Goal: Task Accomplishment & Management: Manage account settings

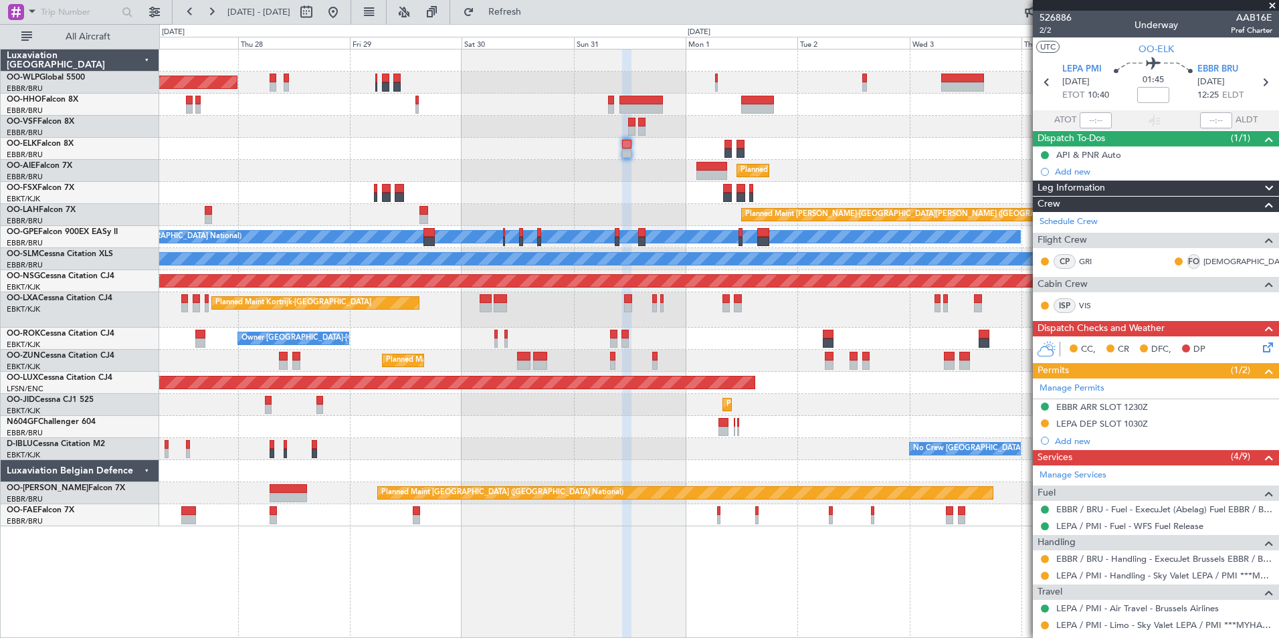
scroll to position [146, 0]
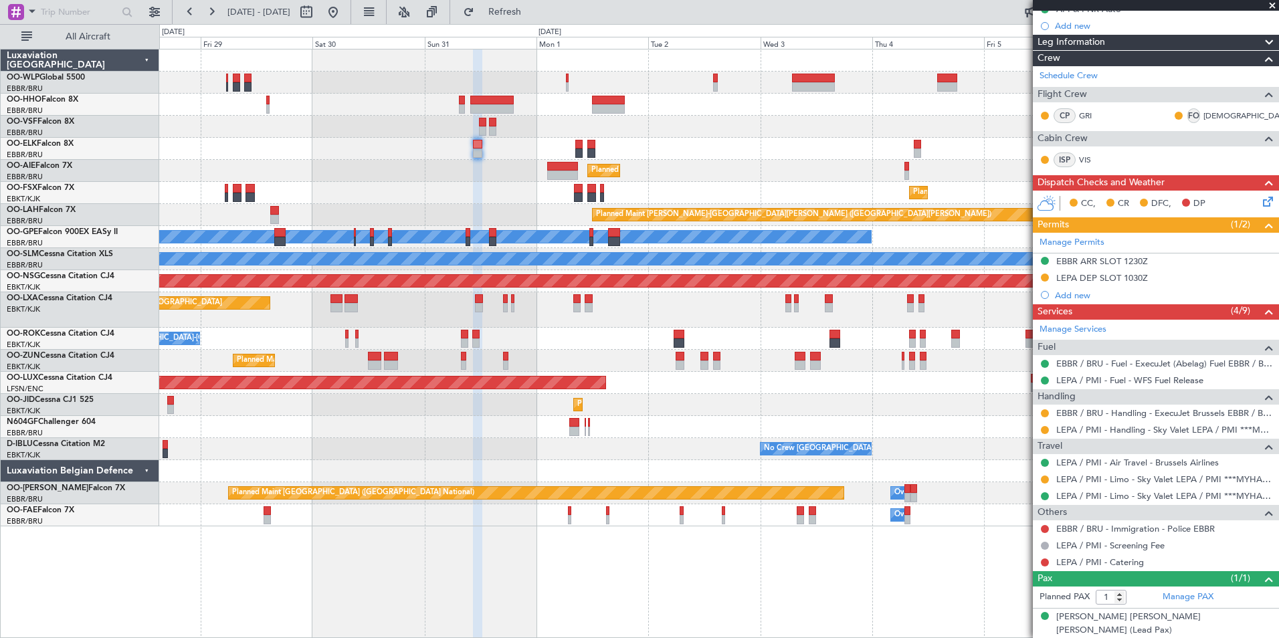
click at [720, 169] on div "Planned Maint [GEOGRAPHIC_DATA] ([GEOGRAPHIC_DATA])" at bounding box center [718, 171] width 1119 height 22
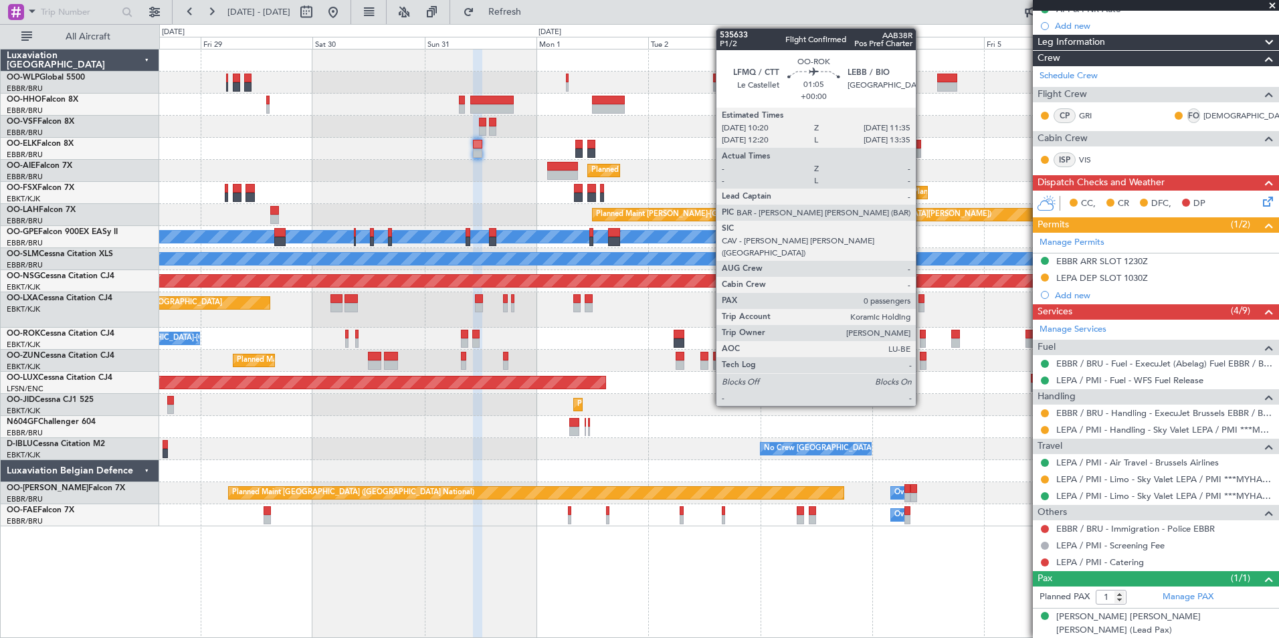
click at [922, 338] on div at bounding box center [923, 342] width 6 height 9
type input "0"
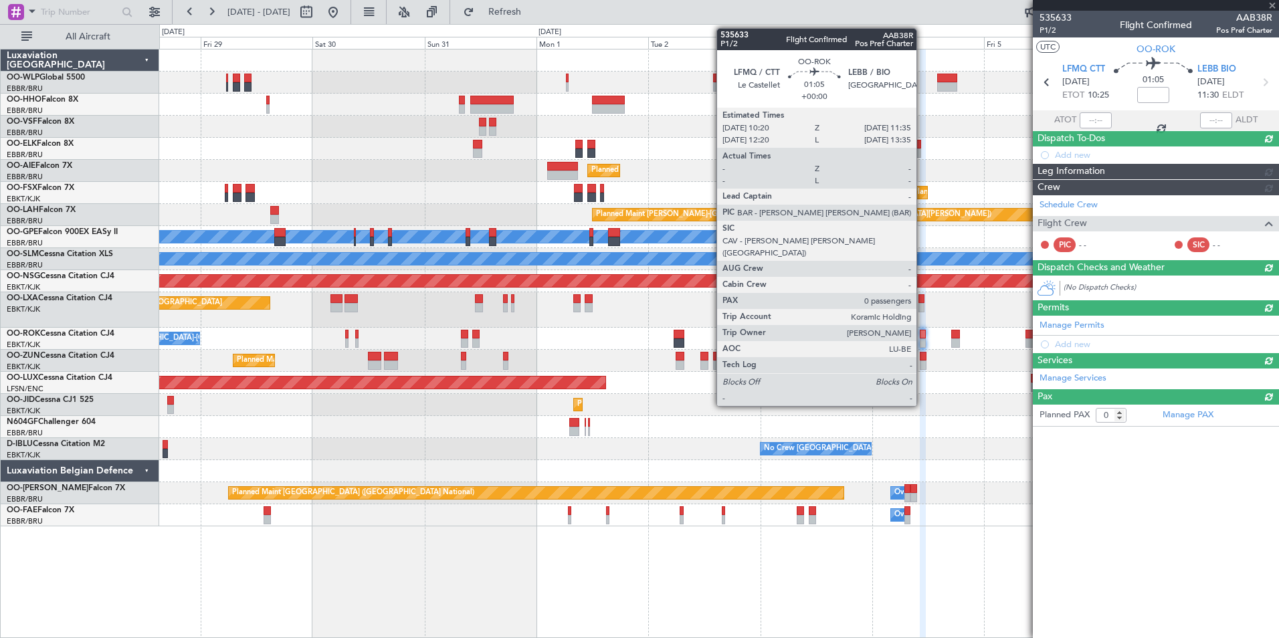
scroll to position [0, 0]
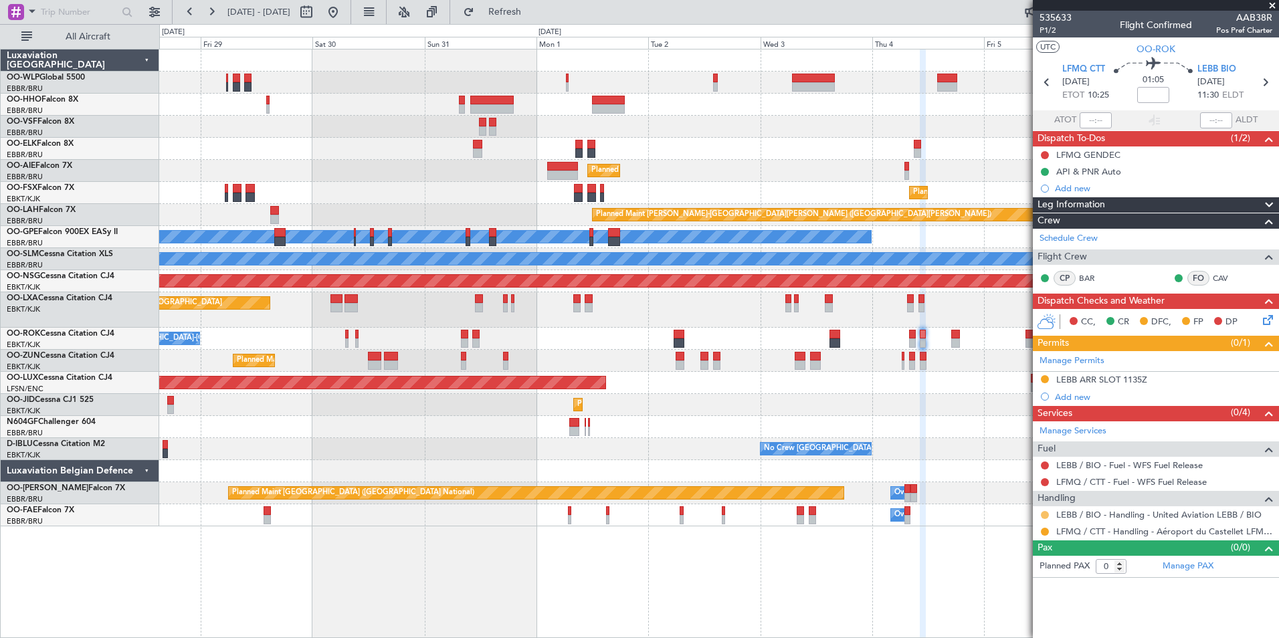
click at [1045, 514] on button at bounding box center [1045, 515] width 8 height 8
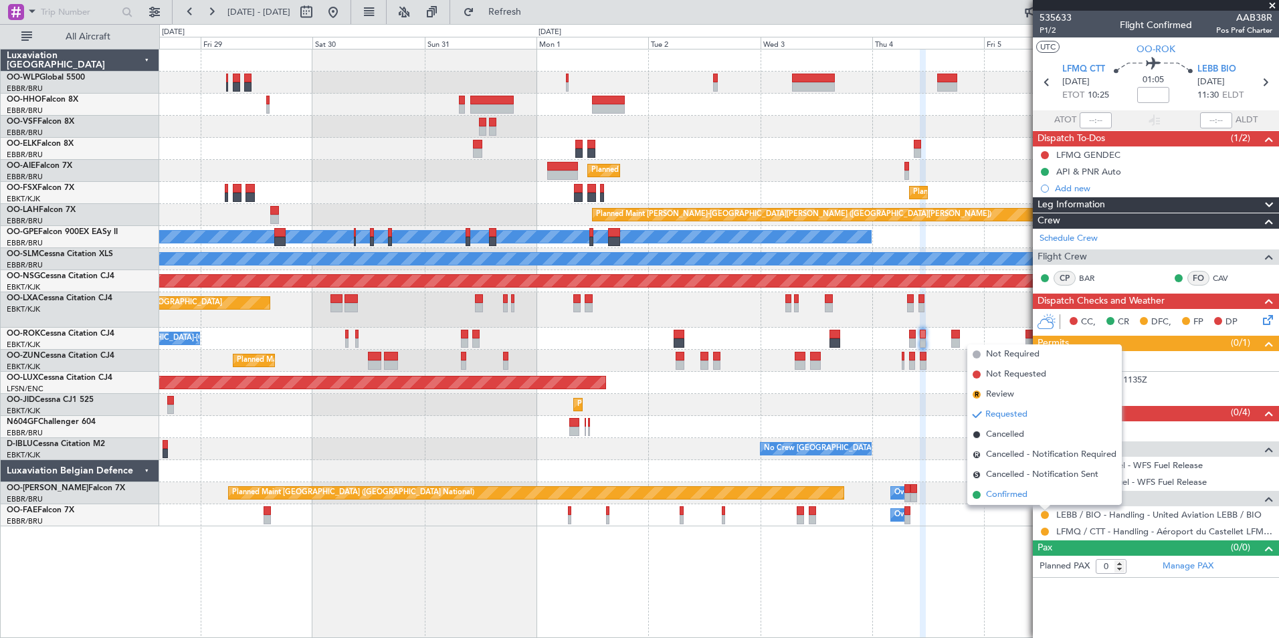
click at [1017, 492] on span "Confirmed" at bounding box center [1006, 494] width 41 height 13
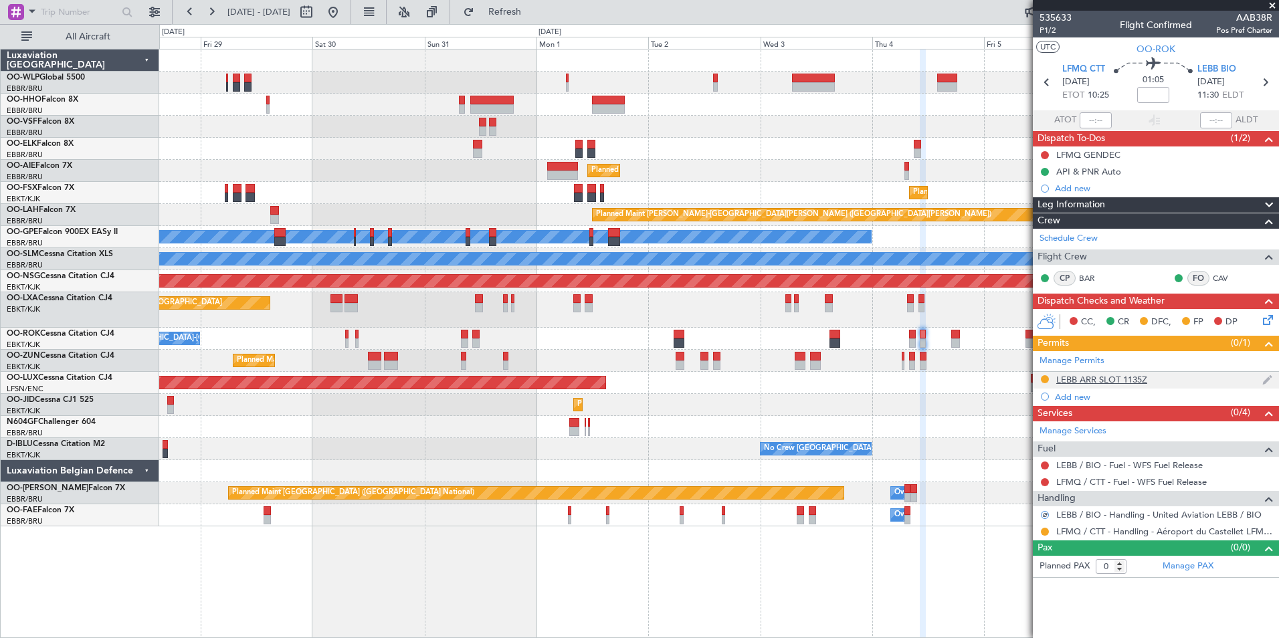
click at [1099, 376] on div "LEBB ARR SLOT 1135Z" at bounding box center [1101, 379] width 91 height 11
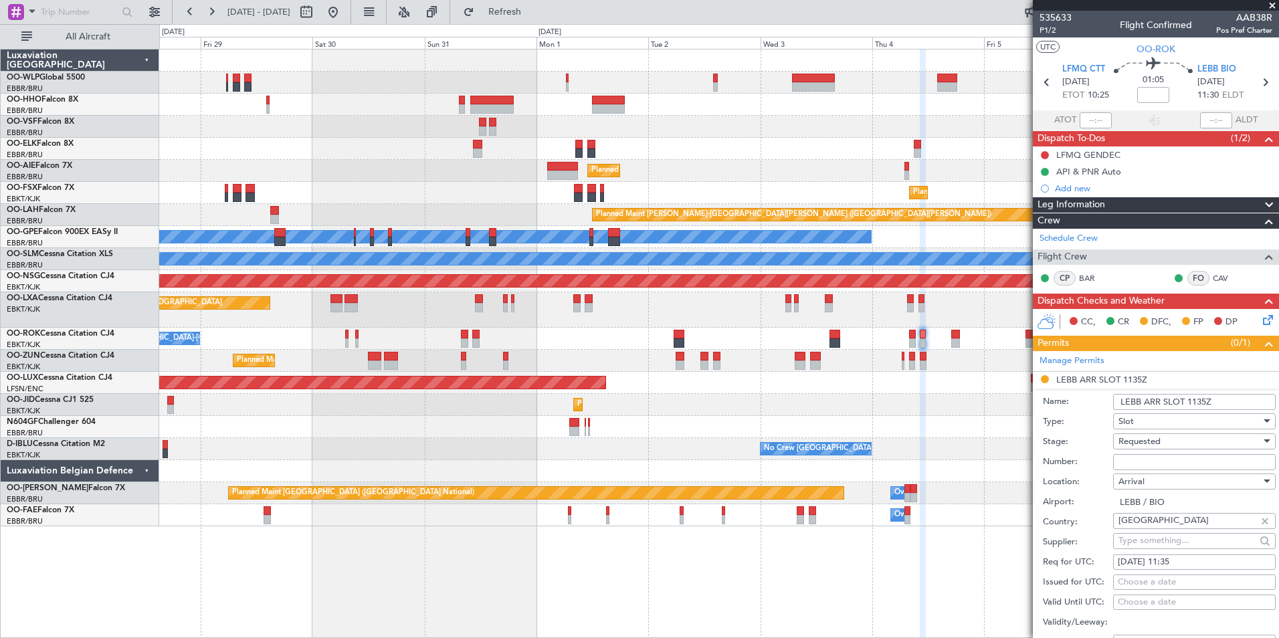
click at [1132, 461] on input "Number:" at bounding box center [1194, 462] width 163 height 16
type input "approved"
click at [1146, 435] on span "Requested" at bounding box center [1139, 441] width 42 height 12
click at [1154, 542] on span "Received OK" at bounding box center [1189, 542] width 140 height 20
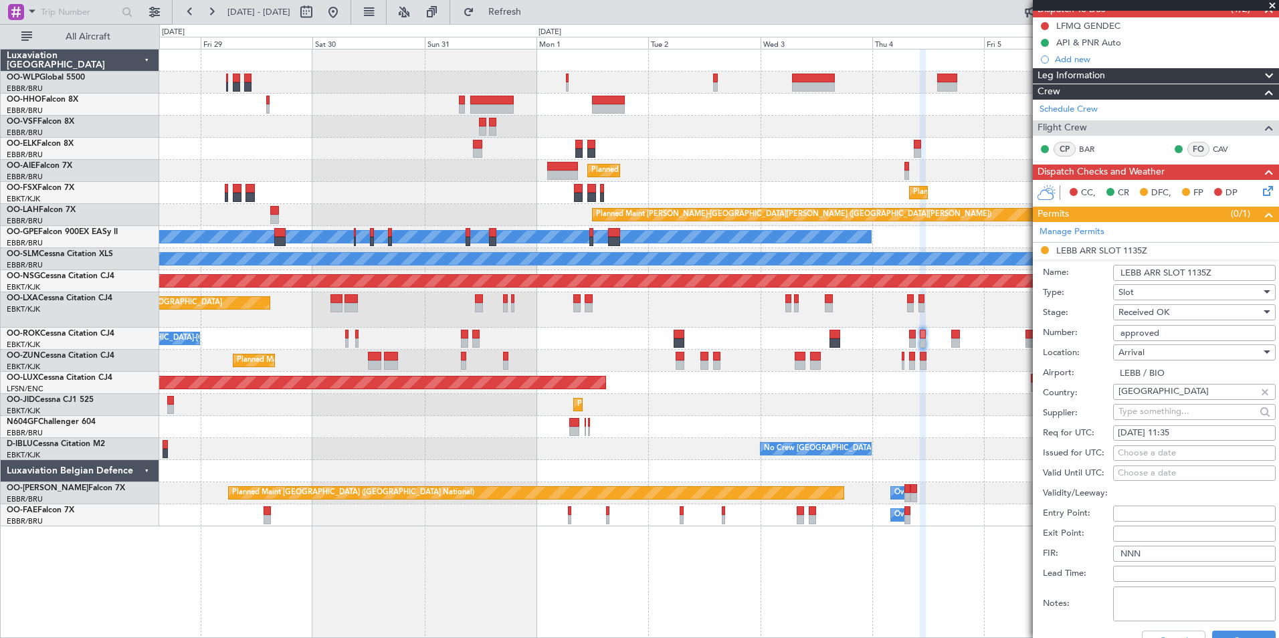
scroll to position [134, 0]
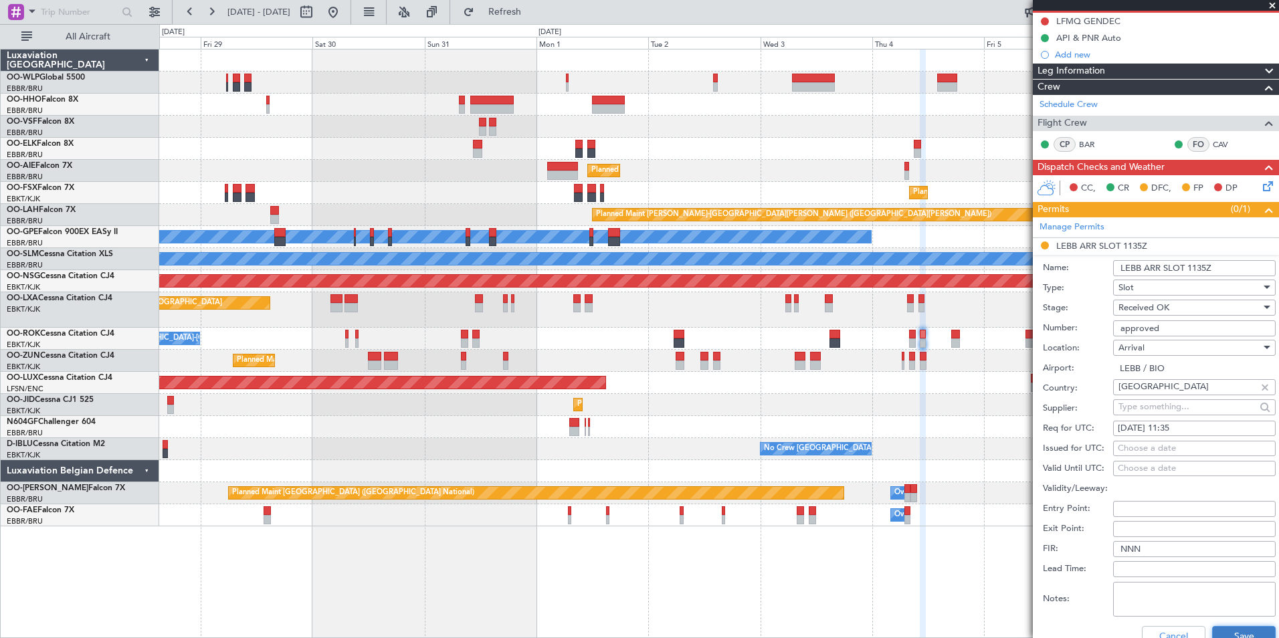
click at [1223, 627] on button "Save" at bounding box center [1244, 636] width 64 height 21
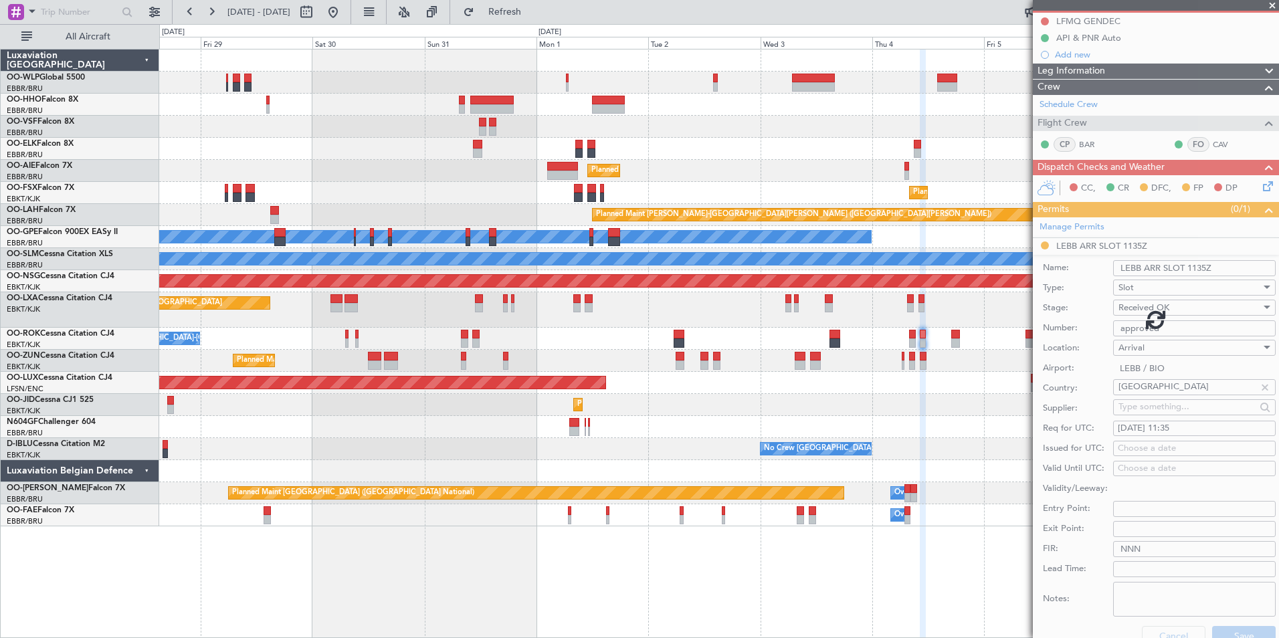
scroll to position [0, 0]
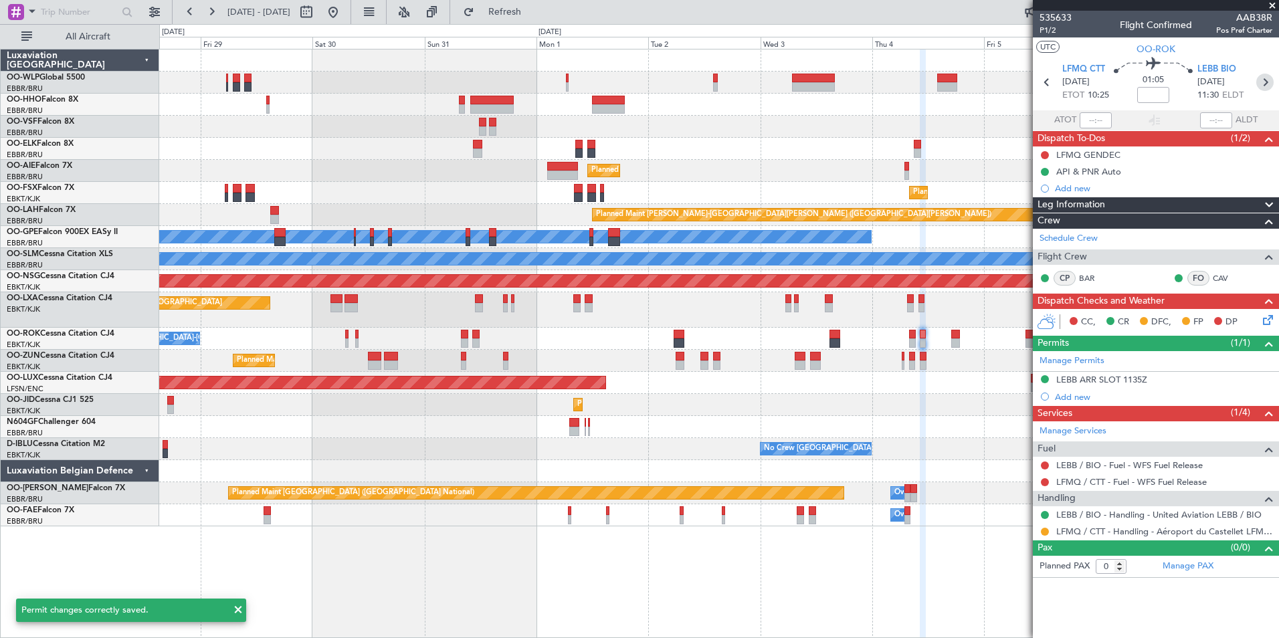
click at [1257, 86] on section "LFMQ CTT 04/09/2025 ETOT 10:25 01:05 LEBB BIO 04/09/2025 11:30 ELDT" at bounding box center [1156, 84] width 246 height 53
click at [1261, 84] on icon at bounding box center [1264, 82] width 17 height 17
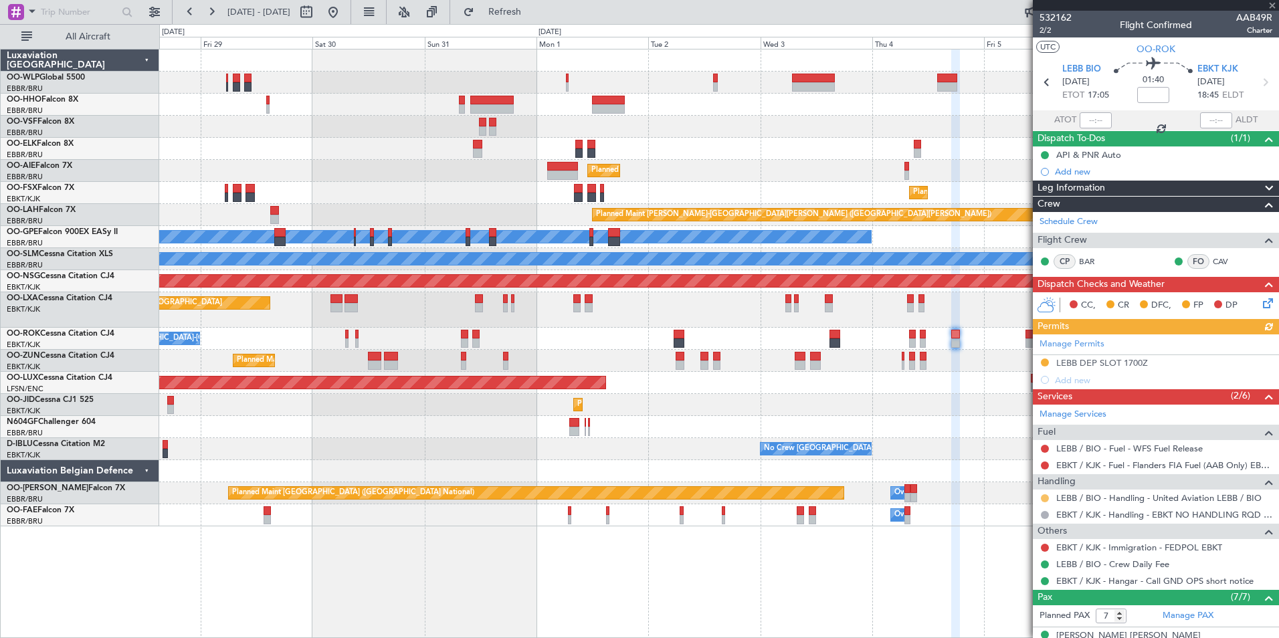
click at [1045, 500] on button at bounding box center [1045, 498] width 8 height 8
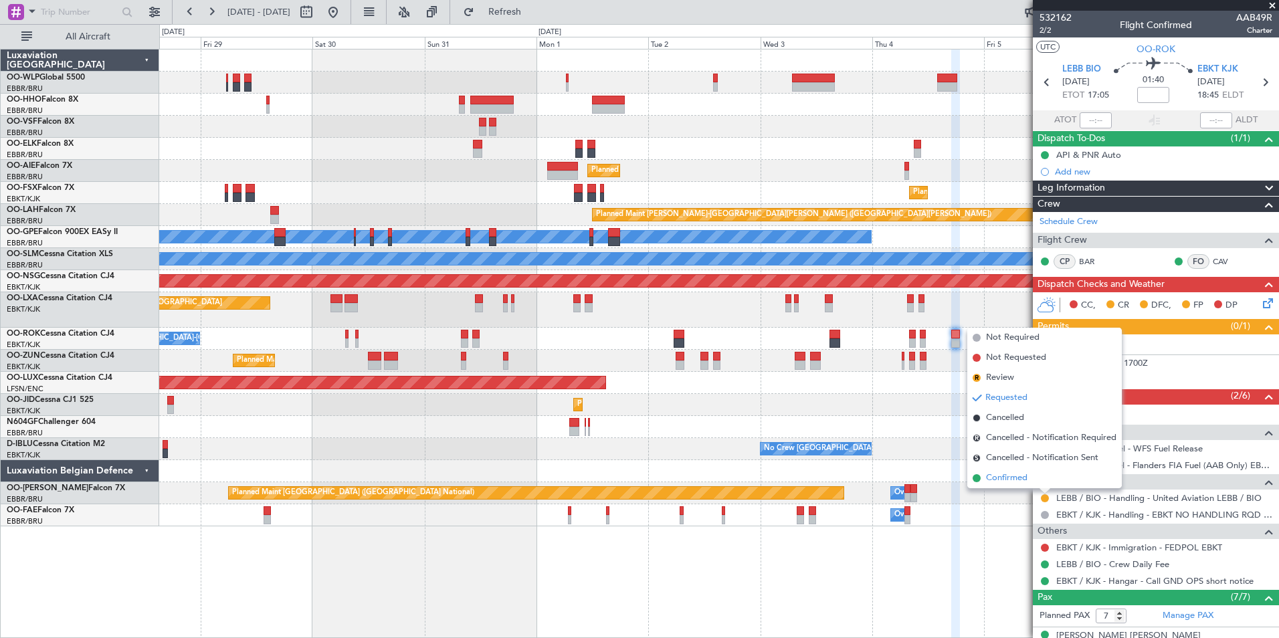
click at [1018, 479] on span "Confirmed" at bounding box center [1006, 477] width 41 height 13
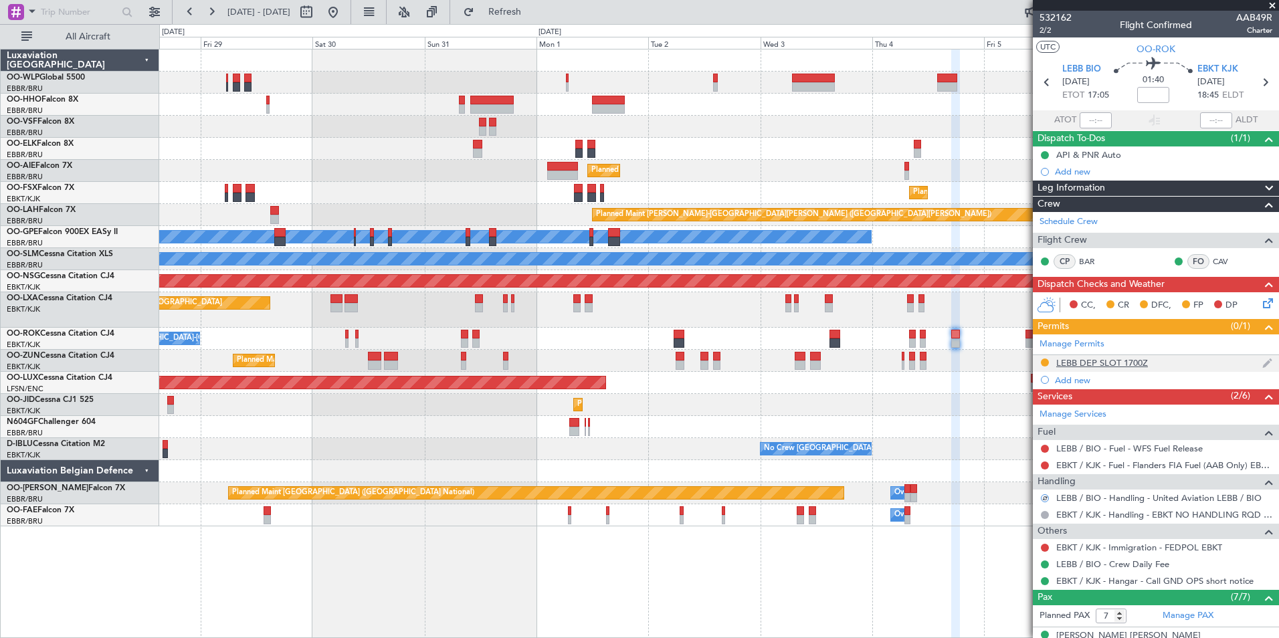
click at [1111, 357] on div "LEBB DEP SLOT 1700Z" at bounding box center [1102, 362] width 92 height 11
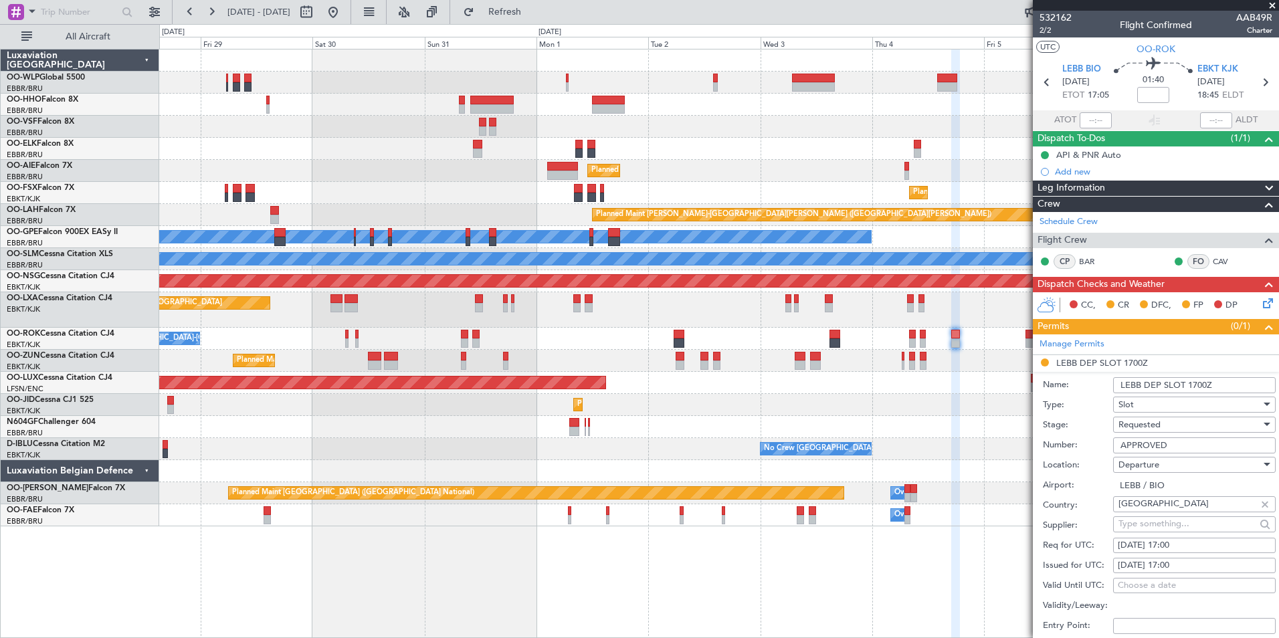
click at [1143, 419] on span "Requested" at bounding box center [1139, 425] width 42 height 12
click at [1153, 518] on span "Received OK" at bounding box center [1189, 526] width 140 height 20
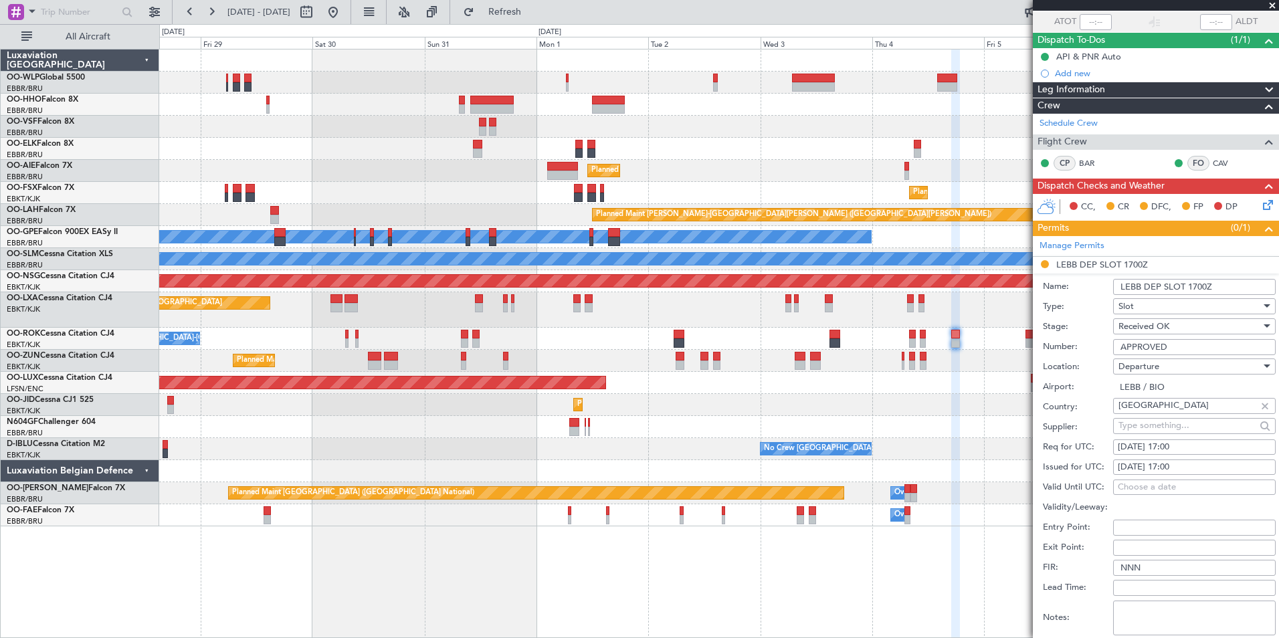
scroll to position [201, 0]
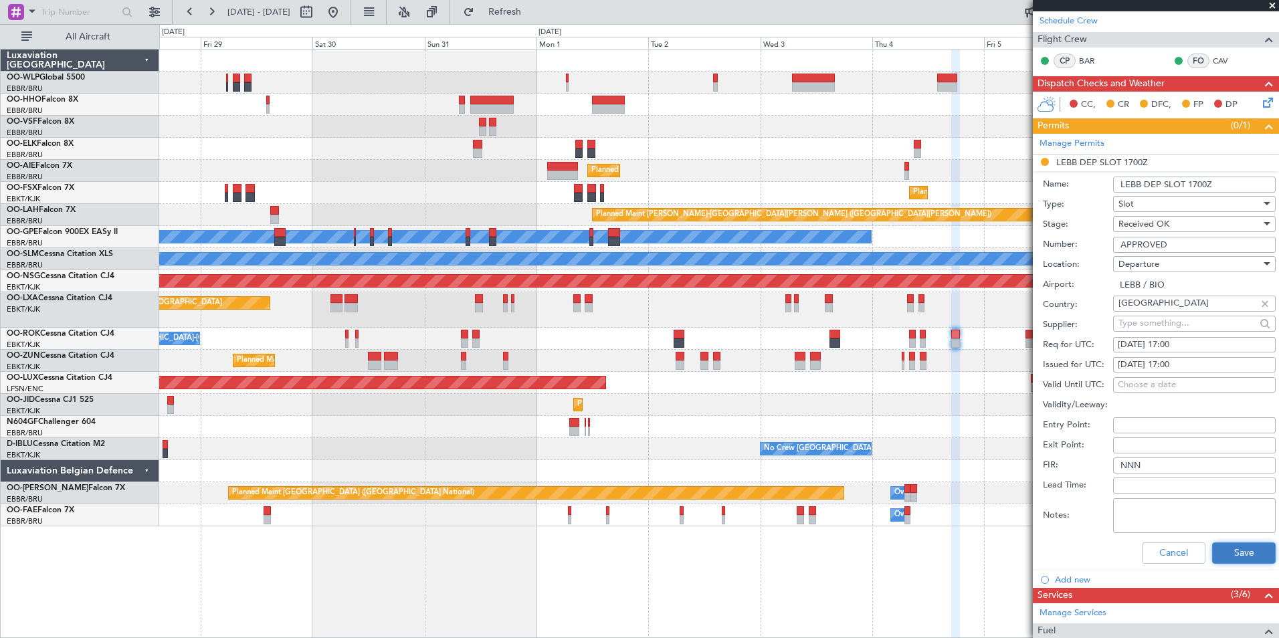
click at [1241, 550] on button "Save" at bounding box center [1244, 552] width 64 height 21
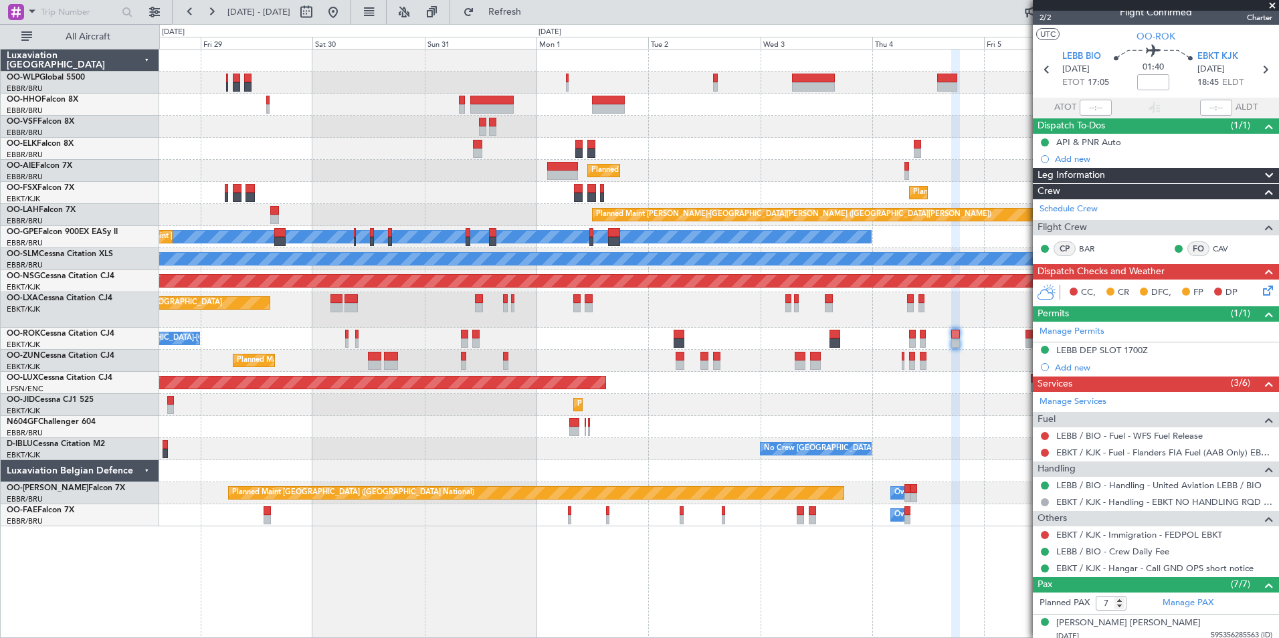
scroll to position [0, 0]
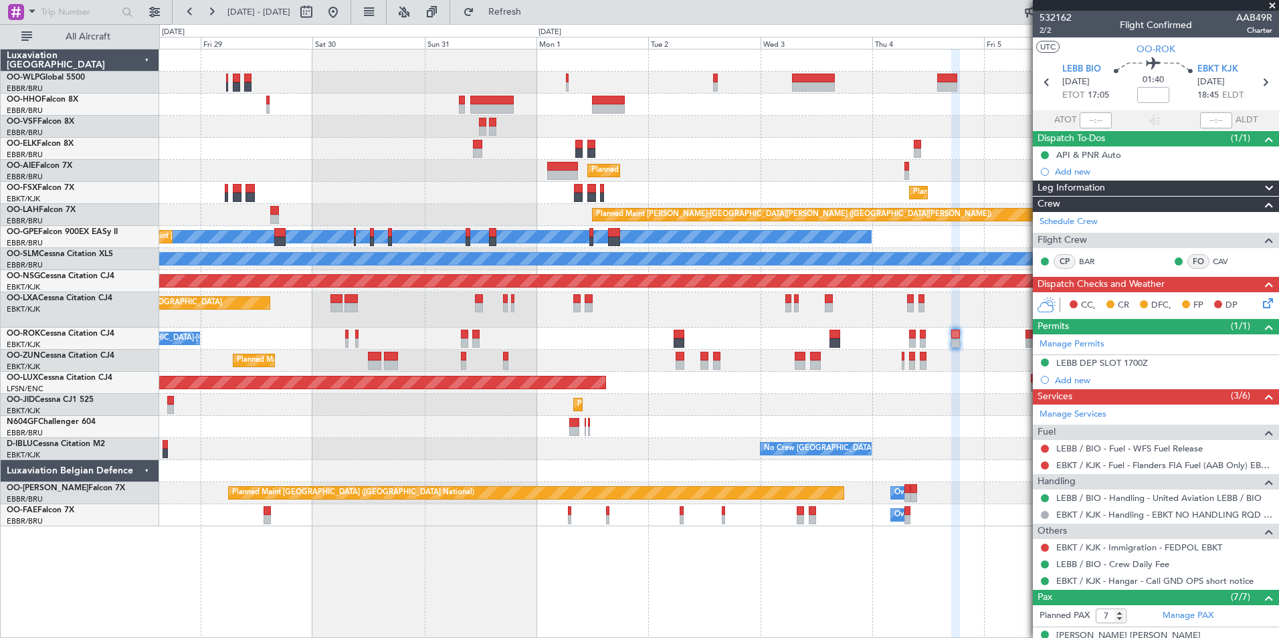
click at [563, 172] on div "Planned Maint Berlin (Brandenburg) Planned Maint Kortrijk-Wevelgem Planned Main…" at bounding box center [718, 287] width 1119 height 477
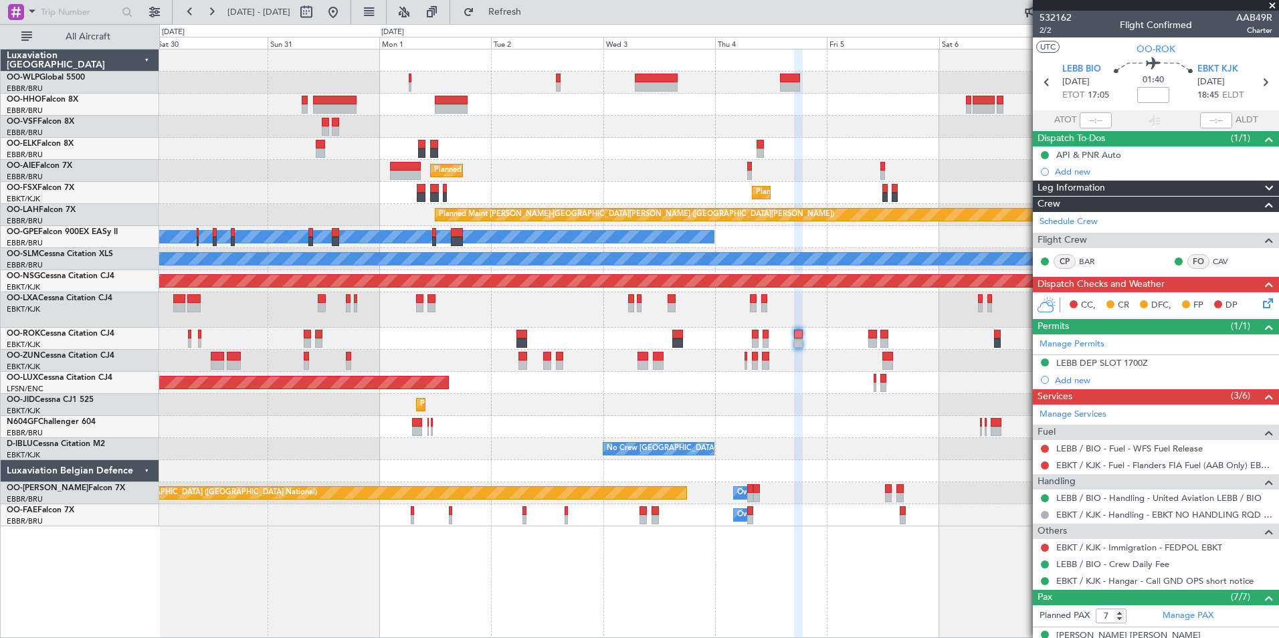
click at [621, 189] on div "Planned Maint Kortrijk-Wevelgem Planned Maint Kortrijk-Wevelgem" at bounding box center [718, 193] width 1119 height 22
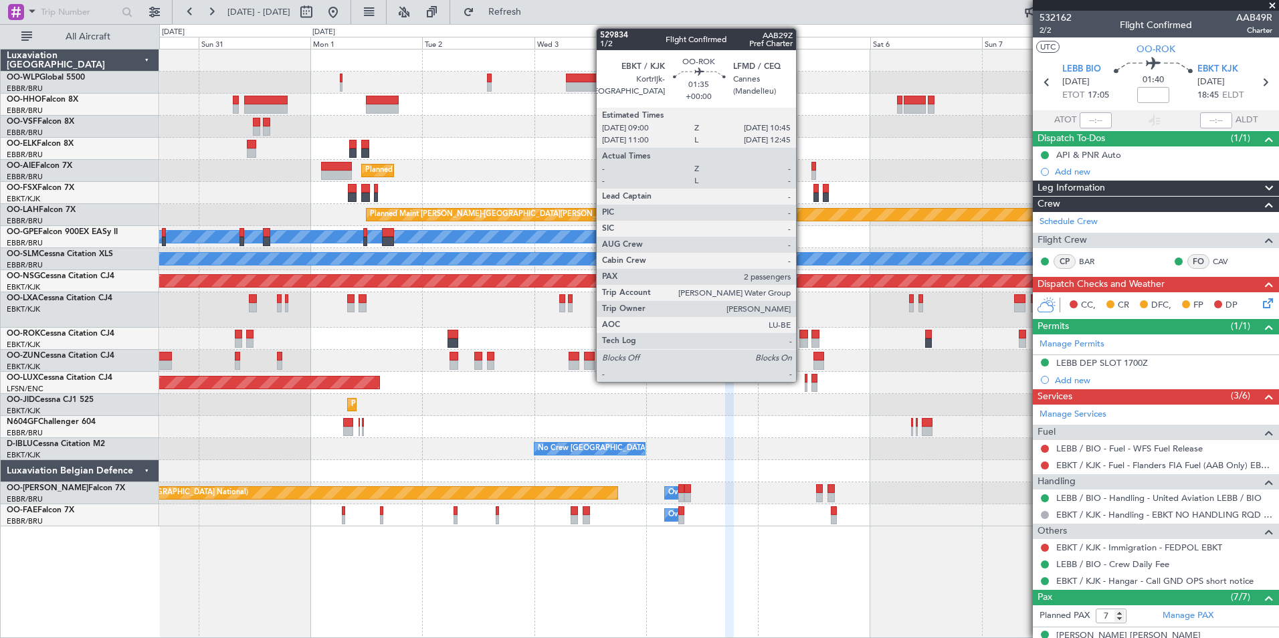
click at [802, 338] on div at bounding box center [803, 342] width 9 height 9
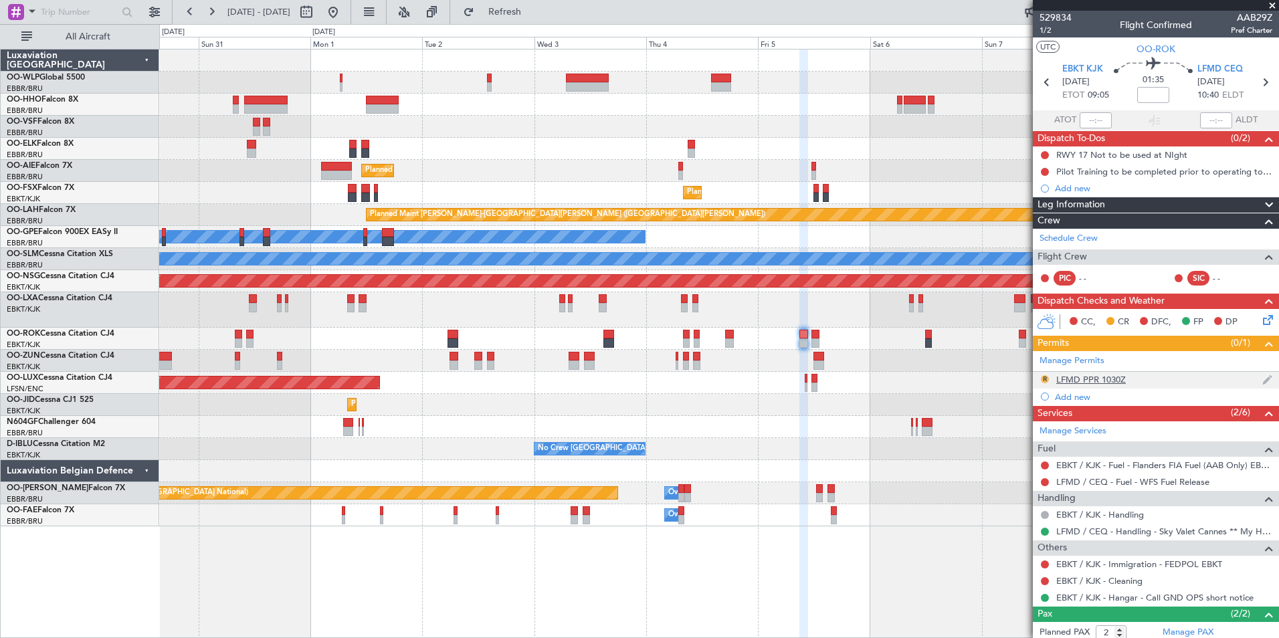
click at [1047, 379] on button "R" at bounding box center [1045, 379] width 8 height 8
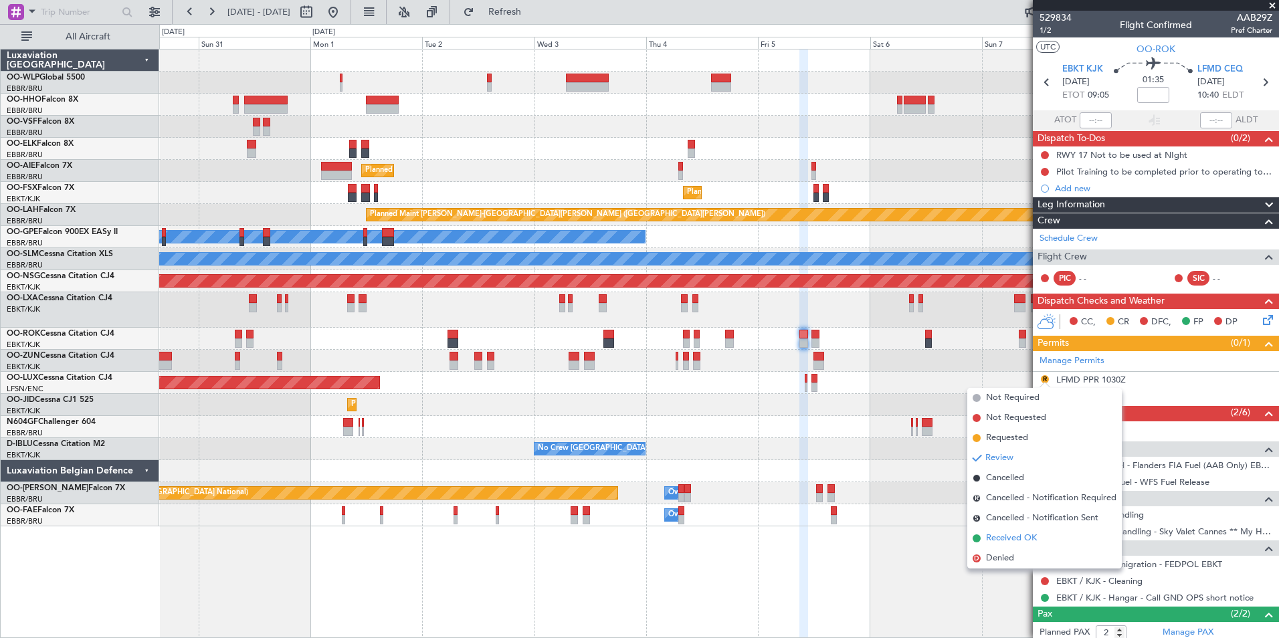
click at [1015, 540] on span "Received OK" at bounding box center [1011, 538] width 51 height 13
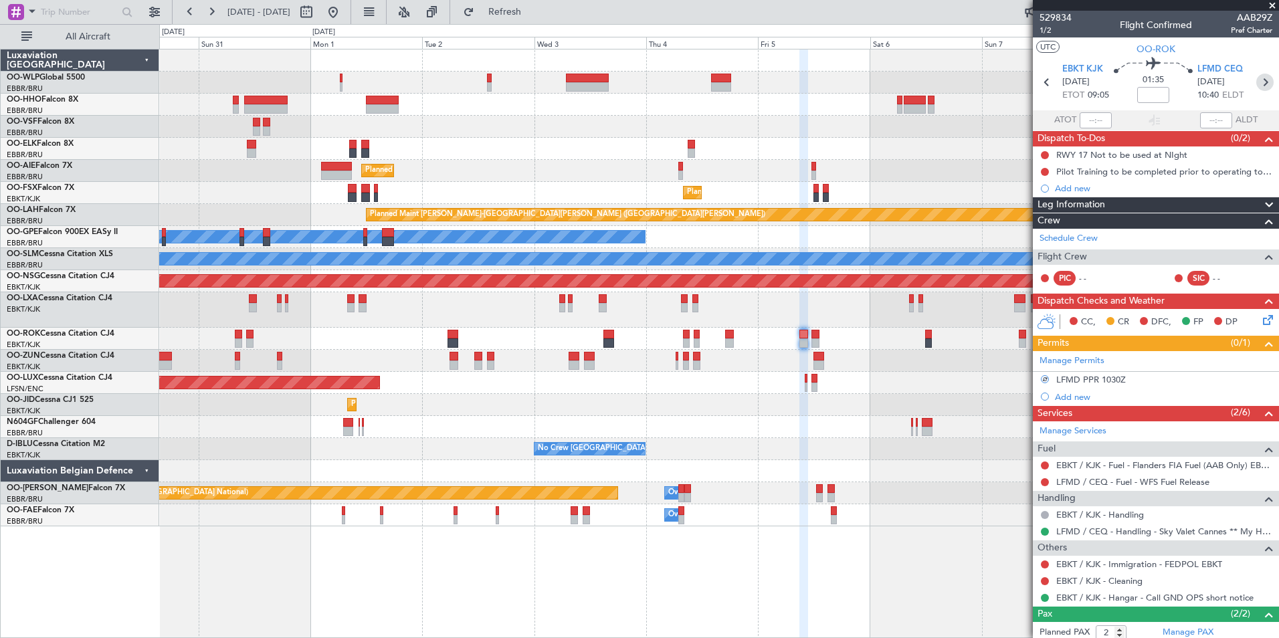
click at [1257, 76] on icon at bounding box center [1264, 82] width 17 height 17
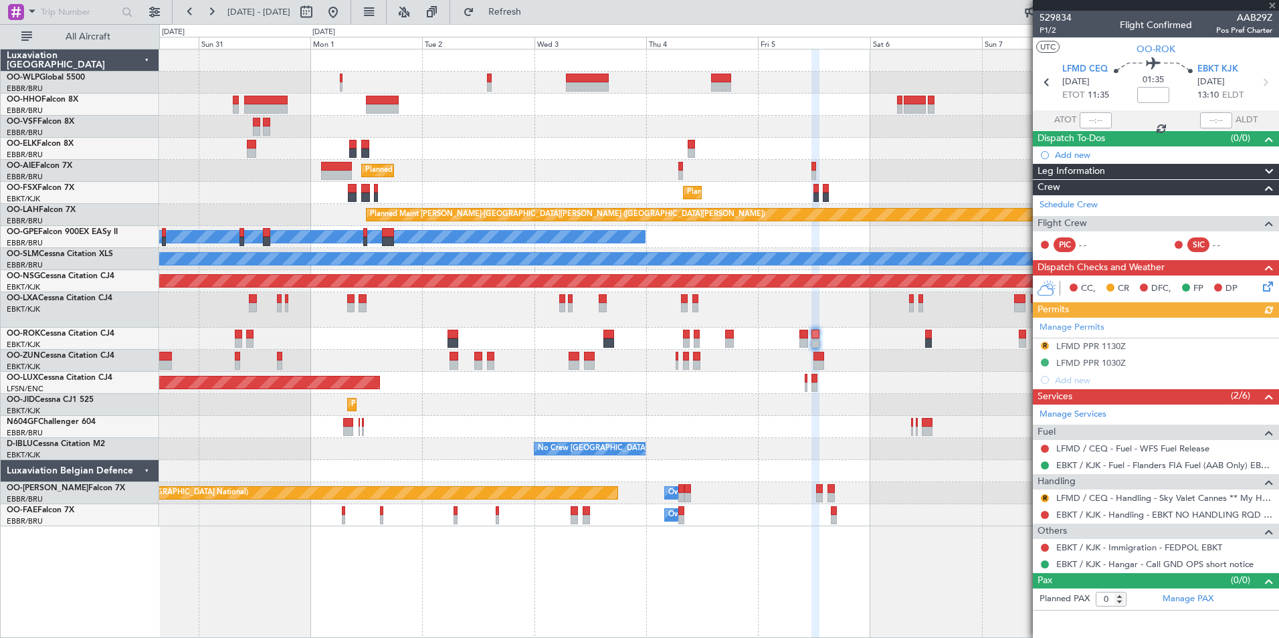
click at [1044, 345] on div "Manage Permits R LFMD PPR 1130Z LFMD PPR 1030Z Add new" at bounding box center [1156, 353] width 246 height 71
click at [1042, 346] on button "R" at bounding box center [1045, 346] width 8 height 8
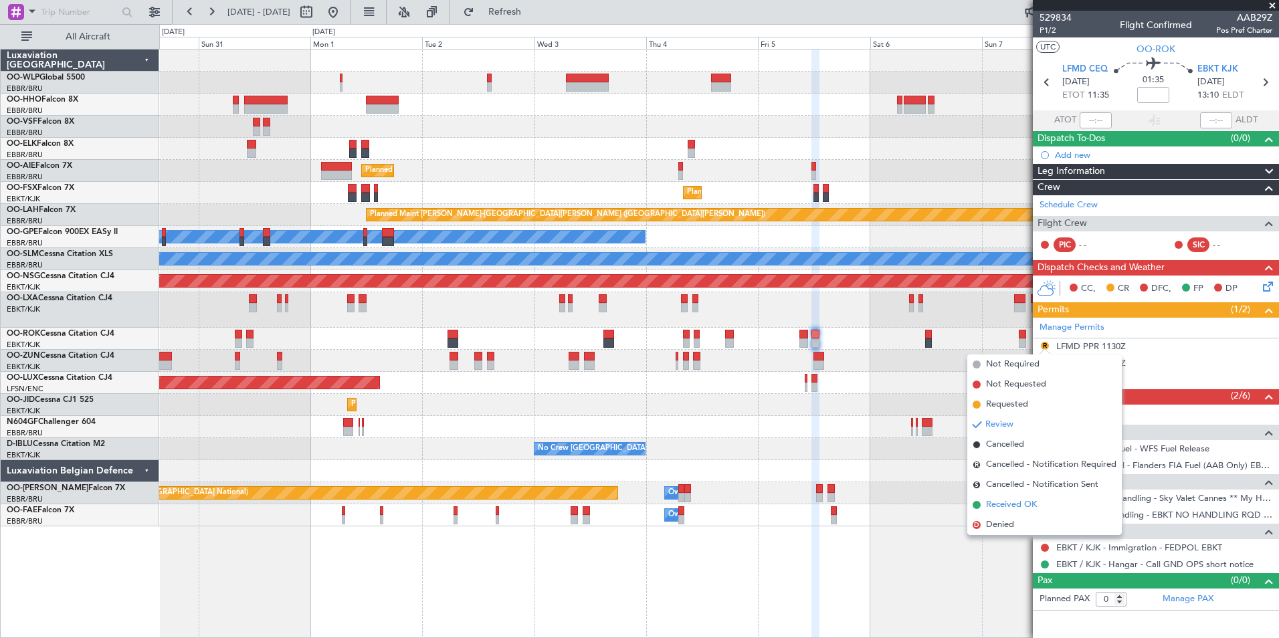
click at [1004, 508] on span "Received OK" at bounding box center [1011, 504] width 51 height 13
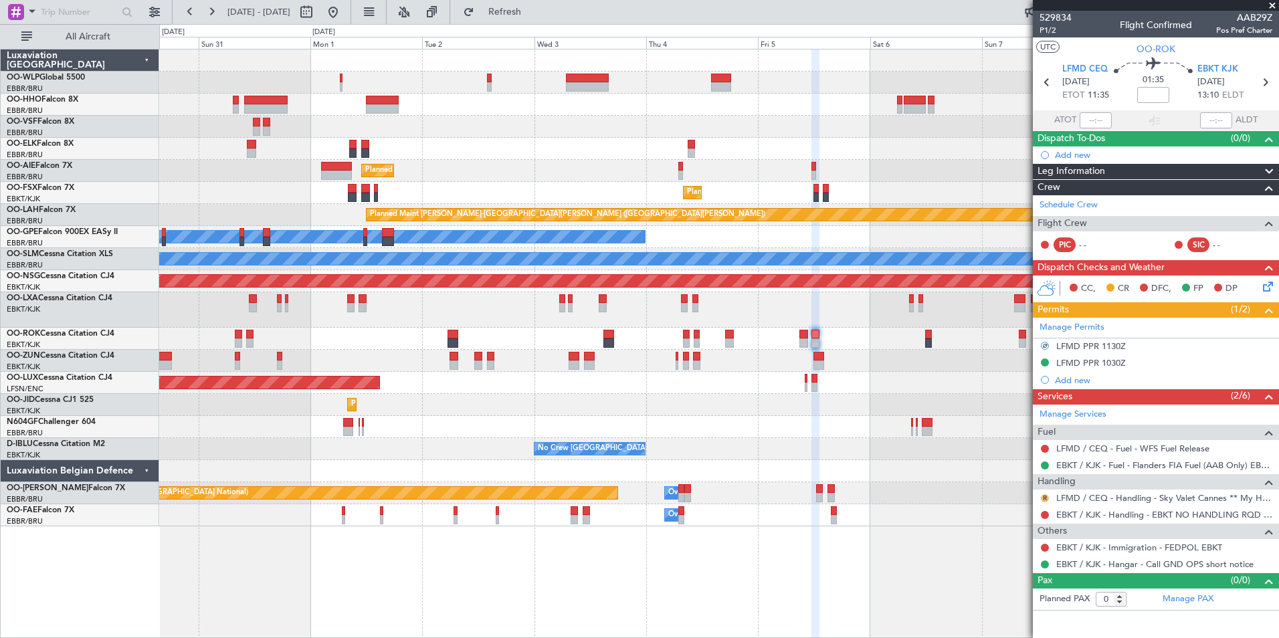
click at [1047, 498] on button "R" at bounding box center [1045, 498] width 8 height 8
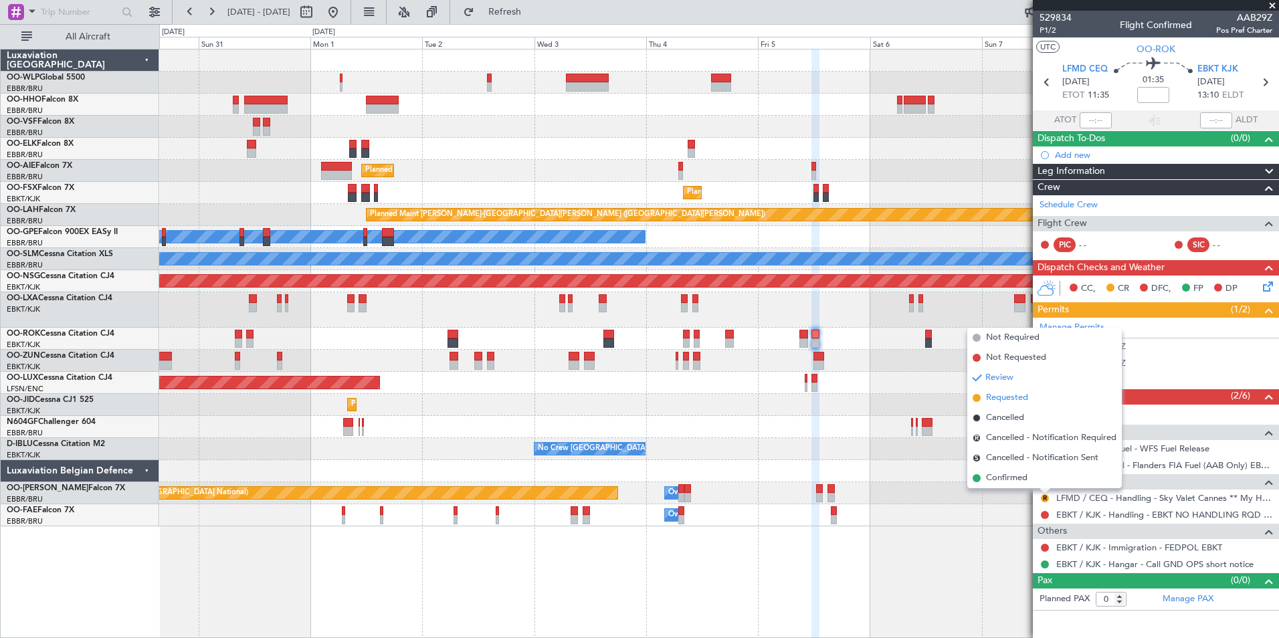
click at [1002, 400] on span "Requested" at bounding box center [1007, 397] width 42 height 13
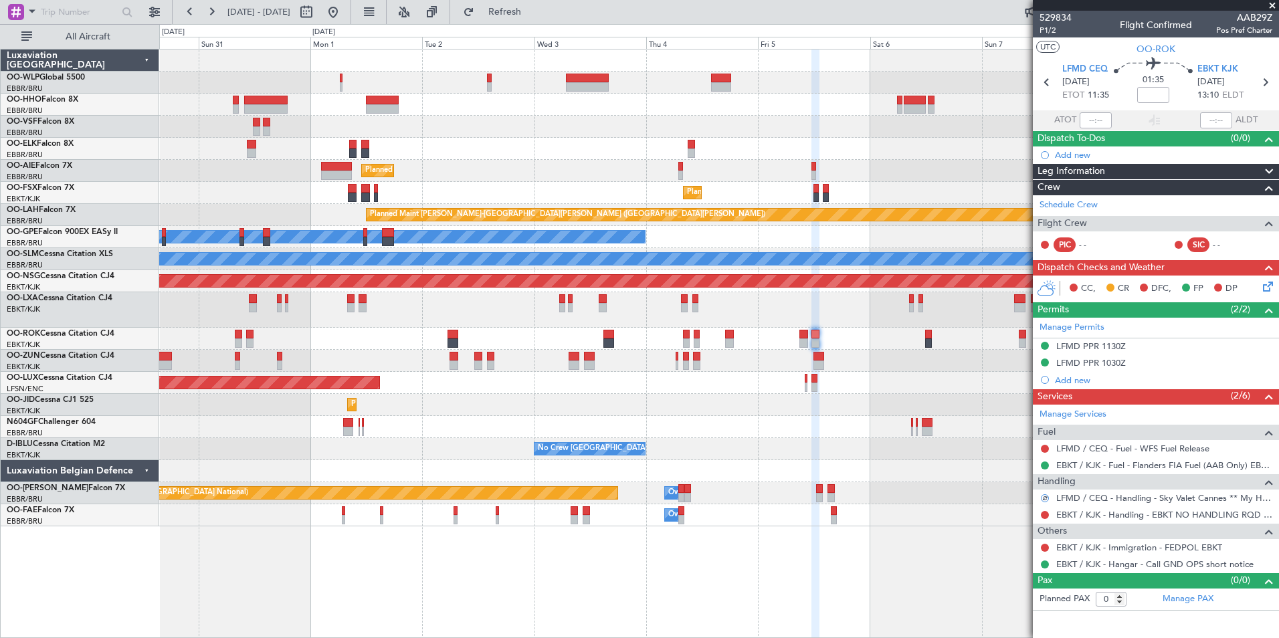
click at [1049, 70] on section "LFMD CEQ 05/09/2025 ETOT 11:35 01:35 EBKT KJK 05/09/2025 13:10 ELDT" at bounding box center [1156, 84] width 246 height 53
click at [1049, 80] on icon at bounding box center [1046, 82] width 17 height 17
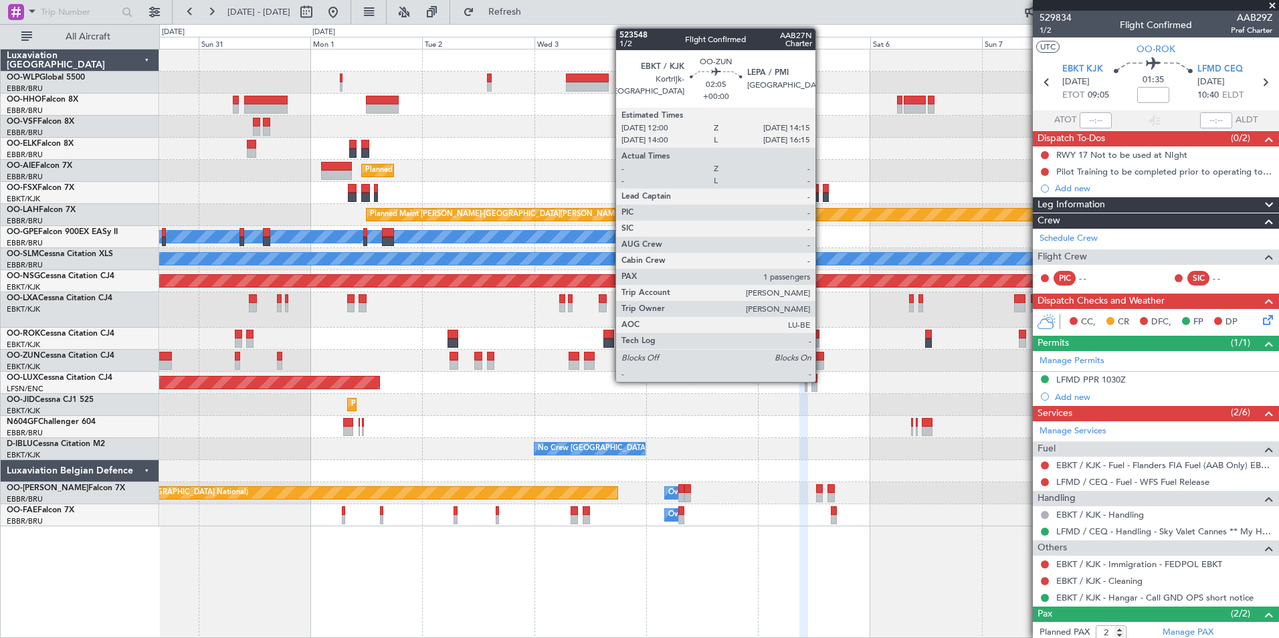
click at [821, 364] on div at bounding box center [818, 364] width 11 height 9
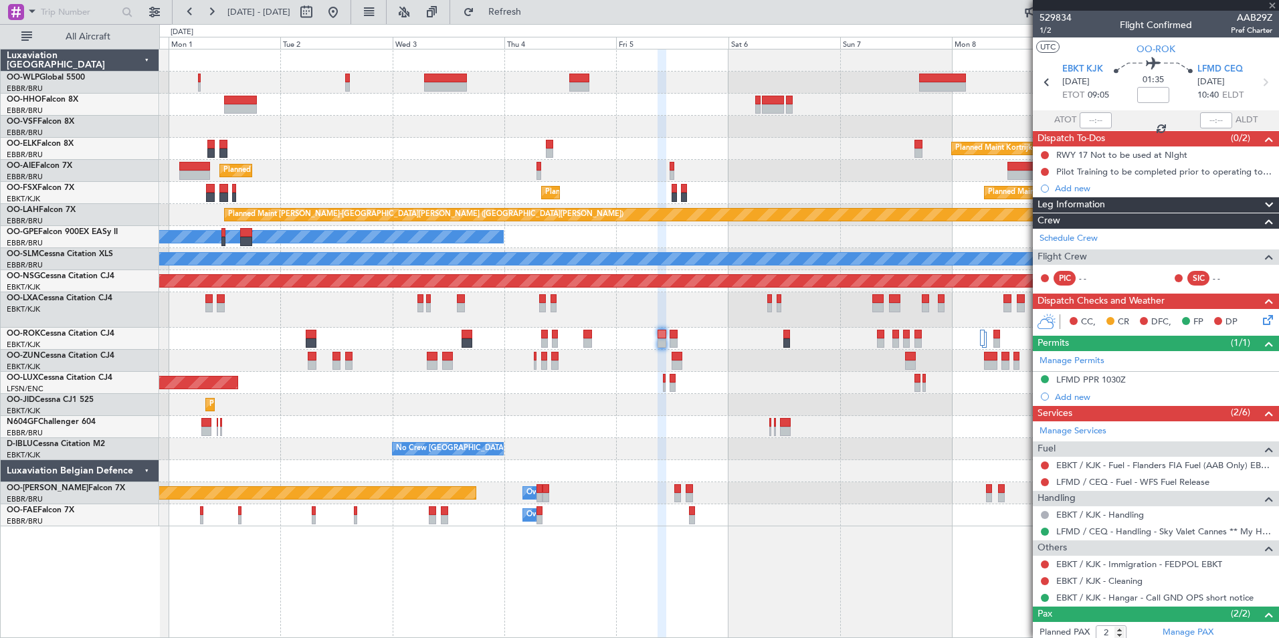
click at [717, 371] on div "Planned Maint Kortrijk-[GEOGRAPHIC_DATA]" at bounding box center [718, 361] width 1119 height 22
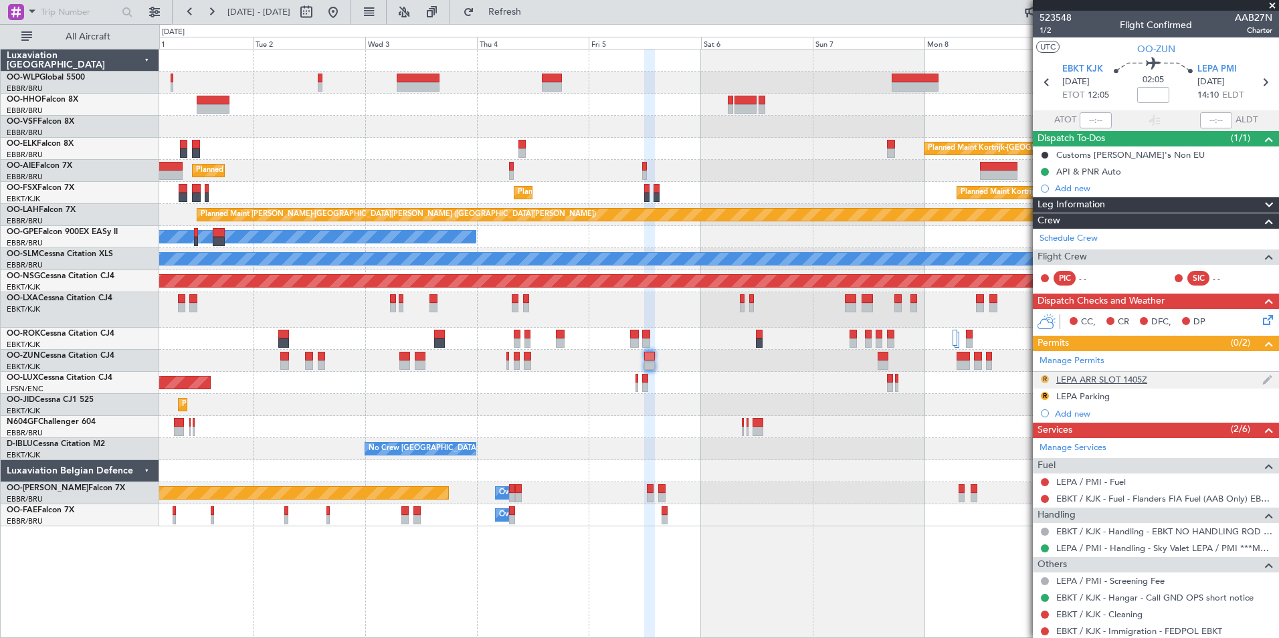
click at [1044, 379] on button "R" at bounding box center [1045, 379] width 8 height 8
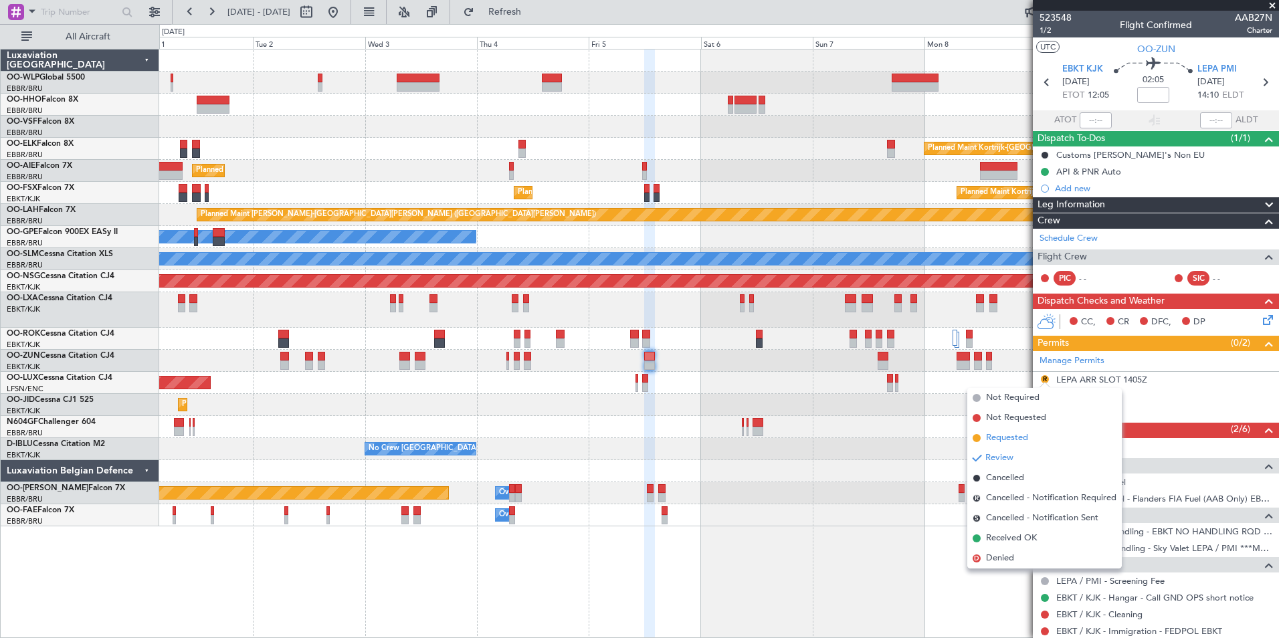
click at [1020, 441] on span "Requested" at bounding box center [1007, 437] width 42 height 13
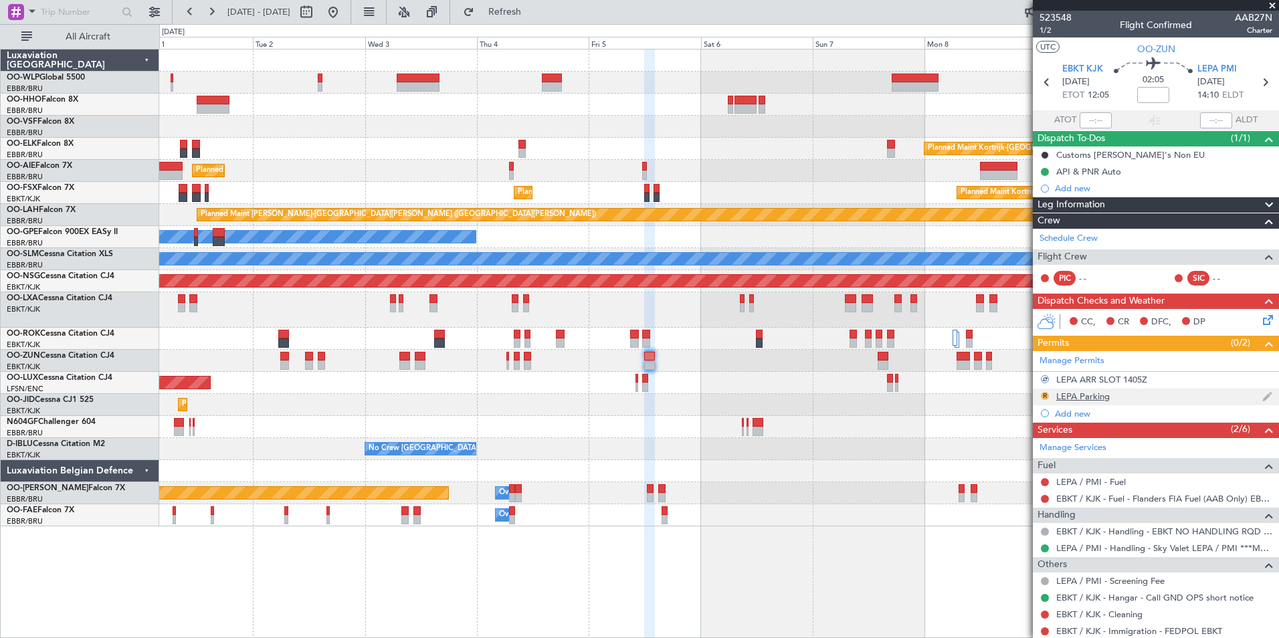
click at [1045, 393] on button "R" at bounding box center [1045, 396] width 8 height 8
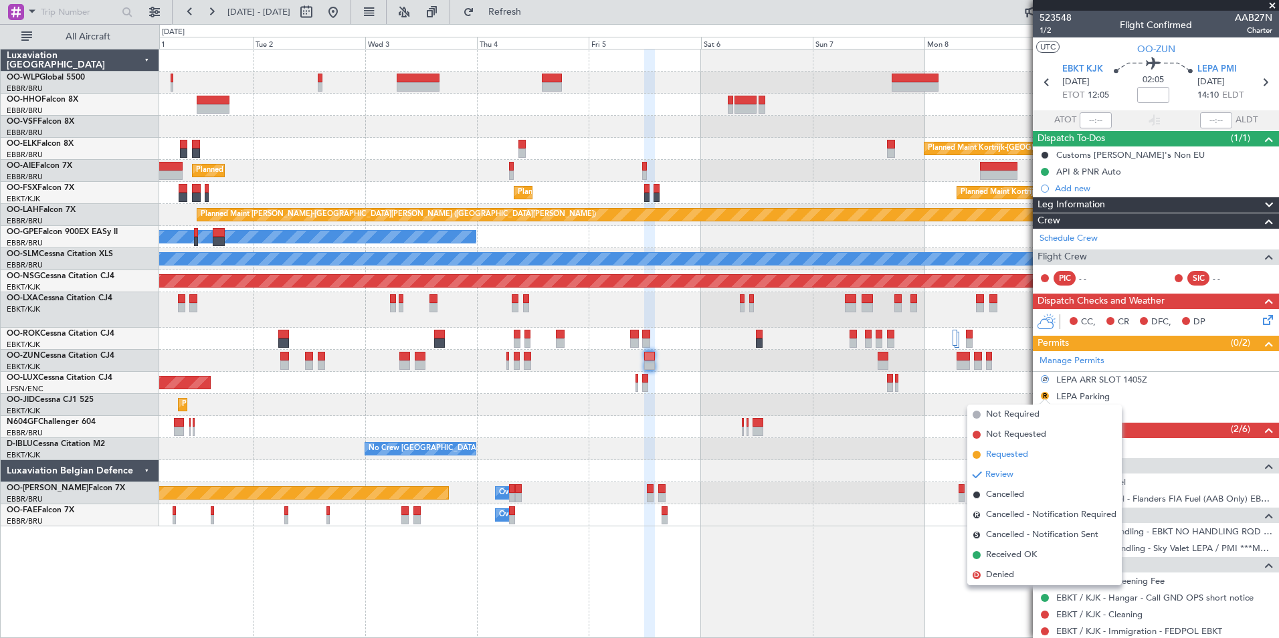
click at [1027, 455] on span "Requested" at bounding box center [1007, 454] width 42 height 13
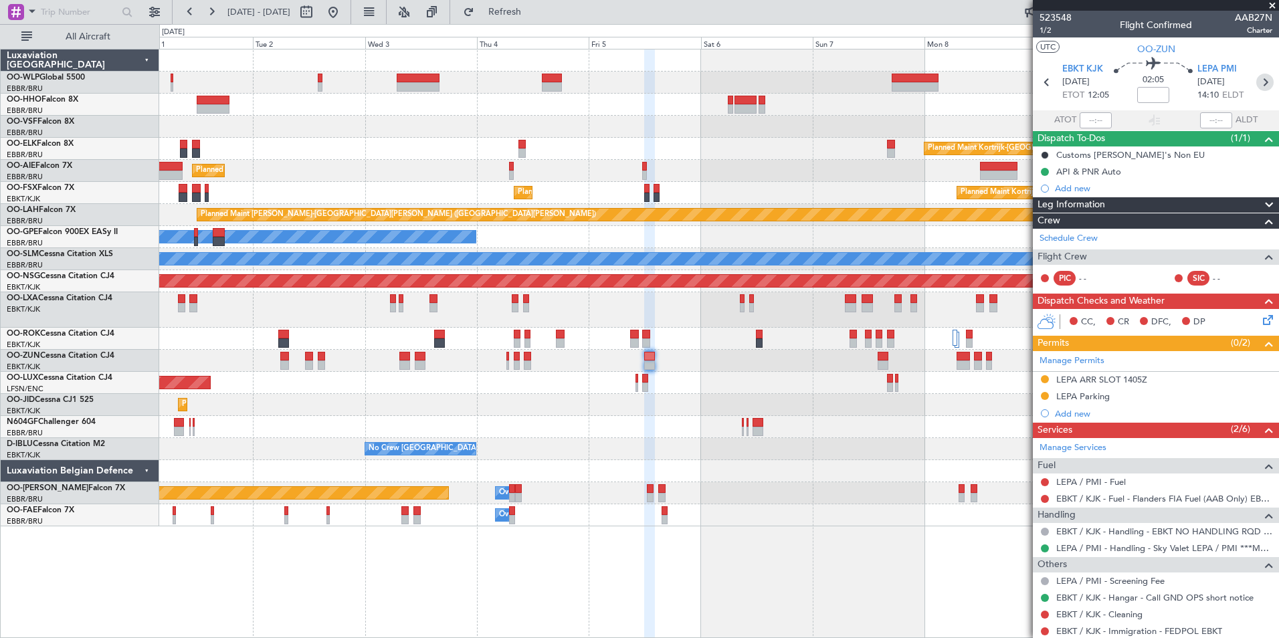
click at [1261, 86] on icon at bounding box center [1264, 82] width 17 height 17
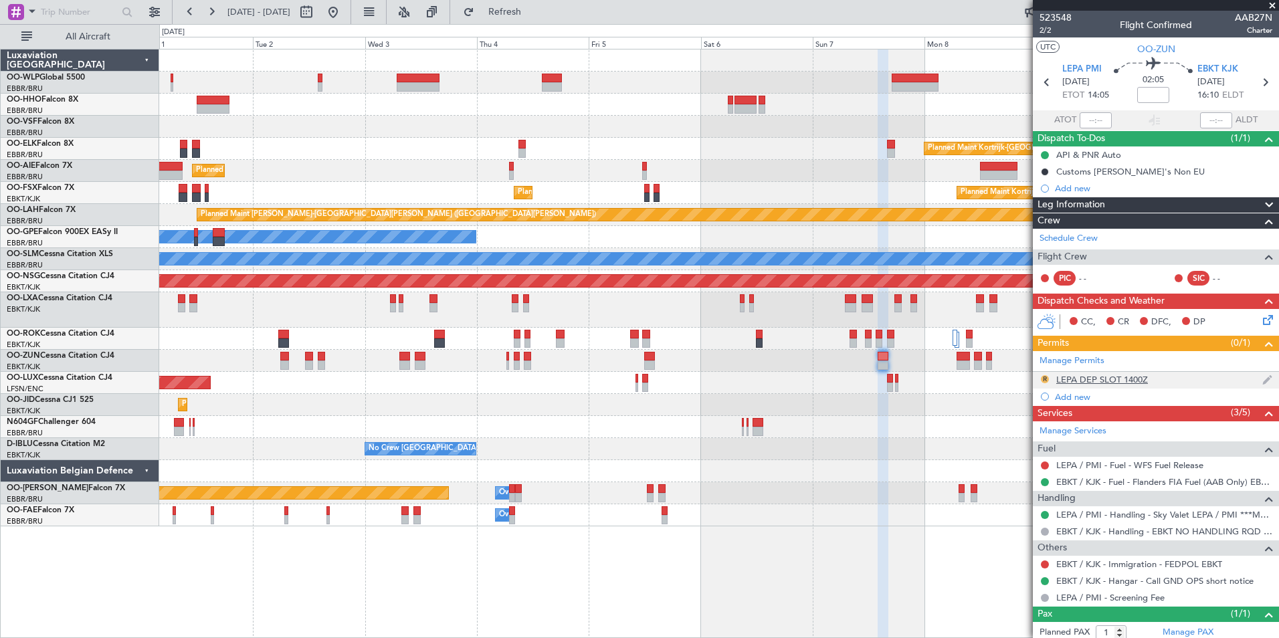
click at [1047, 376] on button "R" at bounding box center [1045, 379] width 8 height 8
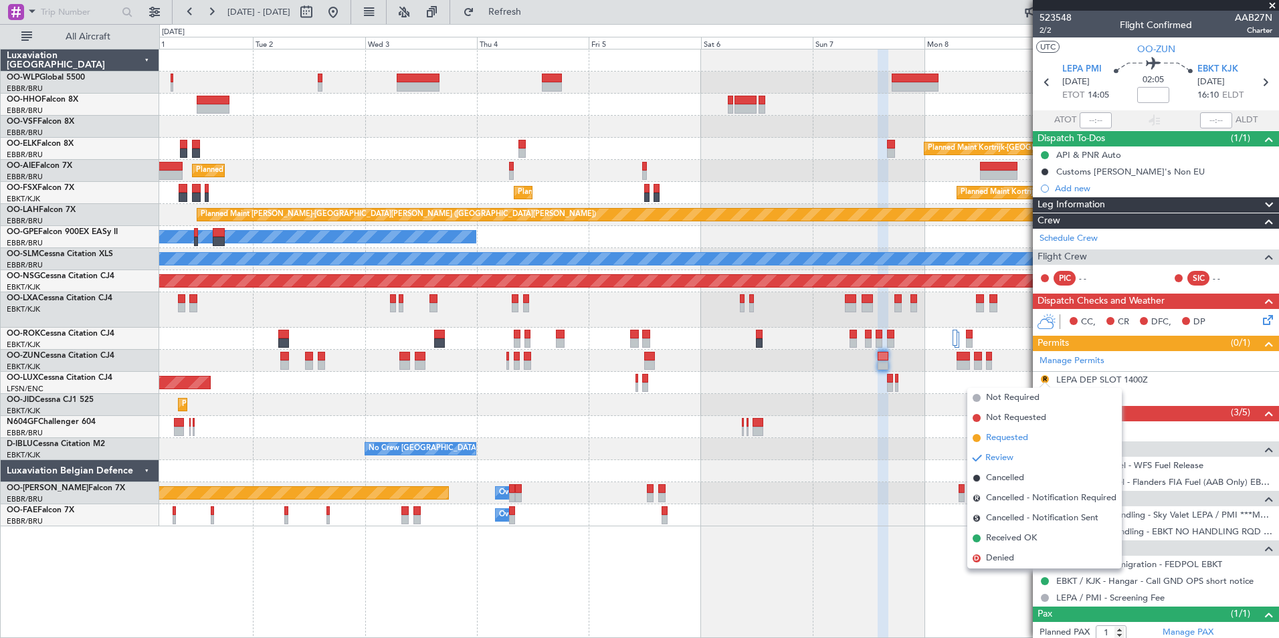
click at [1014, 433] on span "Requested" at bounding box center [1007, 437] width 42 height 13
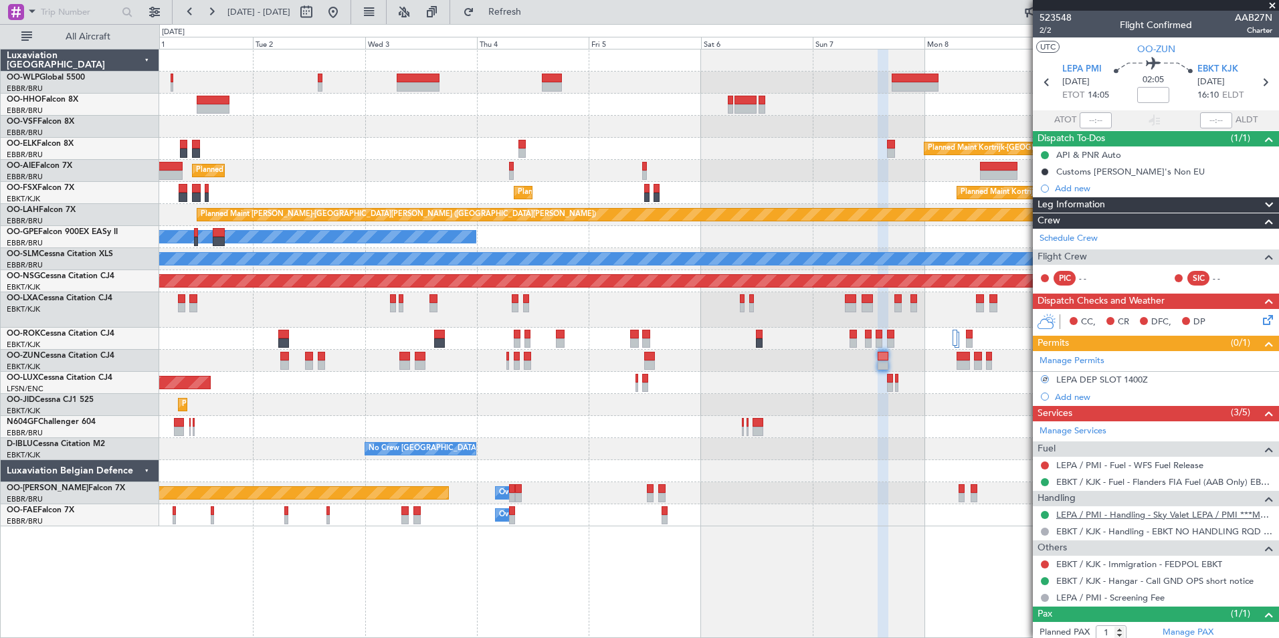
click at [1079, 514] on link "LEPA / PMI - Handling - Sky Valet LEPA / PMI ***MYHANDLING***" at bounding box center [1164, 514] width 216 height 11
click at [1260, 322] on icon at bounding box center [1265, 317] width 11 height 11
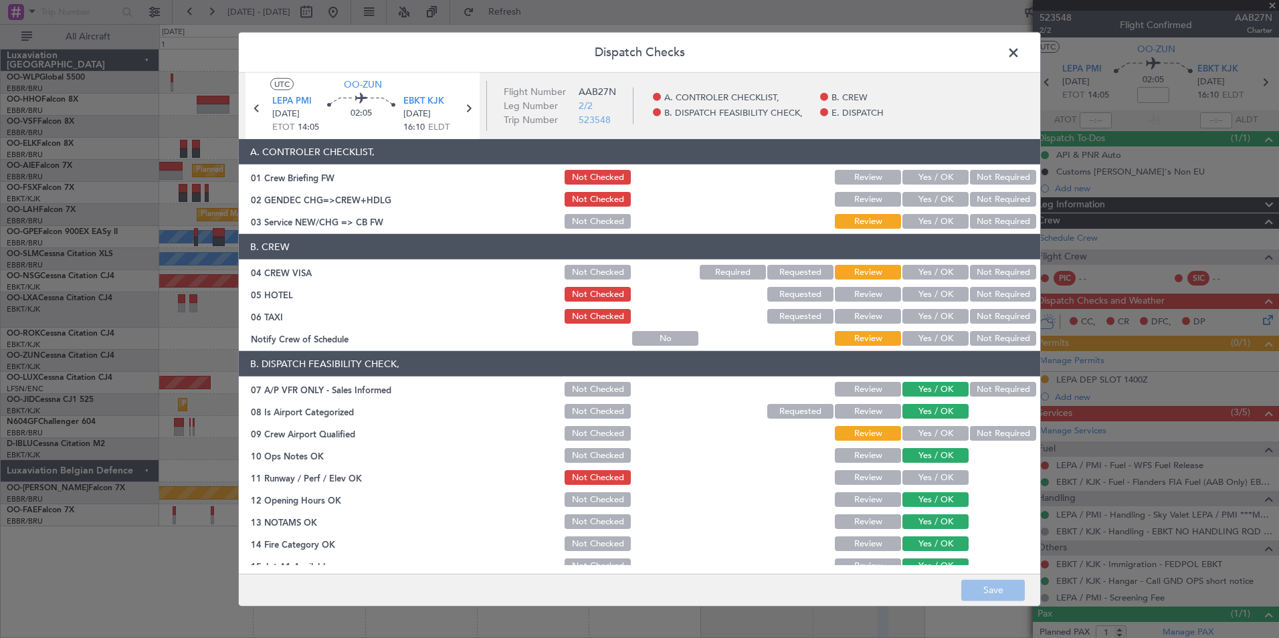
click at [1020, 50] on span at bounding box center [1020, 56] width 0 height 27
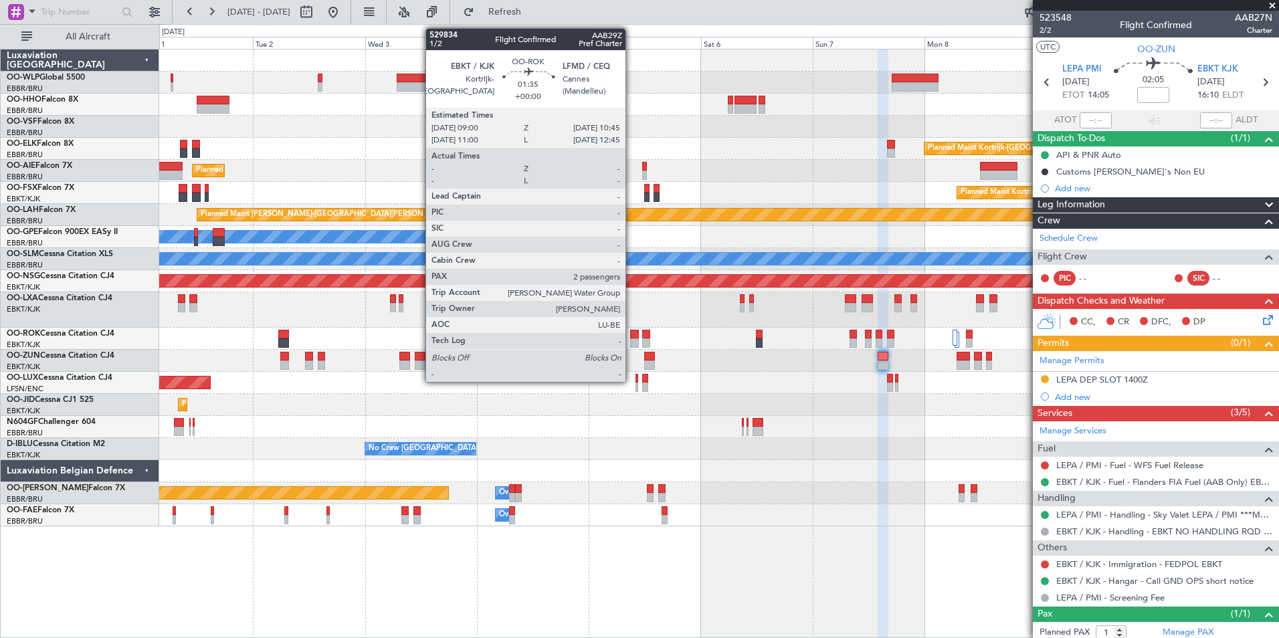
click at [631, 340] on div at bounding box center [634, 342] width 9 height 9
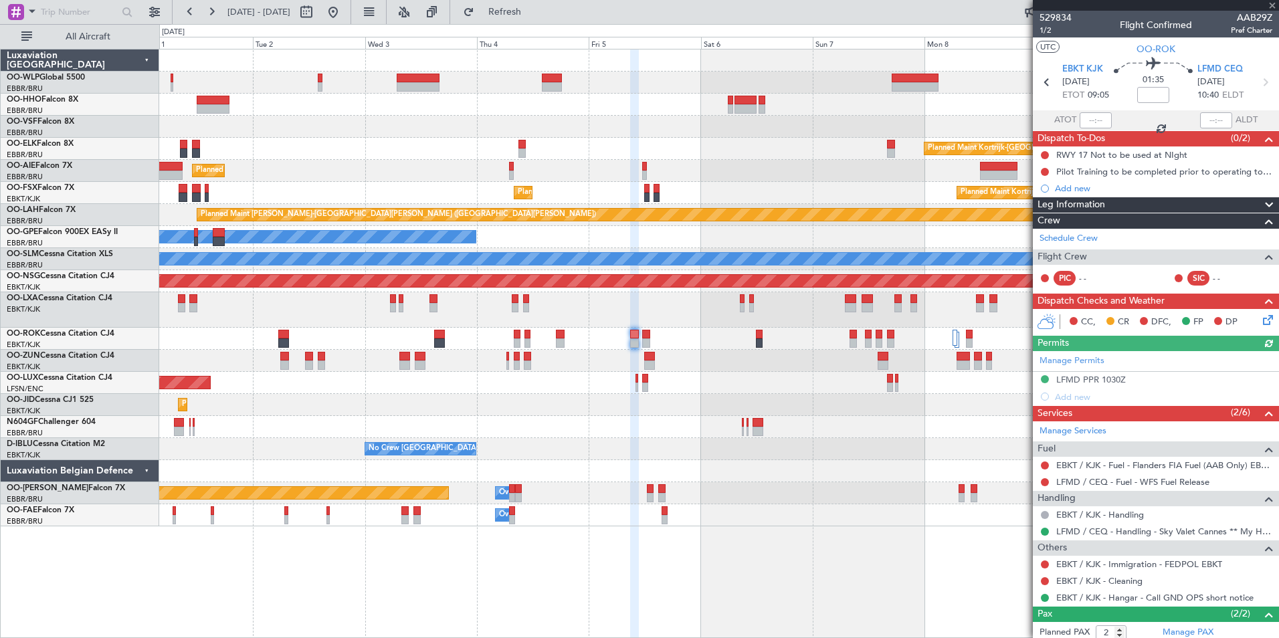
click at [1256, 79] on icon at bounding box center [1264, 82] width 17 height 17
click at [1259, 76] on icon at bounding box center [1264, 82] width 17 height 17
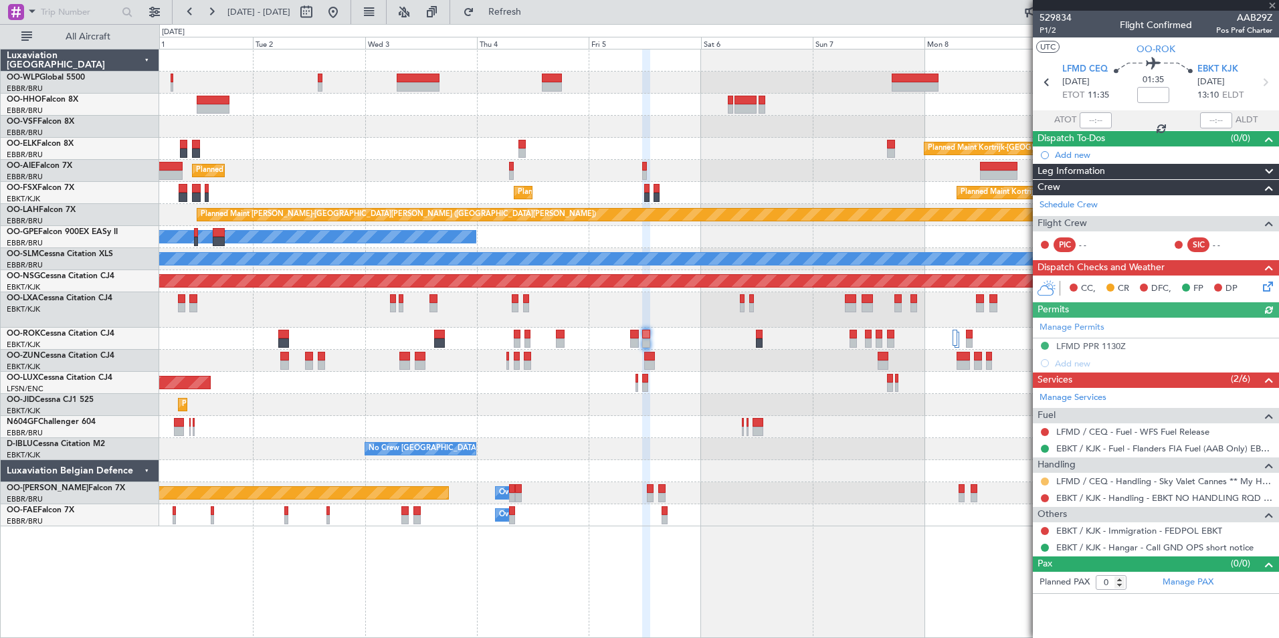
click at [1048, 481] on button at bounding box center [1045, 481] width 8 height 8
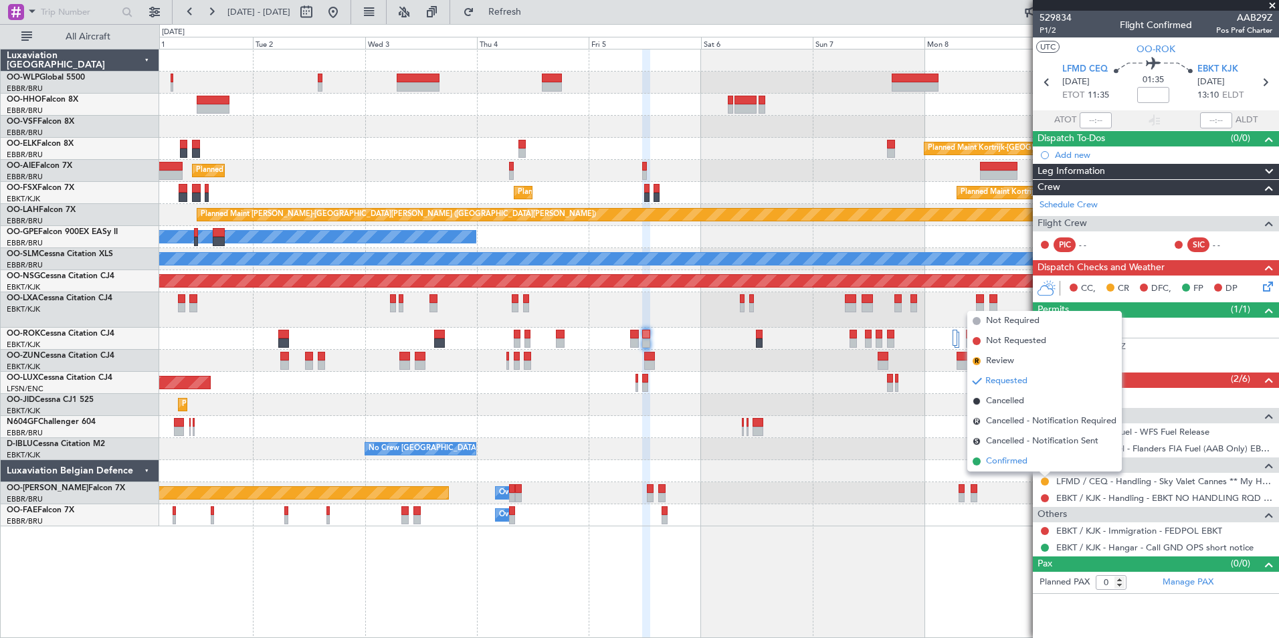
click at [1019, 463] on span "Confirmed" at bounding box center [1006, 461] width 41 height 13
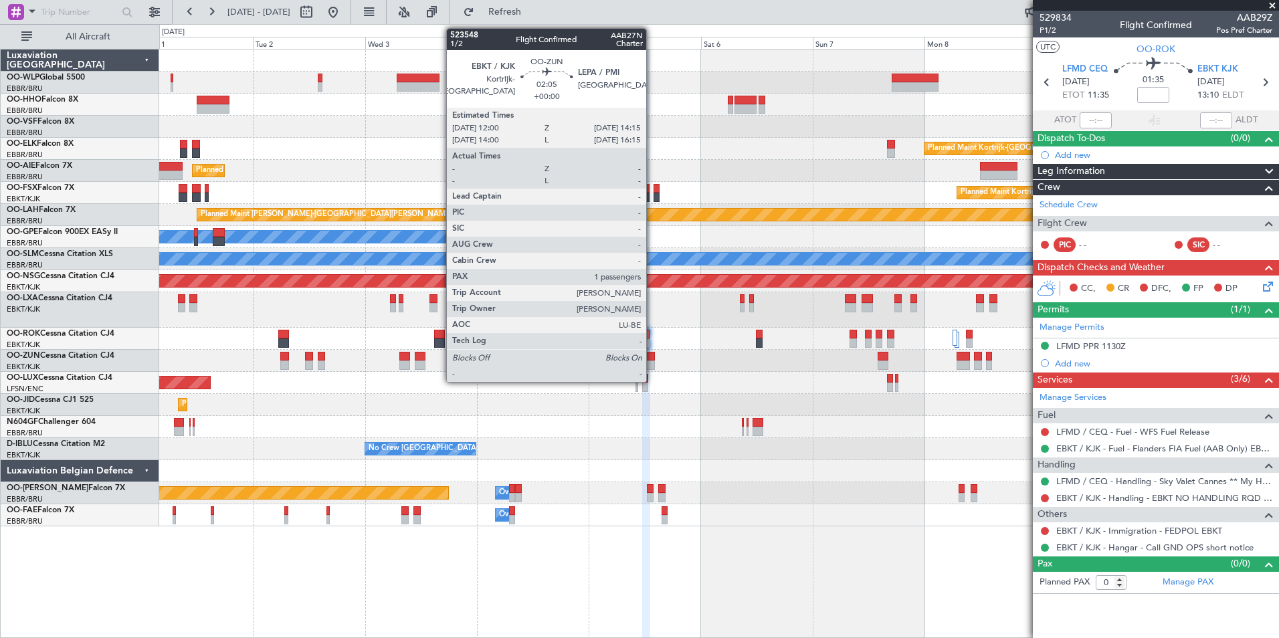
click at [652, 360] on div at bounding box center [649, 356] width 11 height 9
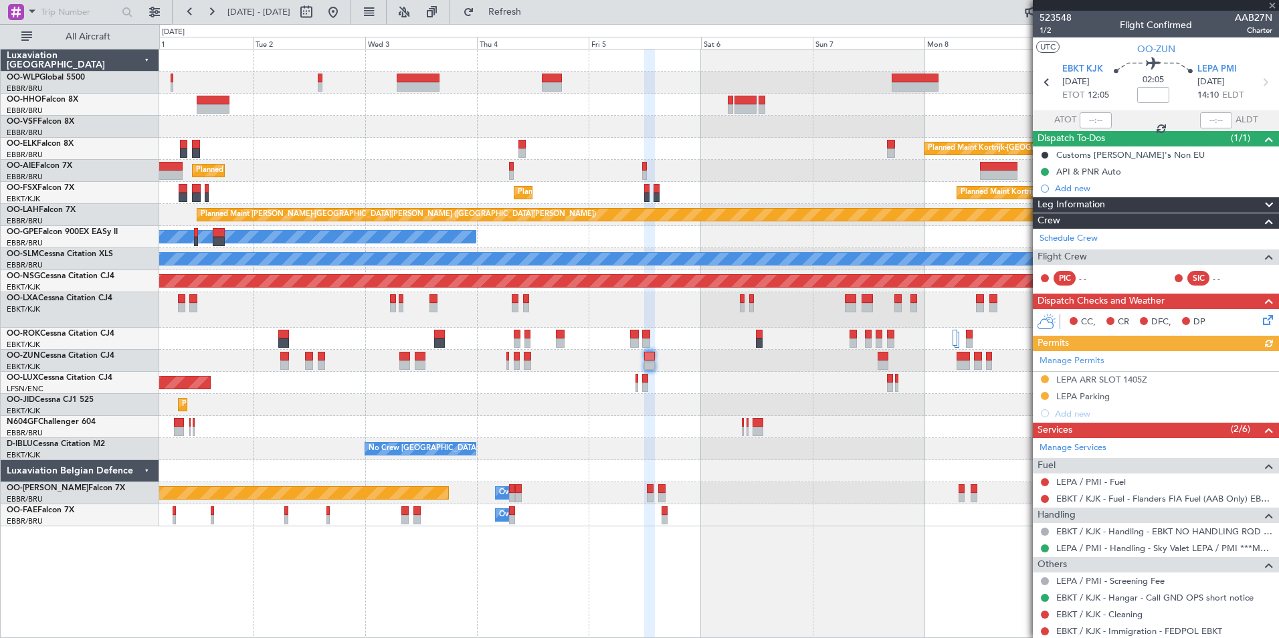
click at [1043, 394] on div "Manage Permits LEPA ARR SLOT 1405Z LEPA Parking Add new" at bounding box center [1156, 386] width 246 height 71
click at [1043, 394] on button at bounding box center [1045, 396] width 8 height 8
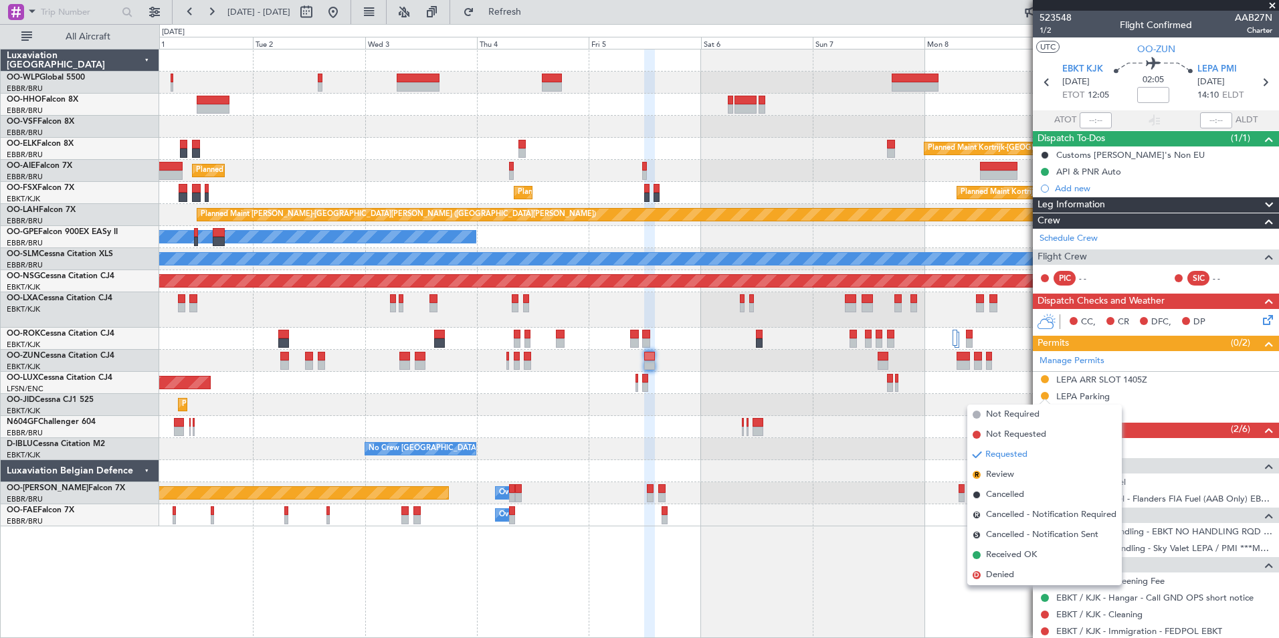
drag, startPoint x: 1016, startPoint y: 550, endPoint x: 1016, endPoint y: 535, distance: 14.7
click at [1016, 550] on span "Received OK" at bounding box center [1011, 554] width 51 height 13
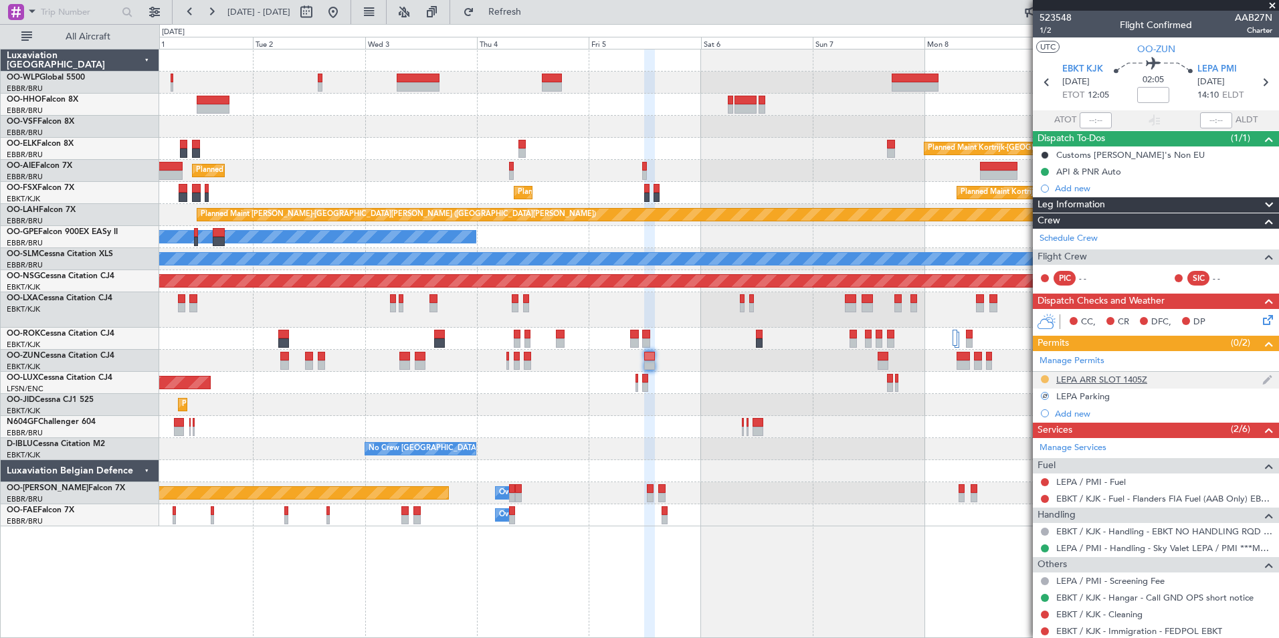
click at [1047, 378] on button at bounding box center [1045, 379] width 8 height 8
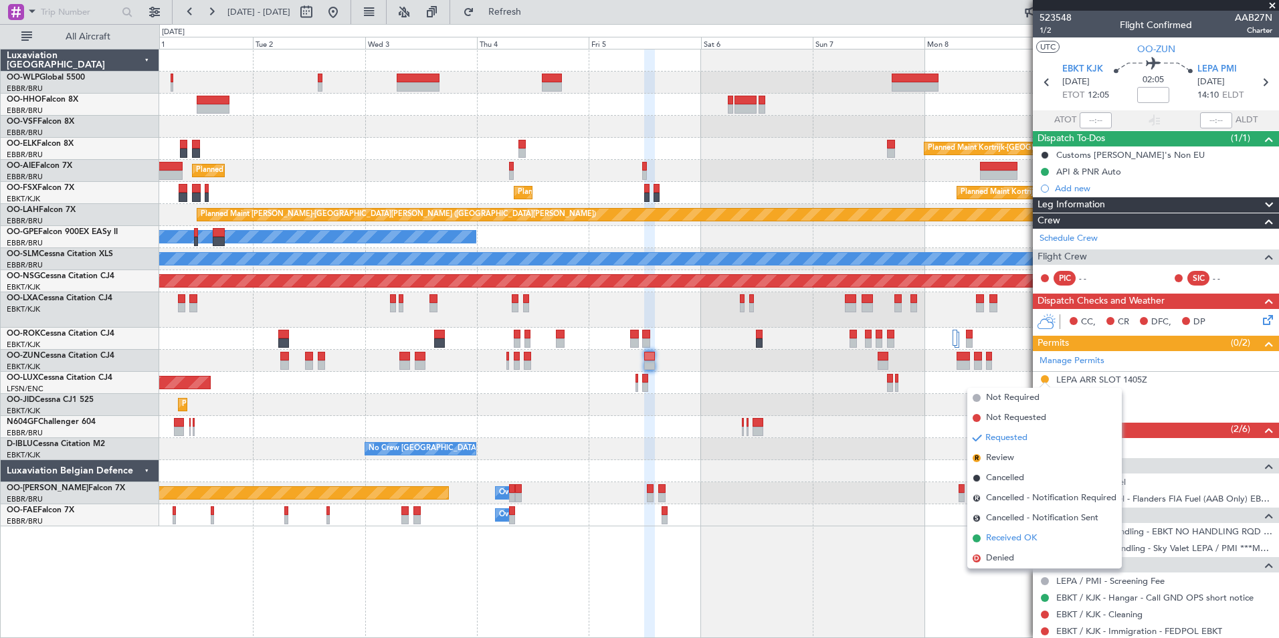
click at [1034, 535] on span "Received OK" at bounding box center [1011, 538] width 51 height 13
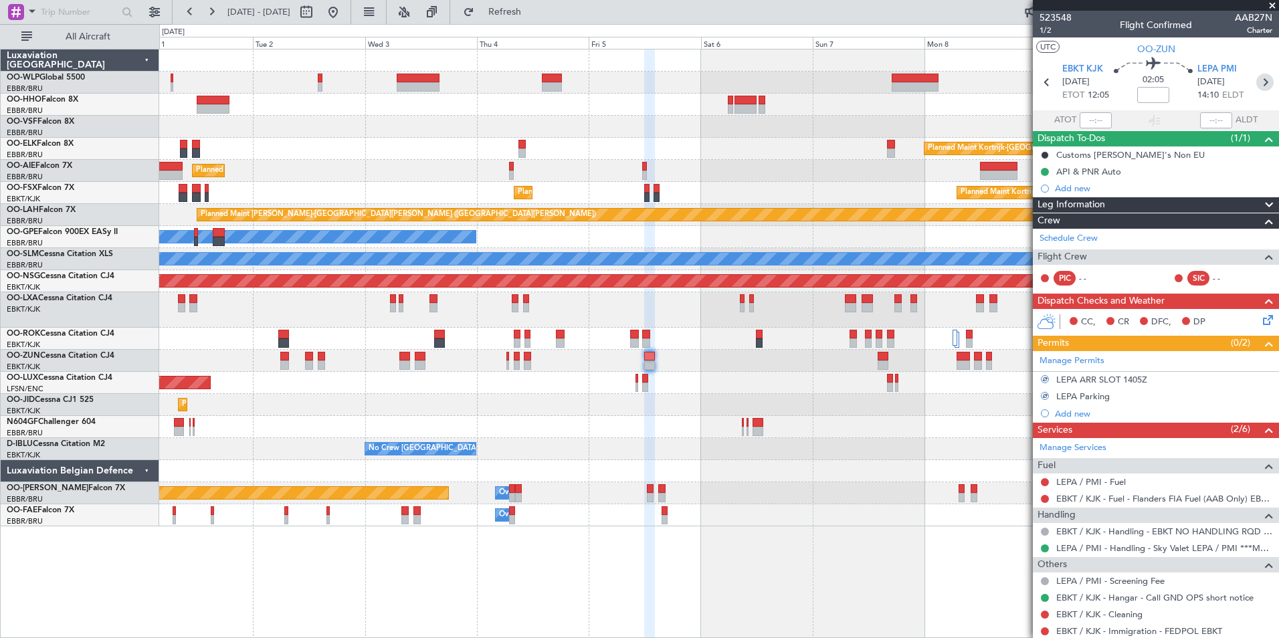
click at [1256, 80] on icon at bounding box center [1264, 82] width 17 height 17
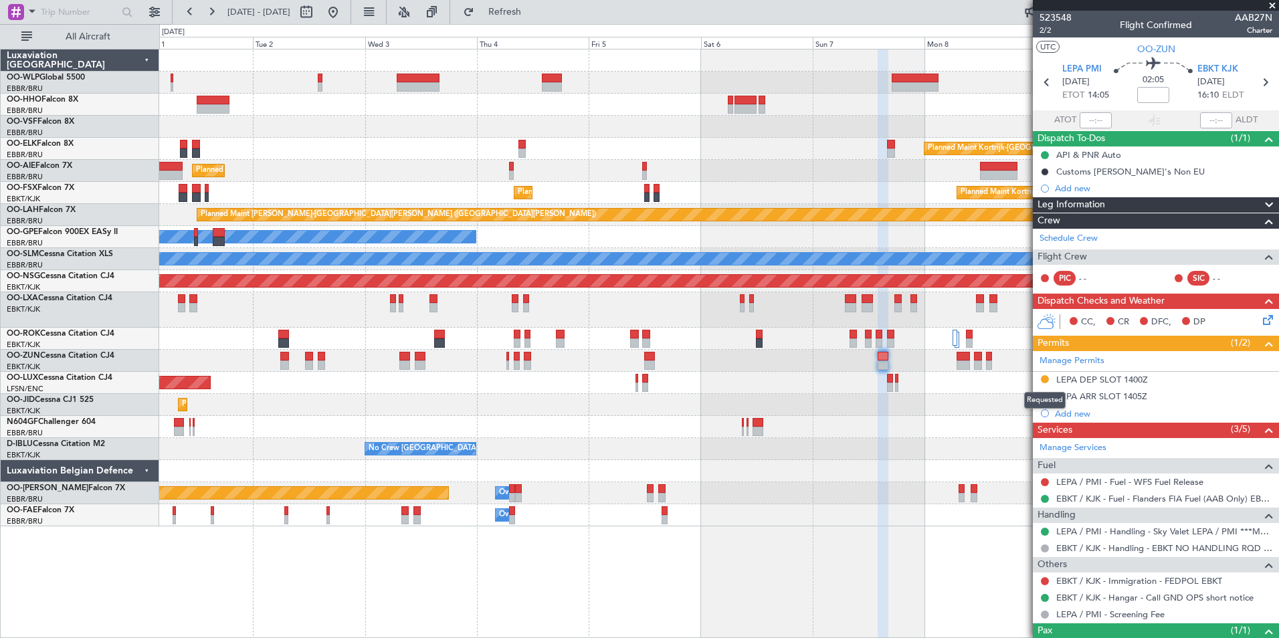
click at [1045, 379] on button at bounding box center [1045, 379] width 8 height 8
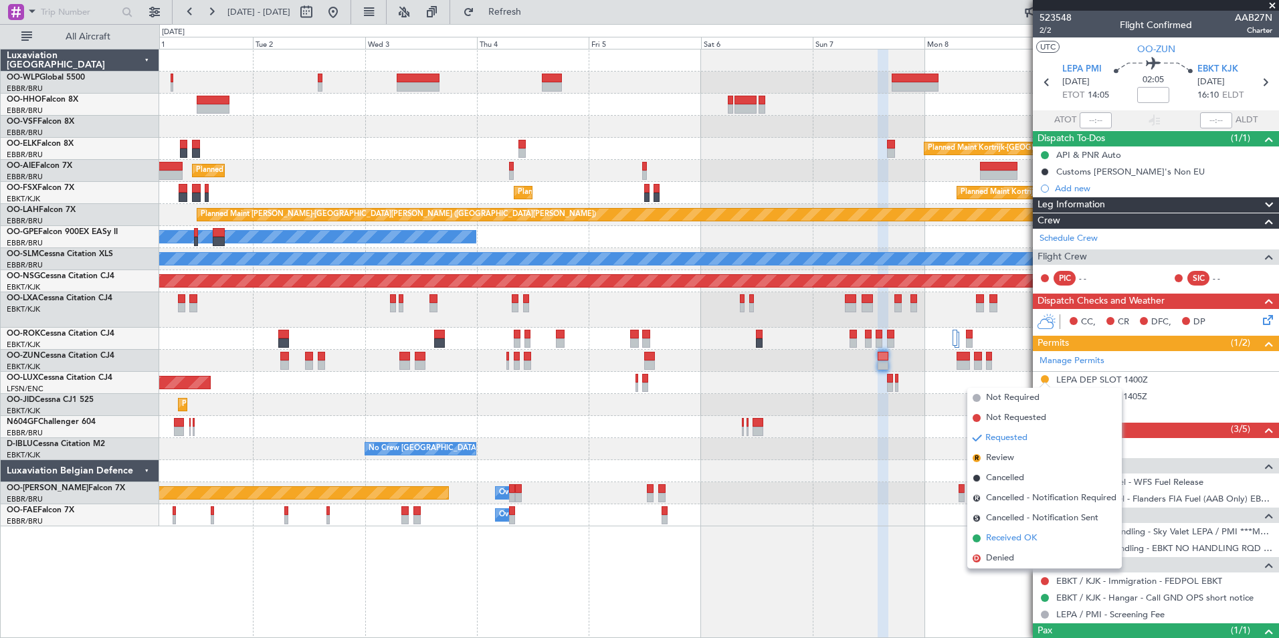
click at [1029, 542] on span "Received OK" at bounding box center [1011, 538] width 51 height 13
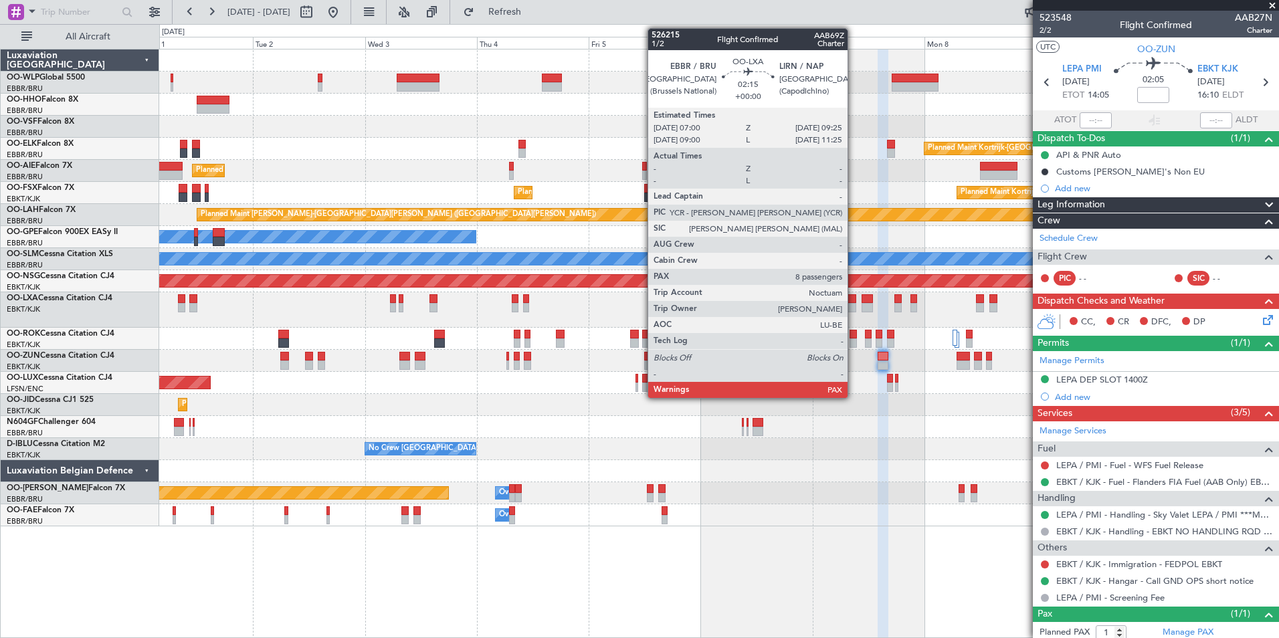
click at [853, 306] on div at bounding box center [850, 307] width 11 height 9
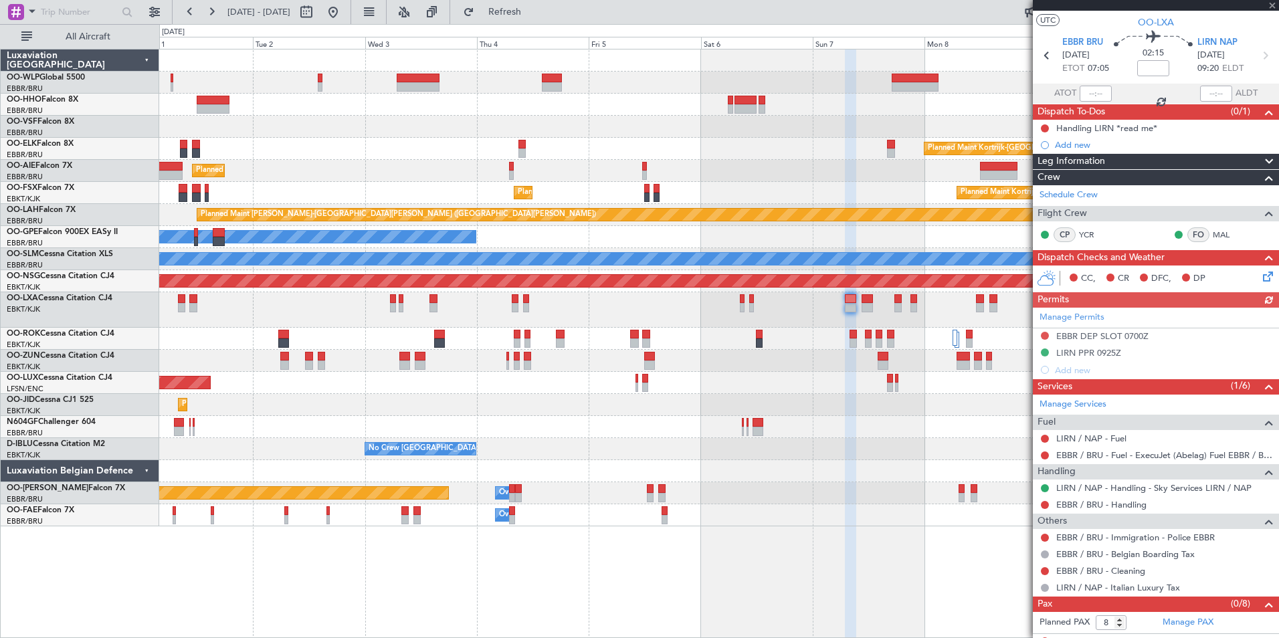
scroll to position [39, 0]
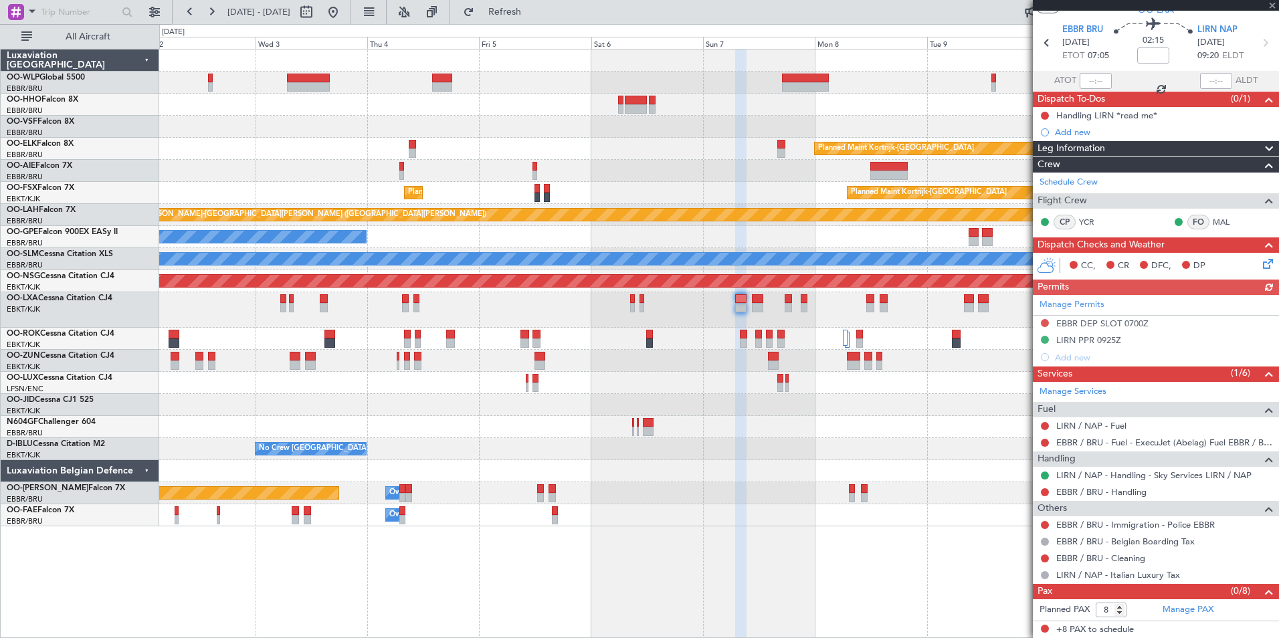
click at [696, 188] on div "Planned Maint Kortrijk-Wevelgem Planned Maint London (Farnborough) Planned Main…" at bounding box center [718, 287] width 1119 height 477
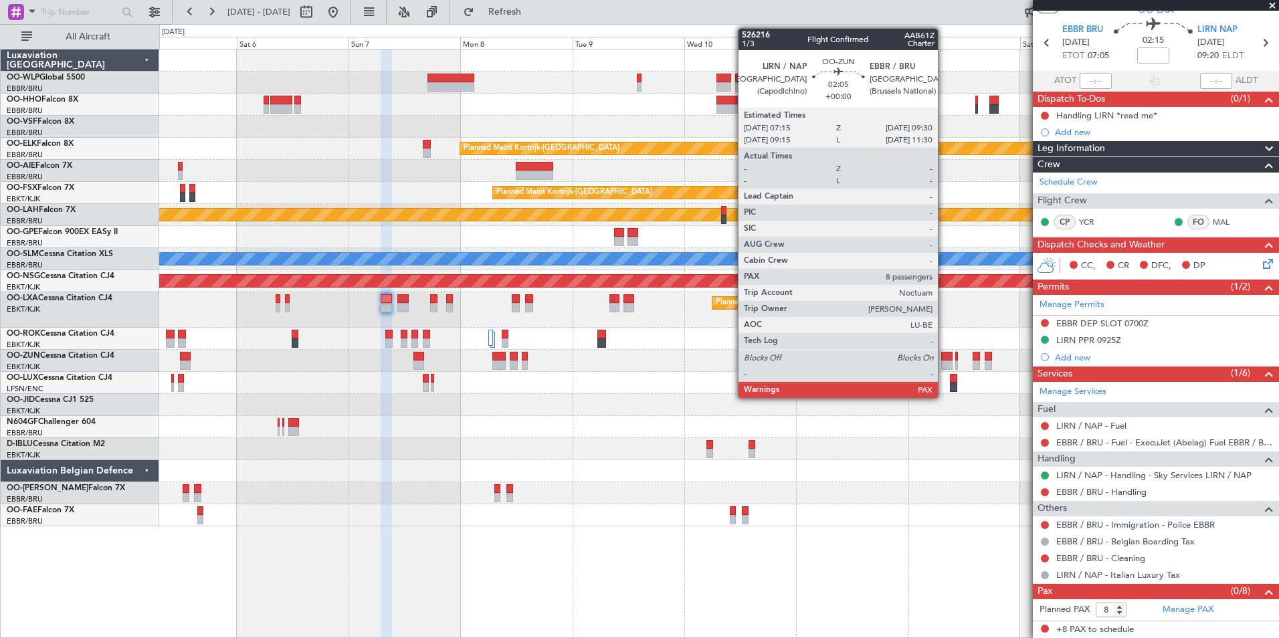
click at [944, 357] on div at bounding box center [946, 356] width 11 height 9
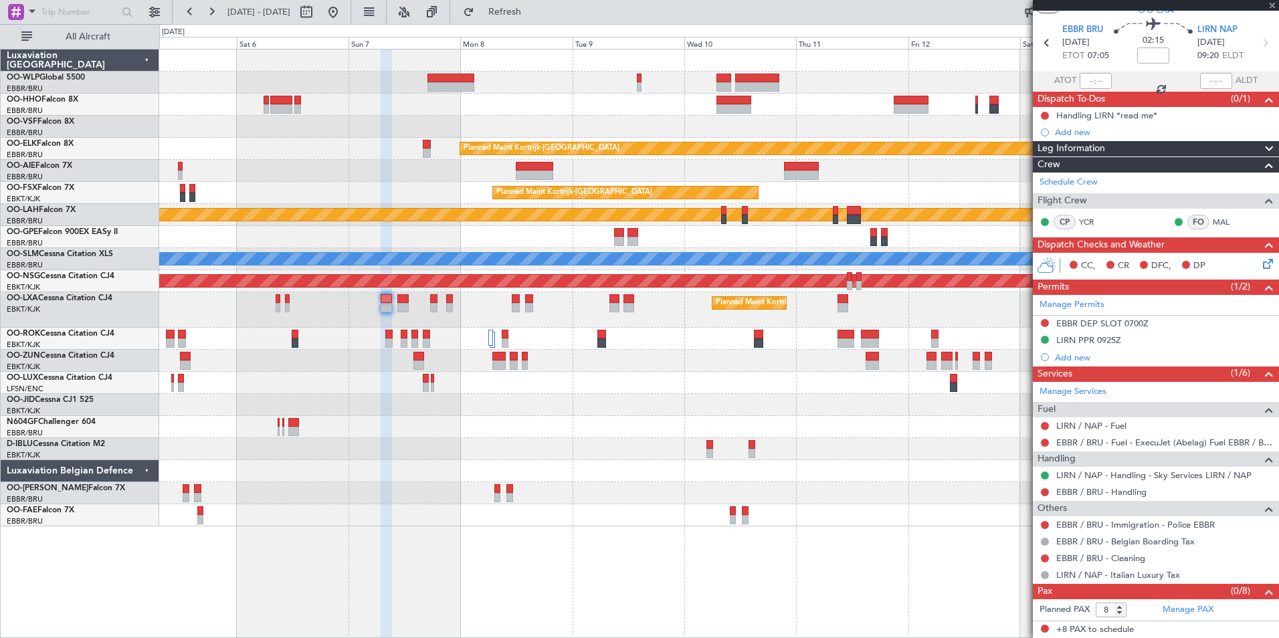
scroll to position [0, 0]
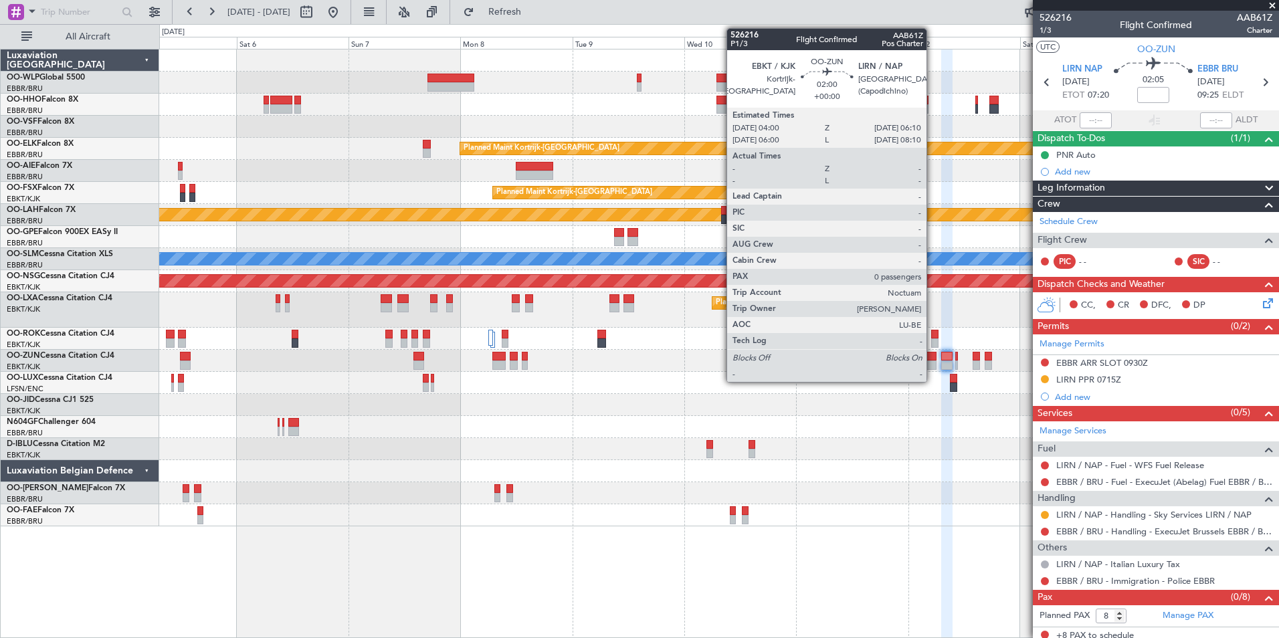
click at [932, 365] on div at bounding box center [931, 364] width 11 height 9
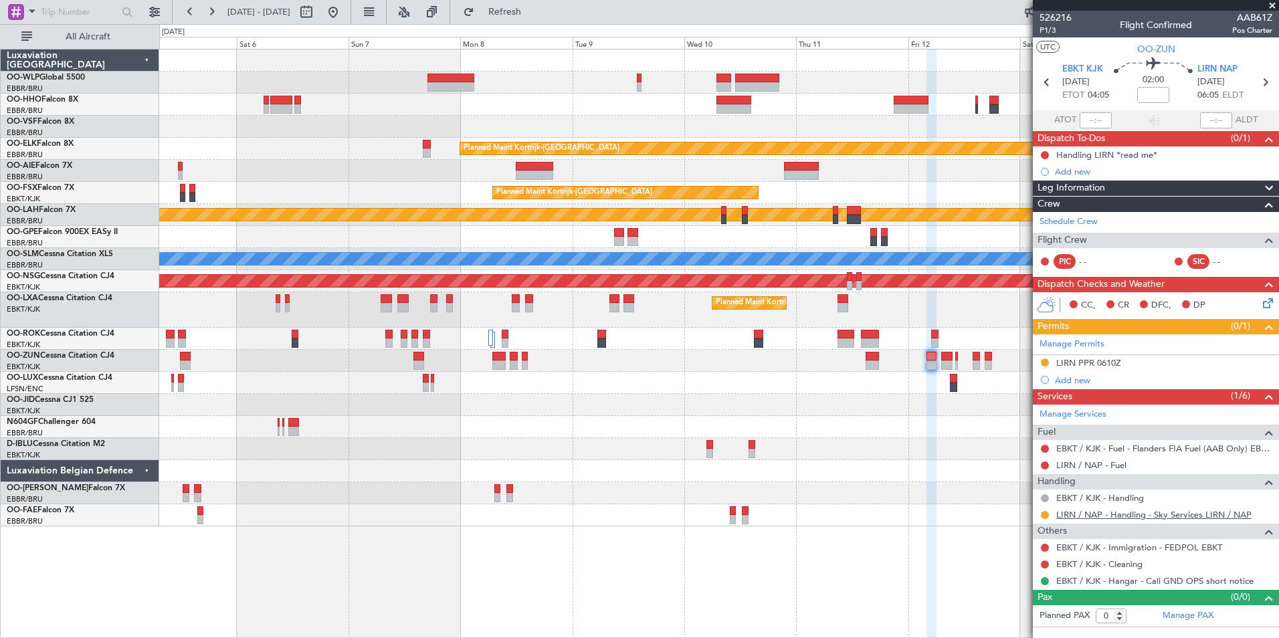
click at [1121, 517] on link "LIRN / NAP - Handling - Sky Services LIRN / NAP" at bounding box center [1153, 514] width 195 height 11
click at [1071, 465] on link "LIRN / NAP - Fuel" at bounding box center [1091, 464] width 70 height 11
click at [1263, 86] on icon at bounding box center [1264, 82] width 17 height 17
type input "8"
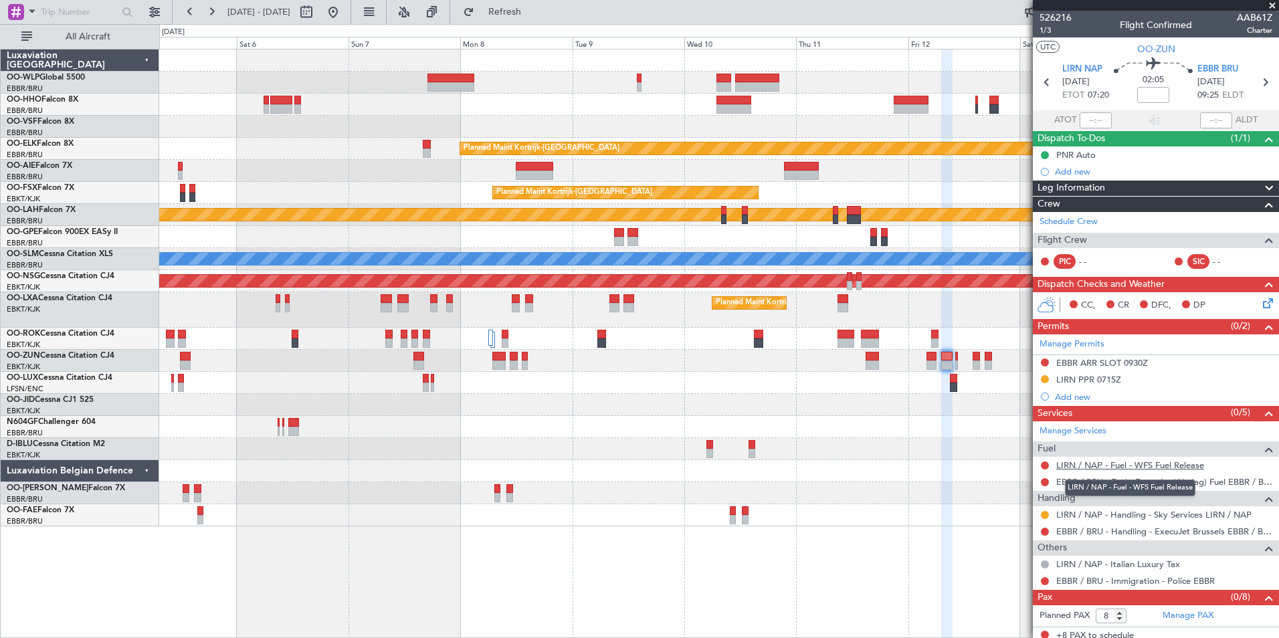
click at [1111, 461] on link "LIRN / NAP - Fuel - WFS Fuel Release" at bounding box center [1130, 464] width 148 height 11
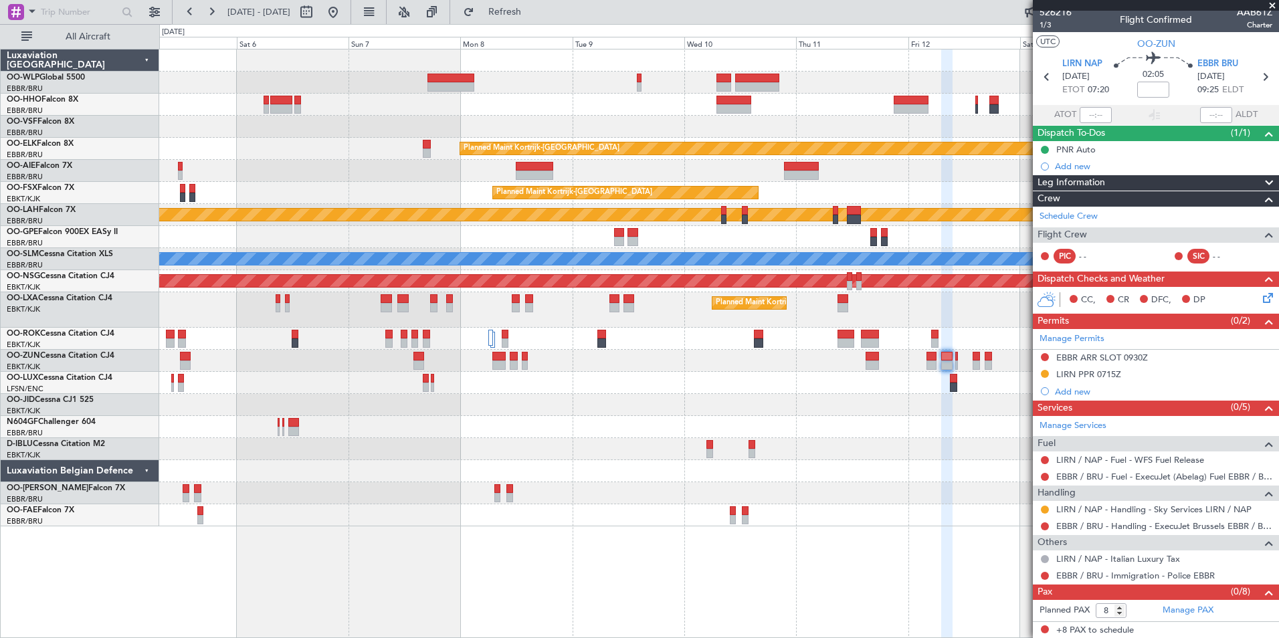
scroll to position [6, 0]
click at [344, 14] on button at bounding box center [332, 11] width 21 height 21
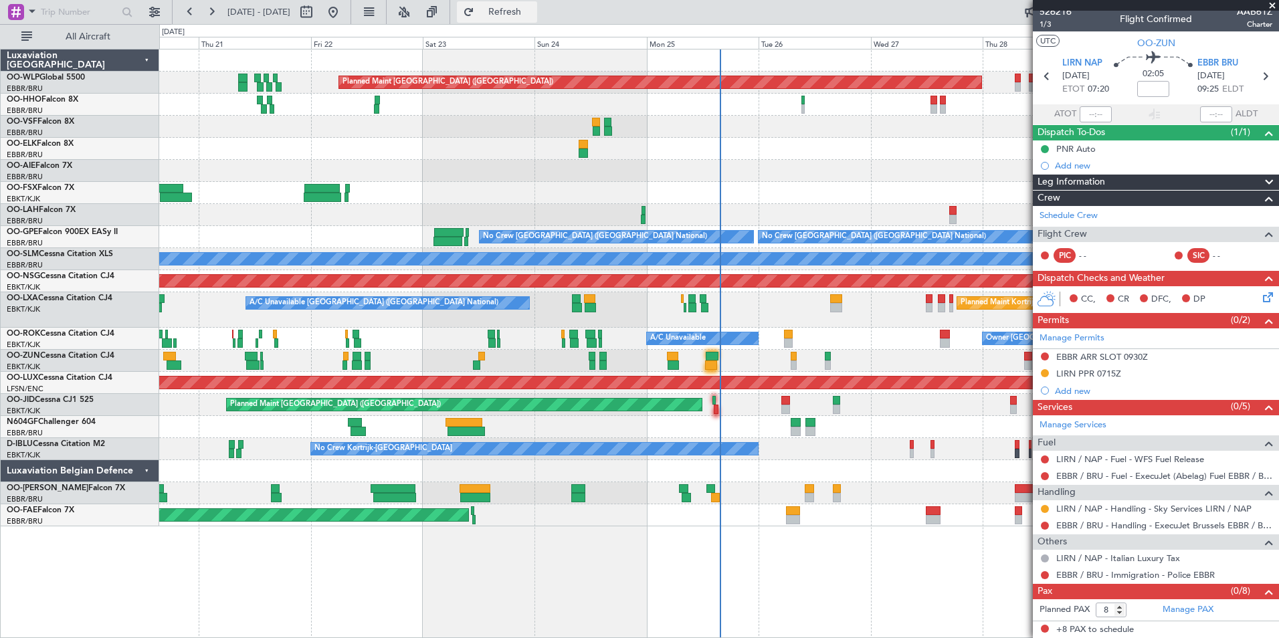
click at [533, 11] on span "Refresh" at bounding box center [505, 11] width 56 height 9
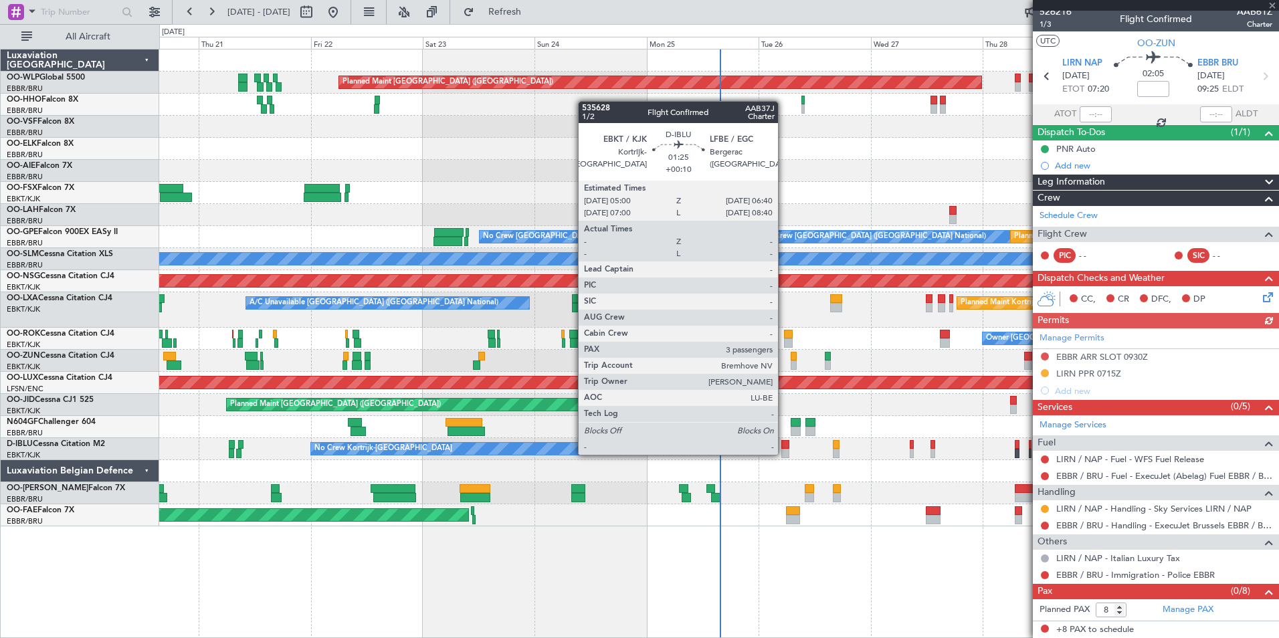
click at [784, 453] on div at bounding box center [785, 453] width 8 height 9
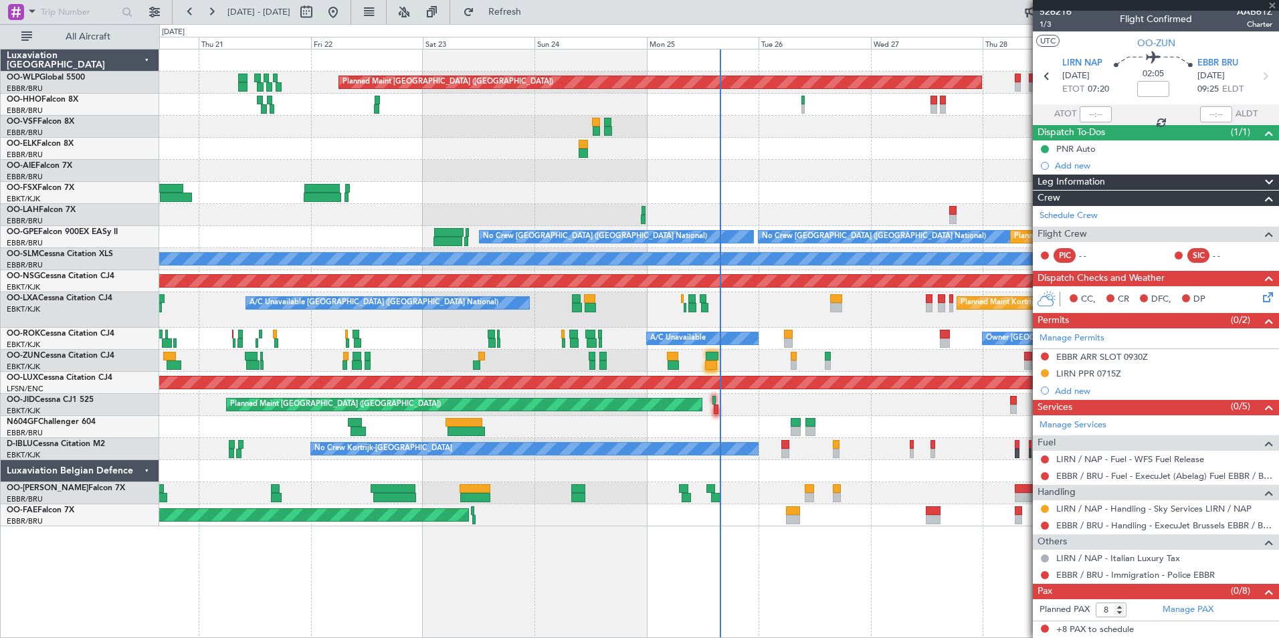
type input "+00:10"
type input "3"
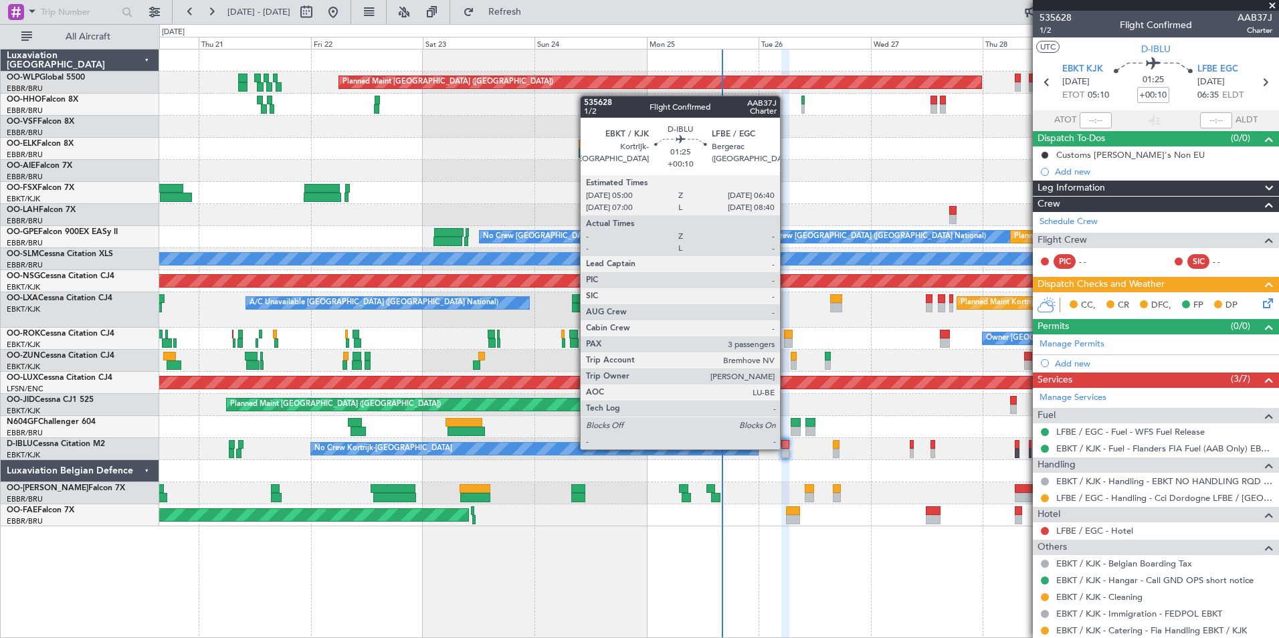
click at [786, 448] on div at bounding box center [785, 444] width 8 height 9
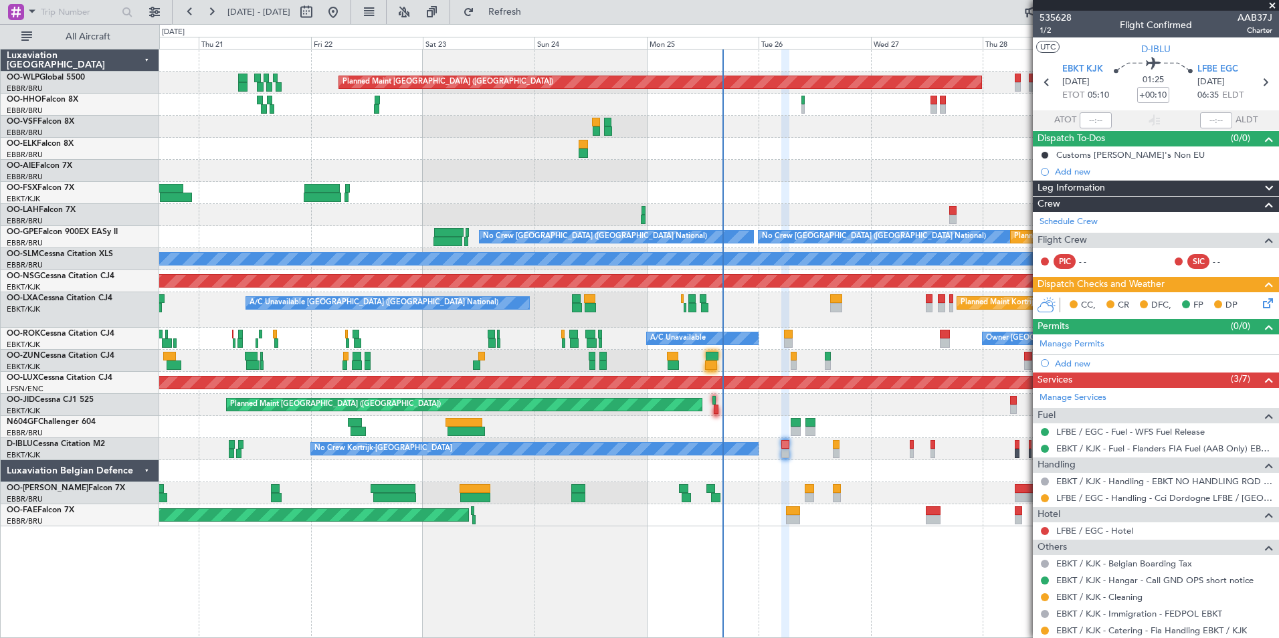
click at [651, 181] on div "Planned Maint [GEOGRAPHIC_DATA] ([GEOGRAPHIC_DATA]) Planned Maint [GEOGRAPHIC_D…" at bounding box center [718, 287] width 1119 height 477
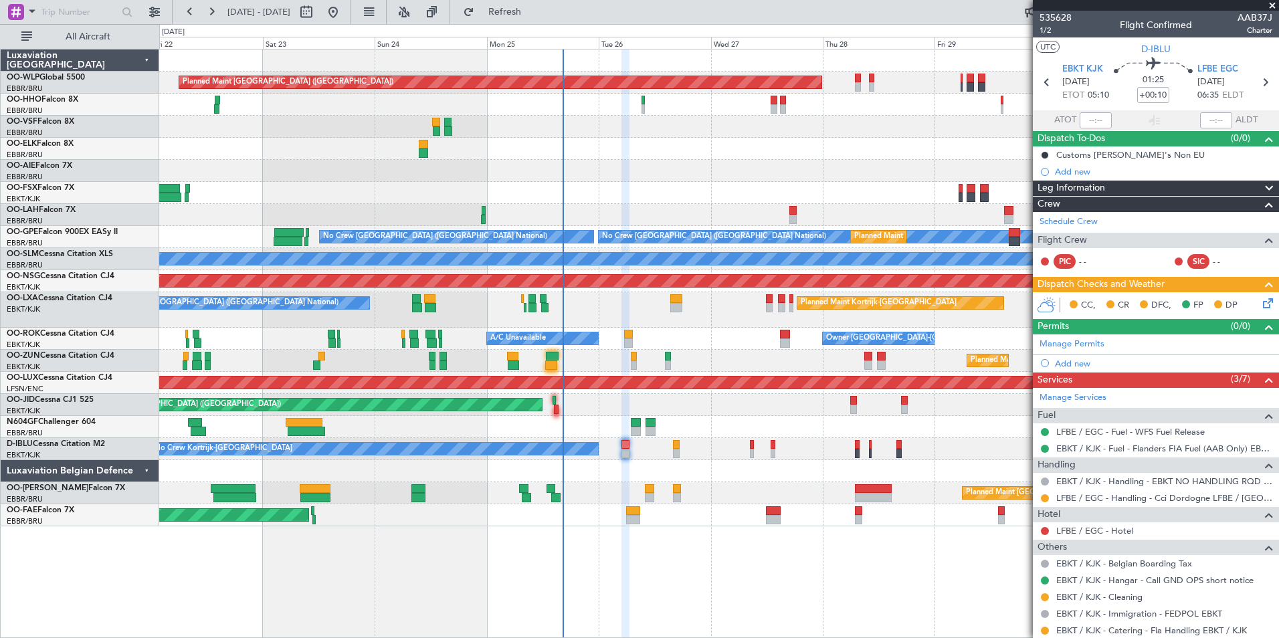
click at [724, 163] on div "Planned Maint [GEOGRAPHIC_DATA] ([GEOGRAPHIC_DATA]) Planned Maint [GEOGRAPHIC_D…" at bounding box center [718, 287] width 1119 height 477
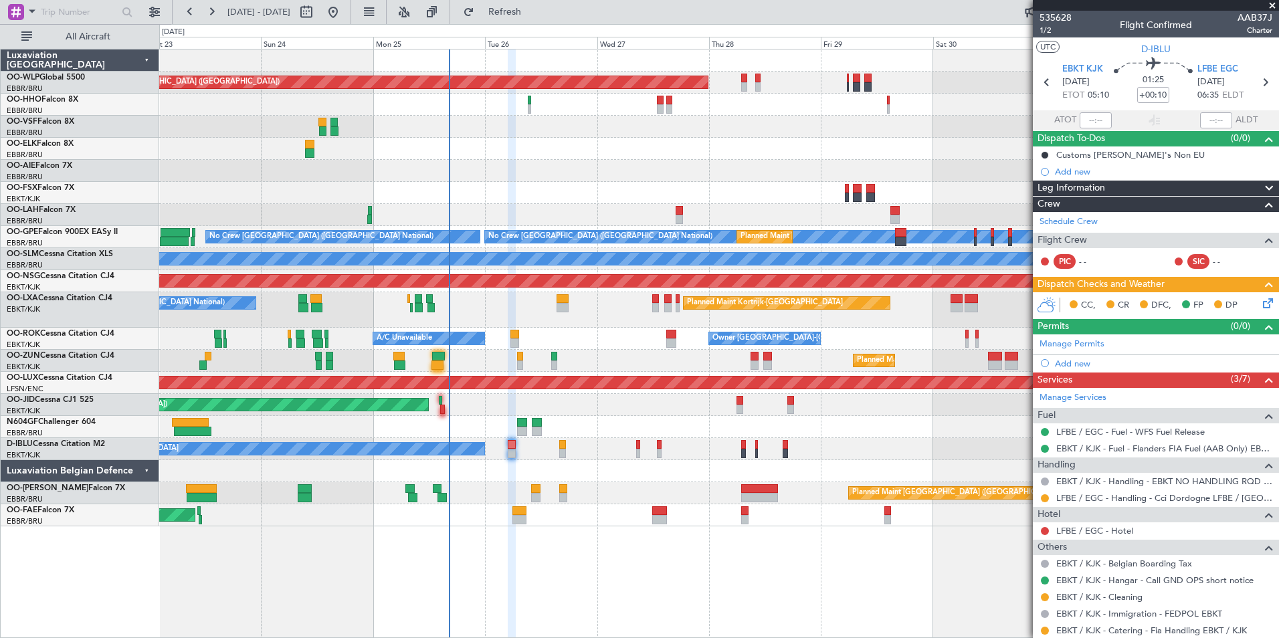
click at [456, 153] on div at bounding box center [718, 149] width 1119 height 22
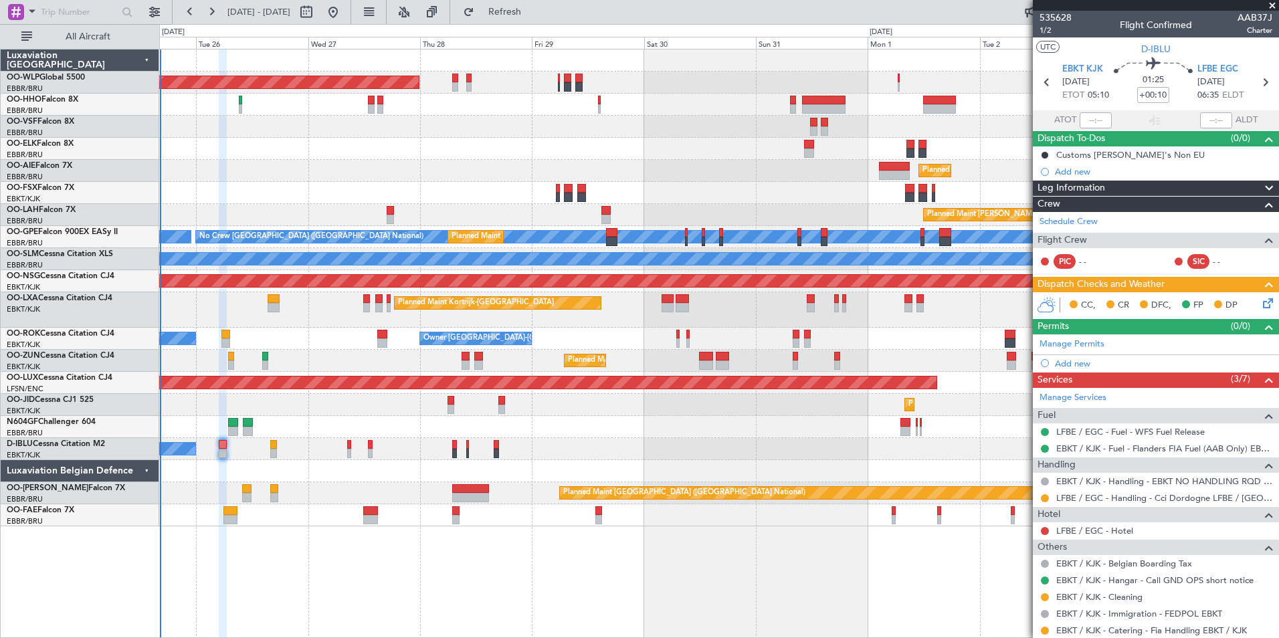
click at [568, 154] on div at bounding box center [718, 149] width 1119 height 22
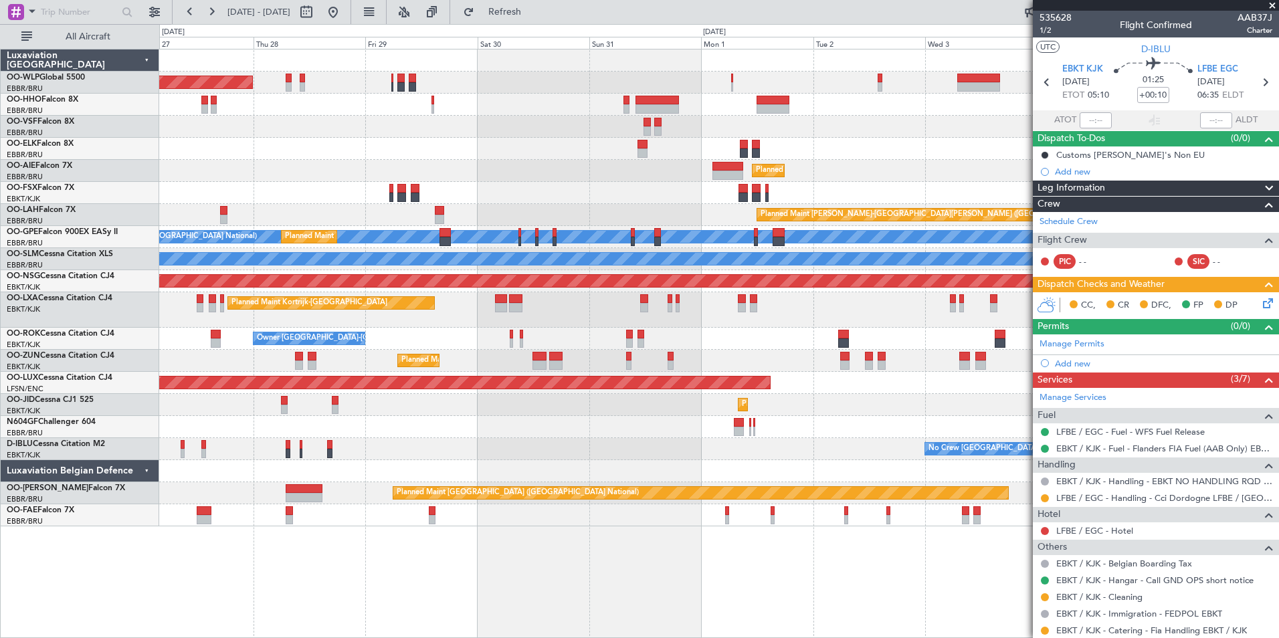
click at [779, 148] on div "Planned Maint Kortrijk-[GEOGRAPHIC_DATA]" at bounding box center [718, 149] width 1119 height 22
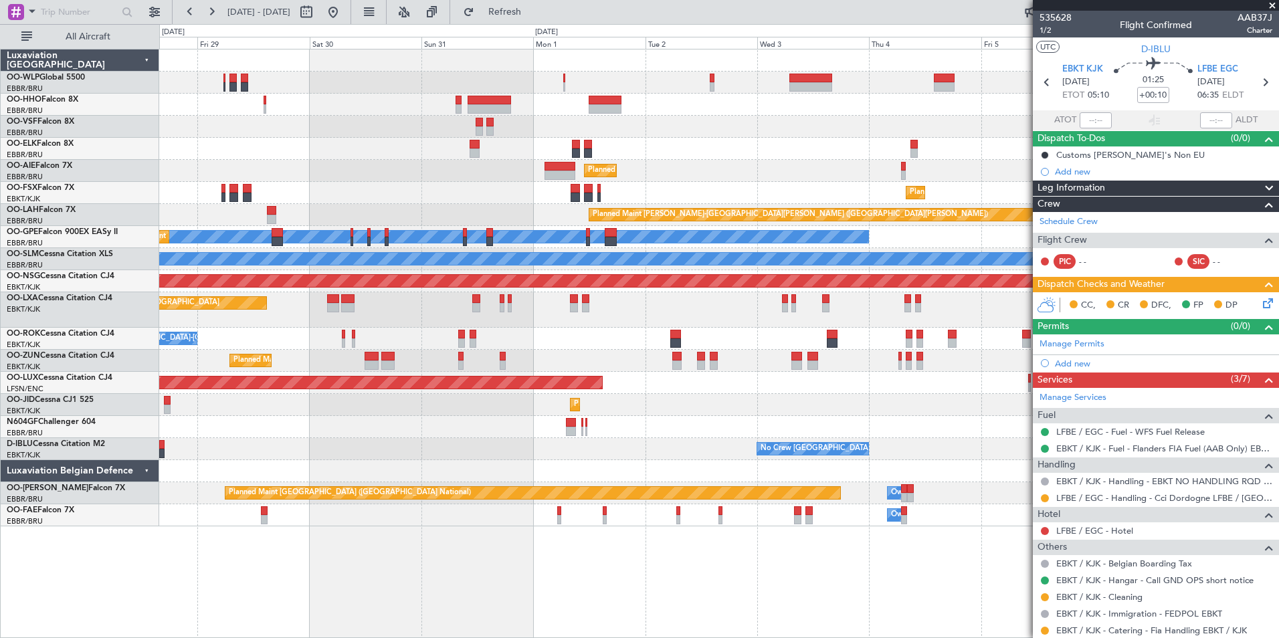
click at [809, 166] on div "Planned Maint [GEOGRAPHIC_DATA] ([GEOGRAPHIC_DATA]) Planned Maint [GEOGRAPHIC_D…" at bounding box center [718, 287] width 1119 height 477
click at [610, 174] on div "Planned Maint [GEOGRAPHIC_DATA] ([GEOGRAPHIC_DATA])" at bounding box center [718, 171] width 1119 height 22
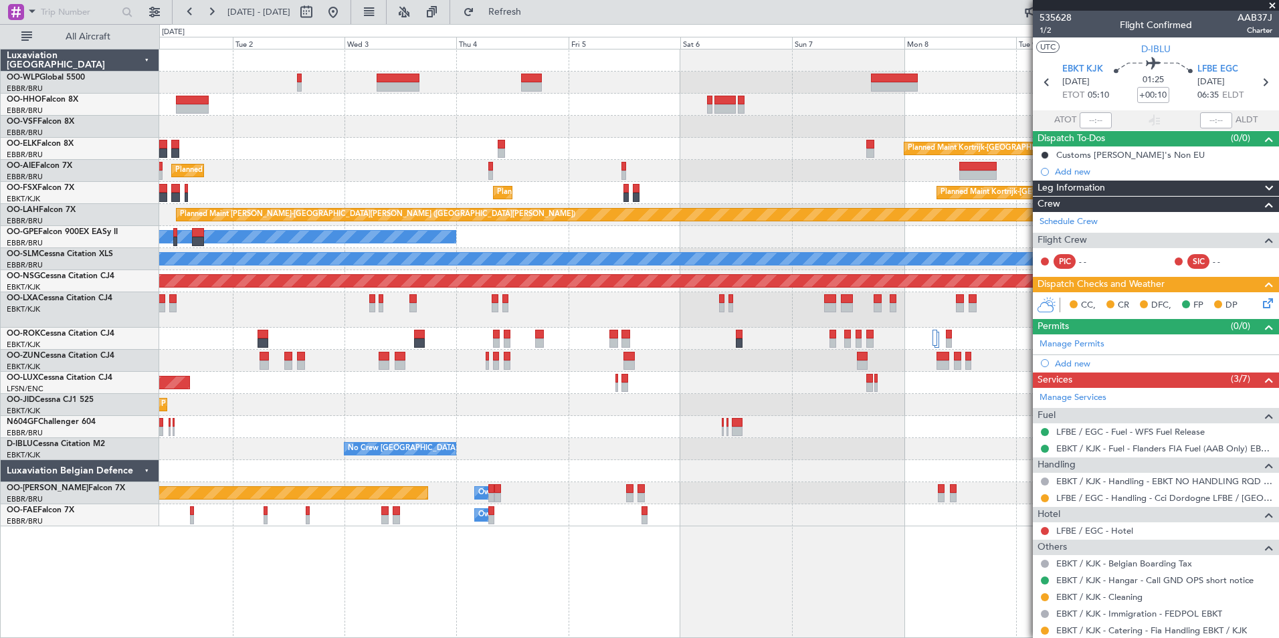
click at [650, 148] on div "Planned Maint Kortrijk-[GEOGRAPHIC_DATA] Planned Maint [GEOGRAPHIC_DATA] ([GEOG…" at bounding box center [718, 287] width 1119 height 477
click at [657, 161] on div "Planned Maint Kortrijk-[GEOGRAPHIC_DATA] Planned Maint [GEOGRAPHIC_DATA] ([GEOG…" at bounding box center [718, 287] width 1119 height 477
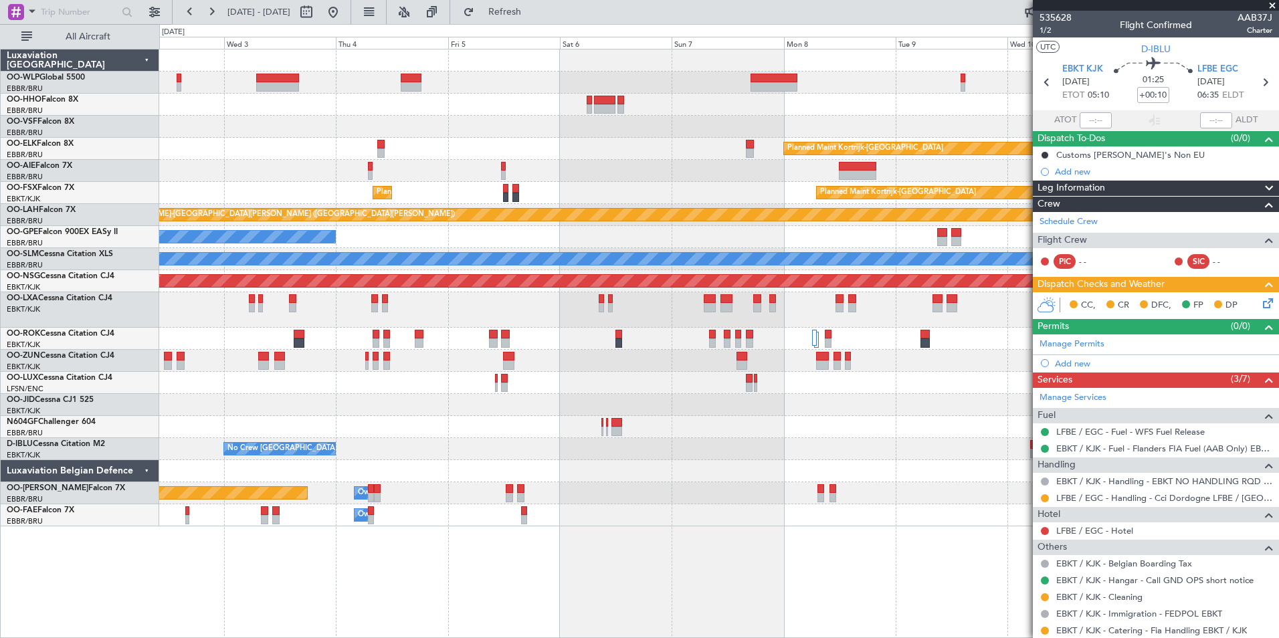
click at [943, 103] on div "Planned Maint Kortrijk-[GEOGRAPHIC_DATA] Planned Maint [GEOGRAPHIC_DATA] ([GEOG…" at bounding box center [718, 287] width 1119 height 477
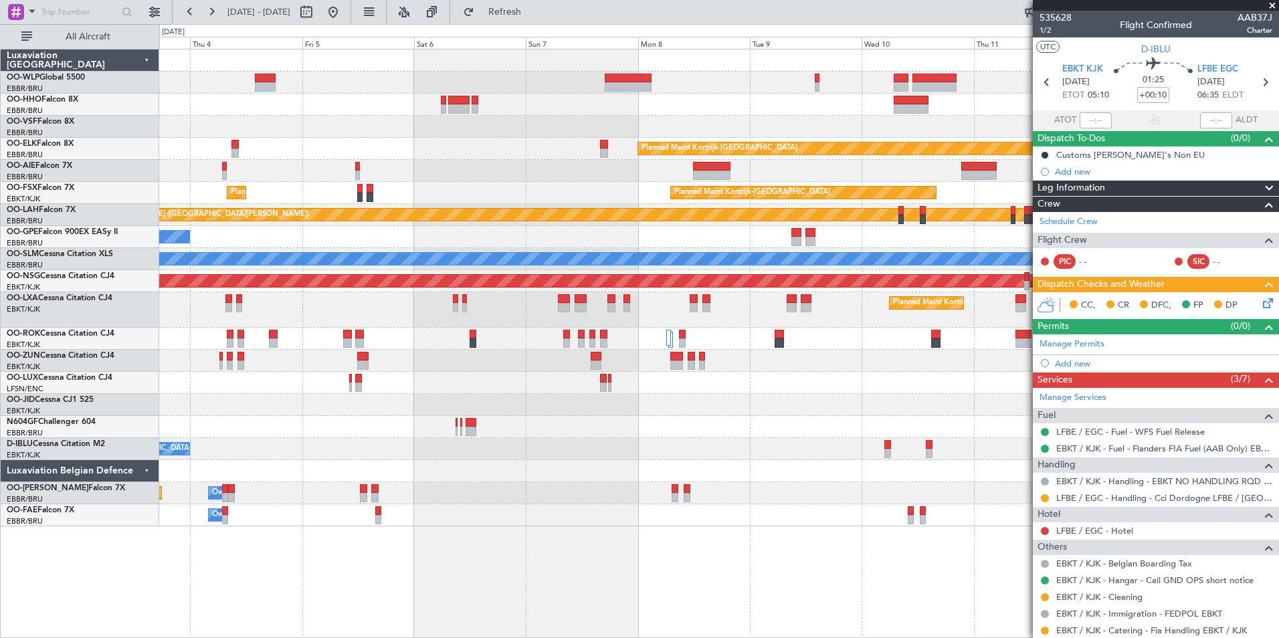
click at [762, 115] on div at bounding box center [718, 105] width 1119 height 22
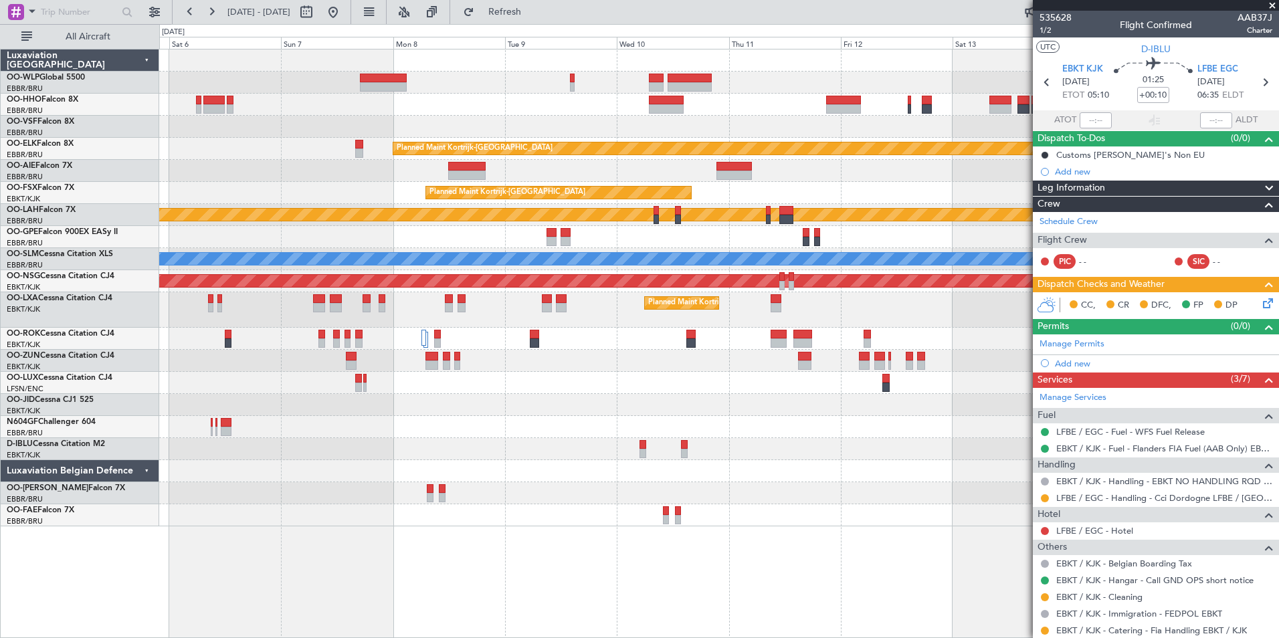
click at [764, 138] on div "Planned Maint Kortrijk-[GEOGRAPHIC_DATA] Planned Maint [GEOGRAPHIC_DATA]-[GEOGR…" at bounding box center [718, 287] width 1119 height 477
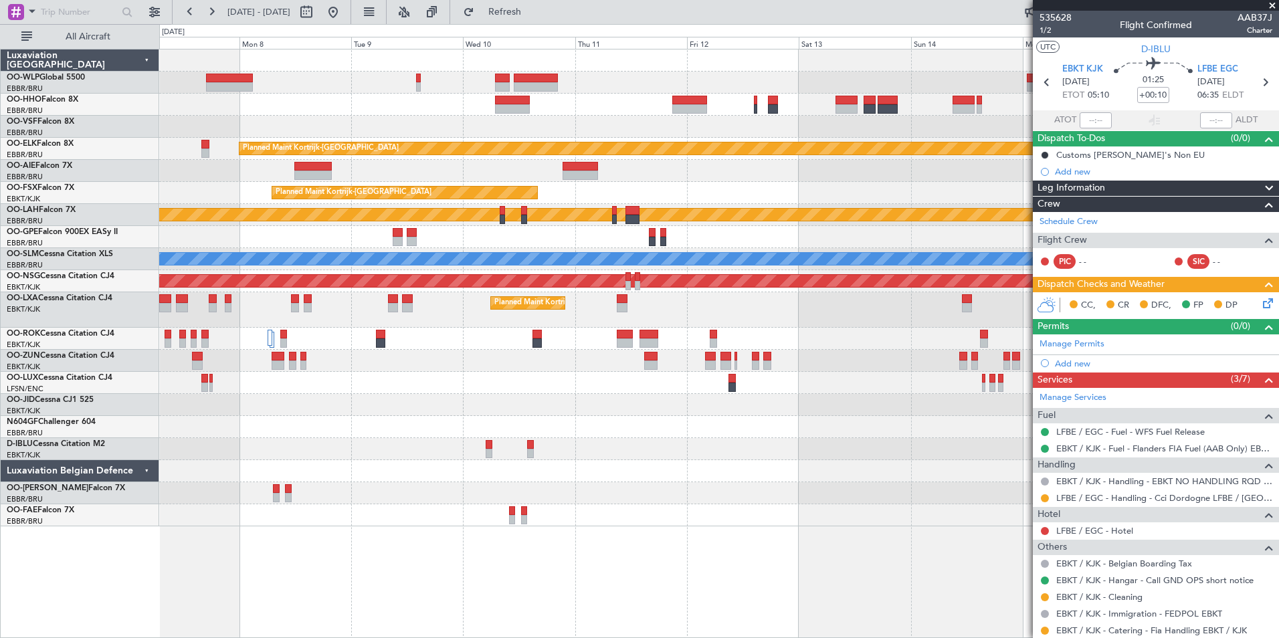
click at [679, 138] on div "Planned Maint Kortrijk-[GEOGRAPHIC_DATA] Planned Maint [GEOGRAPHIC_DATA]-[GEOGR…" at bounding box center [718, 287] width 1119 height 477
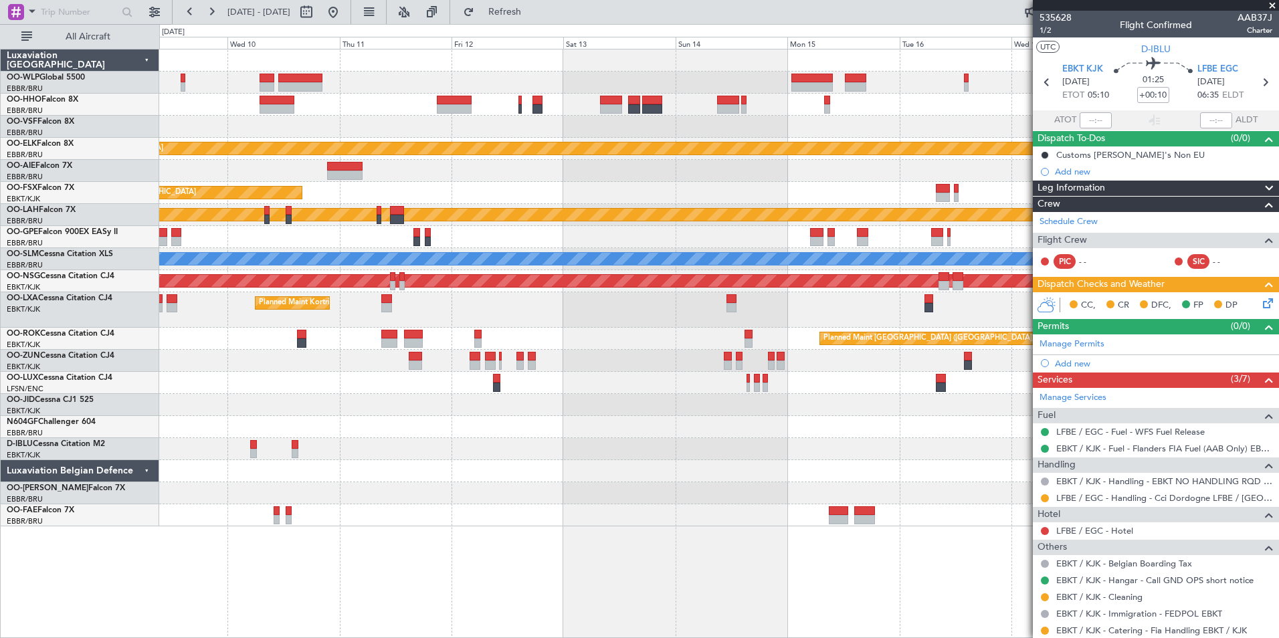
click at [641, 137] on div at bounding box center [718, 127] width 1119 height 22
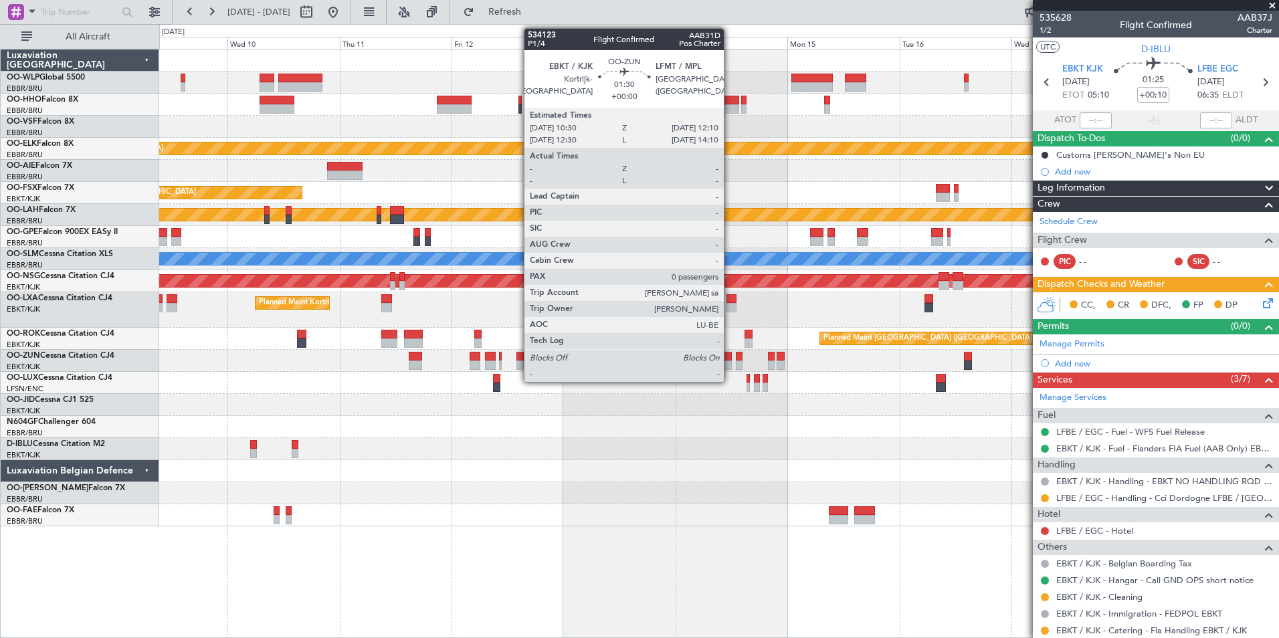
click at [728, 362] on div at bounding box center [728, 364] width 8 height 9
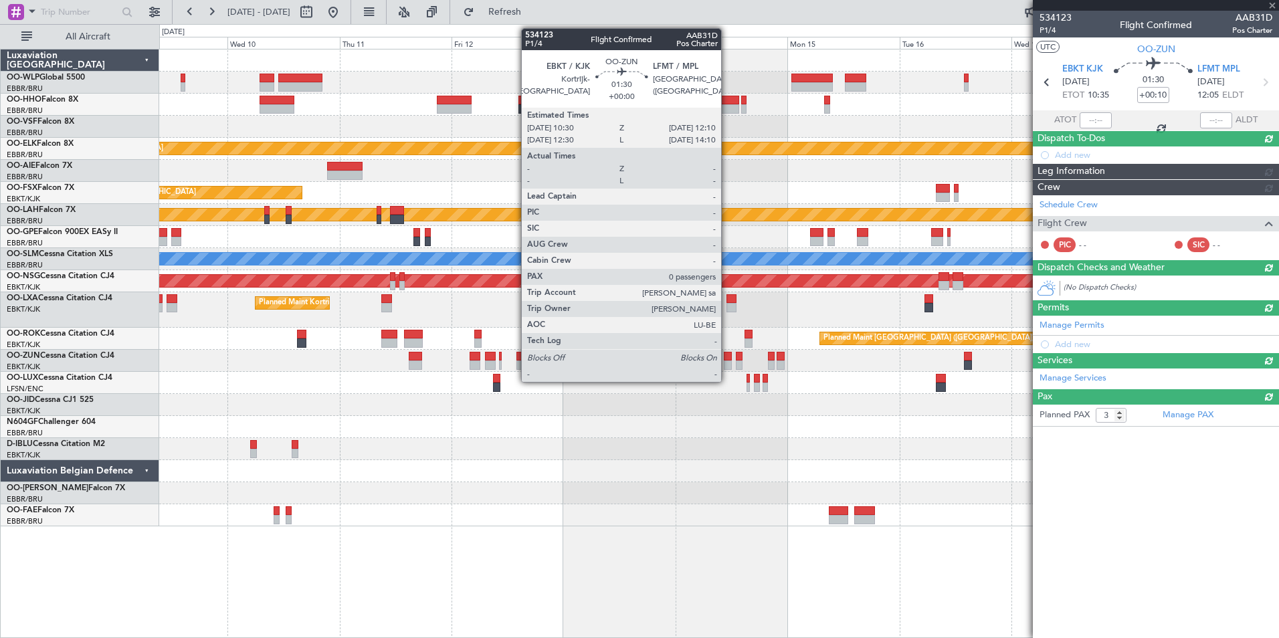
type input "0"
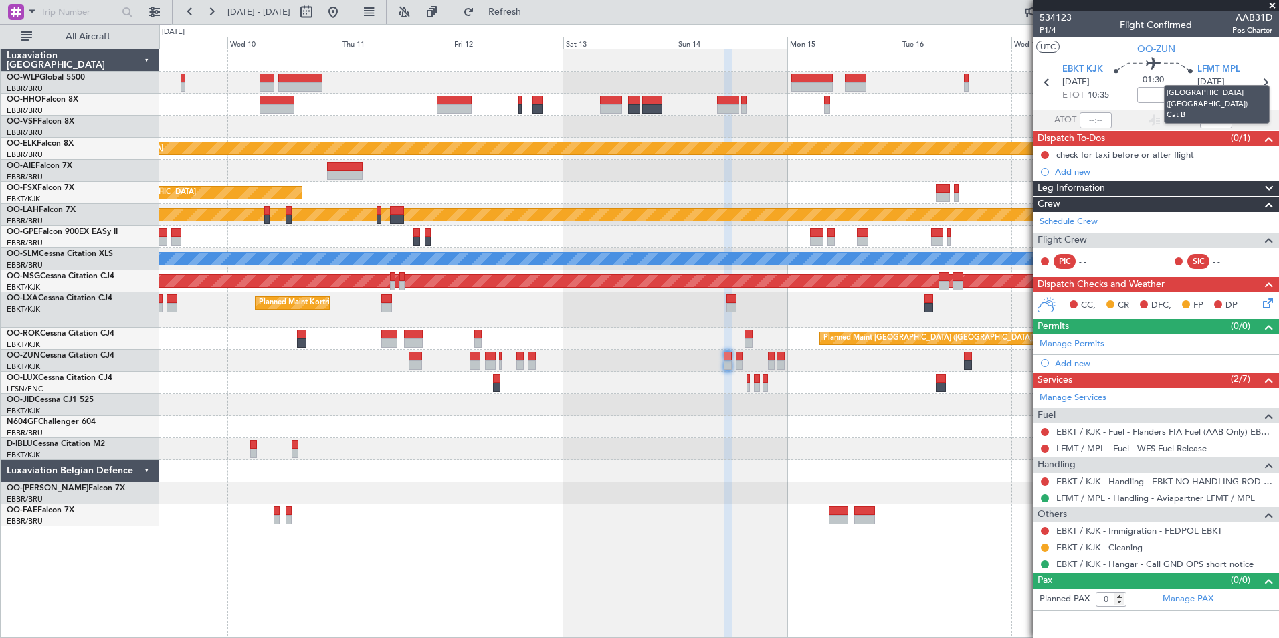
click at [1263, 83] on mat-tooltip-component "[GEOGRAPHIC_DATA] ([GEOGRAPHIC_DATA]) Cat B" at bounding box center [1216, 105] width 124 height 58
click at [1259, 81] on icon at bounding box center [1264, 82] width 17 height 17
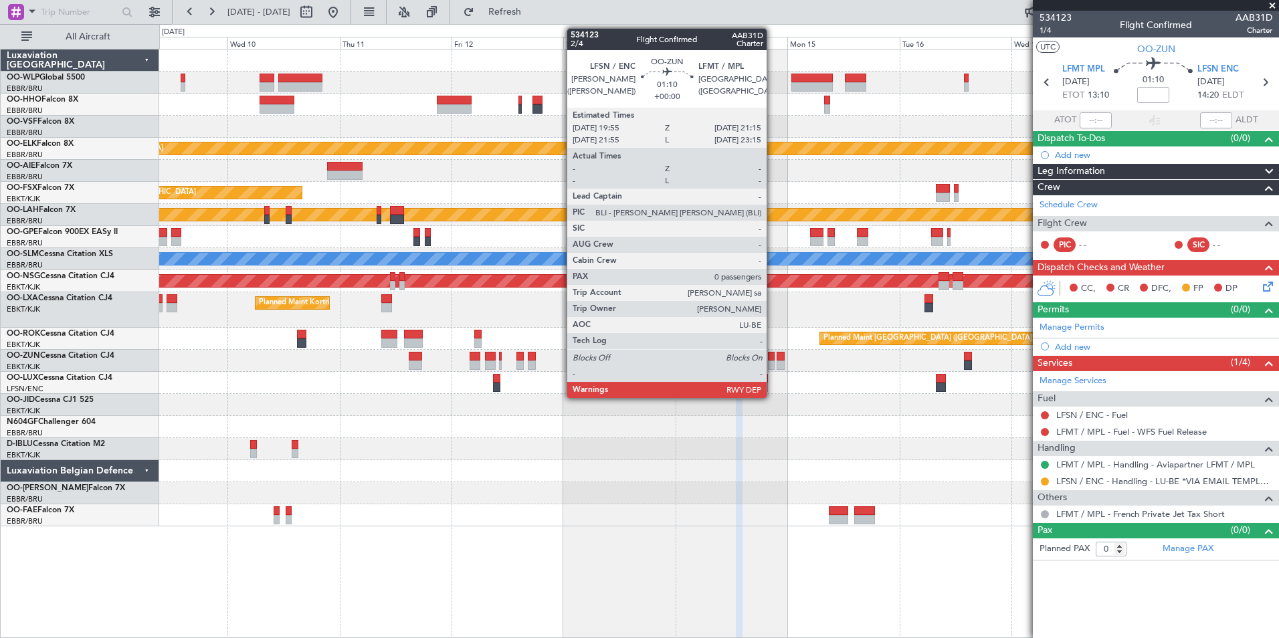
click at [772, 358] on div at bounding box center [771, 356] width 7 height 9
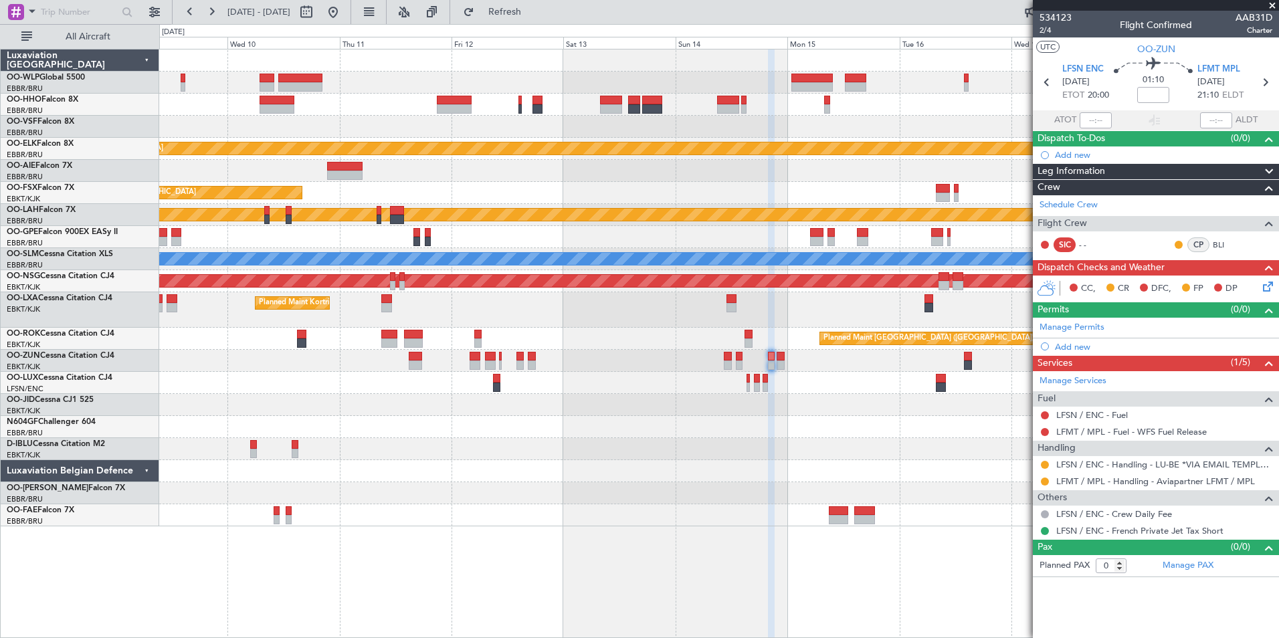
click at [714, 460] on div at bounding box center [718, 471] width 1119 height 22
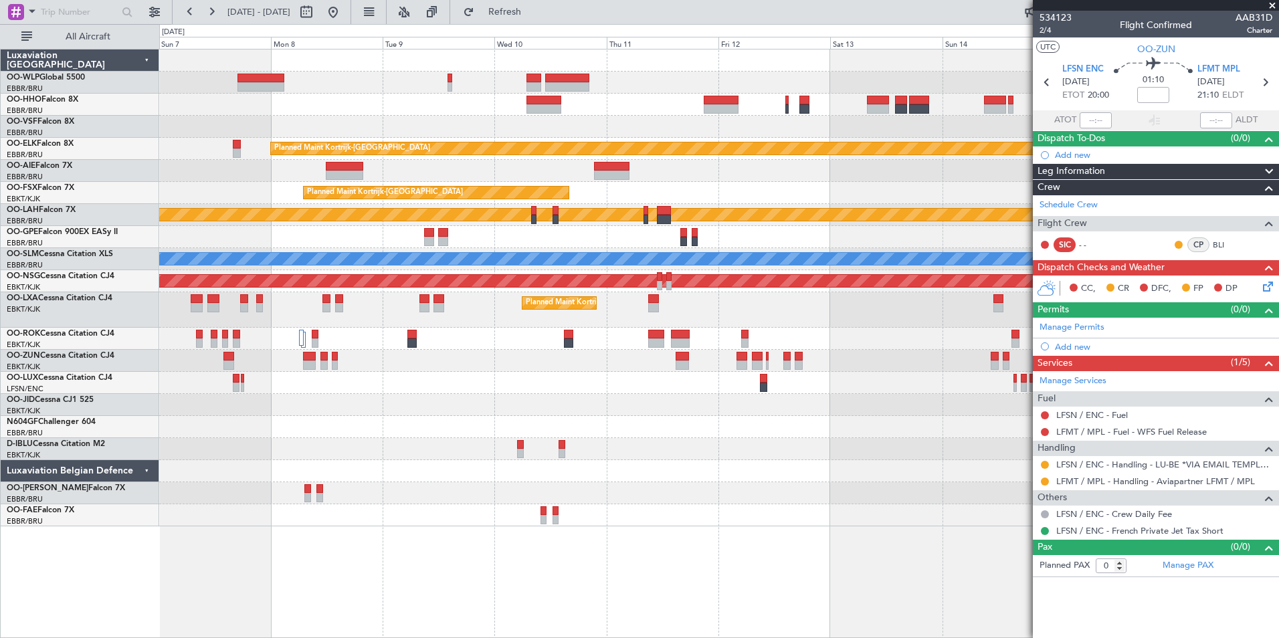
click at [639, 395] on div at bounding box center [718, 405] width 1119 height 22
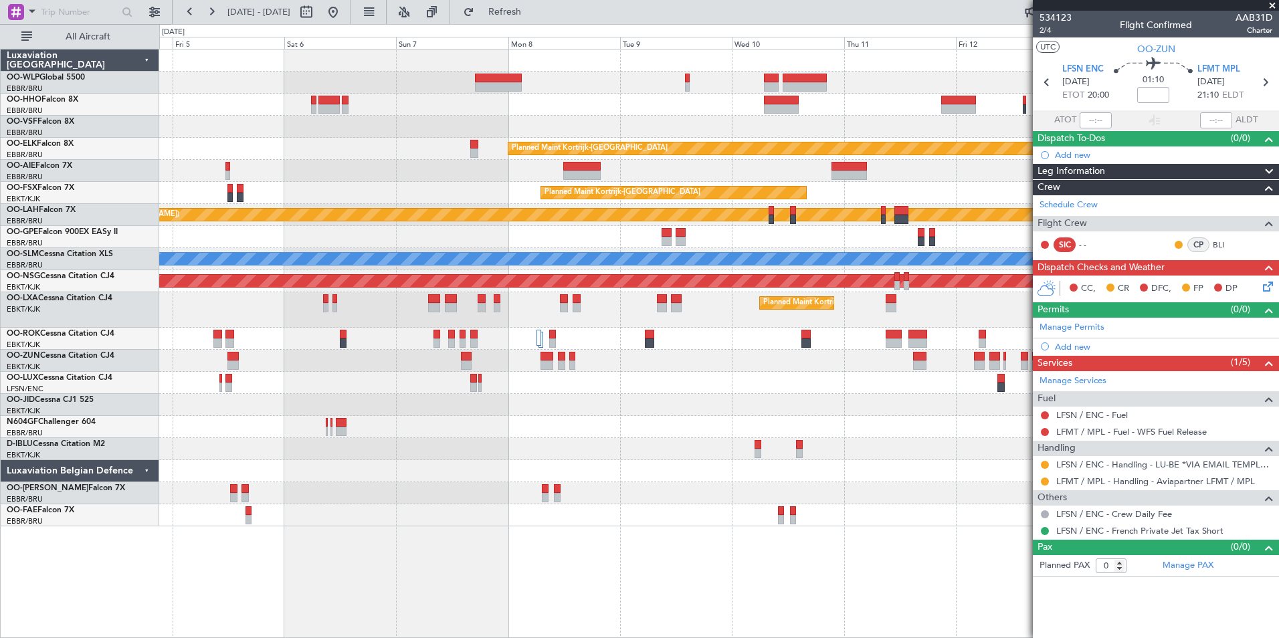
click at [866, 419] on div at bounding box center [718, 427] width 1119 height 22
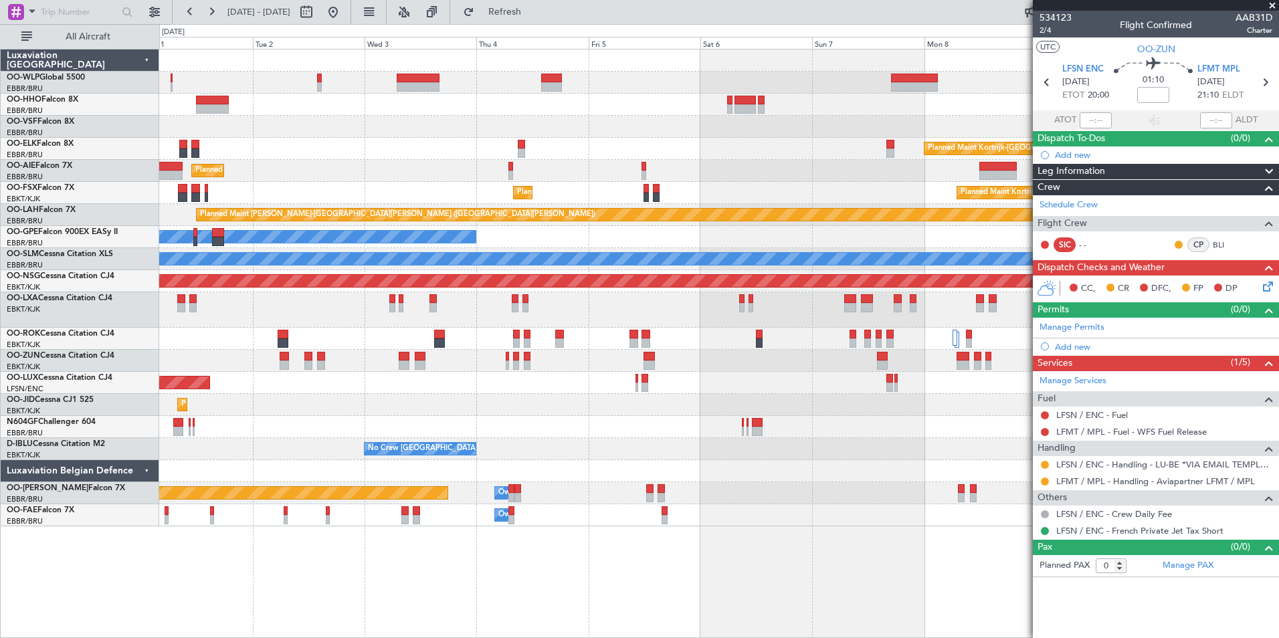
click at [540, 370] on div "Planned Maint Kortrijk-[GEOGRAPHIC_DATA] Planned Maint [GEOGRAPHIC_DATA] ([GEOG…" at bounding box center [718, 287] width 1119 height 477
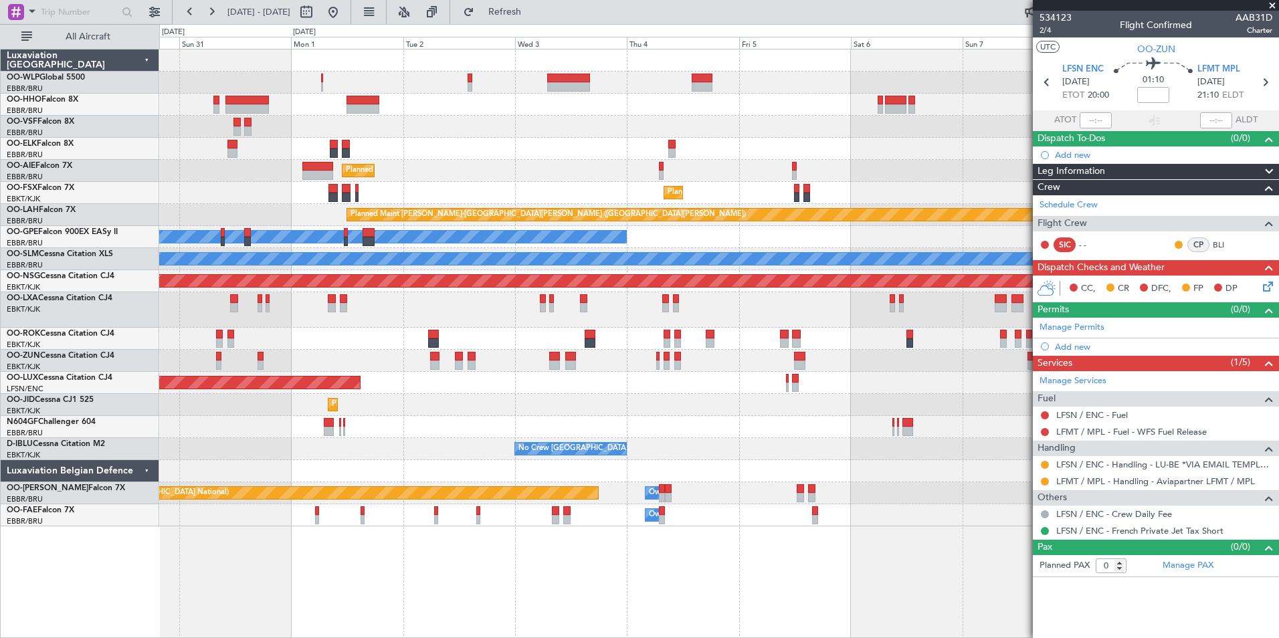
click at [344, 13] on div at bounding box center [320, 11] width 48 height 21
click at [344, 12] on button at bounding box center [332, 11] width 21 height 21
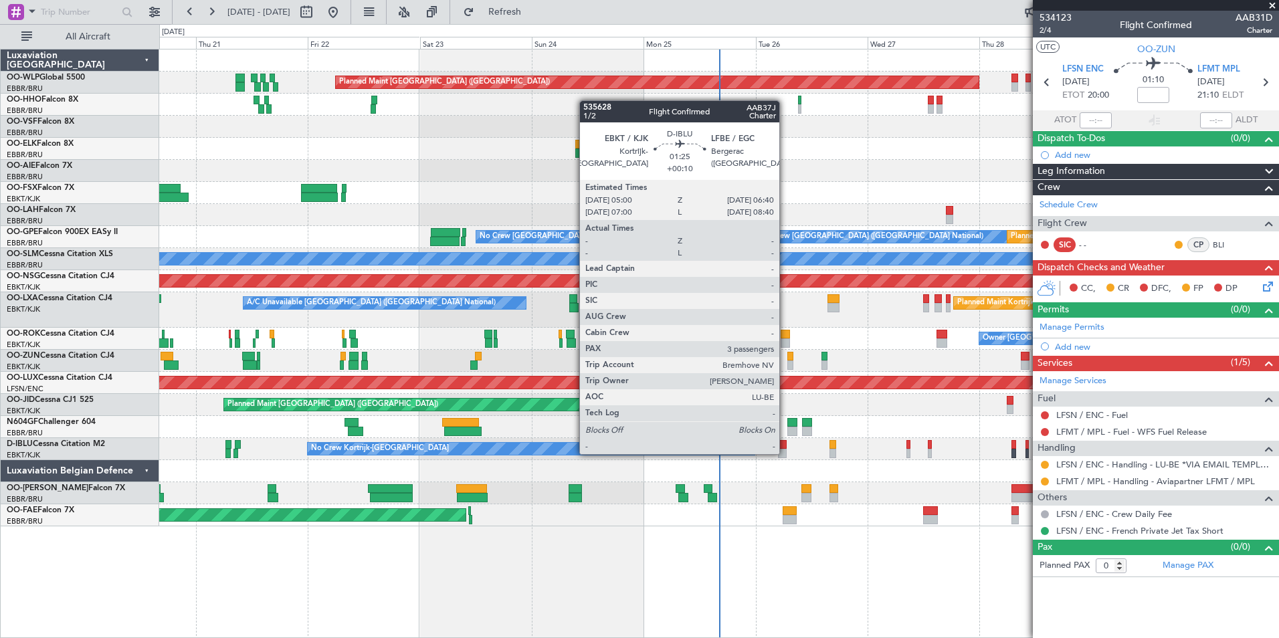
click at [785, 453] on div at bounding box center [782, 453] width 8 height 9
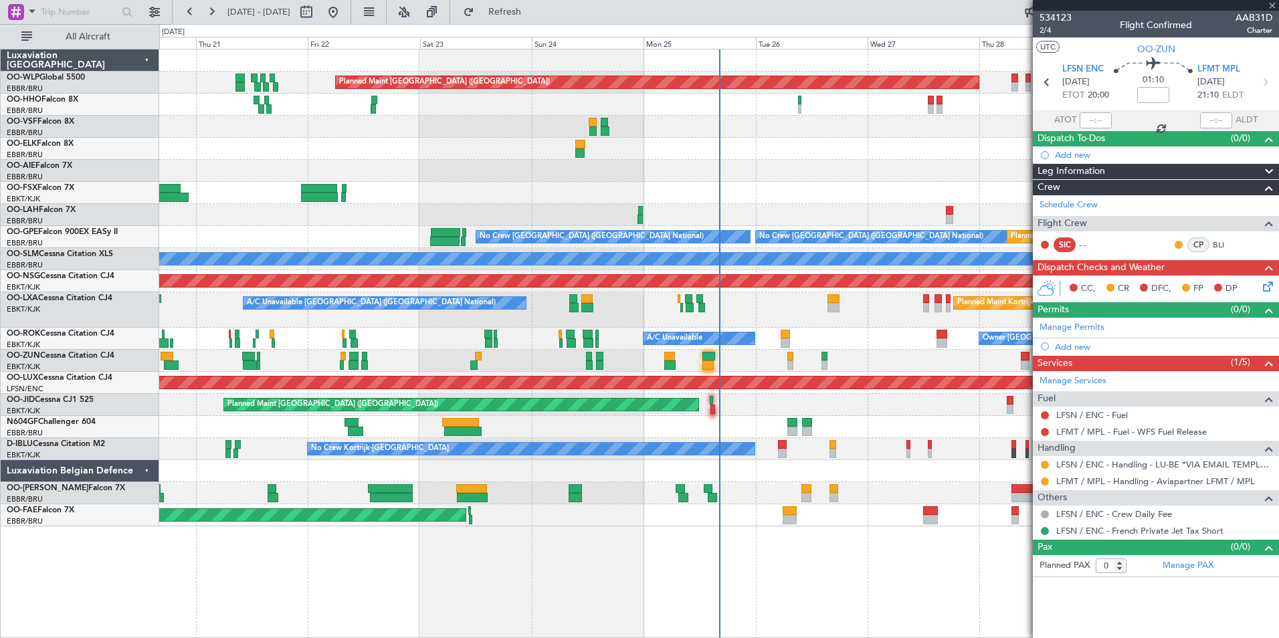
type input "+00:10"
type input "3"
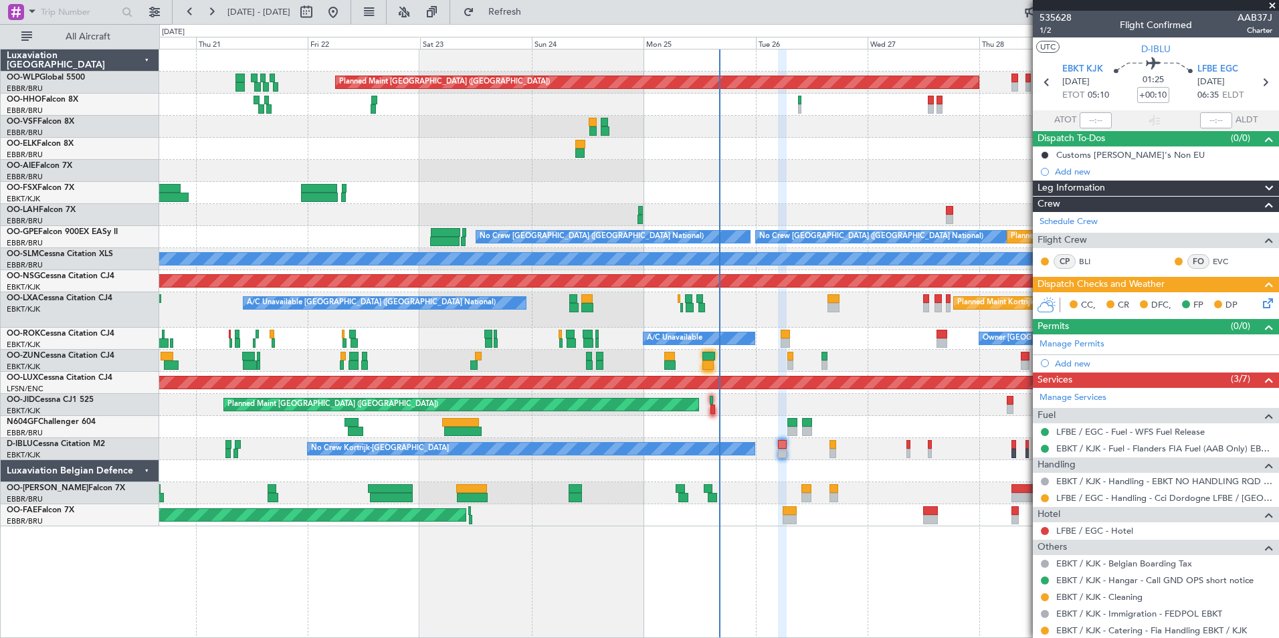
click at [364, 350] on div "Planned Maint [GEOGRAPHIC_DATA] ([GEOGRAPHIC_DATA]) Planned Maint [GEOGRAPHIC_D…" at bounding box center [718, 287] width 1119 height 477
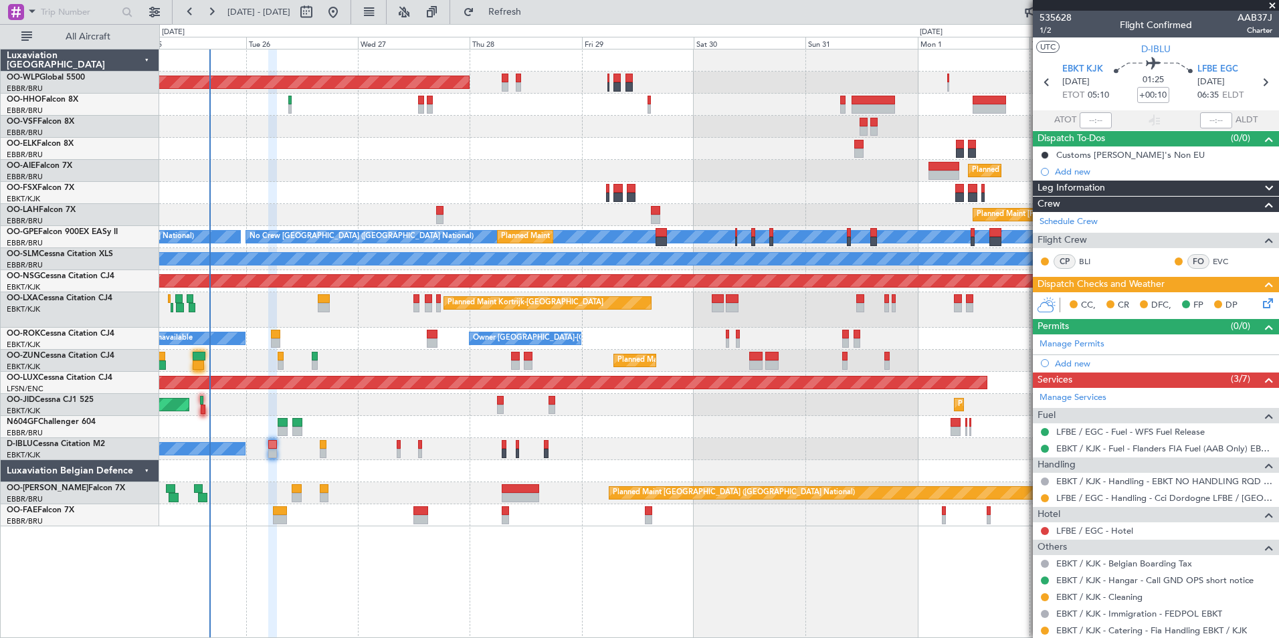
click at [326, 315] on div "Planned Maint Kortrijk-[GEOGRAPHIC_DATA] A/C Unavailable [GEOGRAPHIC_DATA] ([GE…" at bounding box center [718, 309] width 1119 height 35
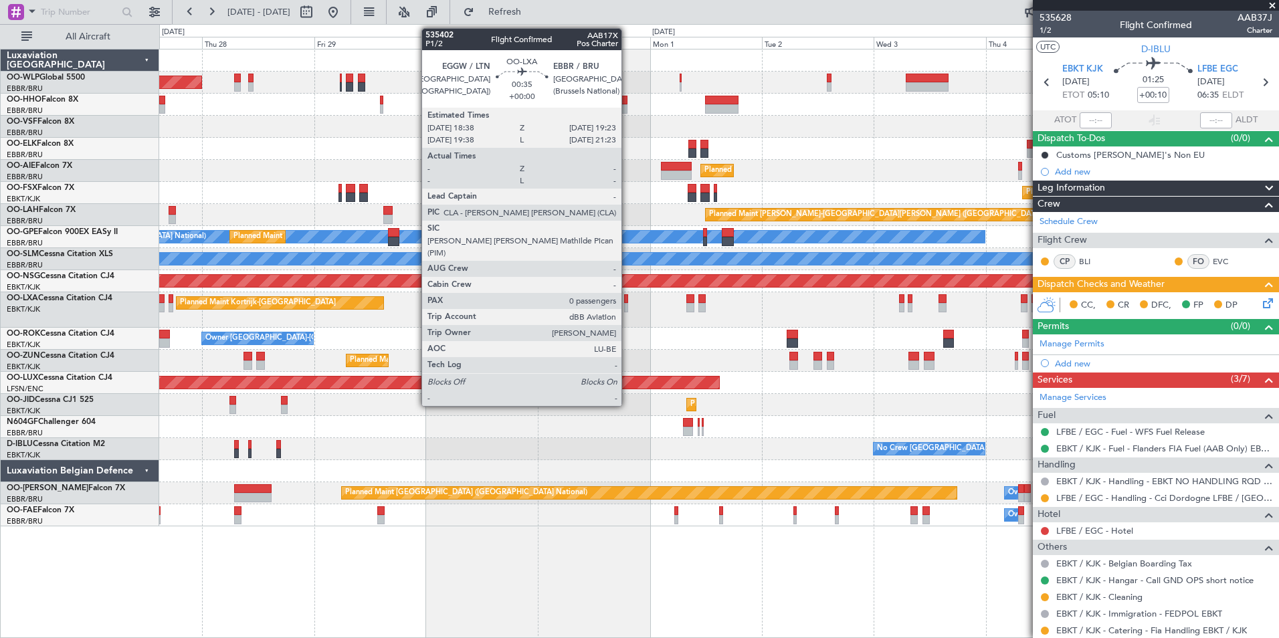
click at [217, 293] on div "Planned Maint Kortrijk-[GEOGRAPHIC_DATA]" at bounding box center [718, 309] width 1119 height 35
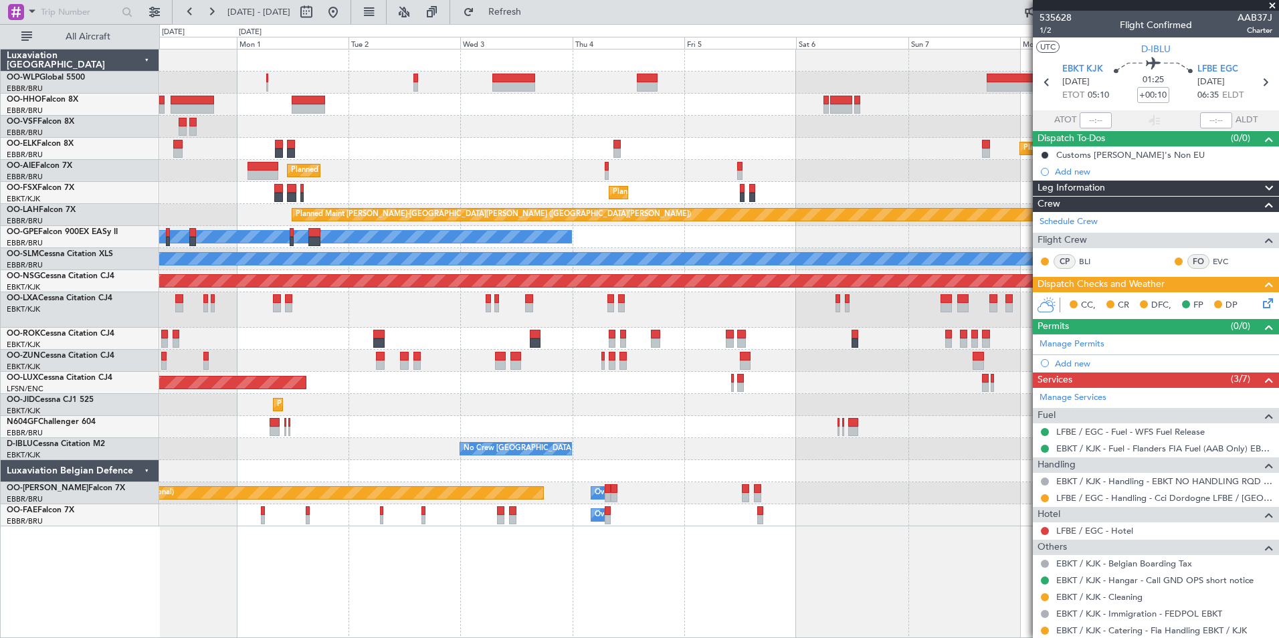
click at [227, 331] on div "Planned Maint Kortrijk-[GEOGRAPHIC_DATA] Planned Maint [GEOGRAPHIC_DATA] ([GEOG…" at bounding box center [718, 287] width 1119 height 477
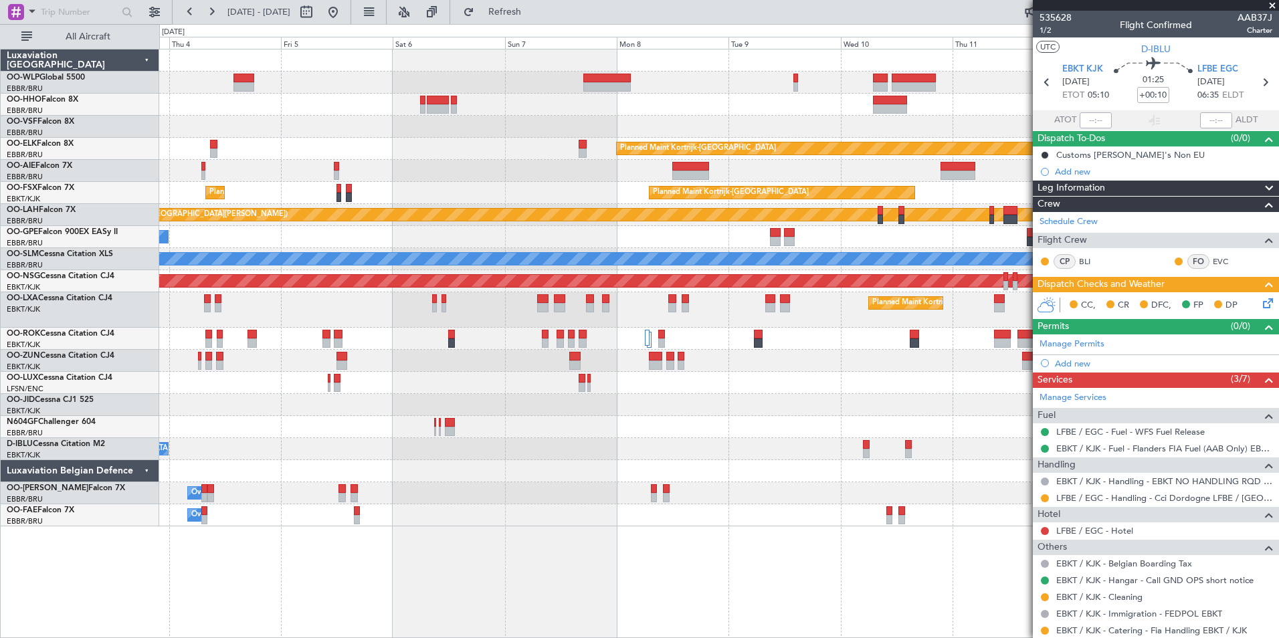
click at [326, 338] on div "Planned Maint [GEOGRAPHIC_DATA] ([GEOGRAPHIC_DATA])" at bounding box center [718, 339] width 1119 height 22
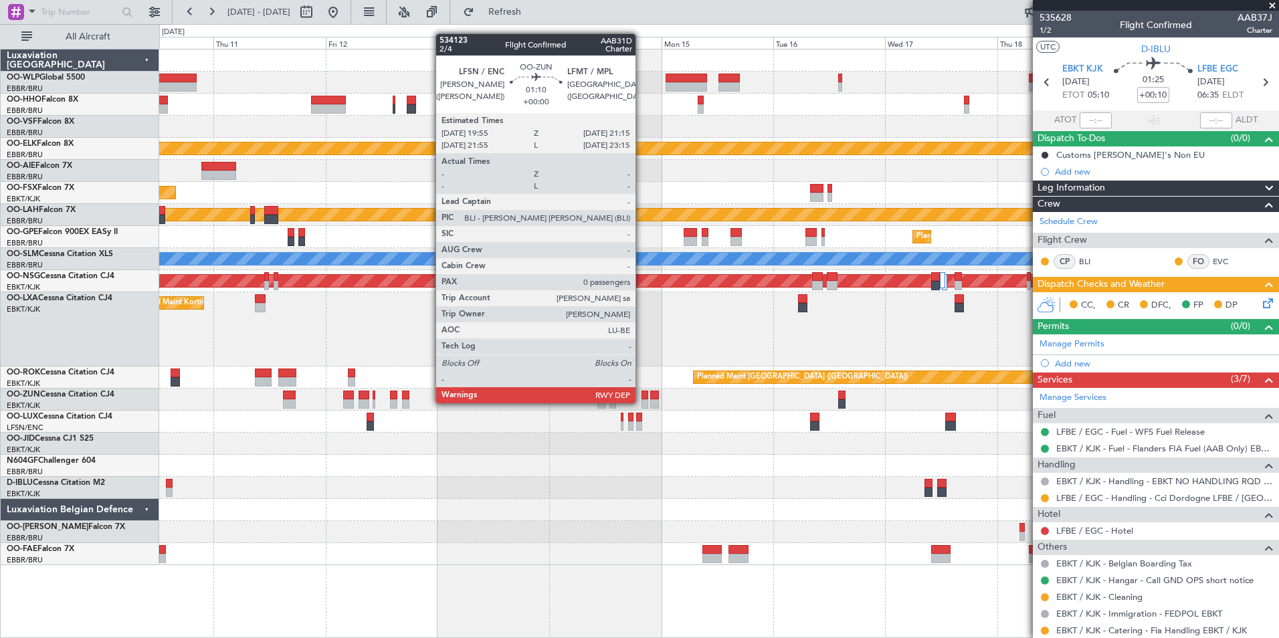
click at [641, 402] on div at bounding box center [644, 403] width 7 height 9
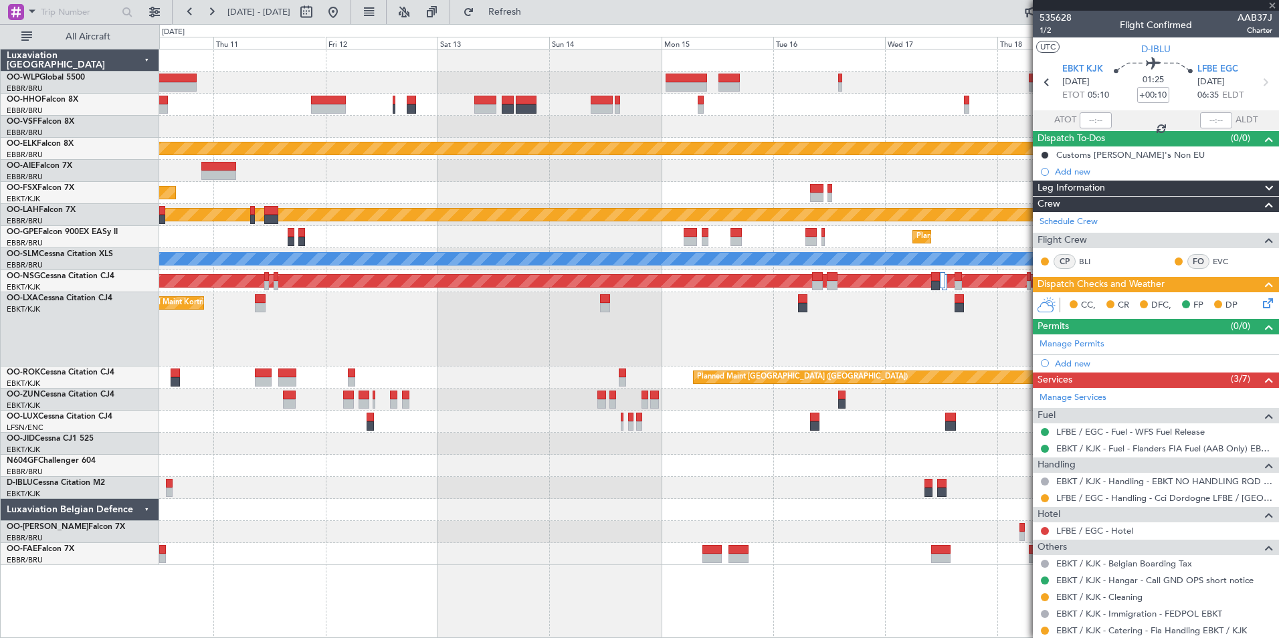
type input "0"
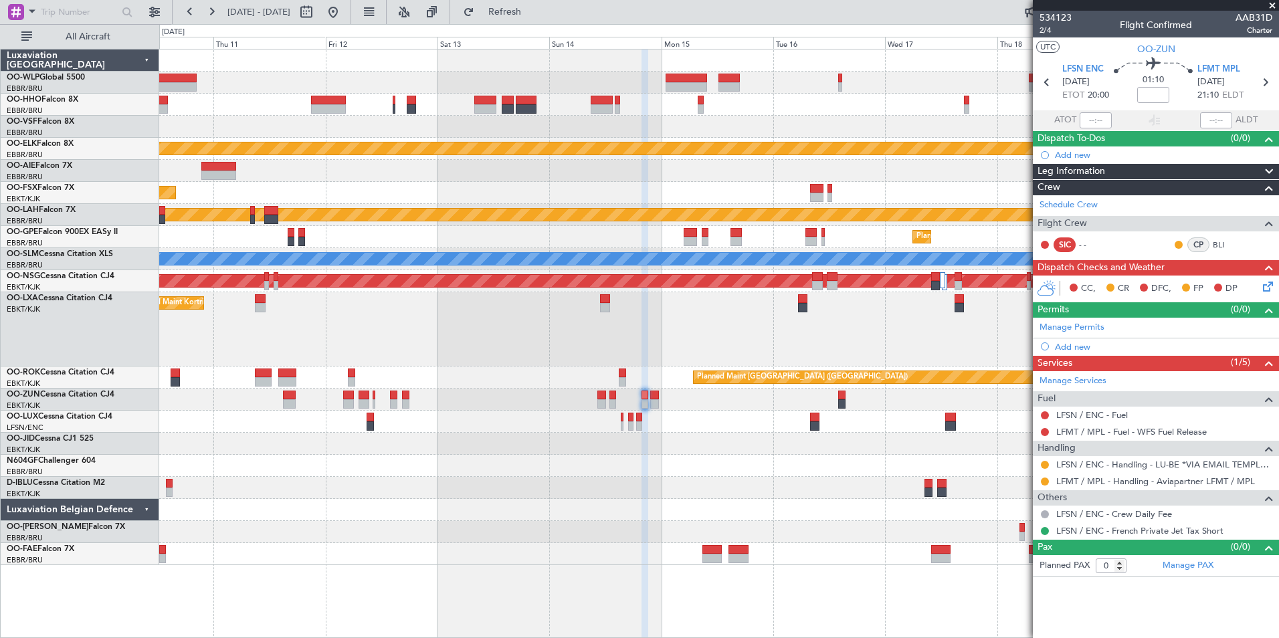
click at [1043, 485] on div at bounding box center [1044, 481] width 11 height 11
click at [1044, 481] on button at bounding box center [1045, 481] width 8 height 8
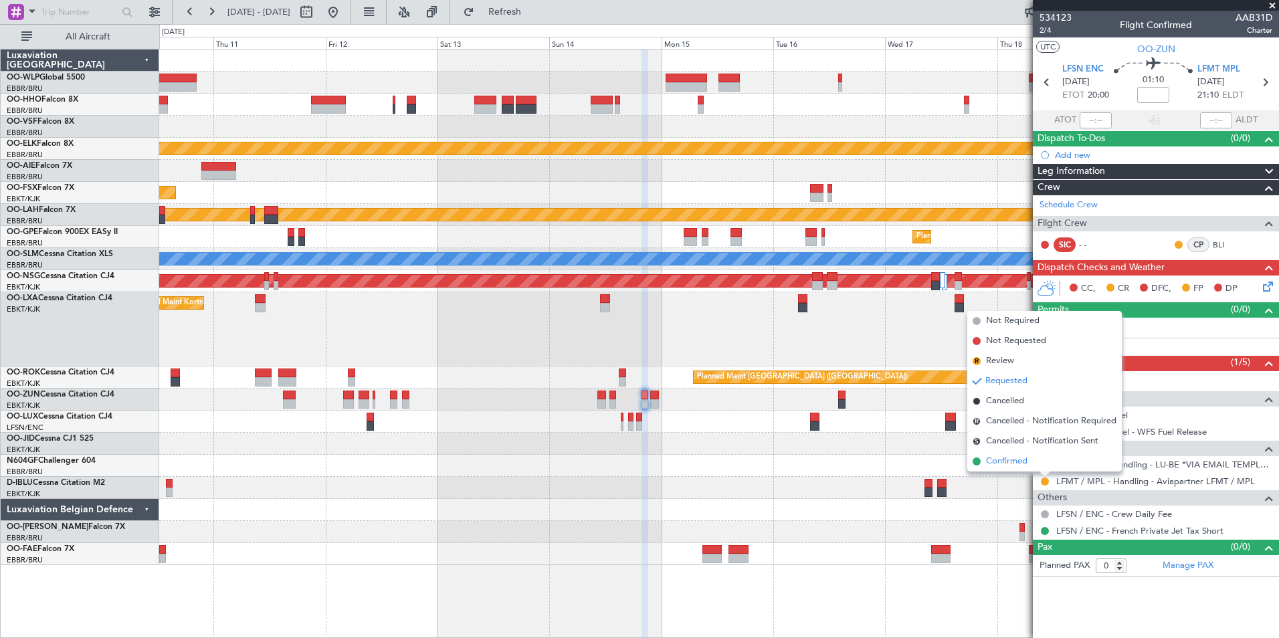
click at [1023, 462] on span "Confirmed" at bounding box center [1006, 461] width 41 height 13
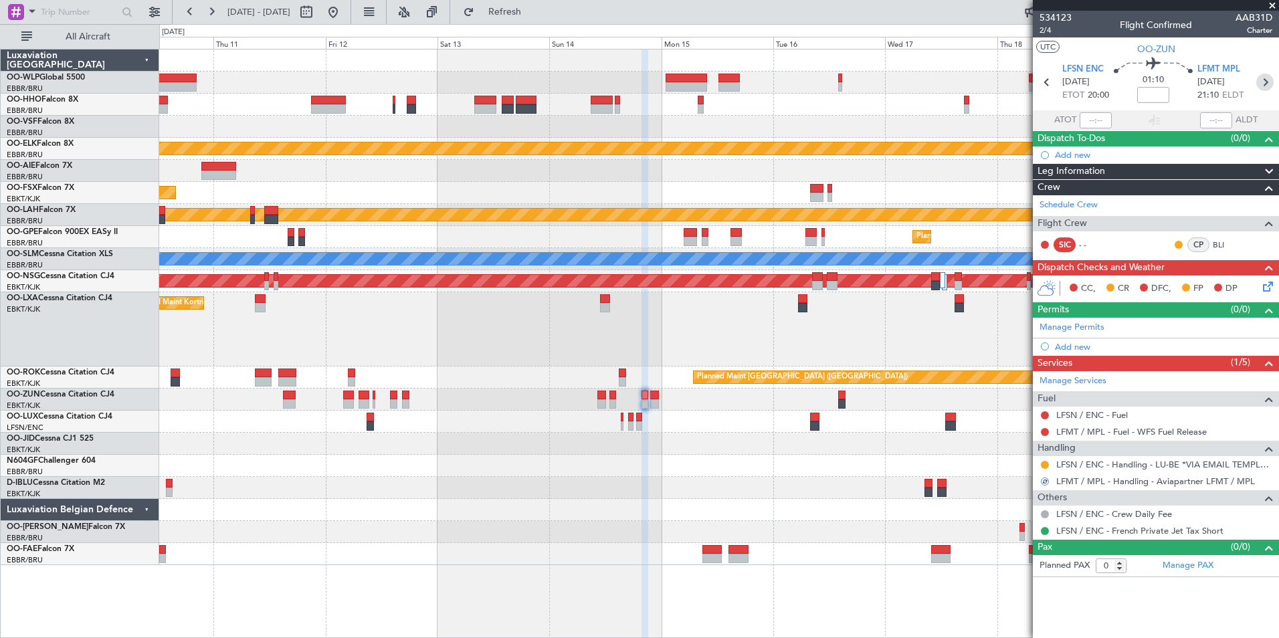
click at [1261, 79] on icon at bounding box center [1264, 82] width 17 height 17
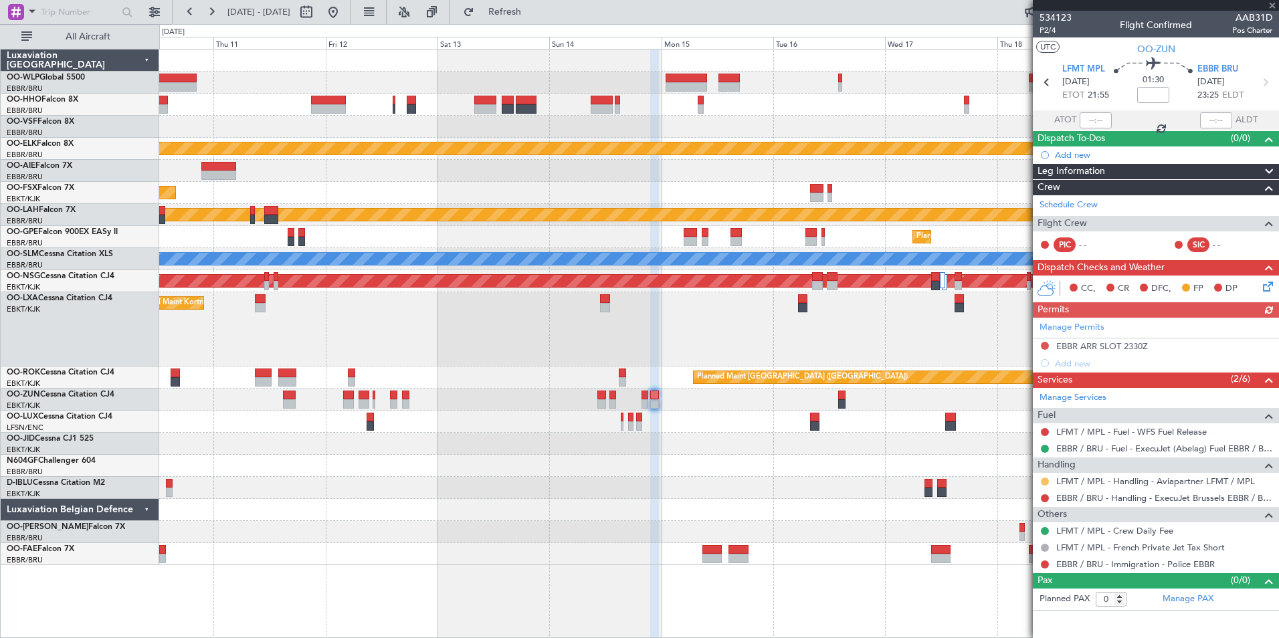
click at [1045, 482] on button at bounding box center [1045, 481] width 8 height 8
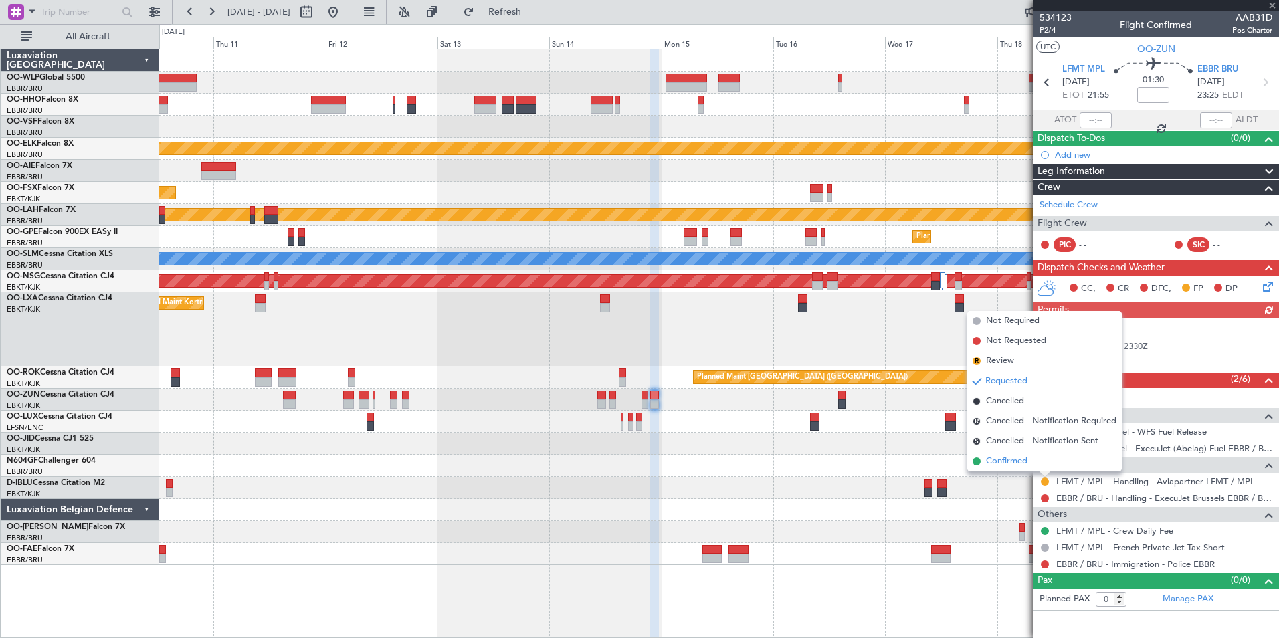
click at [997, 459] on span "Confirmed" at bounding box center [1006, 461] width 41 height 13
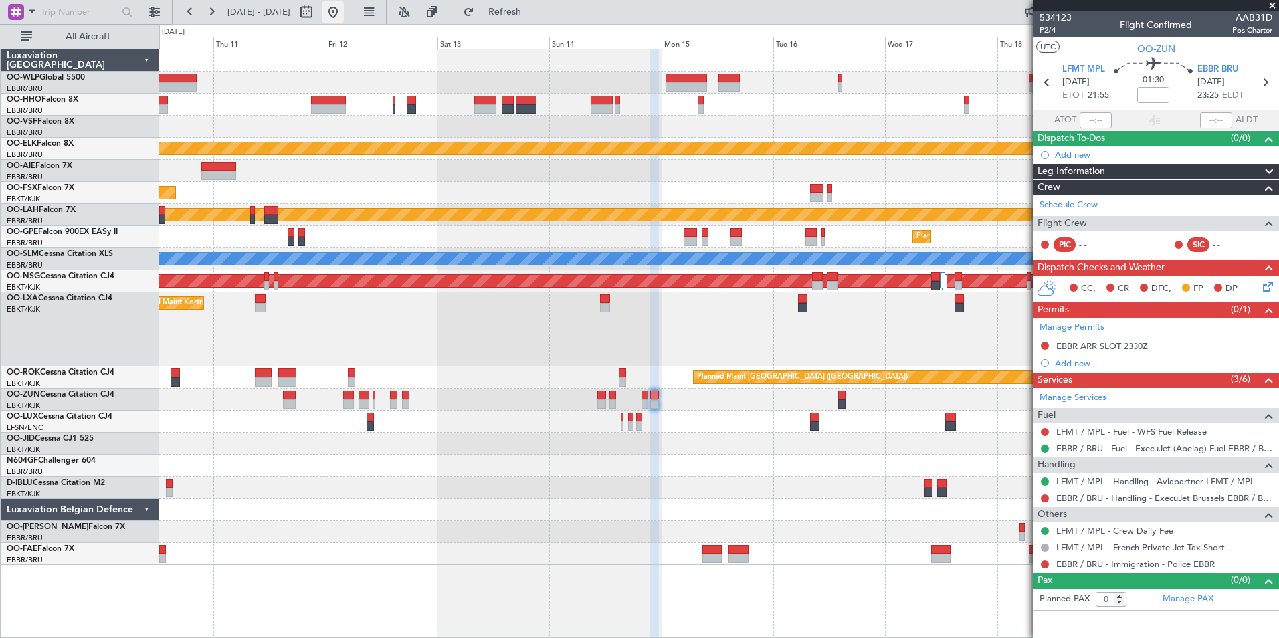
click at [344, 15] on button at bounding box center [332, 11] width 21 height 21
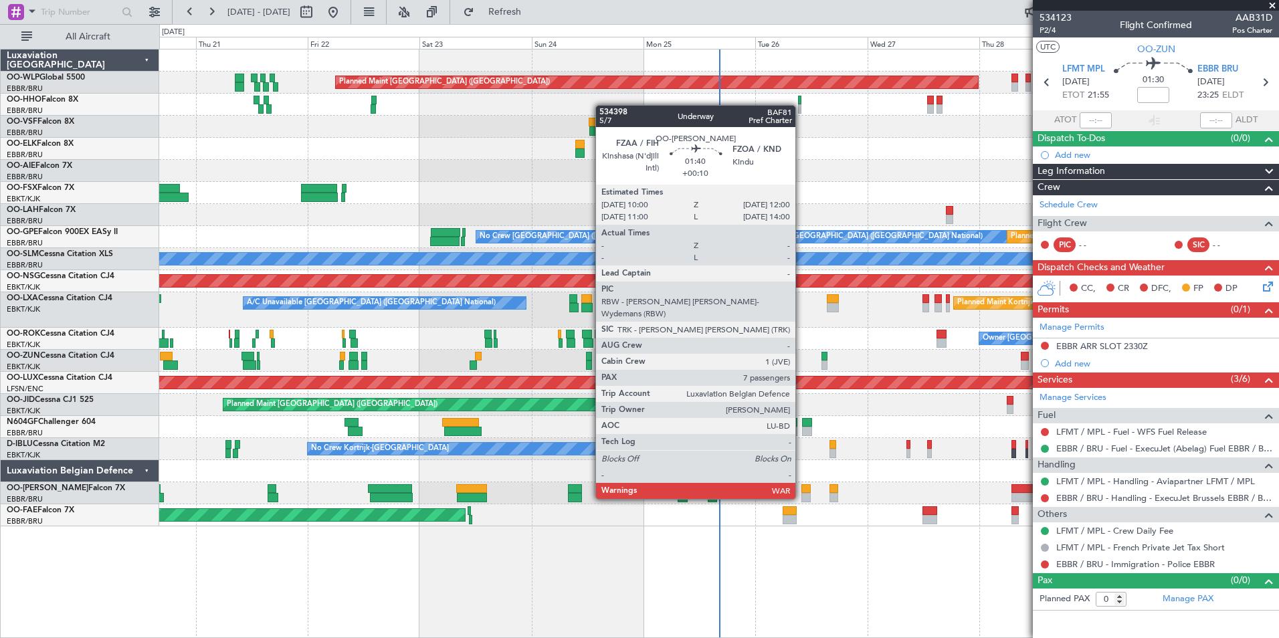
click at [801, 498] on div at bounding box center [805, 497] width 9 height 9
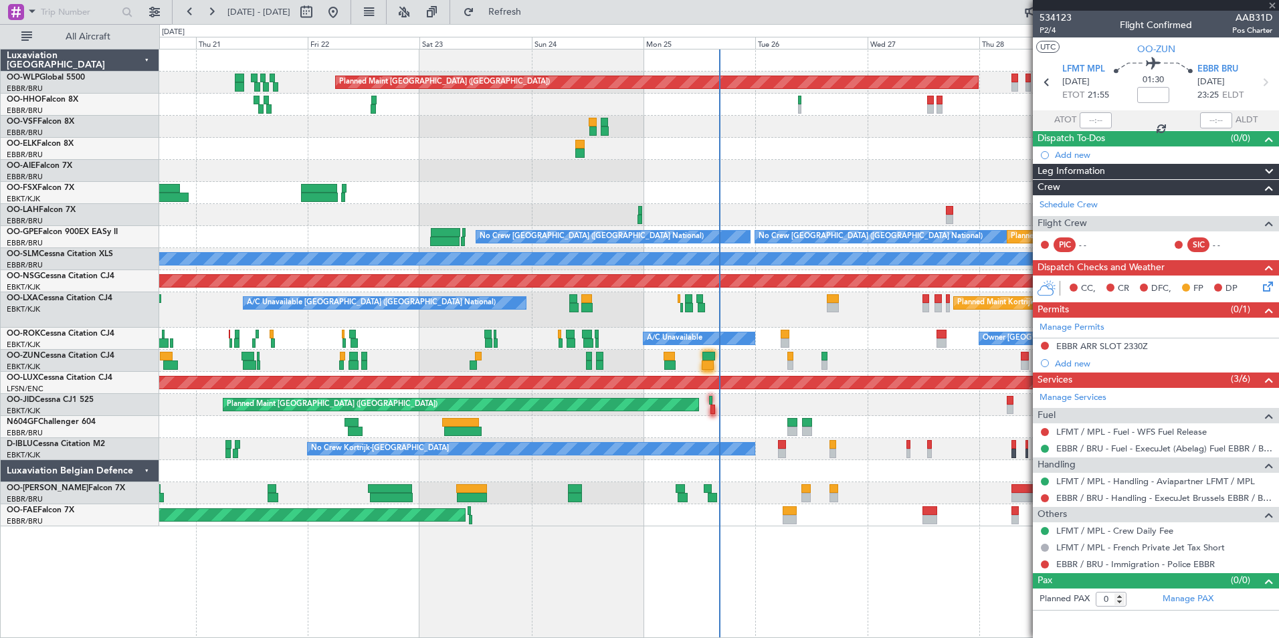
type input "+00:10"
type input "7"
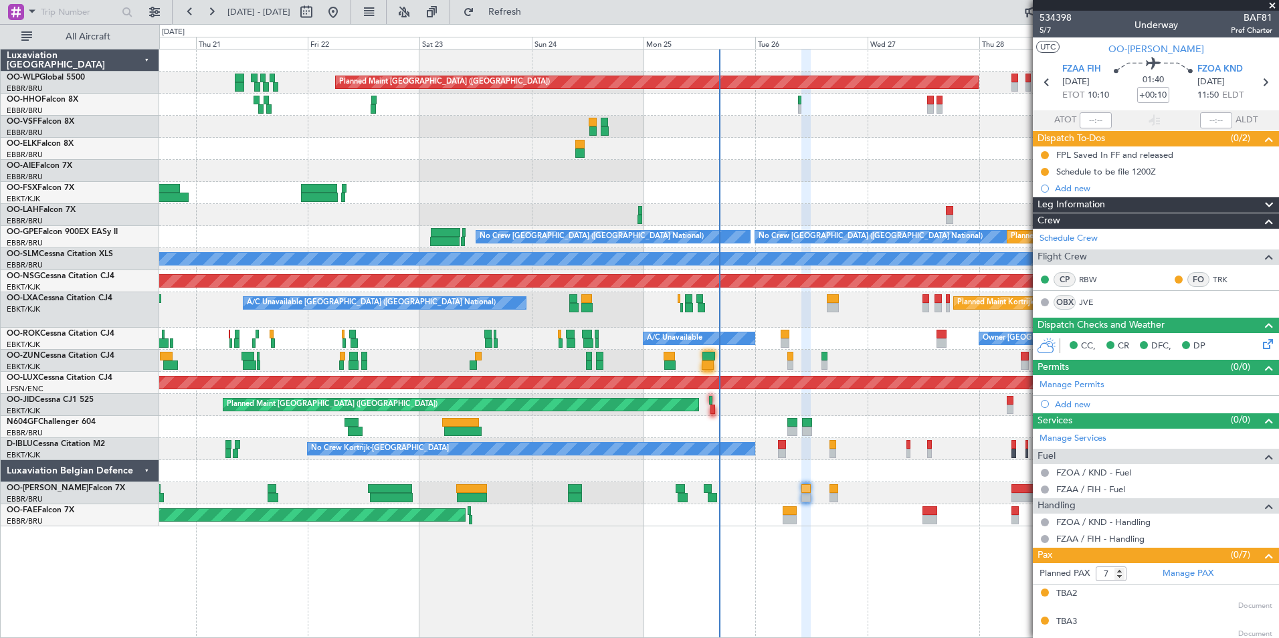
click at [650, 308] on div "Planned Maint [GEOGRAPHIC_DATA] ([GEOGRAPHIC_DATA]) Planned Maint [GEOGRAPHIC_D…" at bounding box center [718, 287] width 1119 height 477
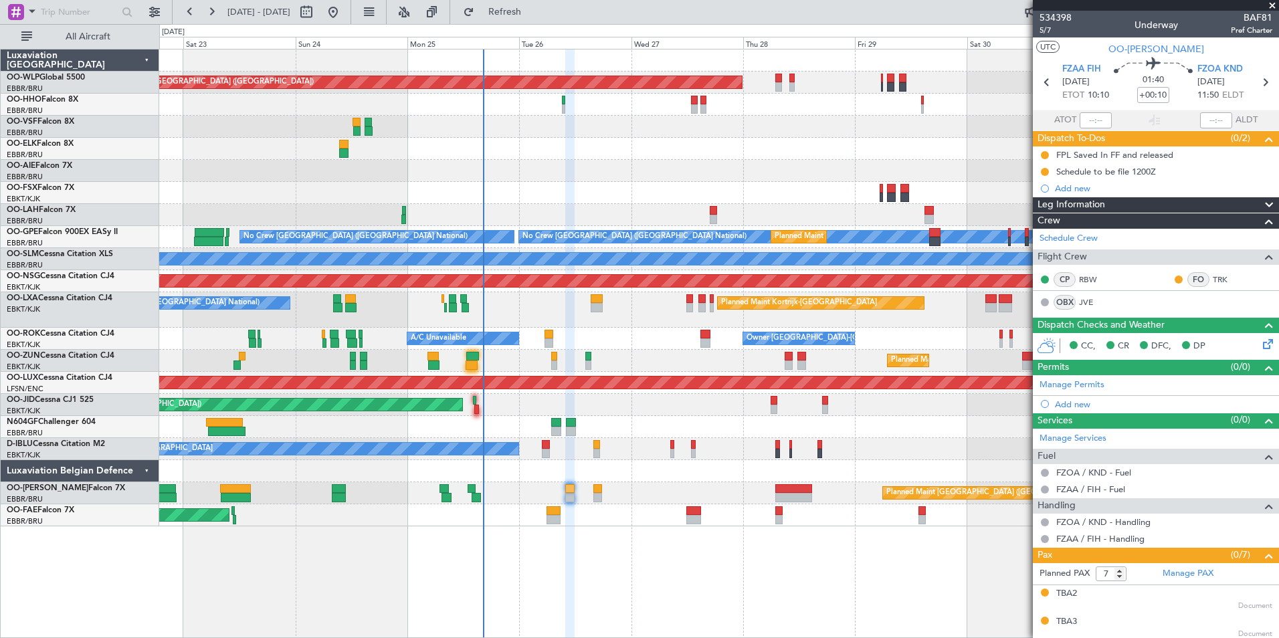
click at [721, 302] on div "Planned Maint Kortrijk-[GEOGRAPHIC_DATA]" at bounding box center [799, 303] width 156 height 20
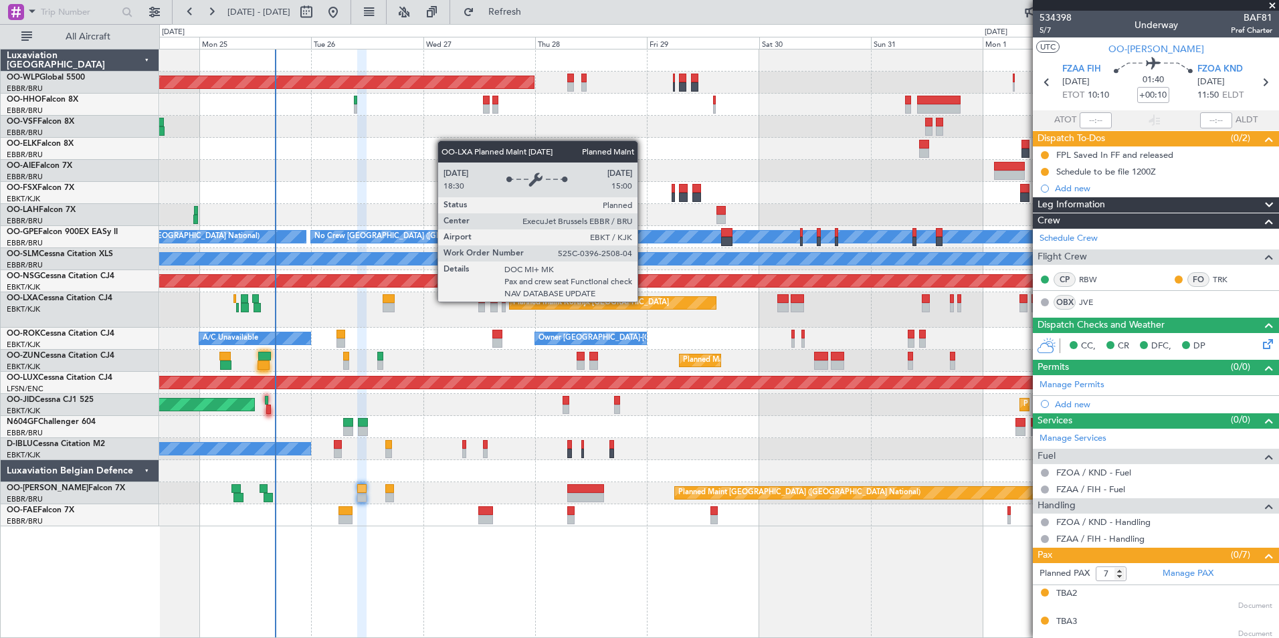
click at [566, 300] on div "Planned Maint Kortrijk-[GEOGRAPHIC_DATA]" at bounding box center [613, 303] width 207 height 12
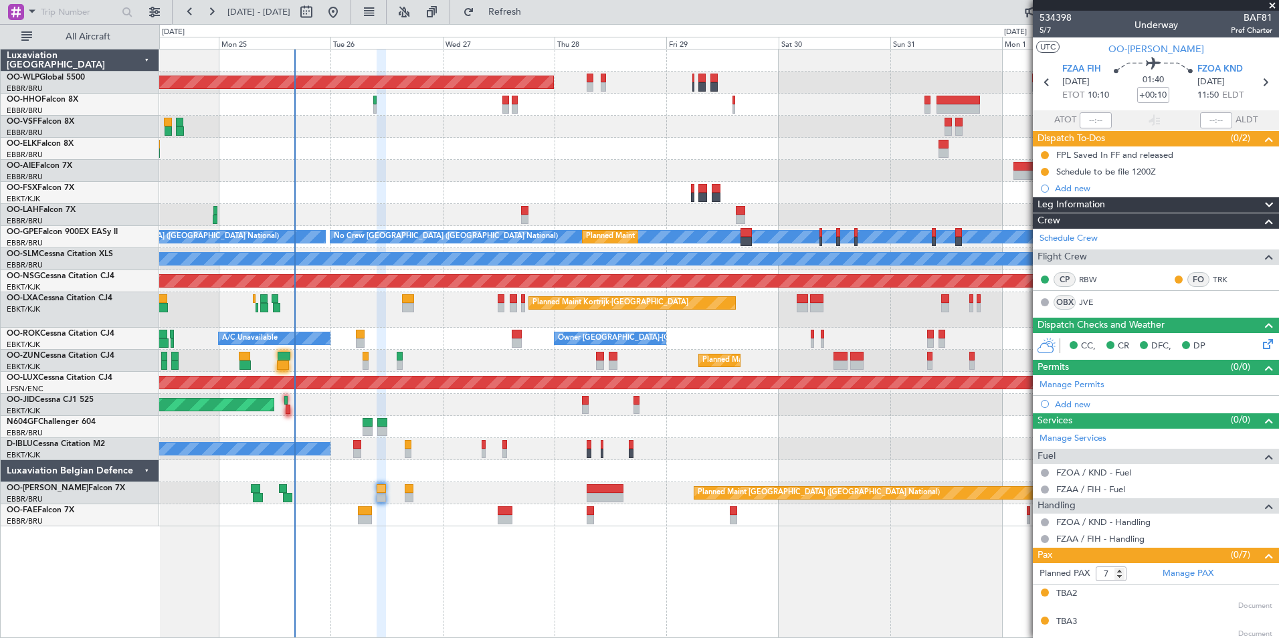
click at [629, 387] on div "Planned Maint [GEOGRAPHIC_DATA] ([GEOGRAPHIC_DATA]) Planned Maint [GEOGRAPHIC_D…" at bounding box center [718, 287] width 1119 height 477
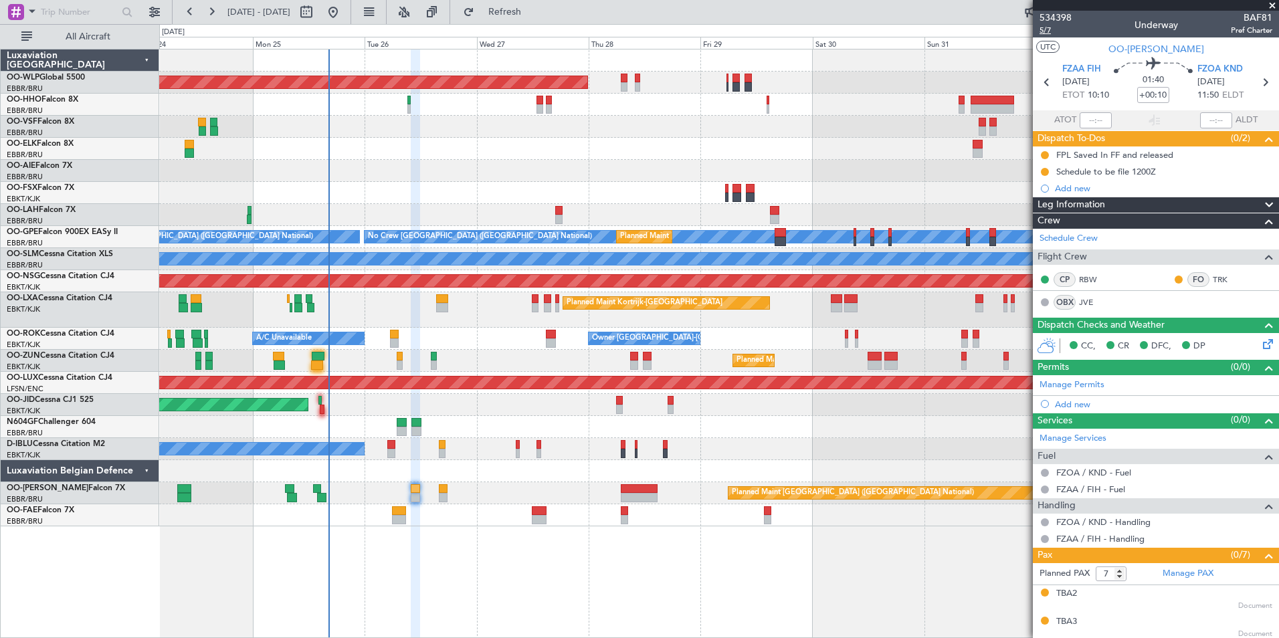
click at [1043, 31] on span "5/7" at bounding box center [1055, 30] width 32 height 11
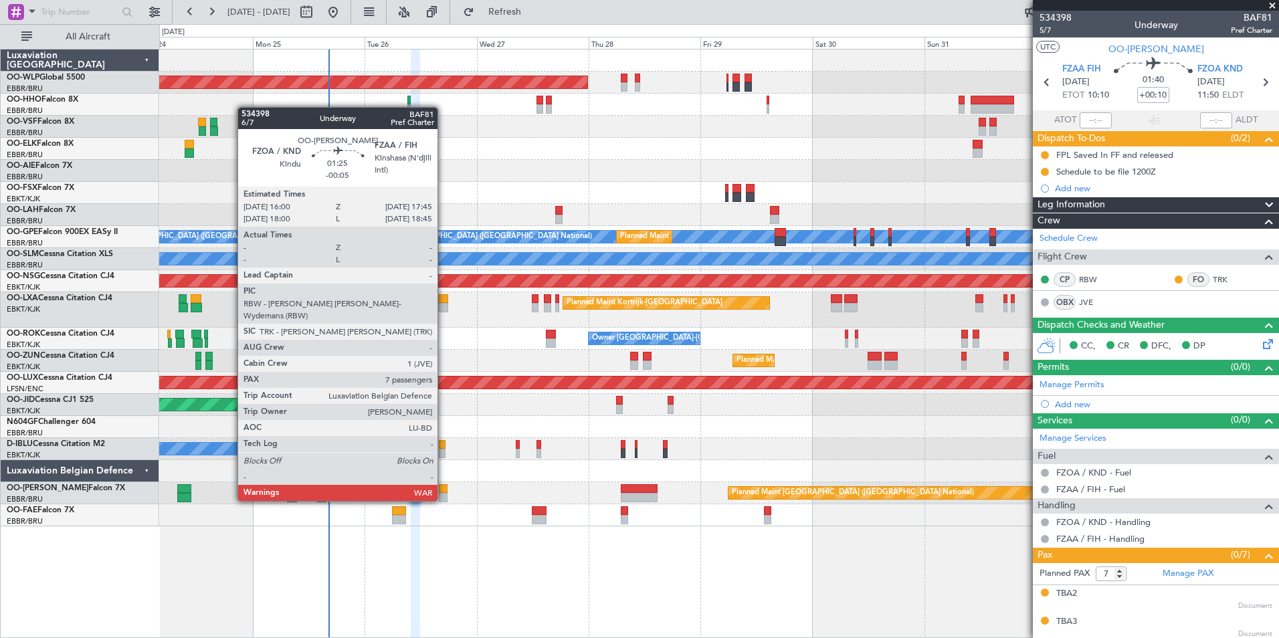
click at [443, 500] on div at bounding box center [443, 497] width 9 height 9
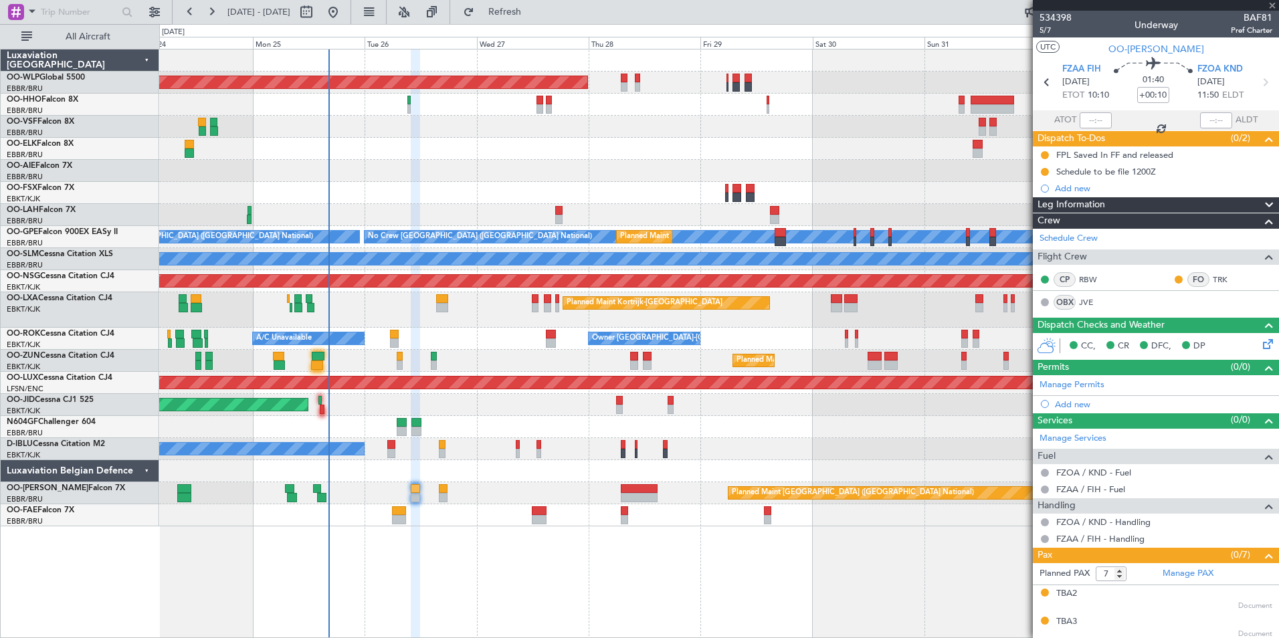
type input "-00:05"
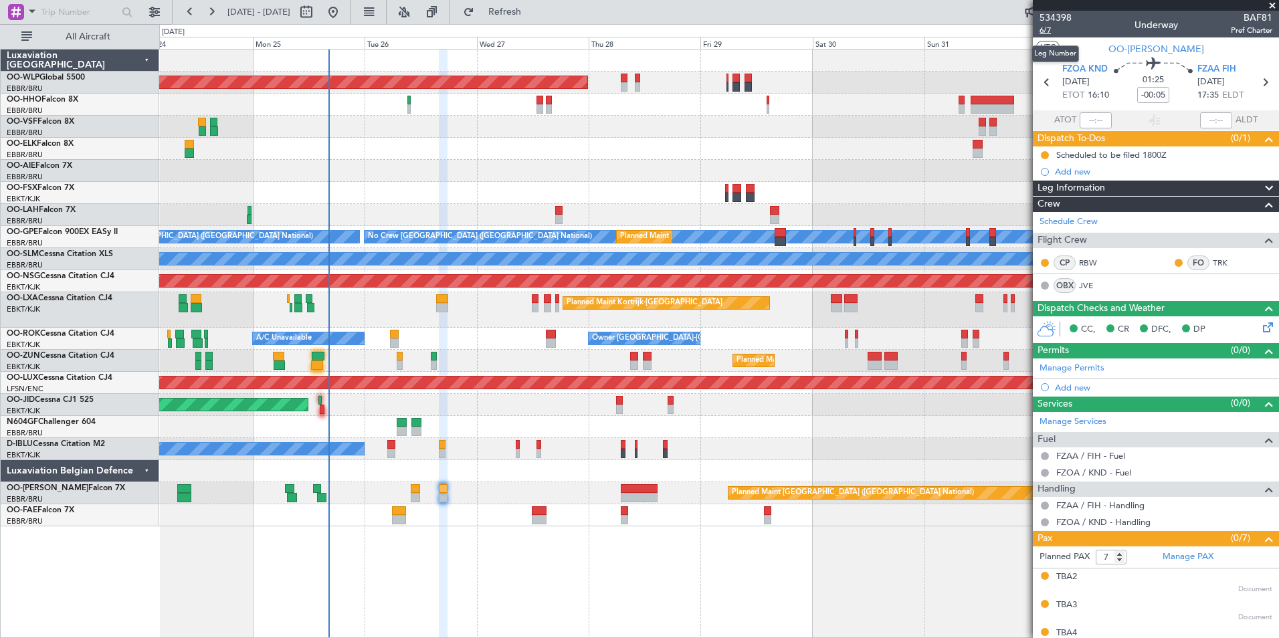
click at [1043, 33] on span "6/7" at bounding box center [1055, 30] width 32 height 11
click at [533, 7] on span "Refresh" at bounding box center [505, 11] width 56 height 9
click at [533, 11] on span "Refresh" at bounding box center [505, 11] width 56 height 9
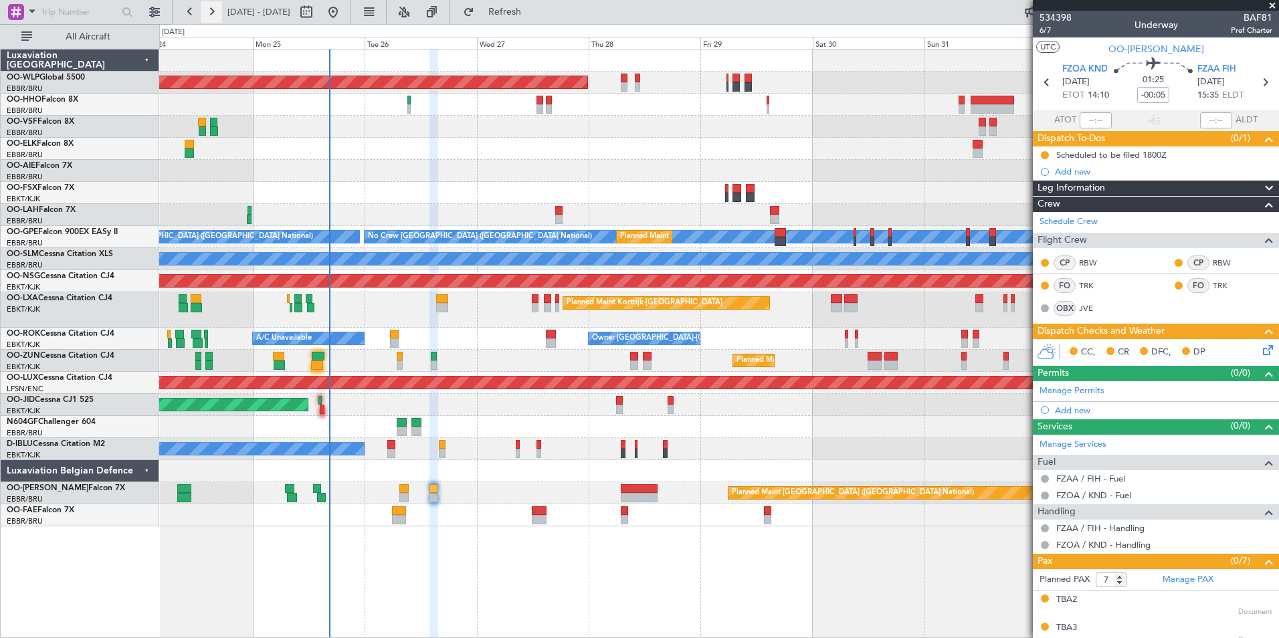
click at [217, 14] on button at bounding box center [211, 11] width 21 height 21
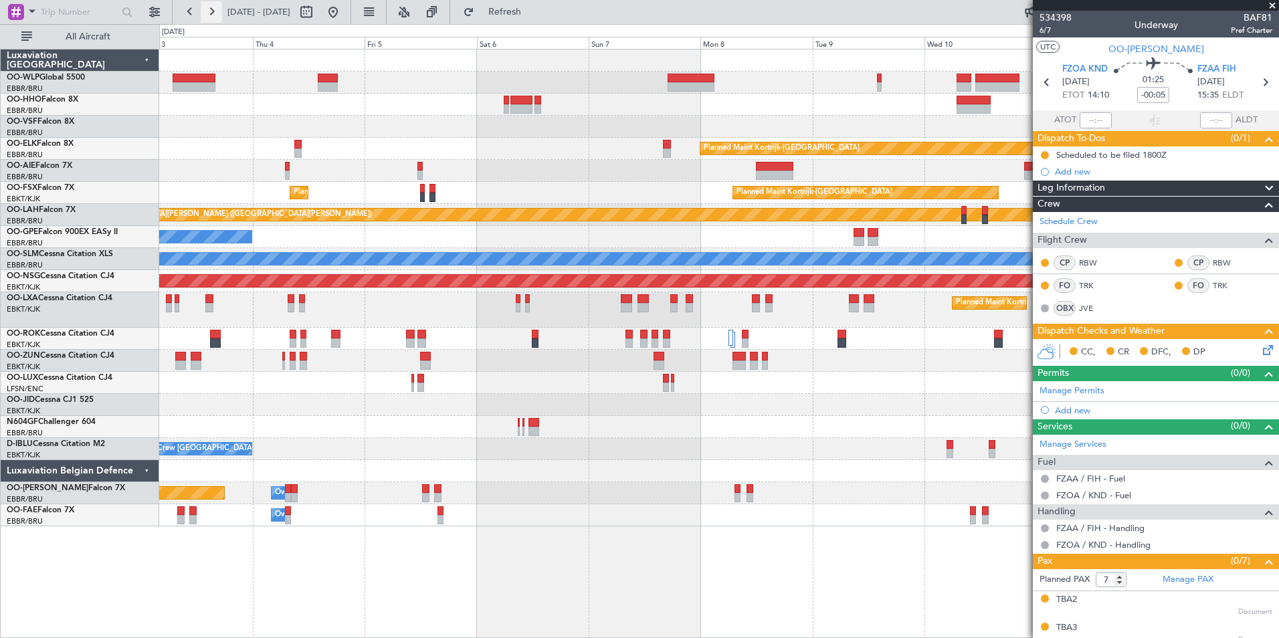
click at [217, 14] on button at bounding box center [211, 11] width 21 height 21
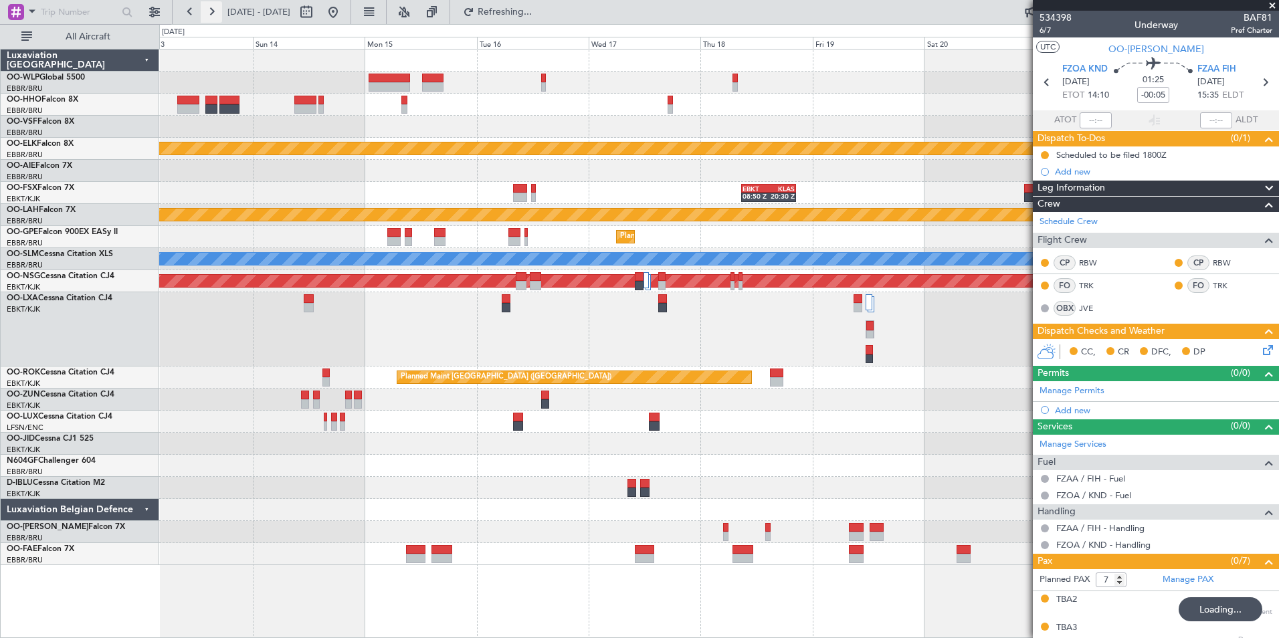
click at [217, 14] on button at bounding box center [211, 11] width 21 height 21
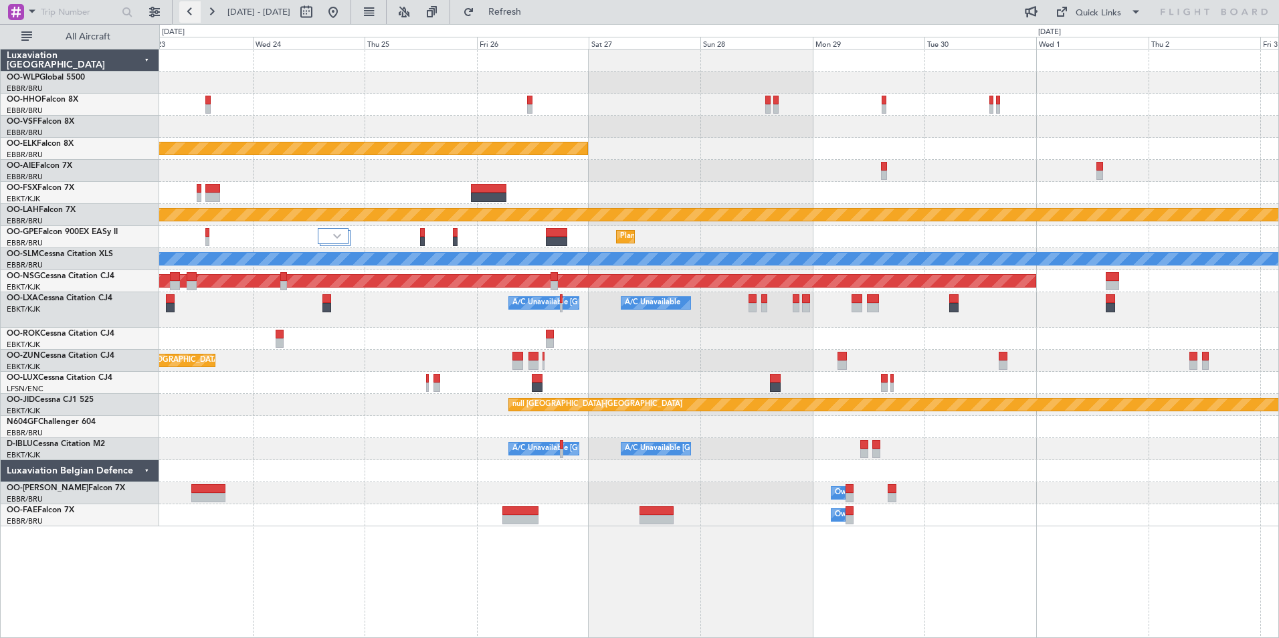
click at [199, 10] on button at bounding box center [189, 11] width 21 height 21
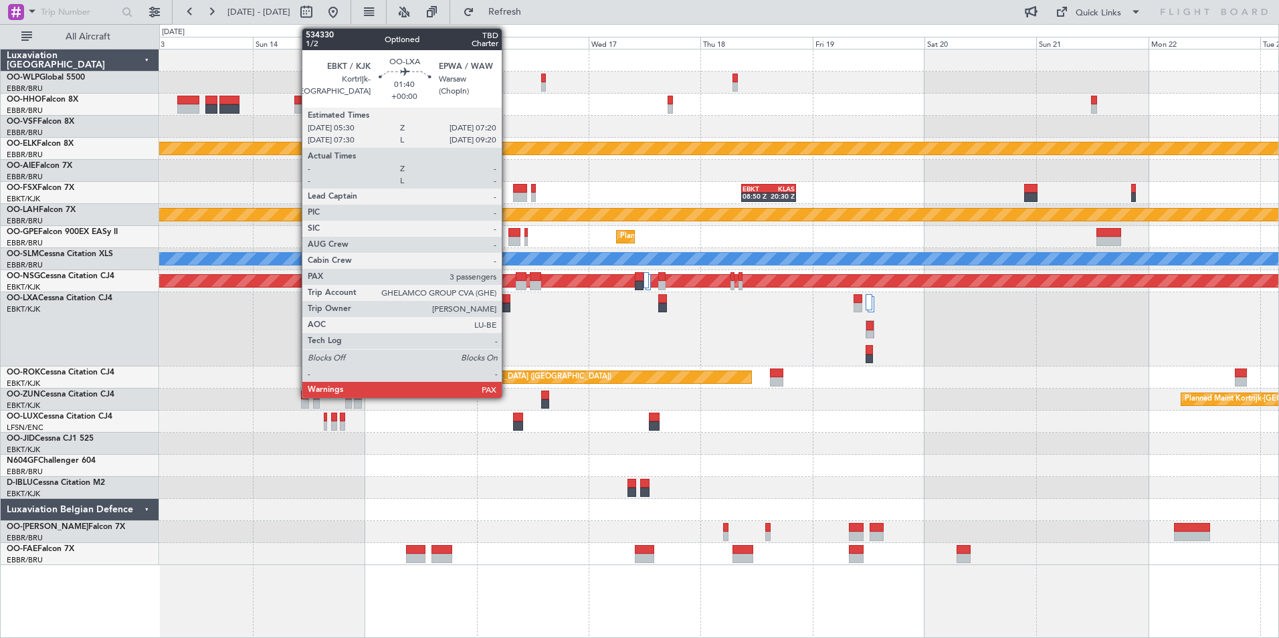
click at [508, 306] on div at bounding box center [506, 307] width 9 height 9
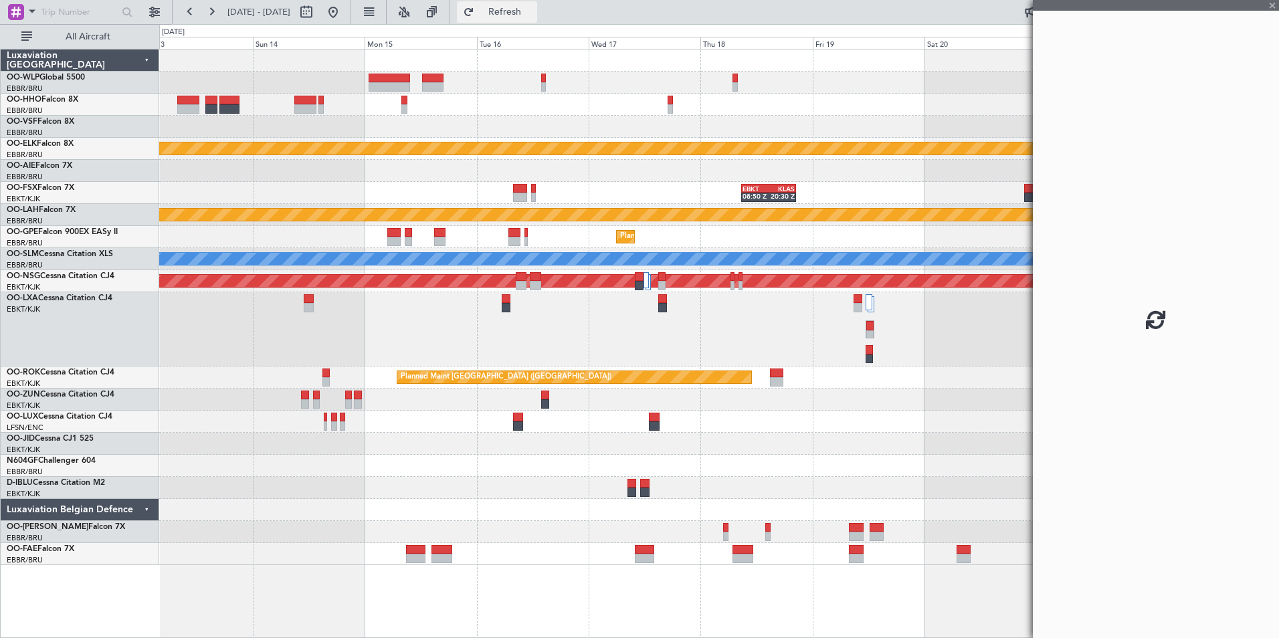
click at [519, 21] on button "Refresh" at bounding box center [497, 11] width 80 height 21
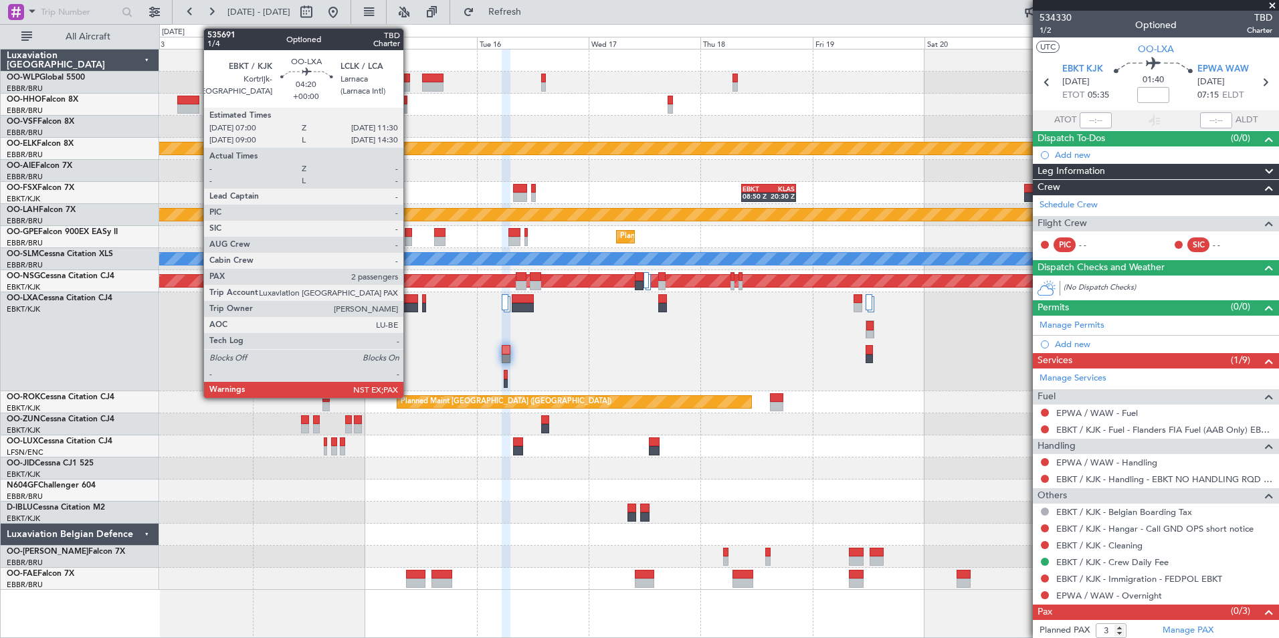
click at [409, 309] on div at bounding box center [407, 307] width 21 height 9
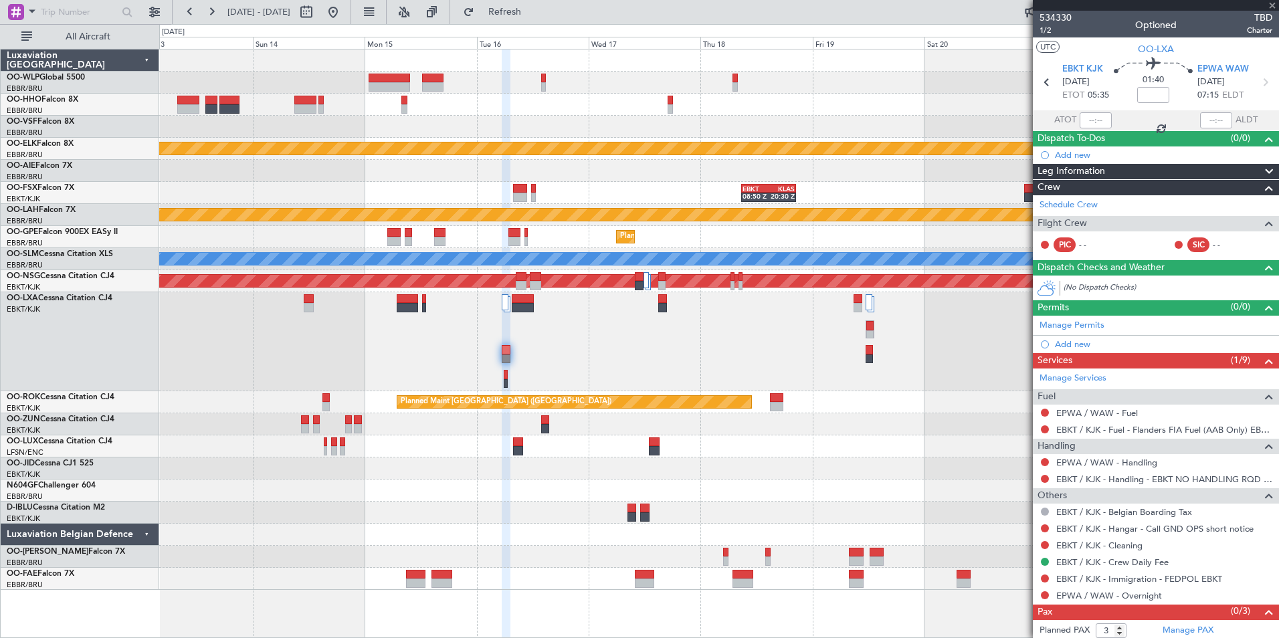
type input "2"
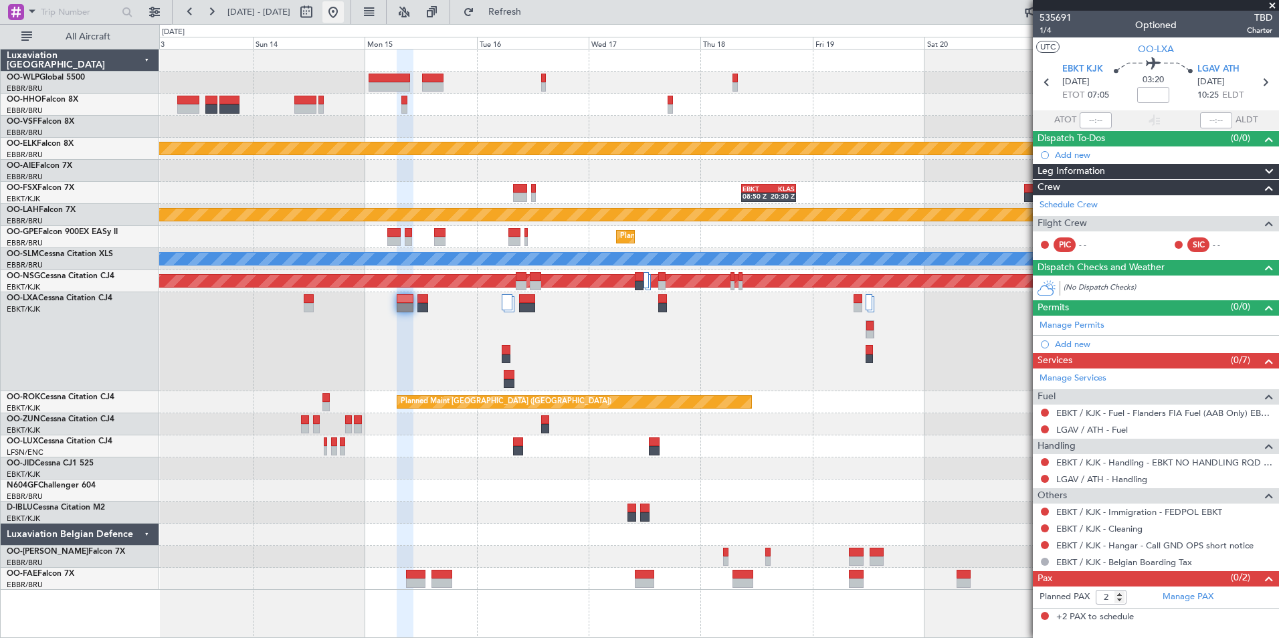
click at [344, 15] on button at bounding box center [332, 11] width 21 height 21
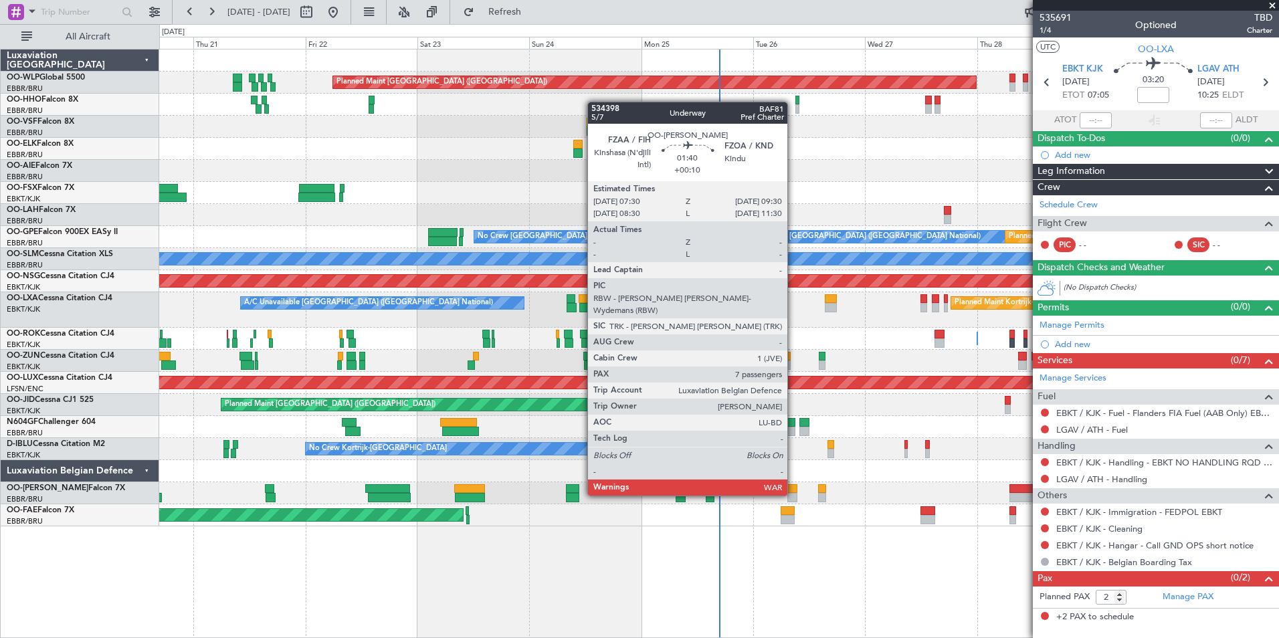
click at [793, 494] on div at bounding box center [791, 497] width 9 height 9
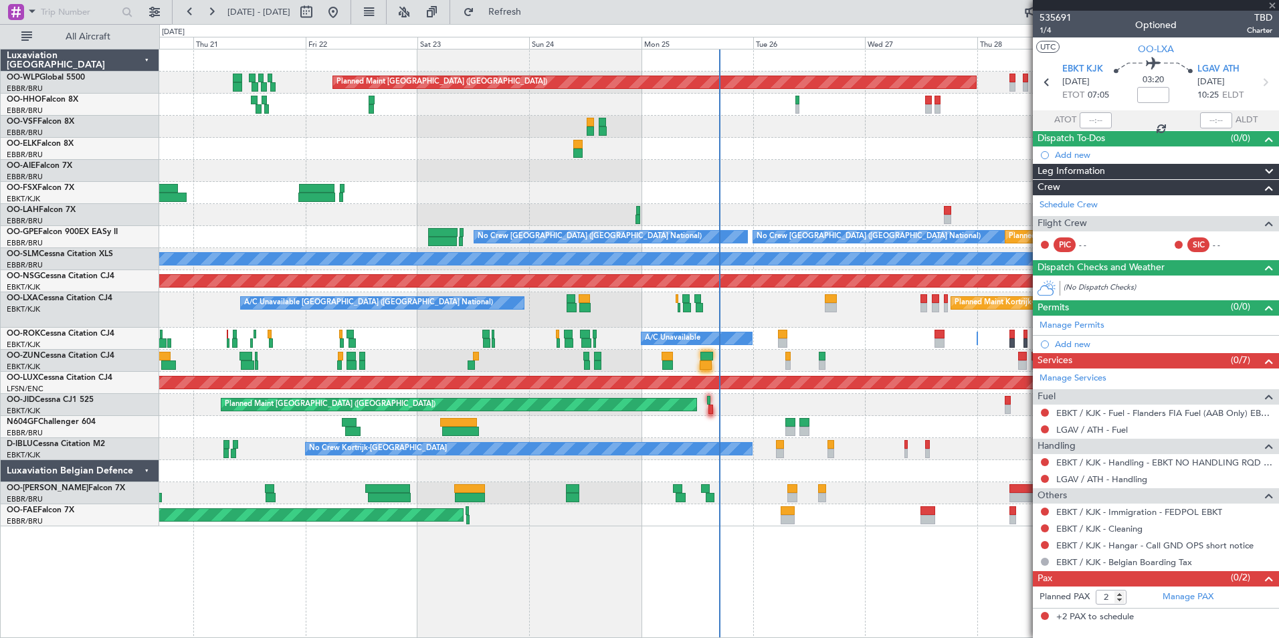
type input "+00:10"
type input "7"
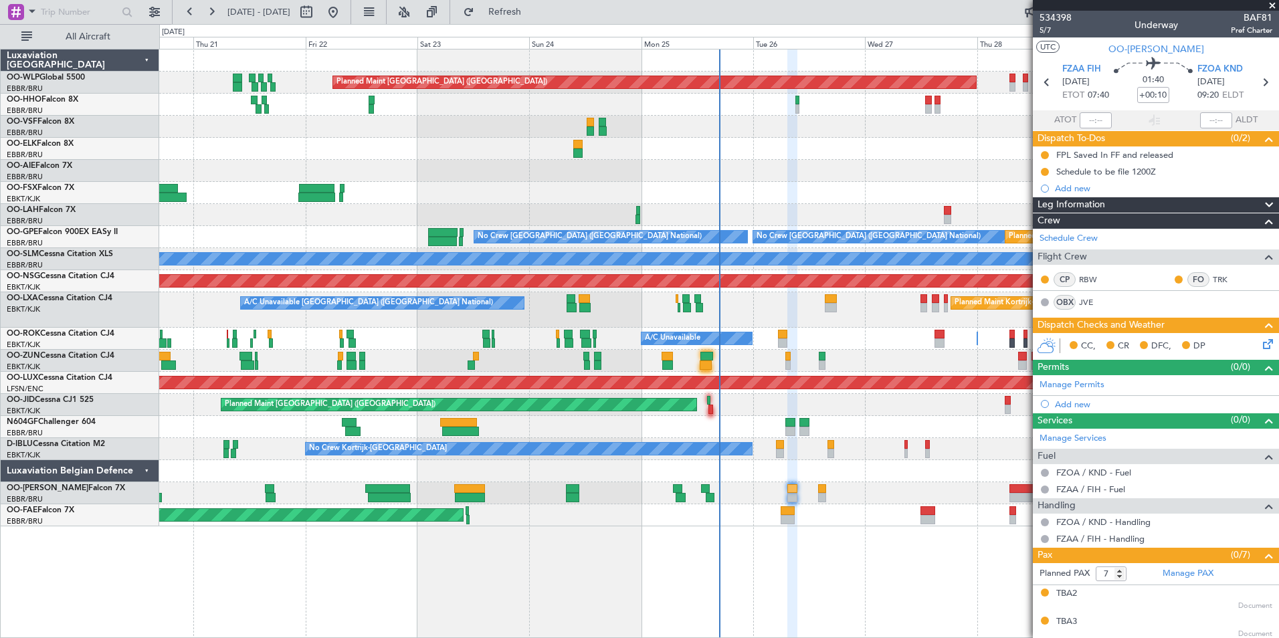
click at [1037, 30] on div "534398 5/7 Underway BAF81 Pref Charter" at bounding box center [1156, 24] width 246 height 27
click at [1046, 28] on span "5/7" at bounding box center [1055, 30] width 32 height 11
click at [1261, 340] on icon at bounding box center [1265, 341] width 11 height 11
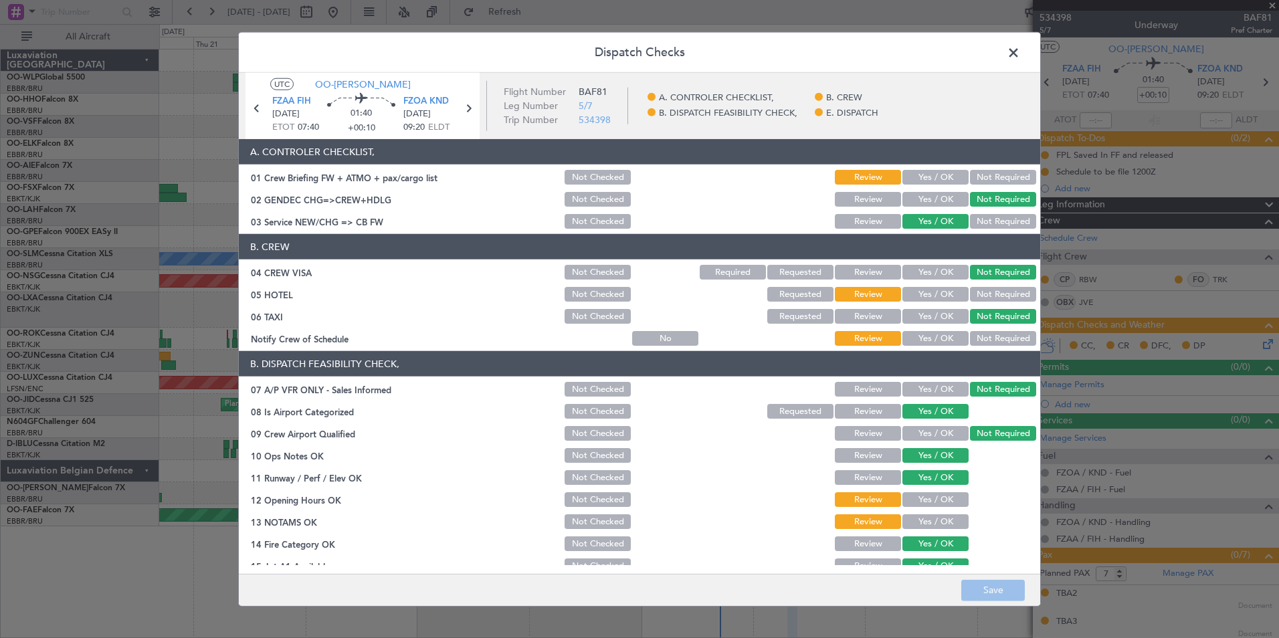
click at [915, 176] on button "Yes / OK" at bounding box center [935, 177] width 66 height 15
click at [1010, 294] on button "Not Required" at bounding box center [1003, 294] width 66 height 15
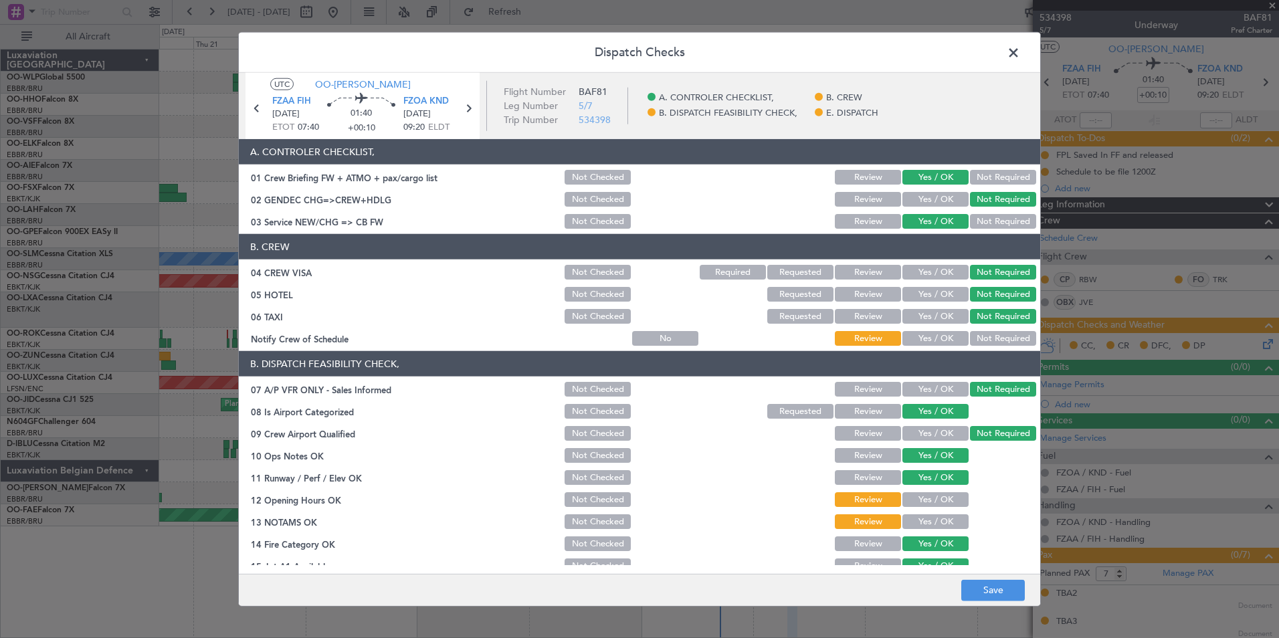
click at [950, 327] on section "B. CREW 04 CREW VISA Not Checked Required Requested Review Yes / OK Not Require…" at bounding box center [639, 291] width 801 height 114
click at [940, 337] on button "Yes / OK" at bounding box center [935, 338] width 66 height 15
click at [925, 501] on button "Yes / OK" at bounding box center [935, 499] width 66 height 15
click at [915, 524] on button "Yes / OK" at bounding box center [935, 521] width 66 height 15
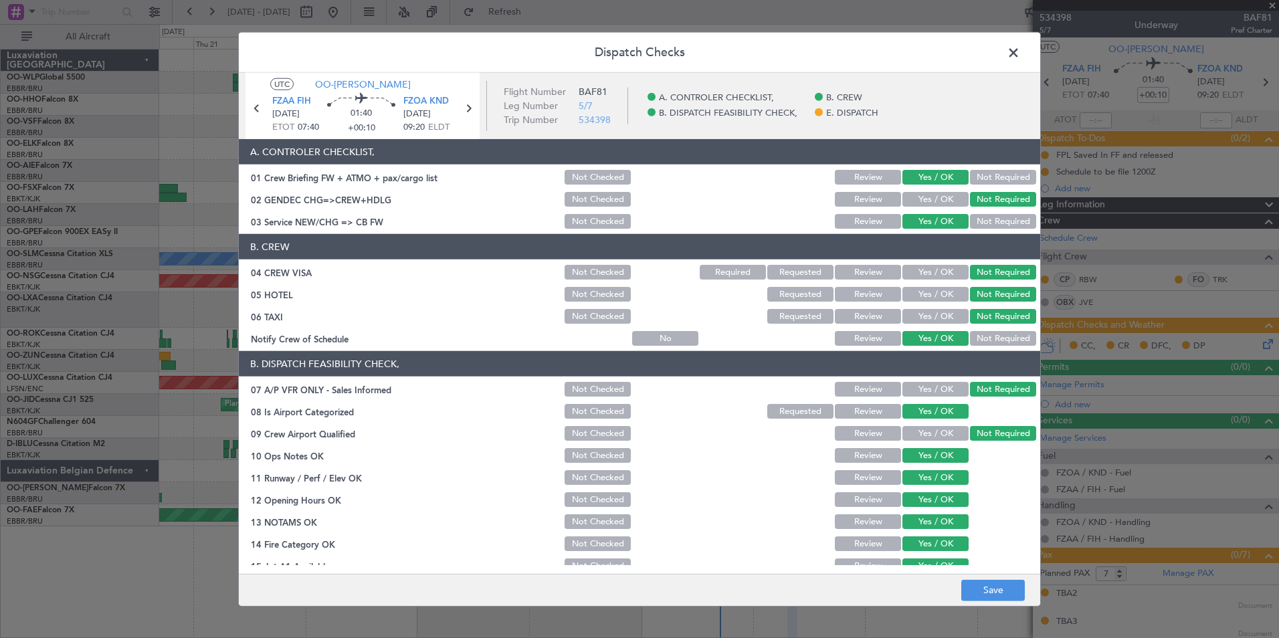
scroll to position [197, 0]
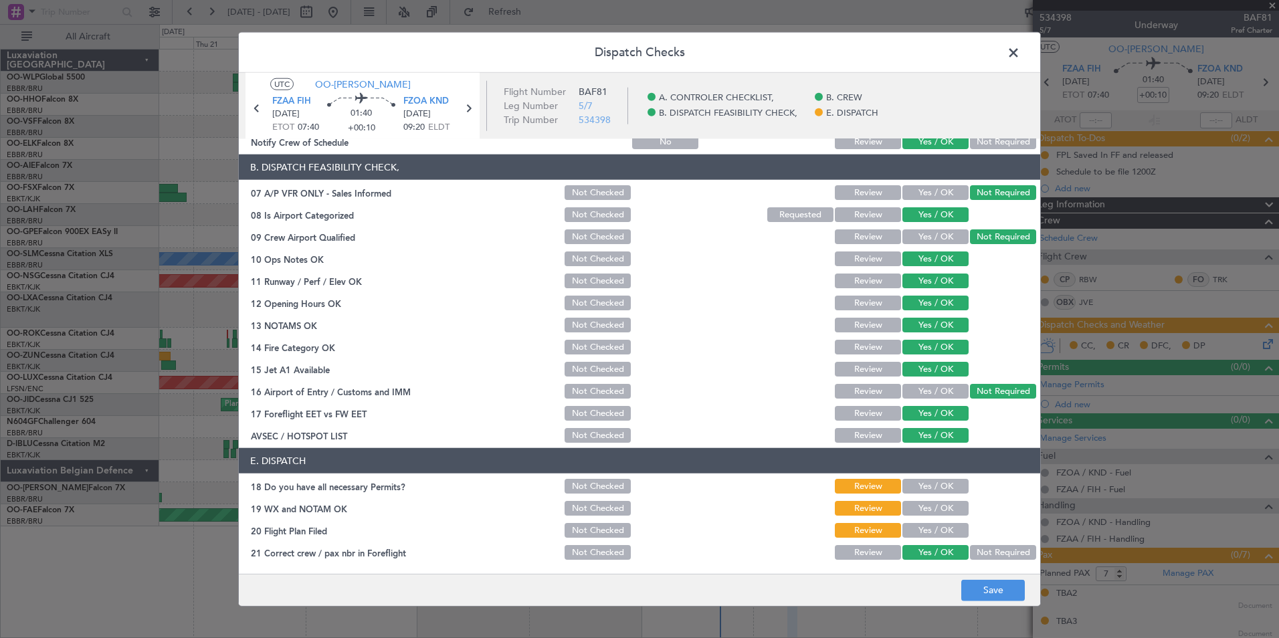
click at [920, 503] on button "Yes / OK" at bounding box center [935, 508] width 66 height 15
click at [918, 478] on div "Yes / OK" at bounding box center [934, 486] width 68 height 19
click at [913, 481] on button "Yes / OK" at bounding box center [935, 486] width 66 height 15
click at [924, 528] on button "Yes / OK" at bounding box center [935, 530] width 66 height 15
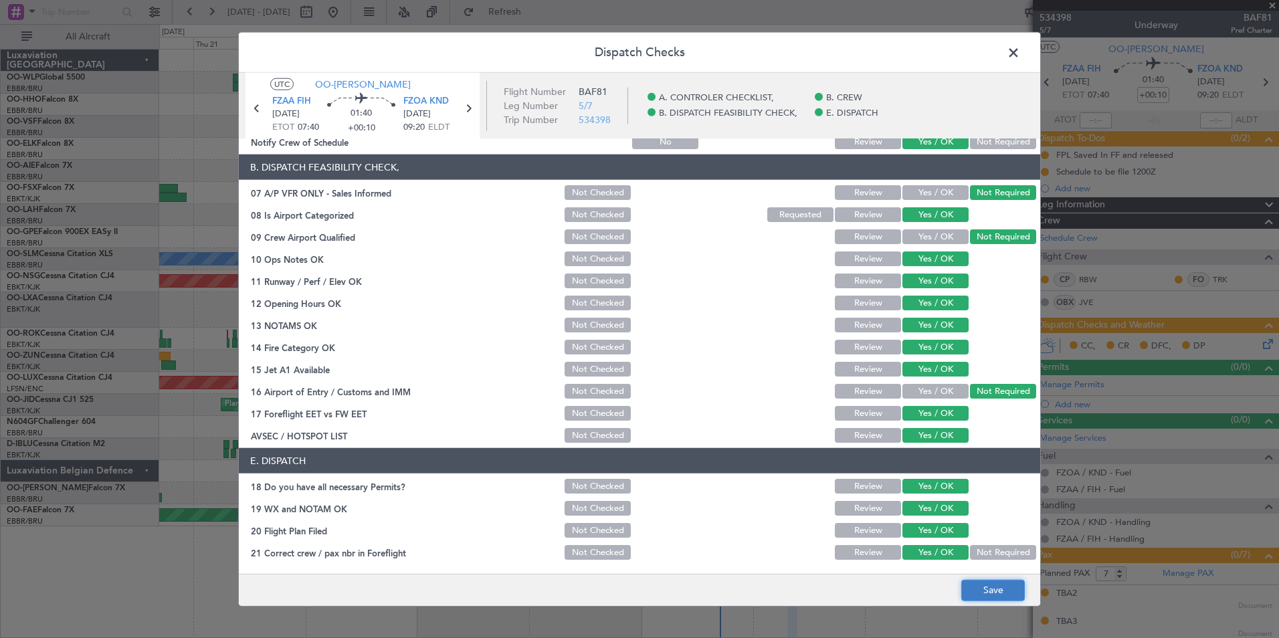
click at [967, 597] on button "Save" at bounding box center [993, 589] width 64 height 21
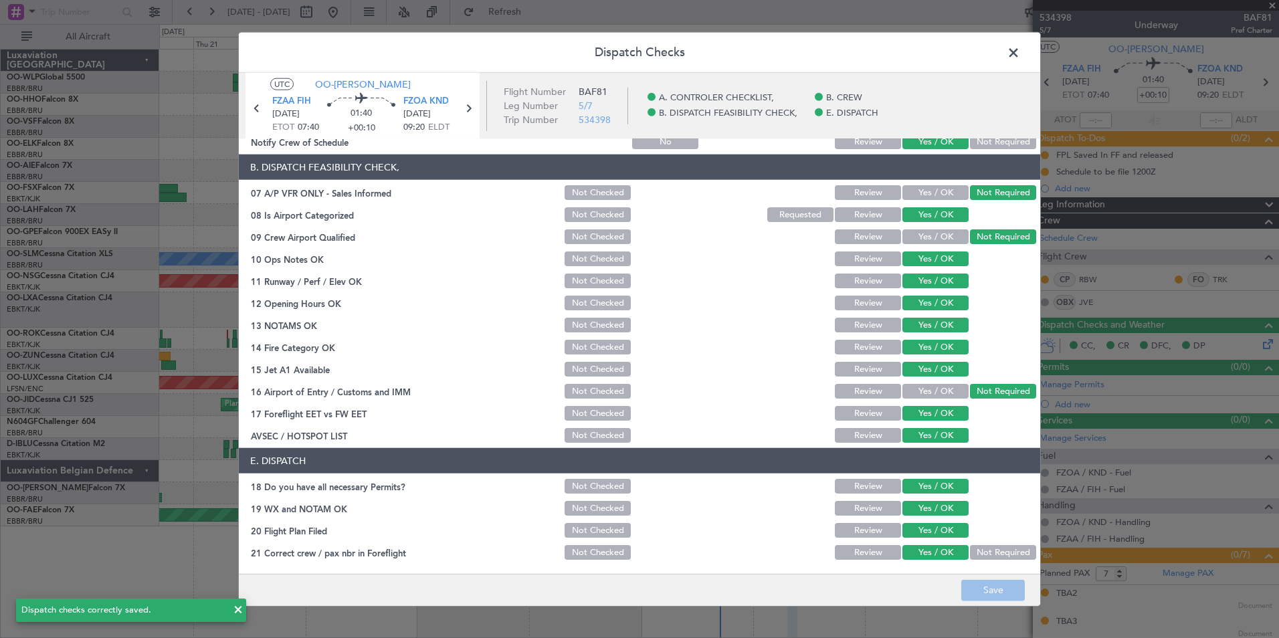
click at [1020, 57] on span at bounding box center [1020, 56] width 0 height 27
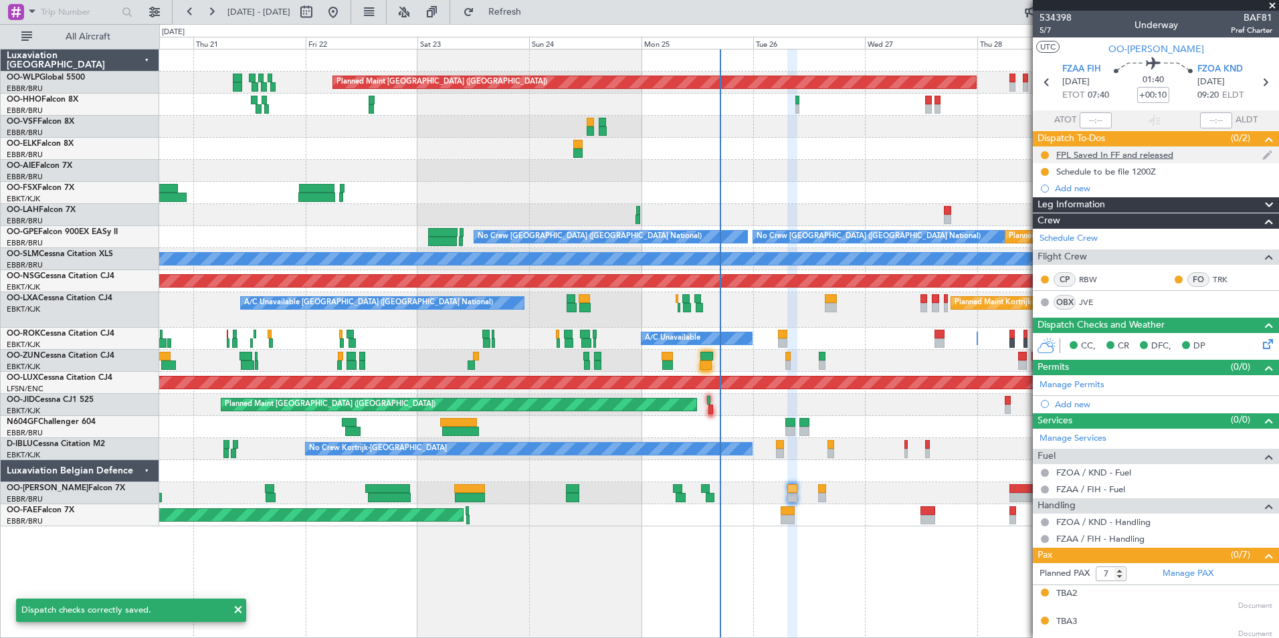
click at [1043, 150] on div at bounding box center [1044, 155] width 11 height 11
click at [1045, 151] on button at bounding box center [1045, 155] width 8 height 8
click at [1039, 206] on li "Completed" at bounding box center [1045, 214] width 72 height 20
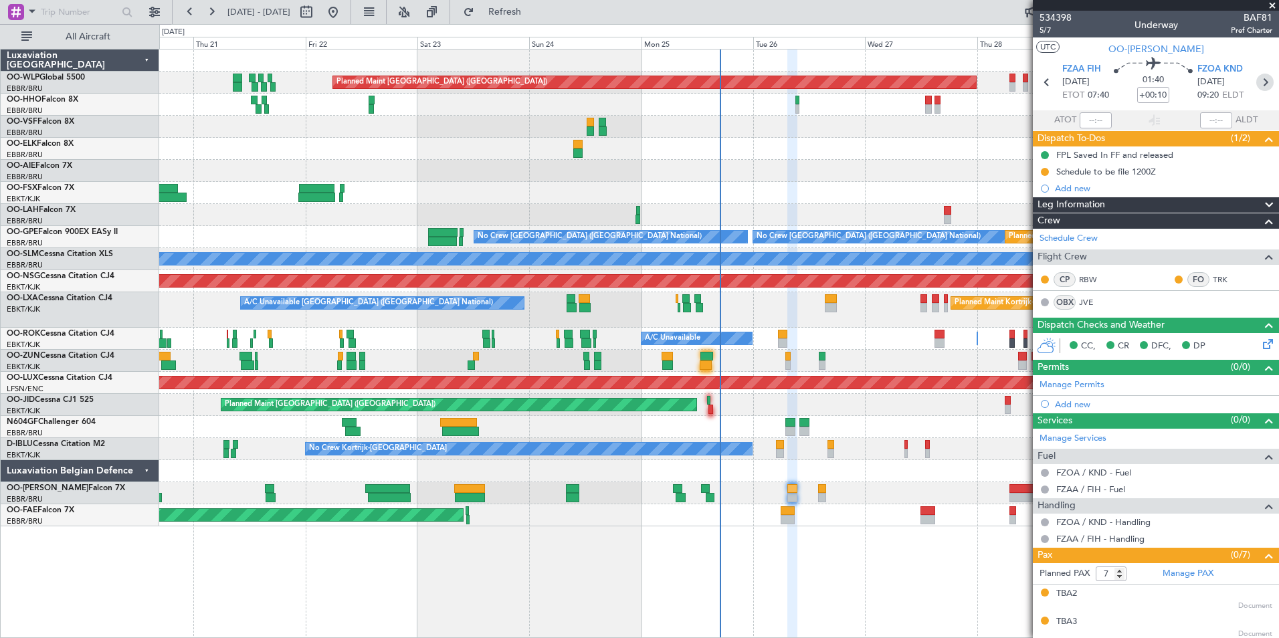
click at [1256, 87] on icon at bounding box center [1264, 82] width 17 height 17
type input "-00:05"
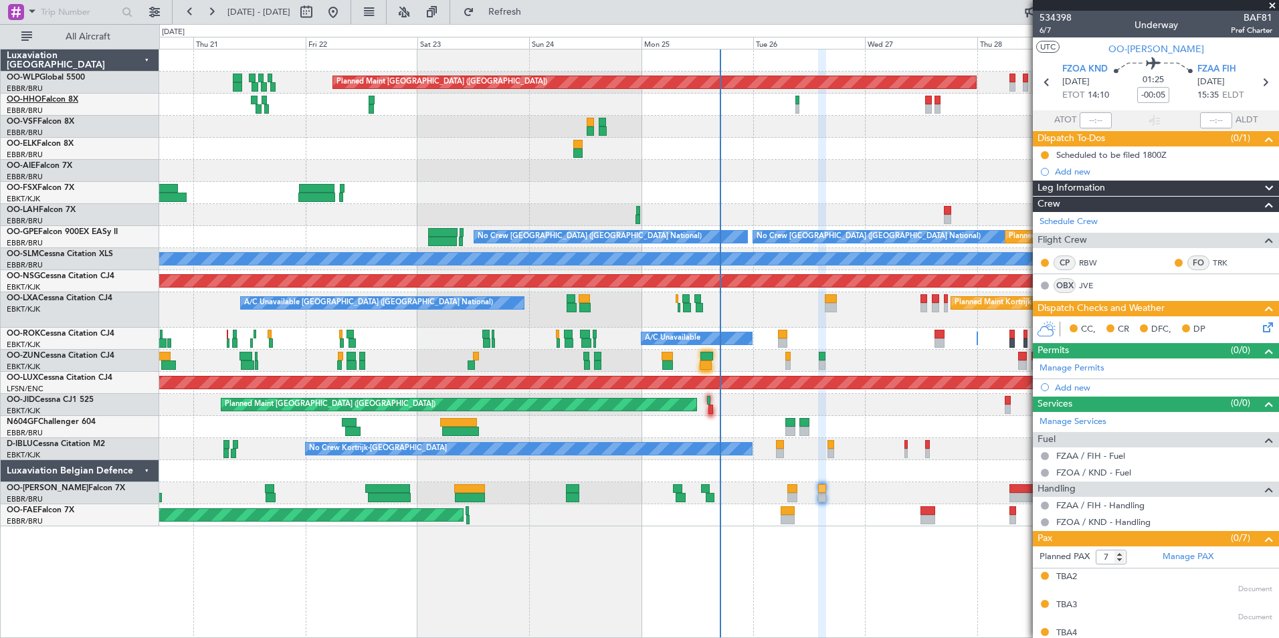
click at [33, 103] on span "OO-HHO" at bounding box center [24, 100] width 35 height 8
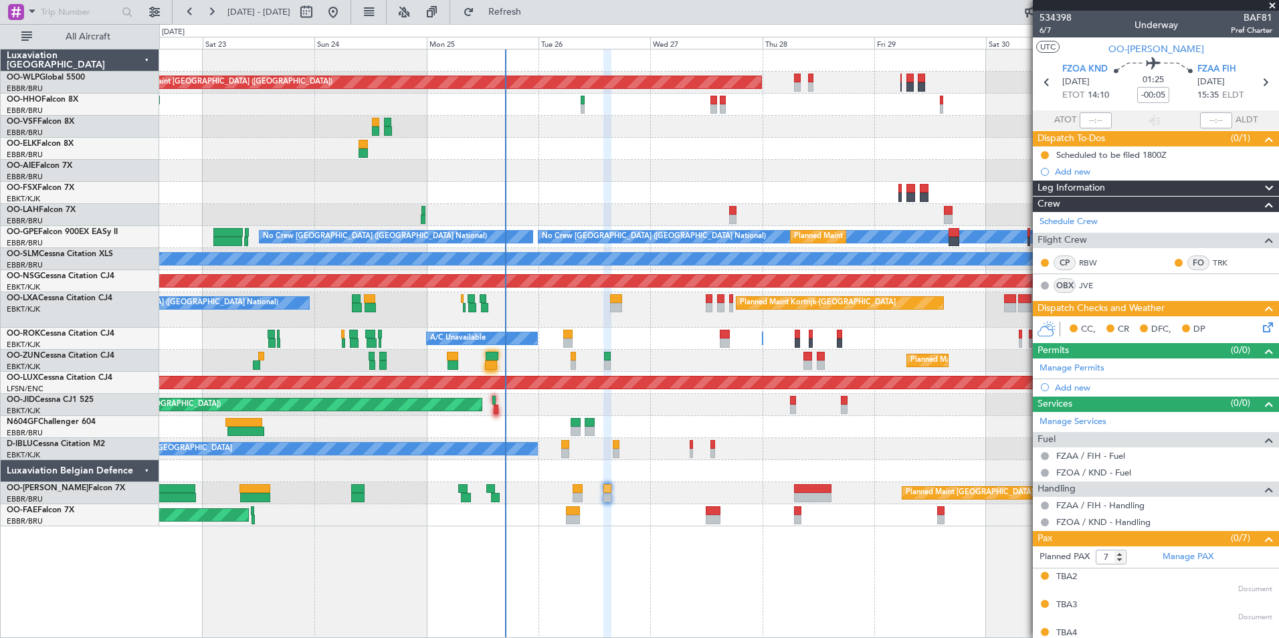
click at [617, 217] on div "Planned Maint [GEOGRAPHIC_DATA] ([GEOGRAPHIC_DATA]) Planned Maint [GEOGRAPHIC_D…" at bounding box center [718, 287] width 1119 height 477
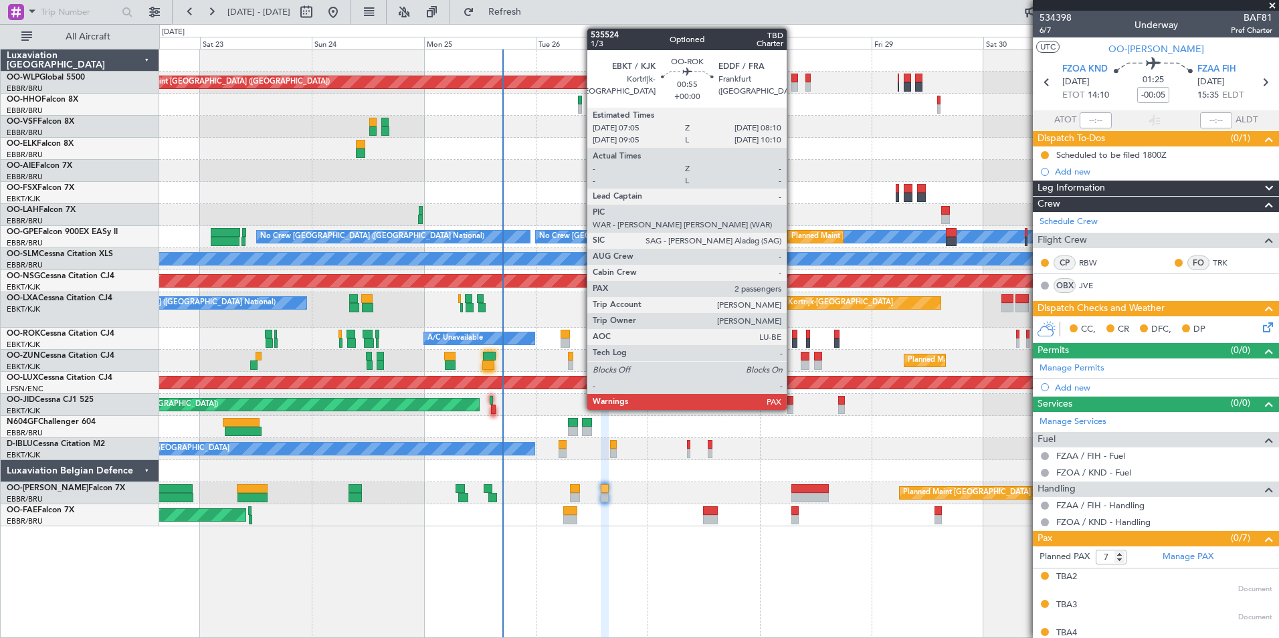
click at [792, 338] on div at bounding box center [794, 334] width 5 height 9
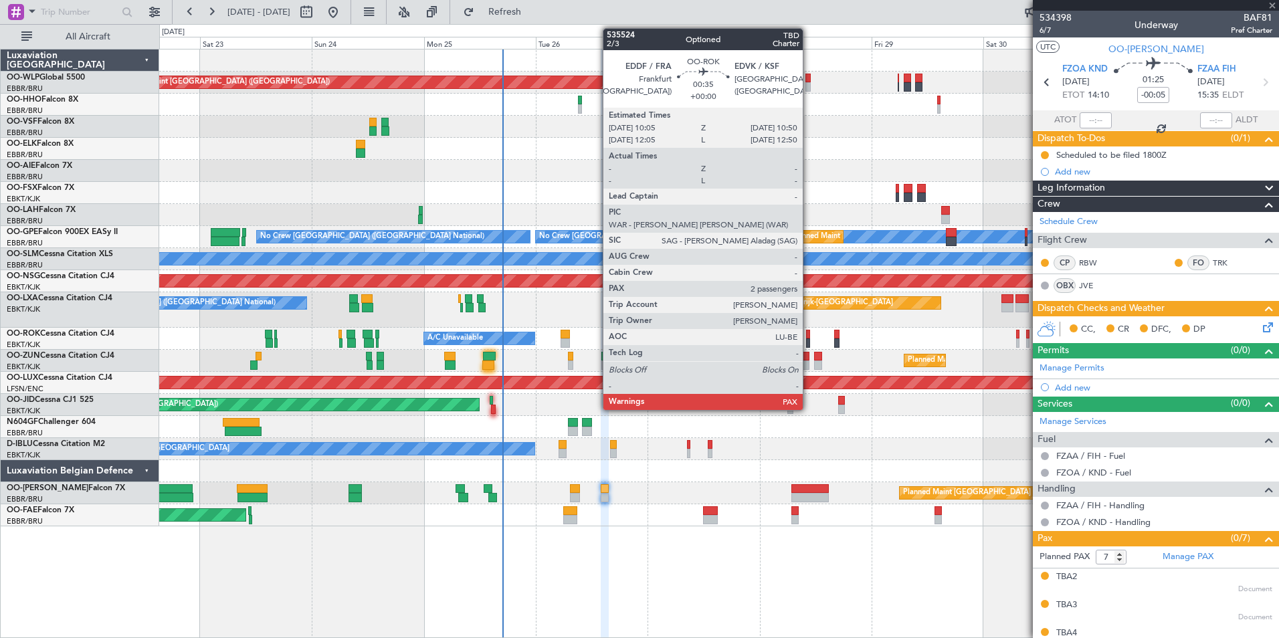
type input "2"
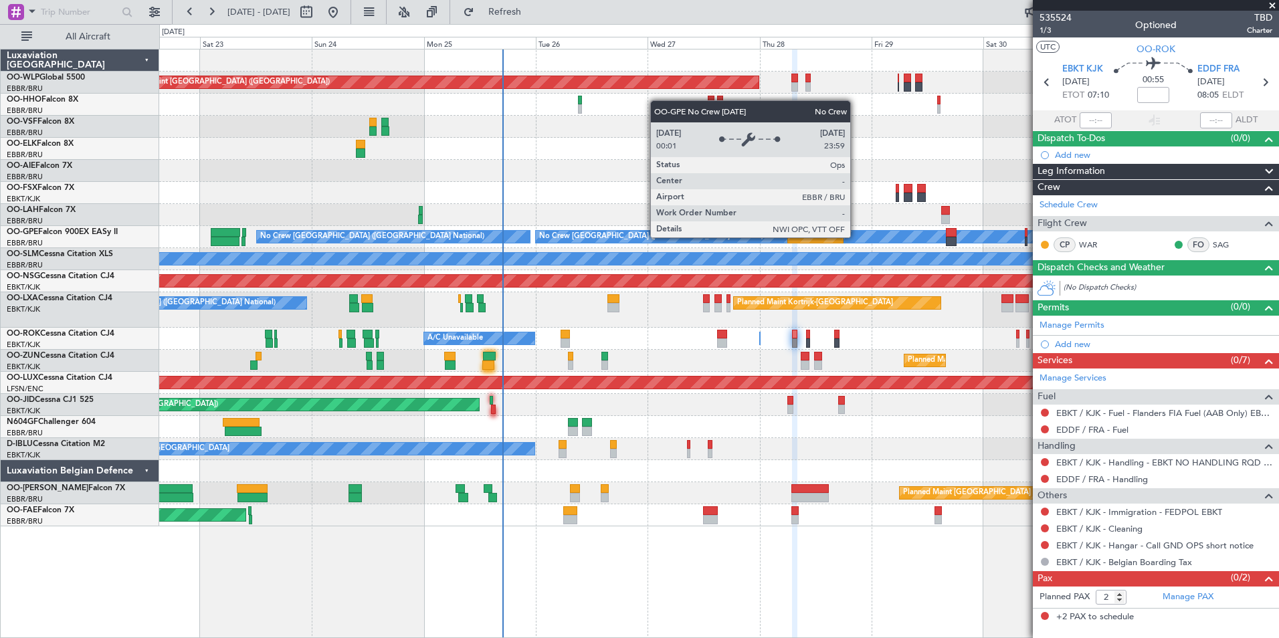
click at [635, 200] on div "Planned Maint [GEOGRAPHIC_DATA] ([GEOGRAPHIC_DATA]) Planned Maint [GEOGRAPHIC_D…" at bounding box center [718, 287] width 1119 height 477
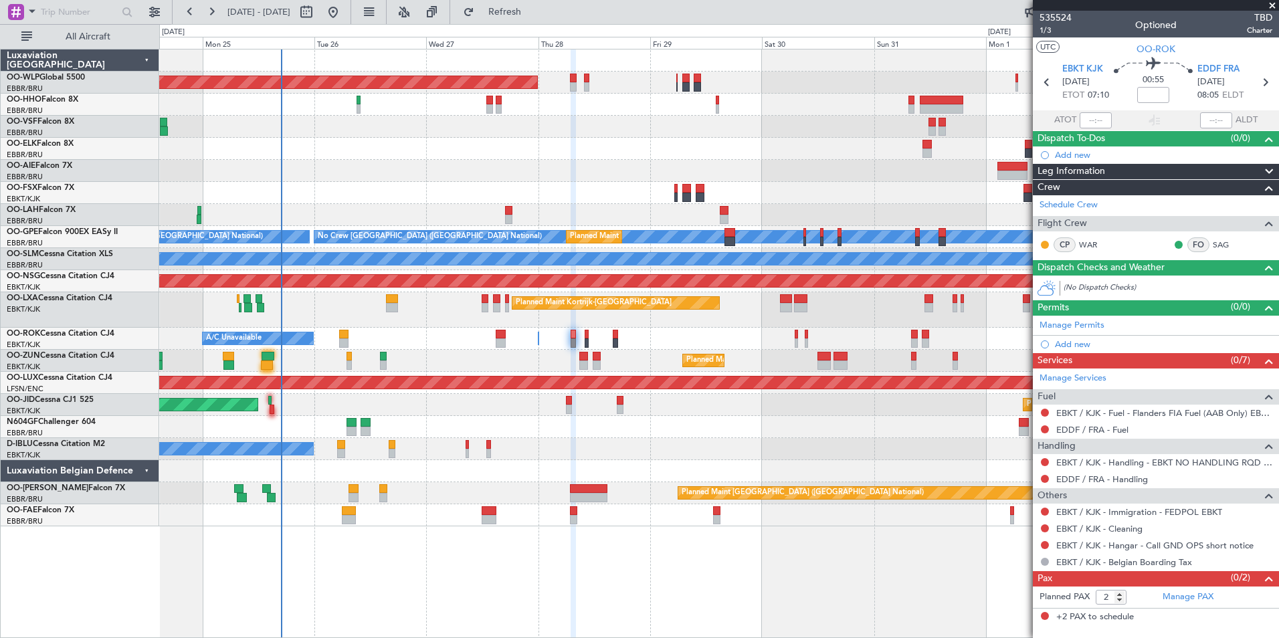
click at [371, 203] on div "Planned Maint Kortrijk-[GEOGRAPHIC_DATA]" at bounding box center [718, 193] width 1119 height 22
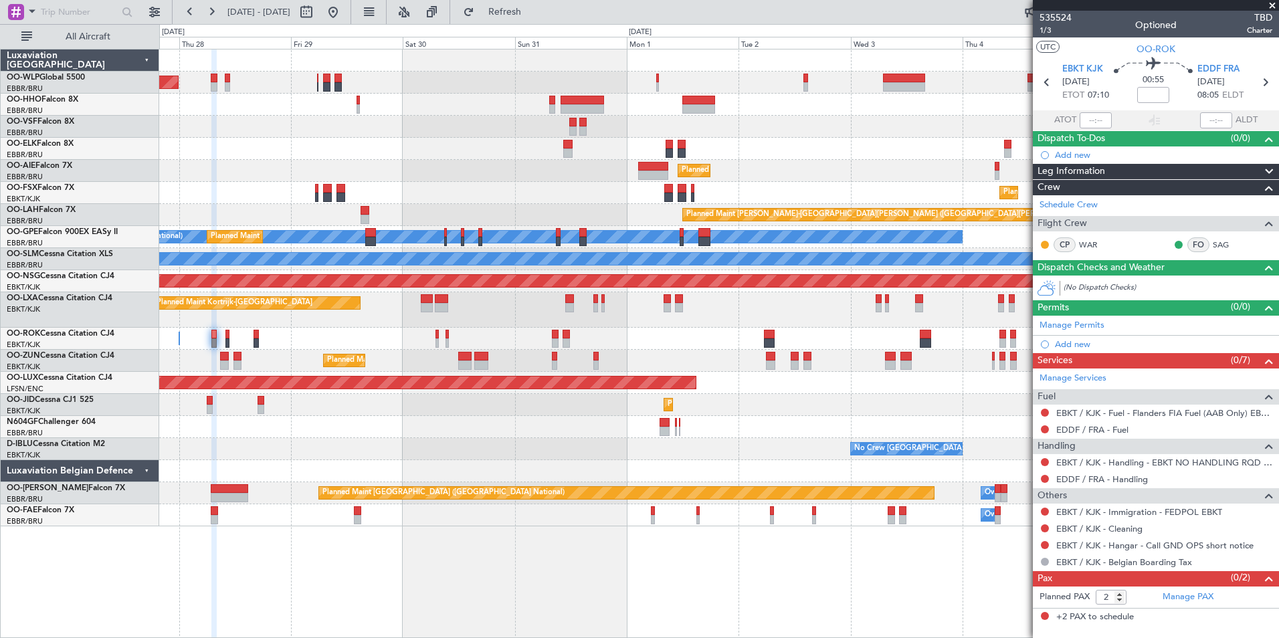
click at [155, 219] on div "Planned Maint [GEOGRAPHIC_DATA] ([GEOGRAPHIC_DATA]) Planned Maint [GEOGRAPHIC_D…" at bounding box center [639, 331] width 1279 height 614
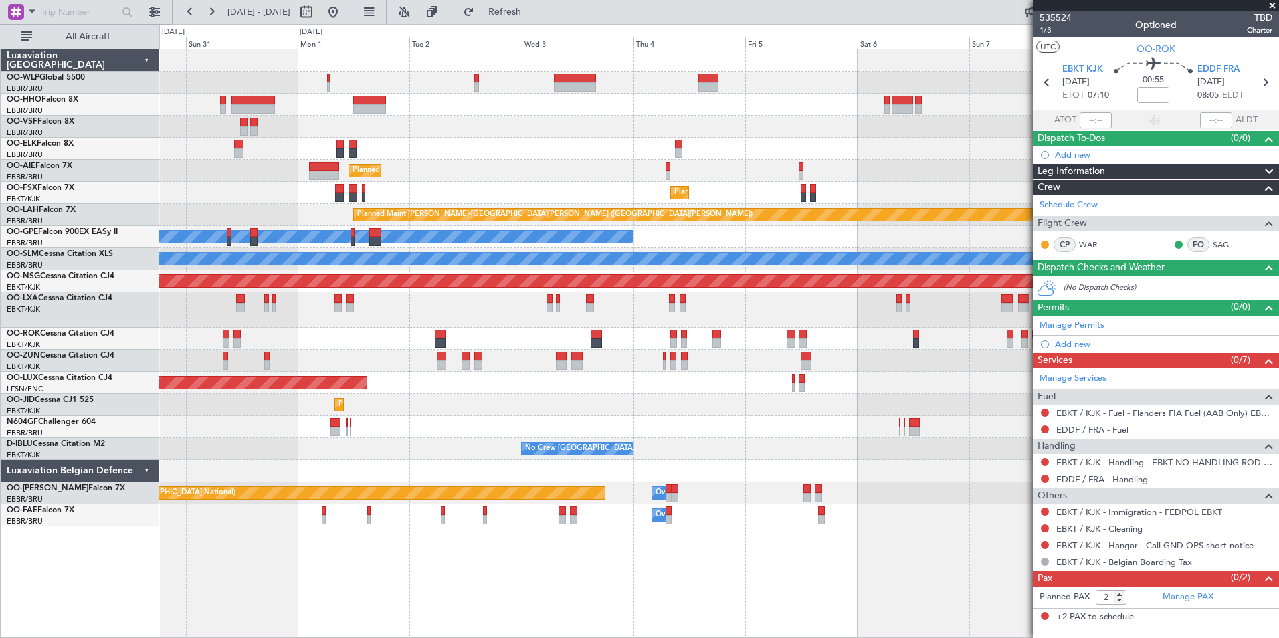
click at [218, 254] on div "A/C Unavailable [GEOGRAPHIC_DATA]" at bounding box center [718, 259] width 1119 height 22
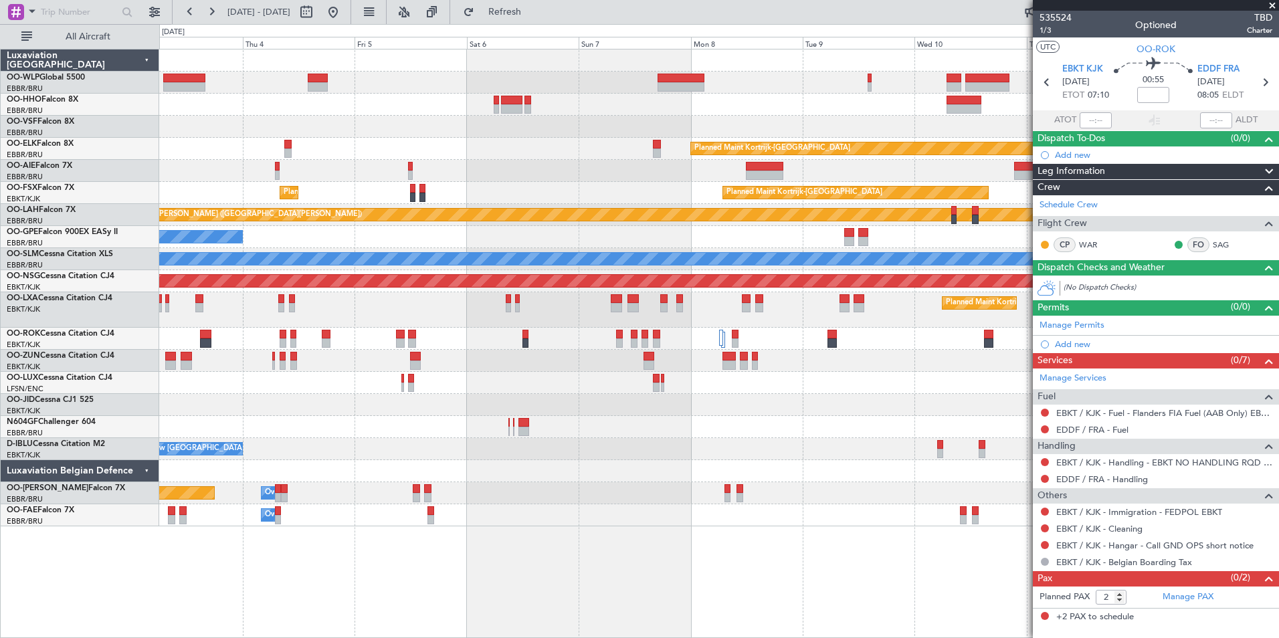
click at [302, 243] on div "No Crew [GEOGRAPHIC_DATA] ([GEOGRAPHIC_DATA] National)" at bounding box center [718, 237] width 1119 height 22
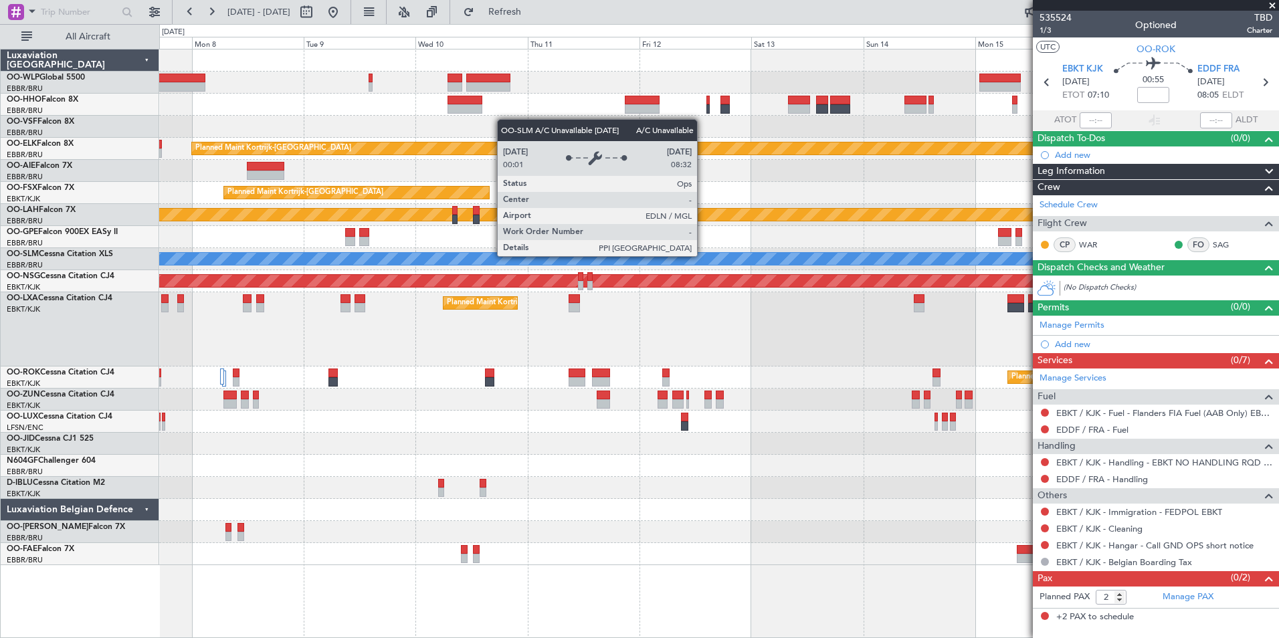
click at [469, 251] on div "A/C Unavailable [GEOGRAPHIC_DATA]" at bounding box center [718, 259] width 1119 height 22
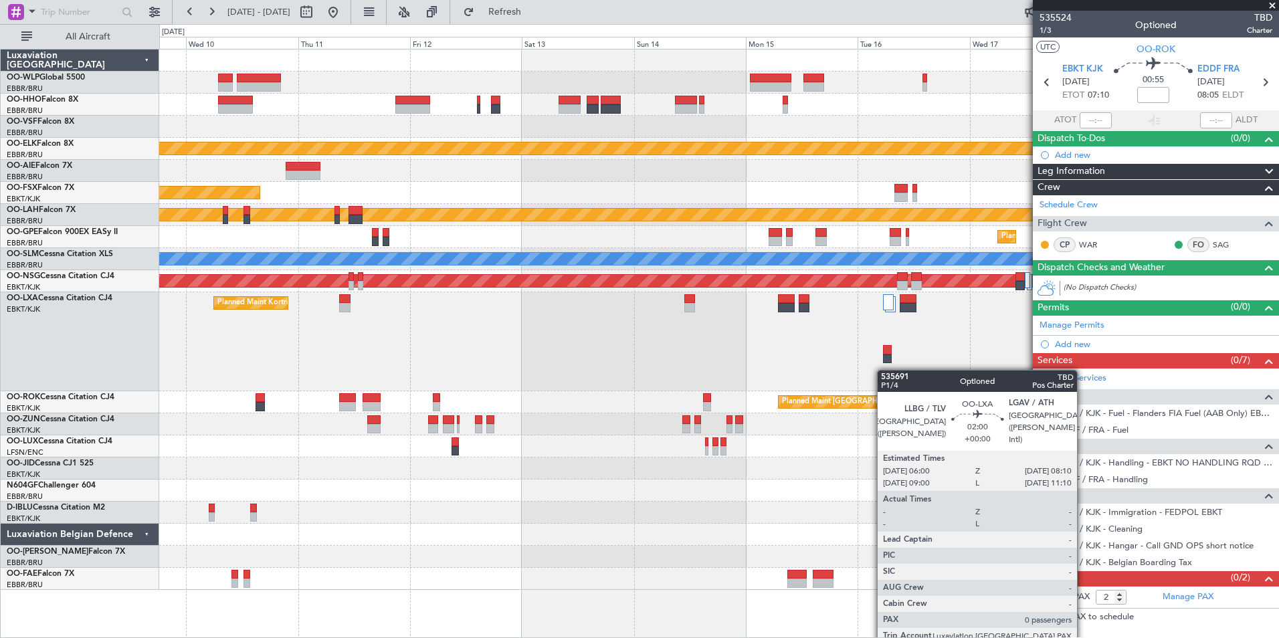
click at [885, 381] on div "Planned Maint Kortrijk-[GEOGRAPHIC_DATA]" at bounding box center [718, 341] width 1119 height 99
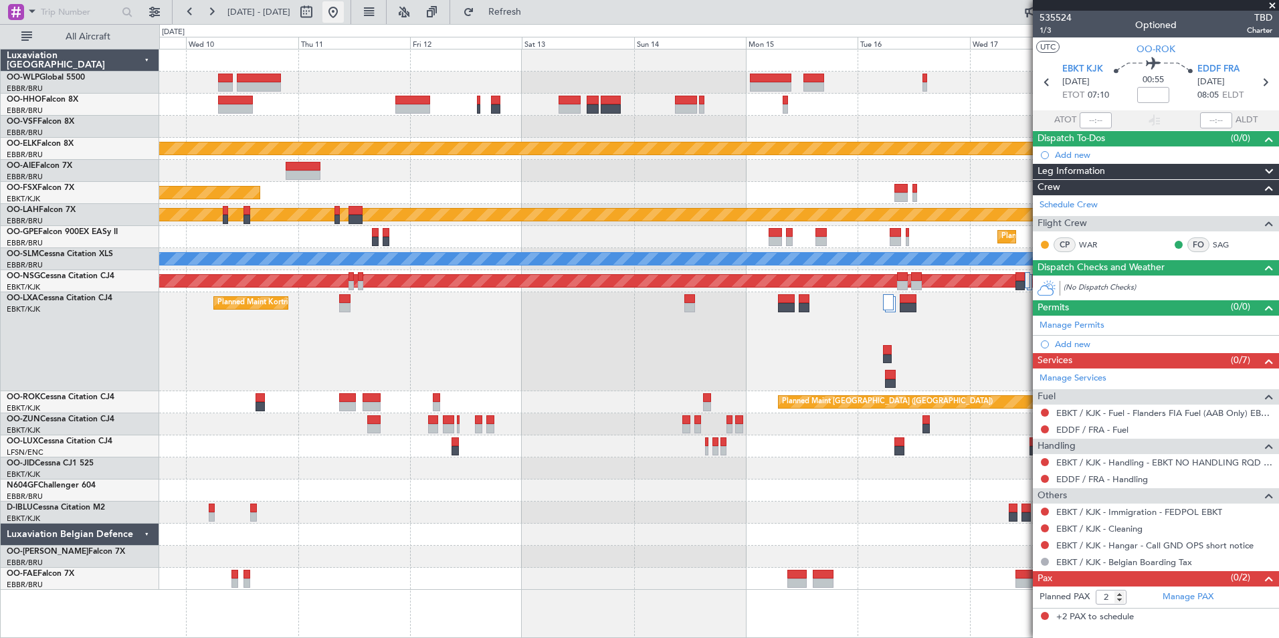
click at [344, 11] on button at bounding box center [332, 11] width 21 height 21
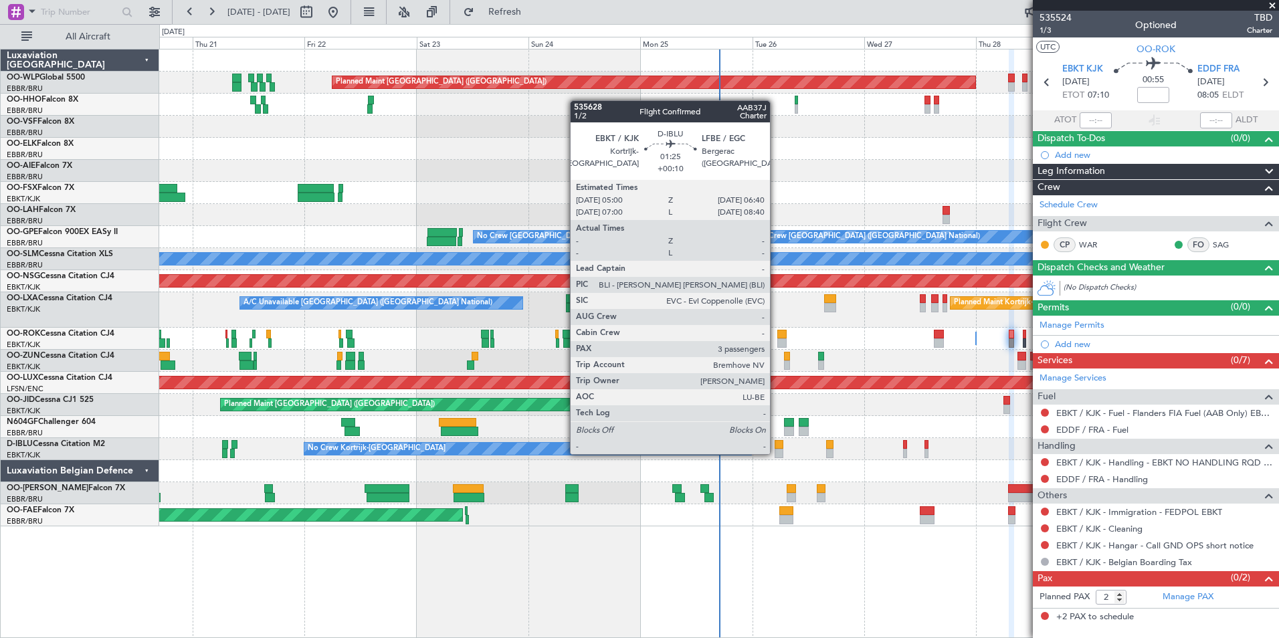
click at [776, 453] on div at bounding box center [778, 453] width 8 height 9
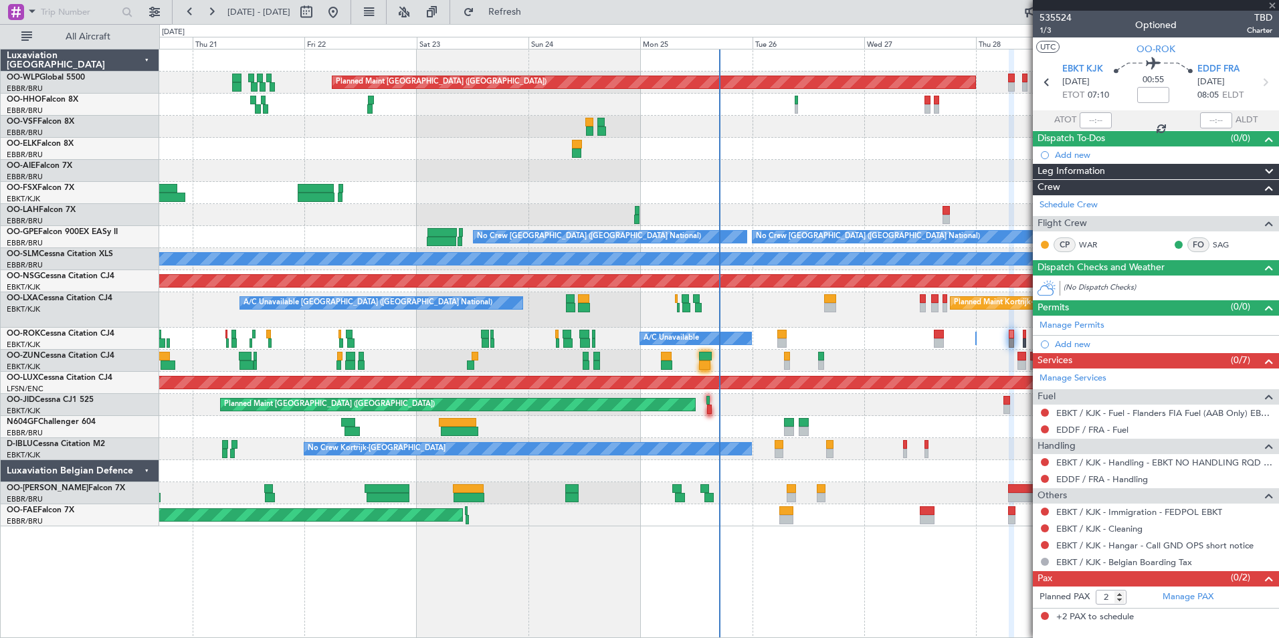
type input "+00:10"
type input "3"
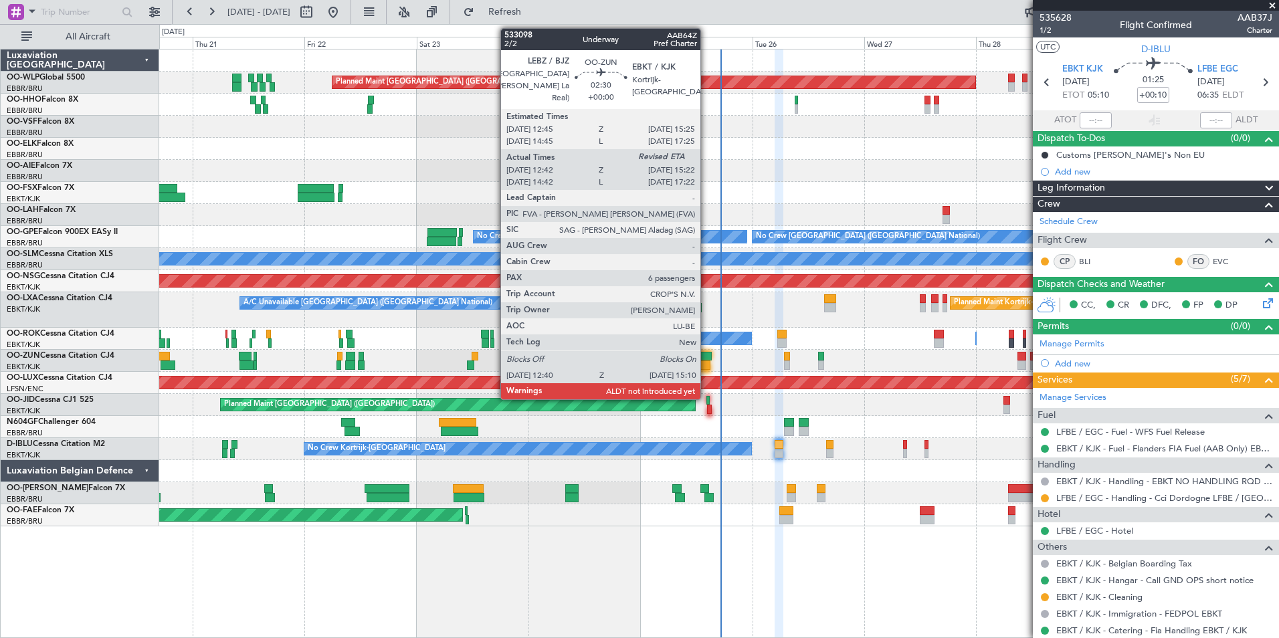
click at [706, 358] on div at bounding box center [705, 356] width 13 height 9
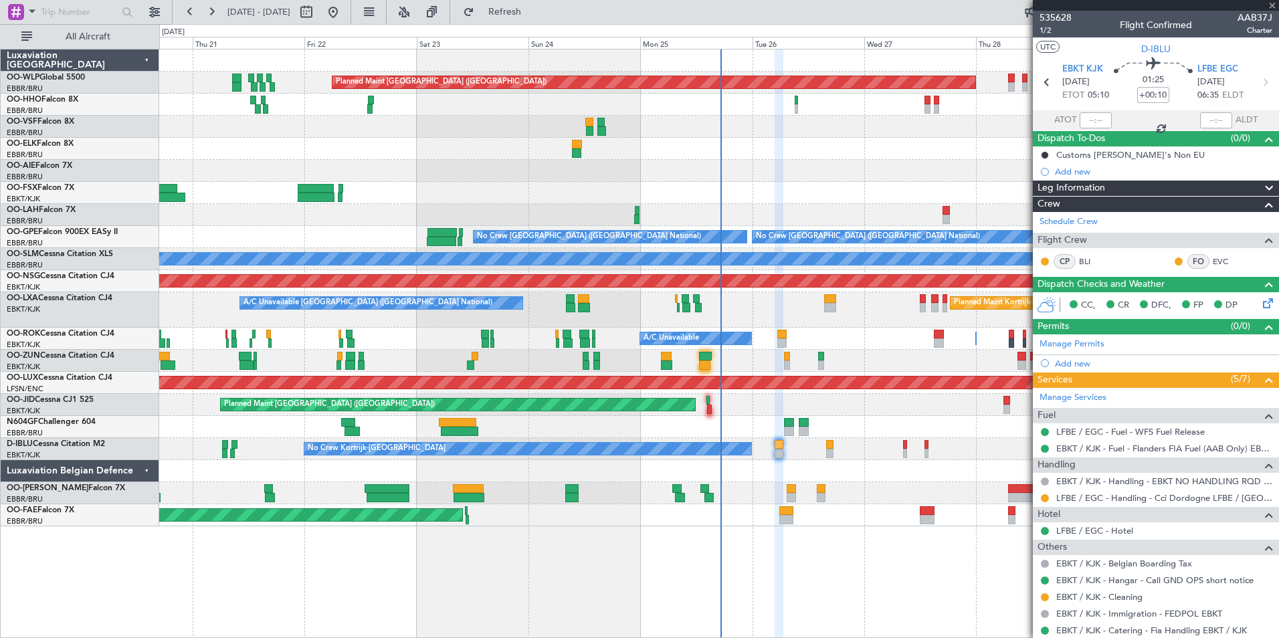
type input "12:47"
type input "6"
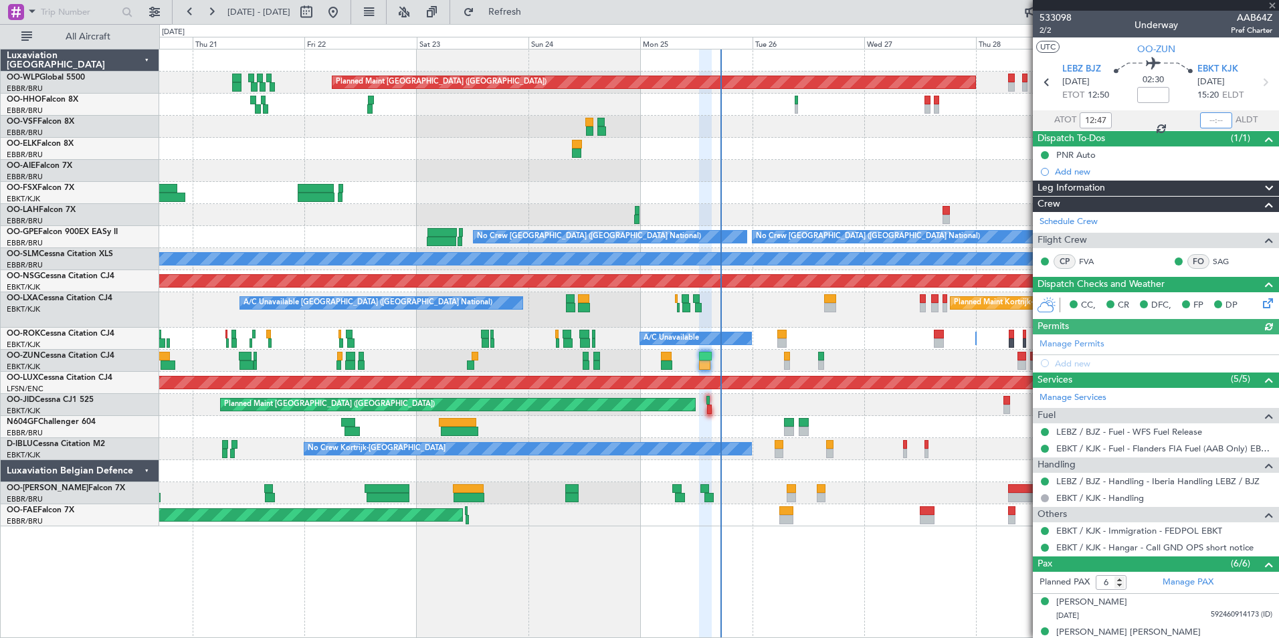
click at [1200, 114] on input "text" at bounding box center [1216, 120] width 32 height 16
type input "15:08"
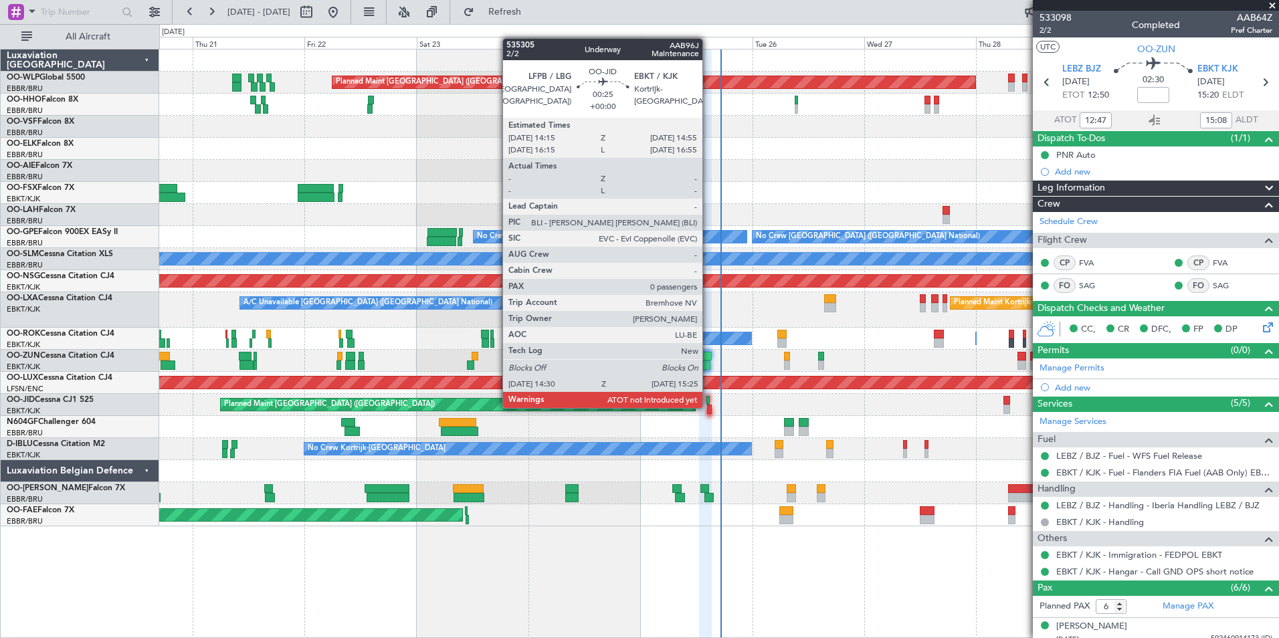
click at [708, 407] on div at bounding box center [709, 409] width 5 height 9
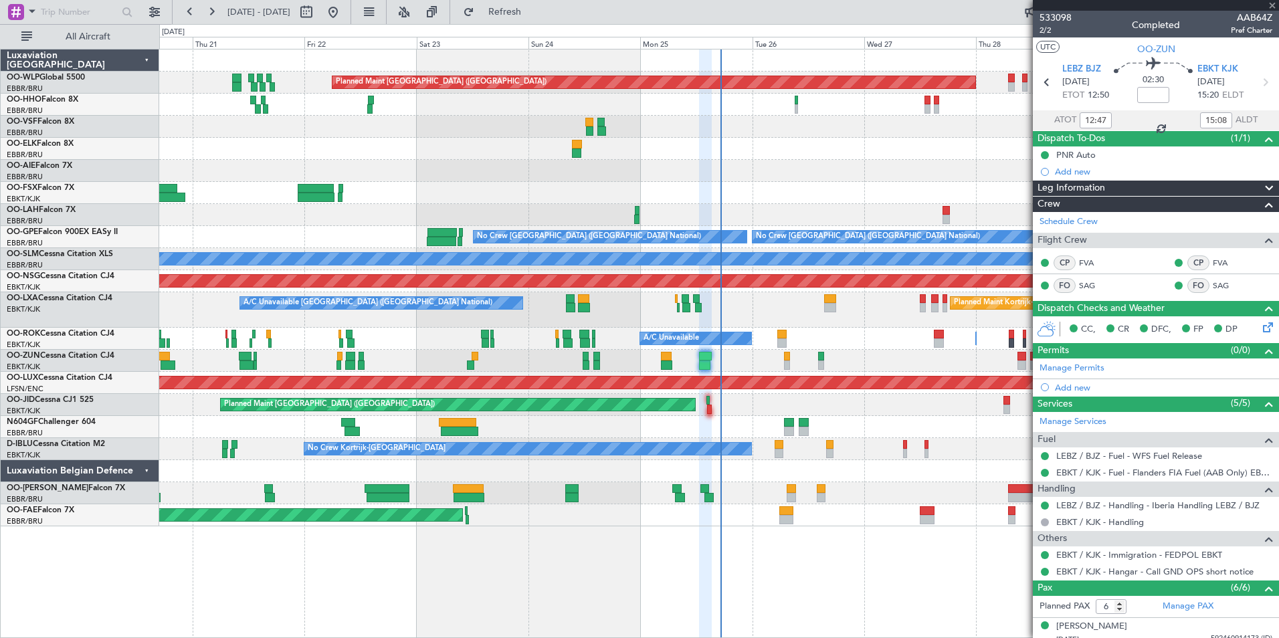
type input "0"
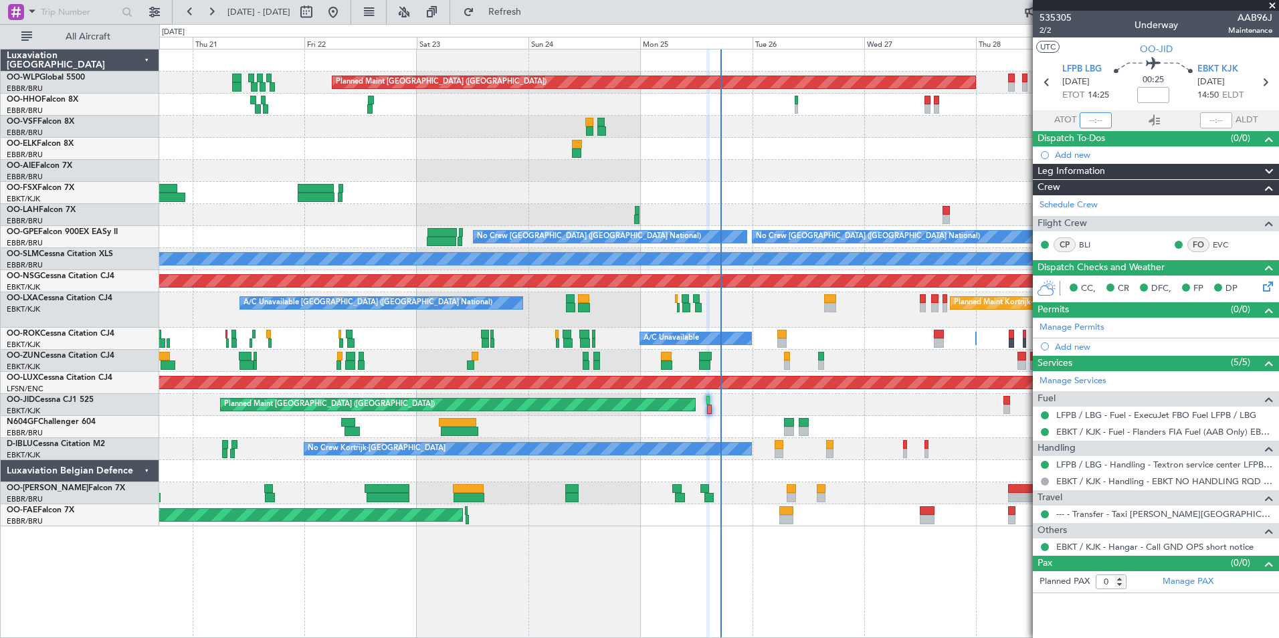
click at [1083, 127] on input "text" at bounding box center [1095, 120] width 32 height 16
click at [1214, 118] on div at bounding box center [1216, 120] width 32 height 16
type input "14:47"
click at [1214, 118] on input "text" at bounding box center [1216, 120] width 32 height 16
click at [837, 136] on div at bounding box center [718, 127] width 1119 height 22
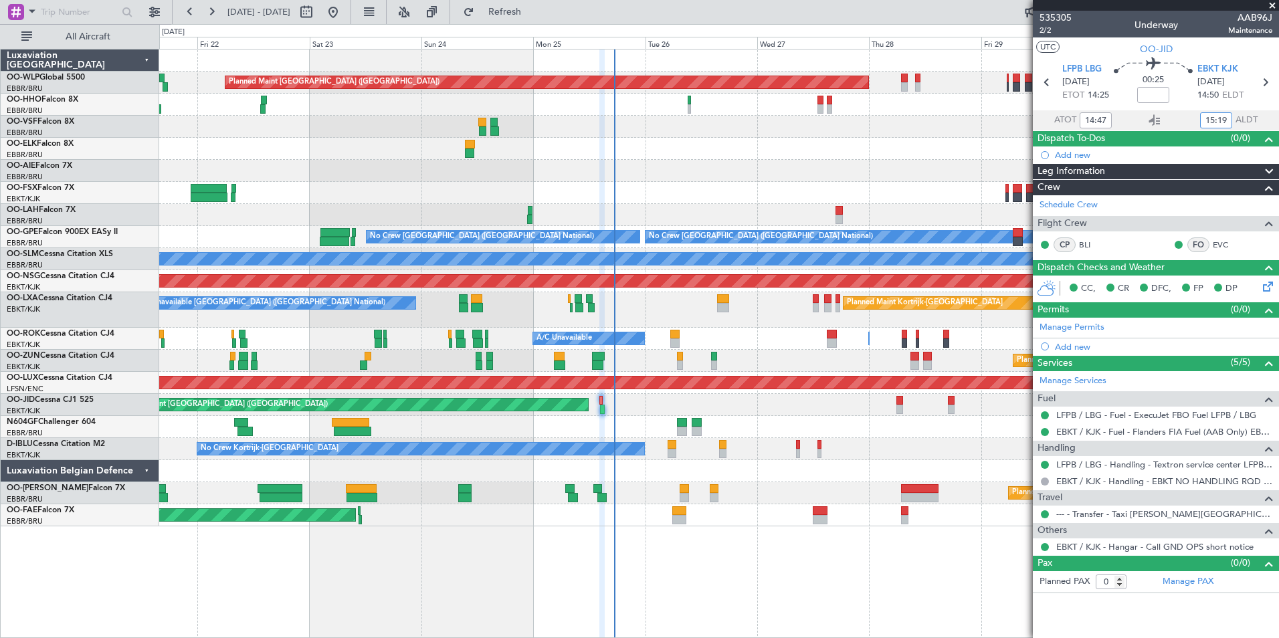
click at [702, 181] on div "Planned Maint [GEOGRAPHIC_DATA] ([GEOGRAPHIC_DATA])" at bounding box center [718, 171] width 1119 height 22
click at [560, 165] on div "Planned Maint [GEOGRAPHIC_DATA] ([GEOGRAPHIC_DATA])" at bounding box center [718, 171] width 1119 height 22
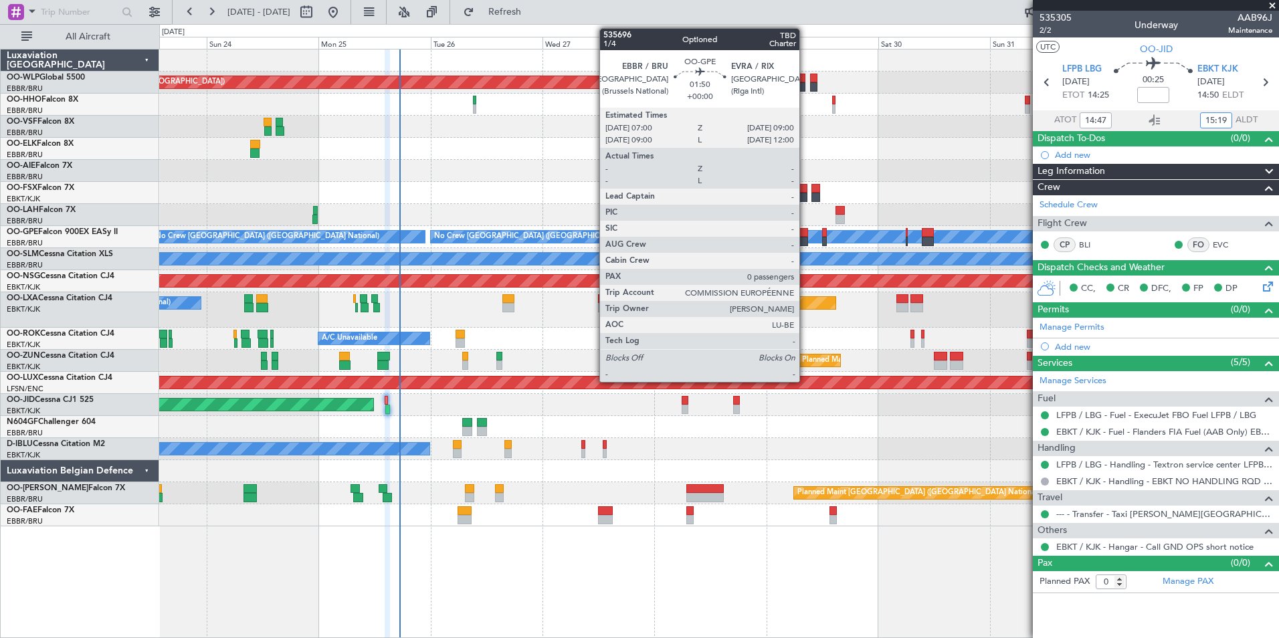
click at [805, 241] on div at bounding box center [802, 241] width 9 height 9
type input "15:19"
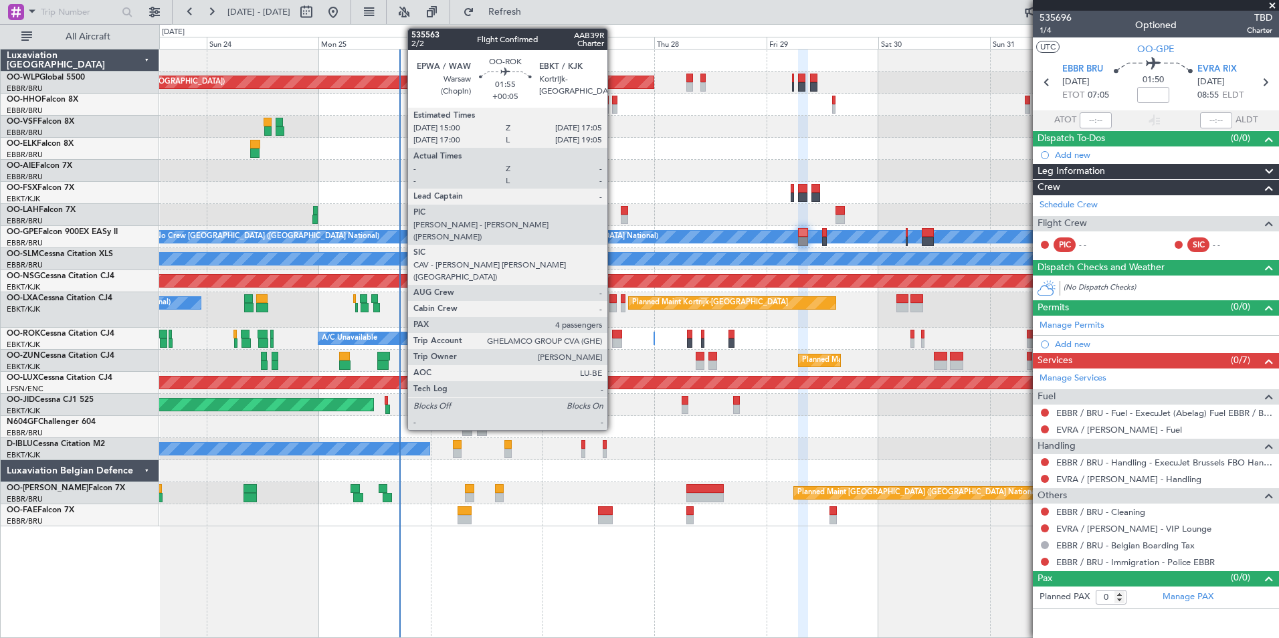
click at [613, 339] on div at bounding box center [617, 342] width 10 height 9
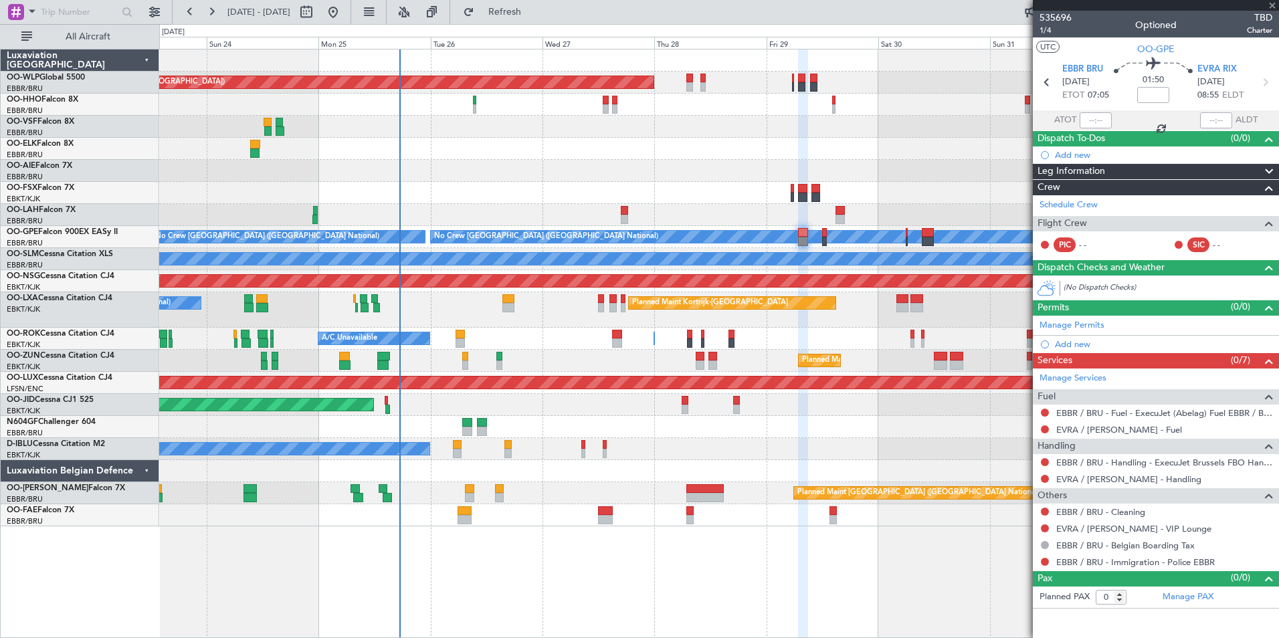
type input "+00:05"
type input "4"
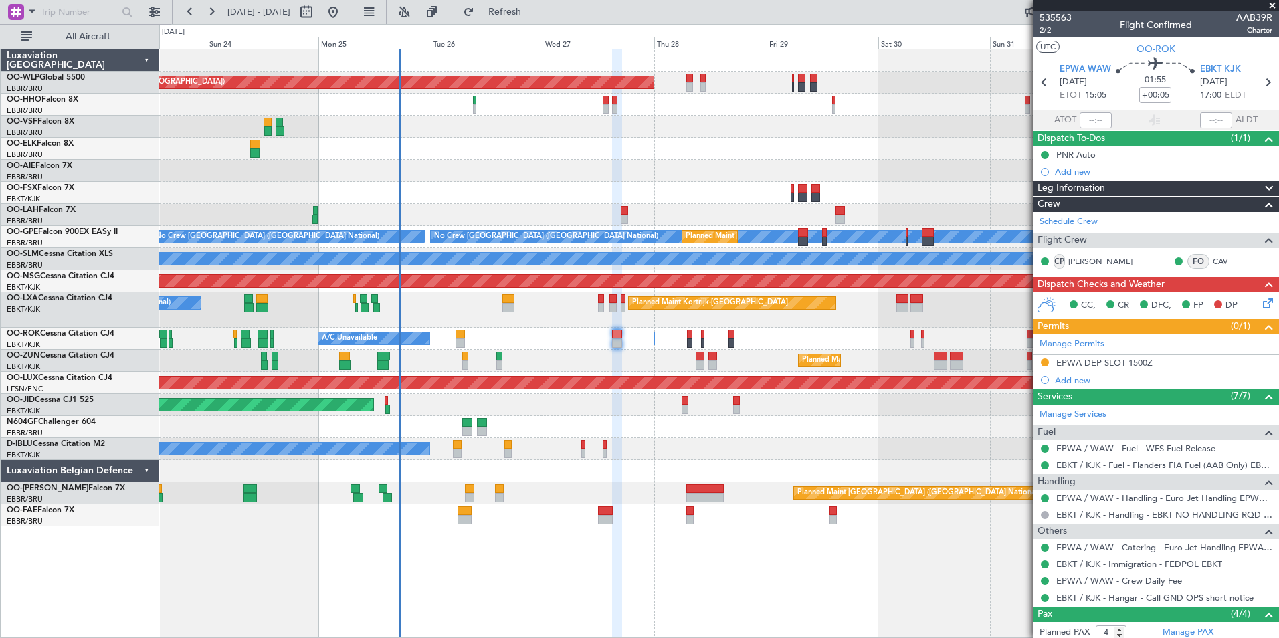
click at [515, 430] on div at bounding box center [718, 427] width 1119 height 22
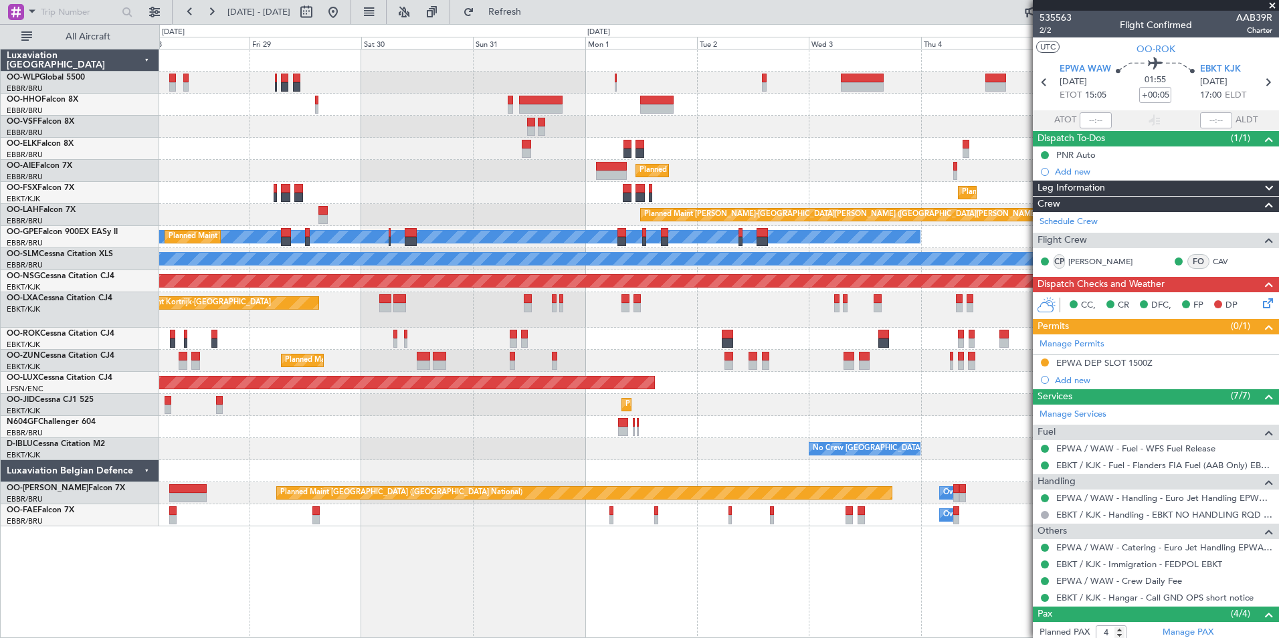
click at [479, 464] on div at bounding box center [718, 471] width 1119 height 22
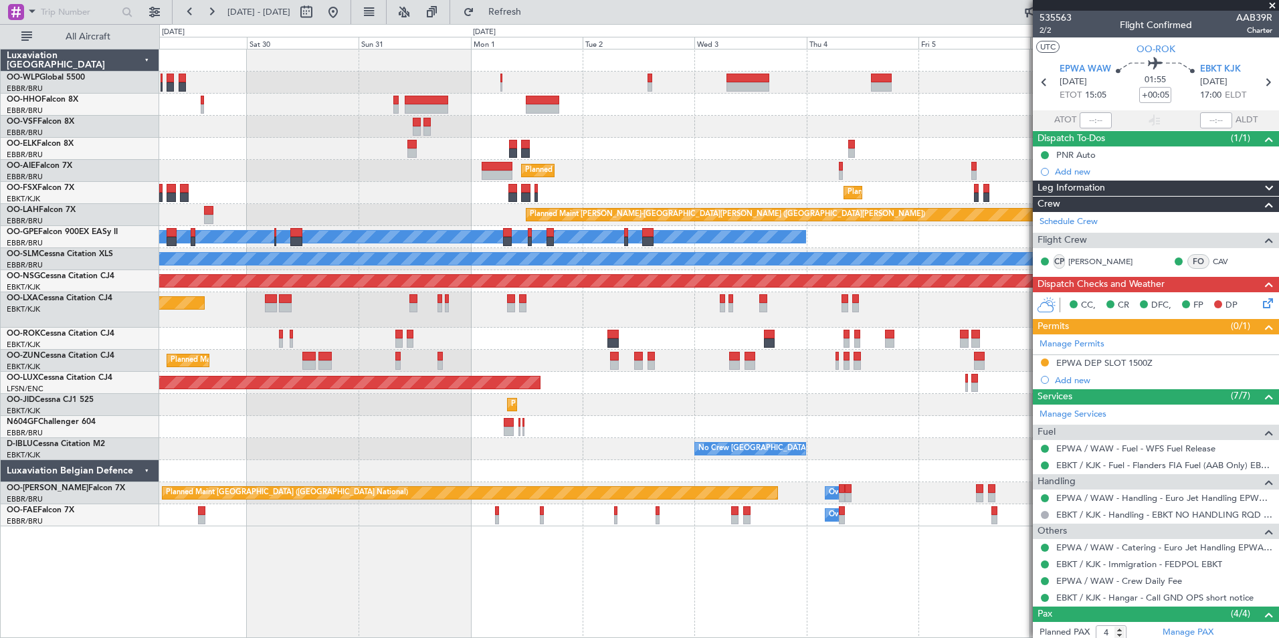
click at [694, 455] on div "No Crew [GEOGRAPHIC_DATA] ([GEOGRAPHIC_DATA] National)" at bounding box center [750, 448] width 112 height 13
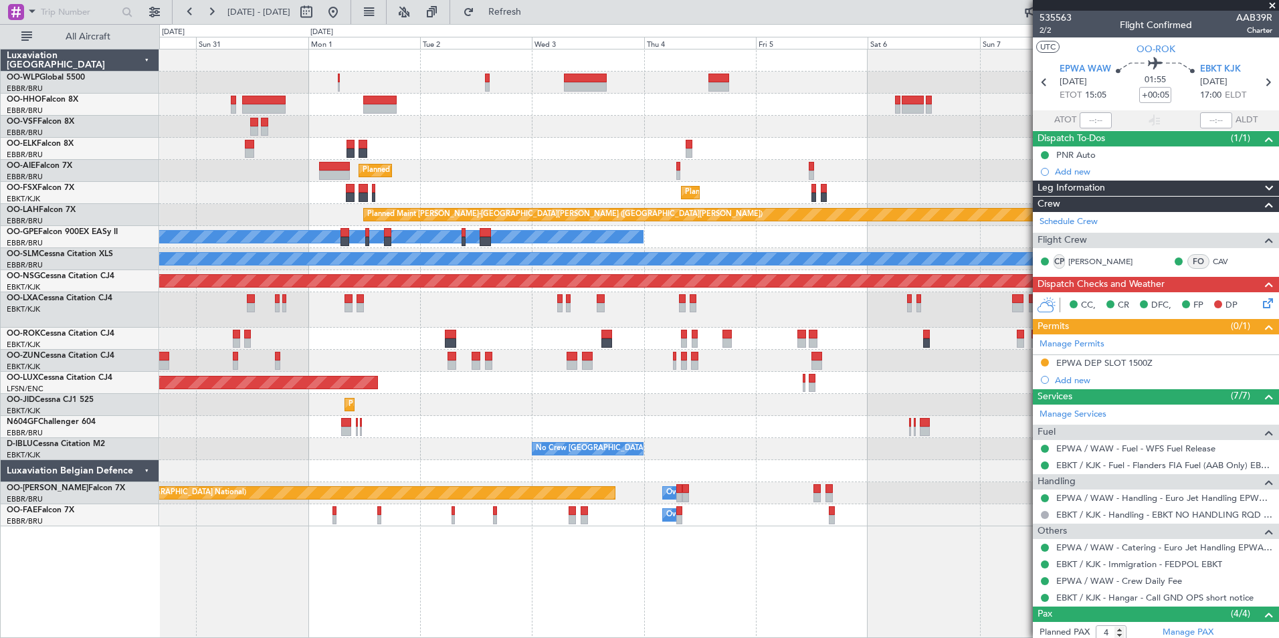
click at [591, 444] on div "No Crew [GEOGRAPHIC_DATA] ([GEOGRAPHIC_DATA] National)" at bounding box center [718, 449] width 1119 height 22
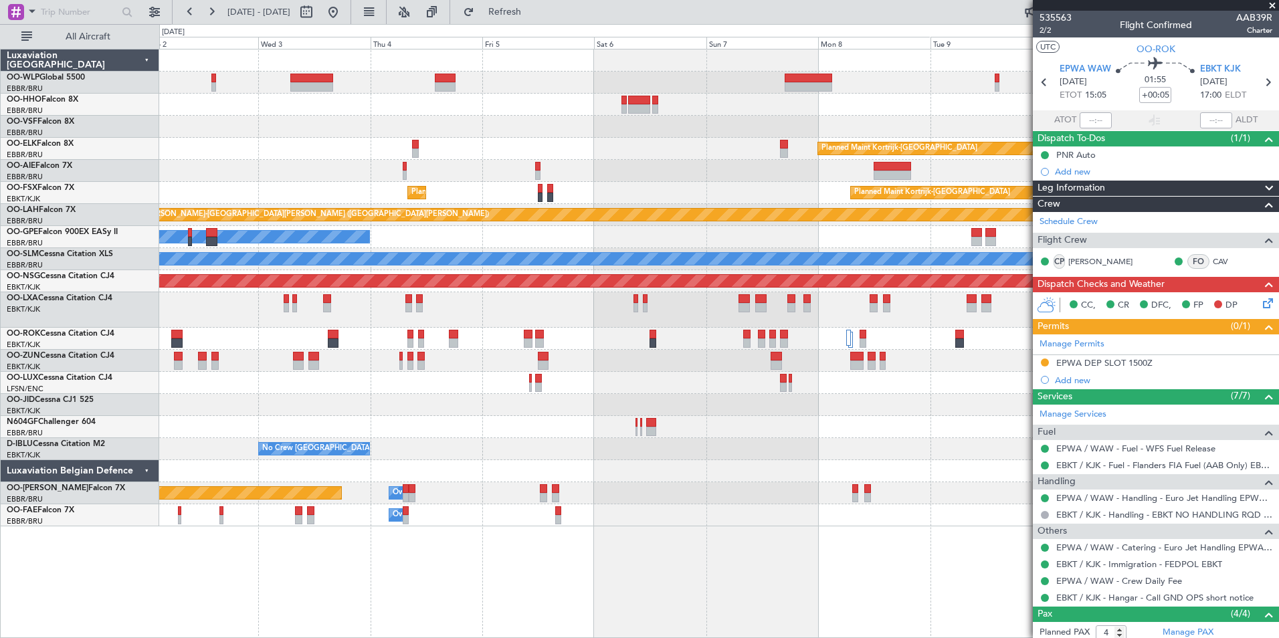
click at [422, 450] on div "Planned Maint Kortrijk-Wevelgem Planned Maint London (Farnborough) Planned Main…" at bounding box center [718, 287] width 1119 height 477
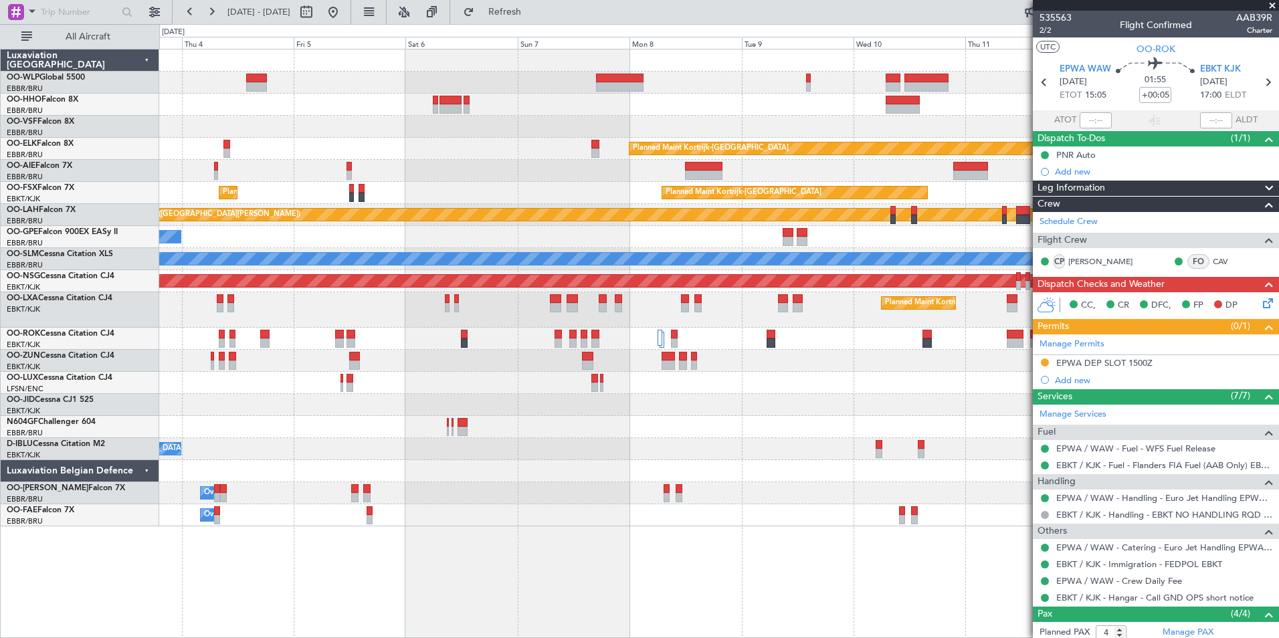
click at [584, 483] on div "Planned Maint Kortrijk-Wevelgem Planned Maint London (Farnborough) Planned Main…" at bounding box center [718, 287] width 1119 height 477
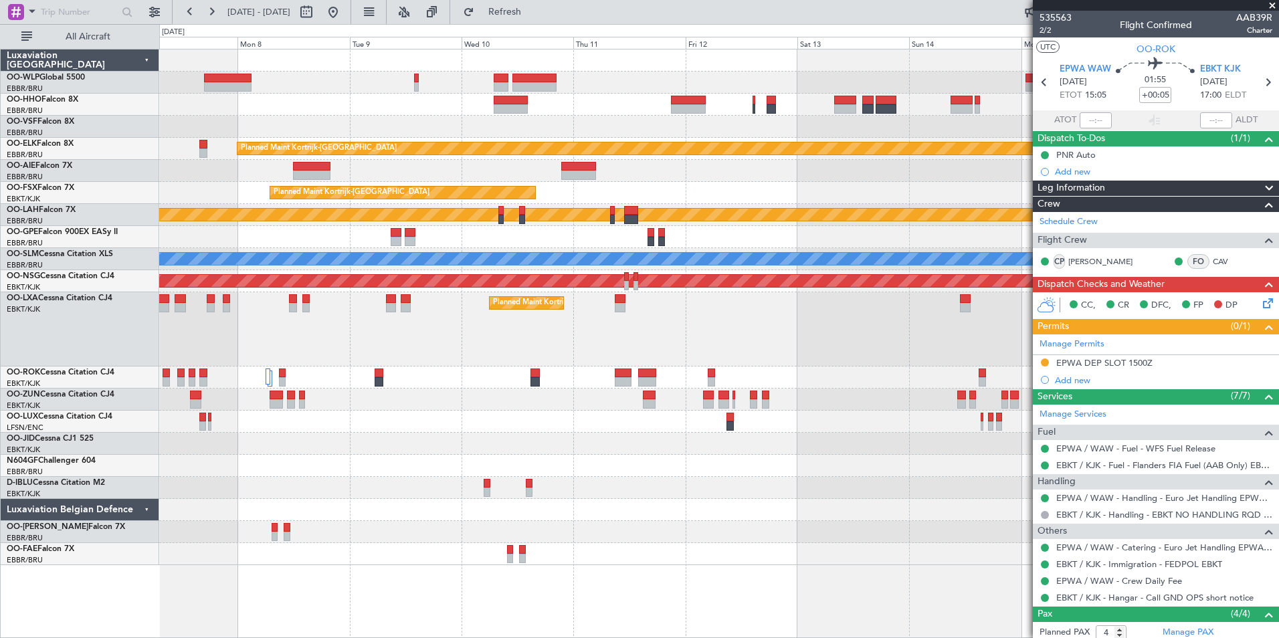
click at [544, 492] on div at bounding box center [718, 488] width 1119 height 22
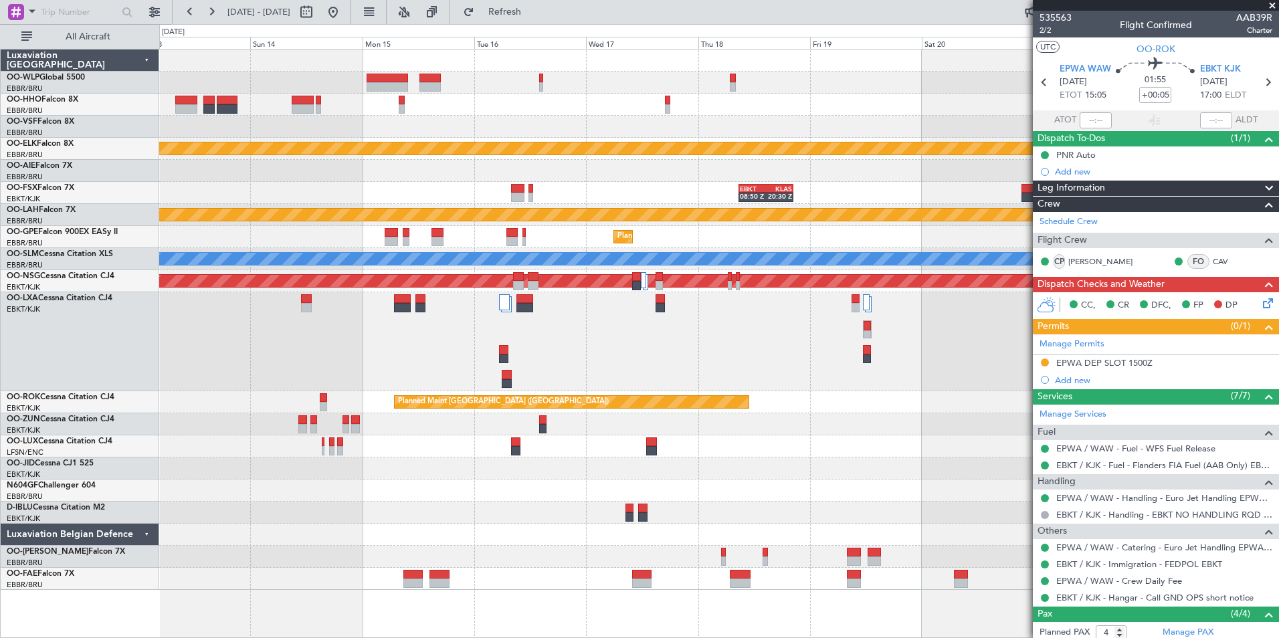
click at [486, 553] on div at bounding box center [718, 557] width 1119 height 22
click at [706, 500] on div at bounding box center [718, 490] width 1119 height 22
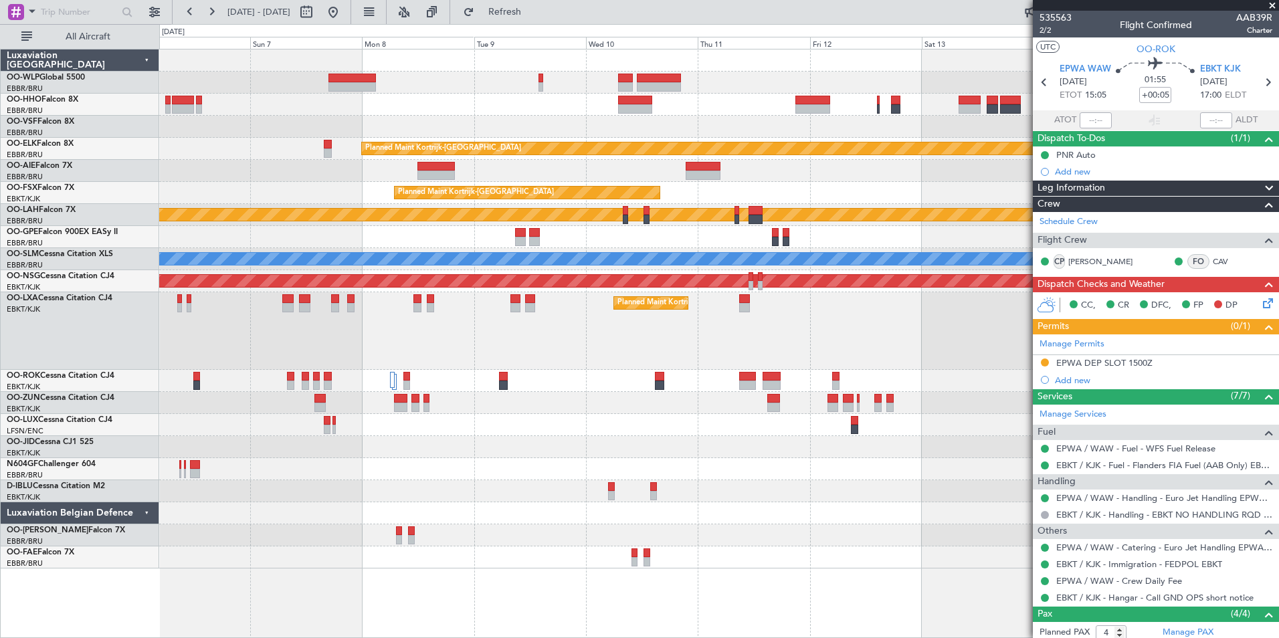
click at [885, 519] on div "Planned Maint Kortrijk-Wevelgem Planned Maint Kortrijk-Wevelgem Planned Maint K…" at bounding box center [718, 308] width 1119 height 519
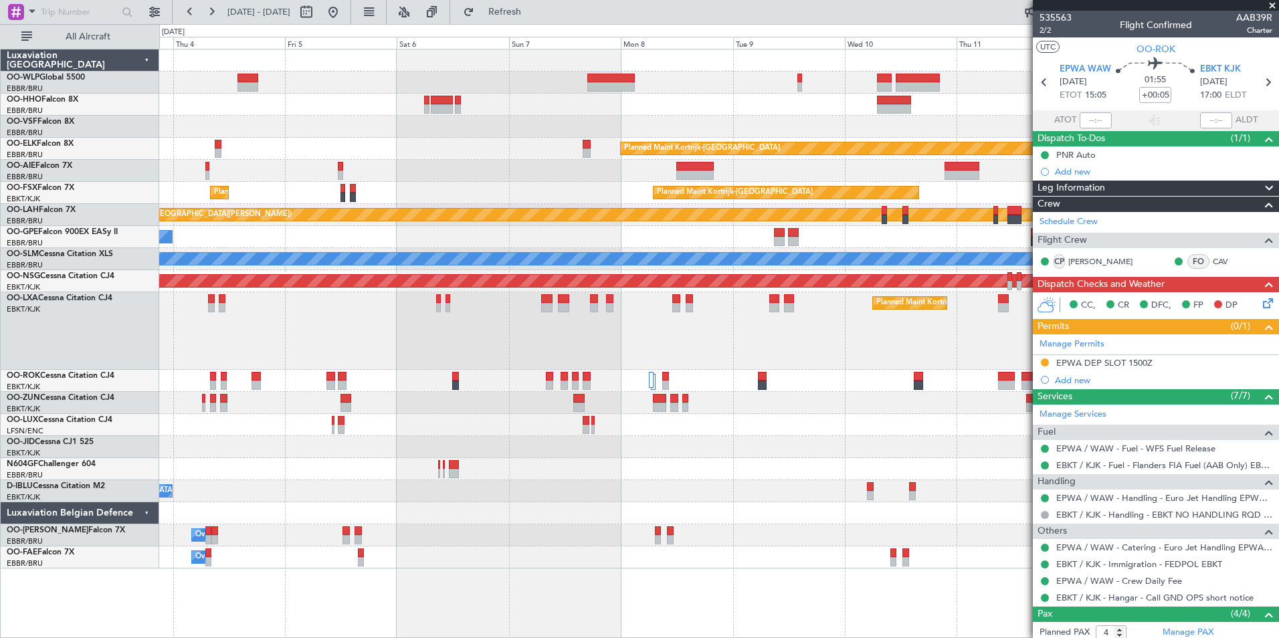
click at [447, 554] on div "Owner Melsbroek Air Base" at bounding box center [718, 557] width 1119 height 22
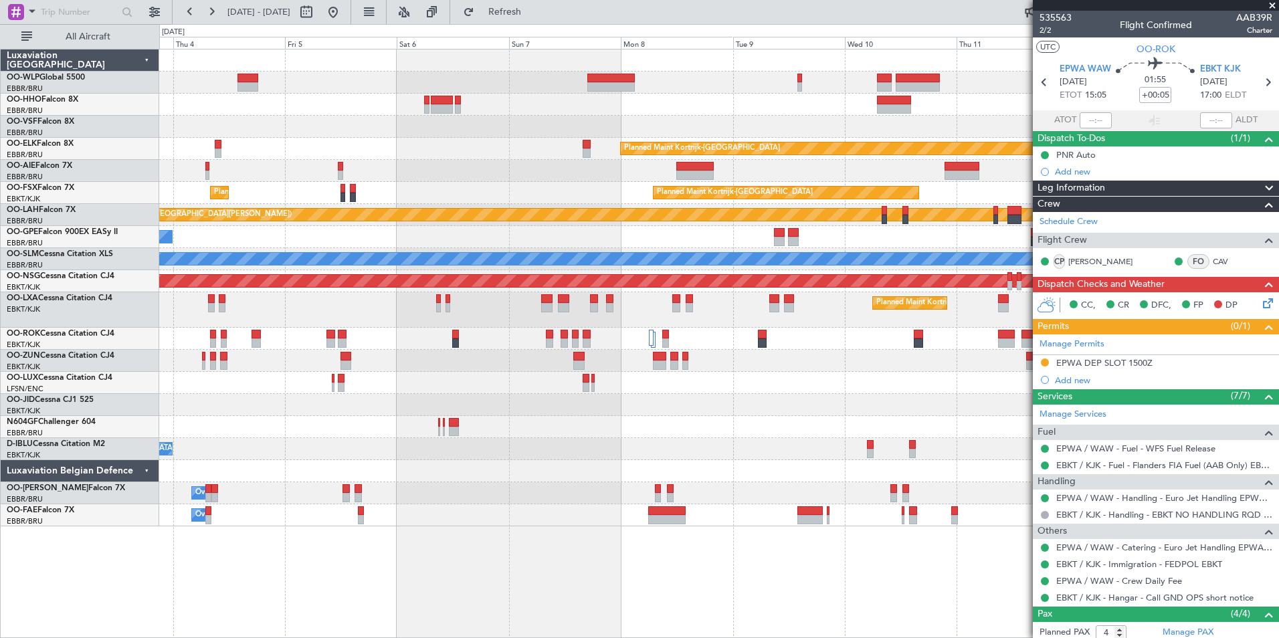
click at [351, 12] on fb-range-datepicker "[DATE] - [DATE]" at bounding box center [261, 12] width 179 height 24
click at [344, 15] on button at bounding box center [332, 11] width 21 height 21
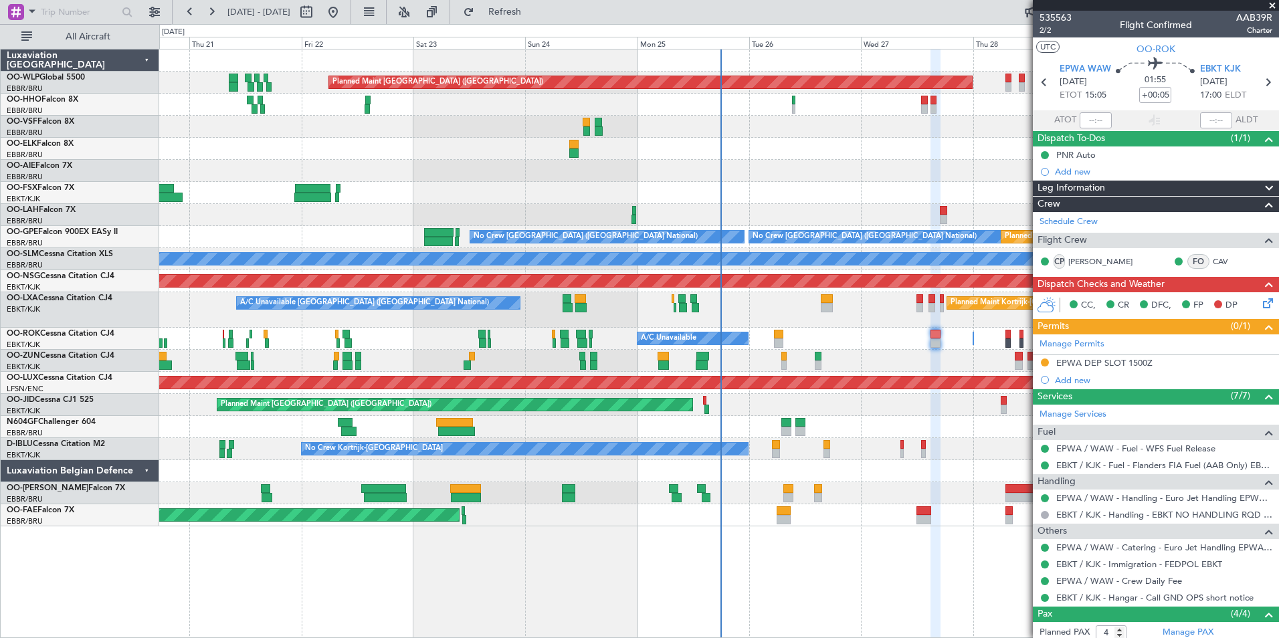
click at [616, 205] on div "Planned Maint Berlin (Brandenburg) Planned Maint London (Farnborough) Planned M…" at bounding box center [718, 287] width 1119 height 477
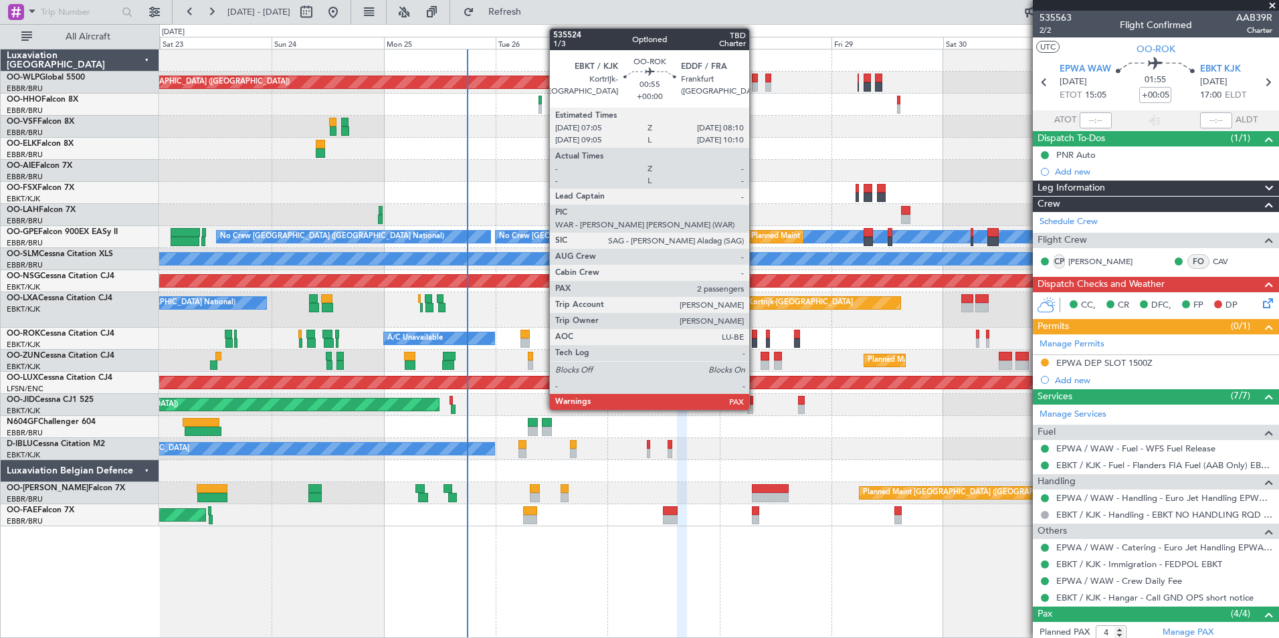
click at [755, 336] on div at bounding box center [754, 334] width 5 height 9
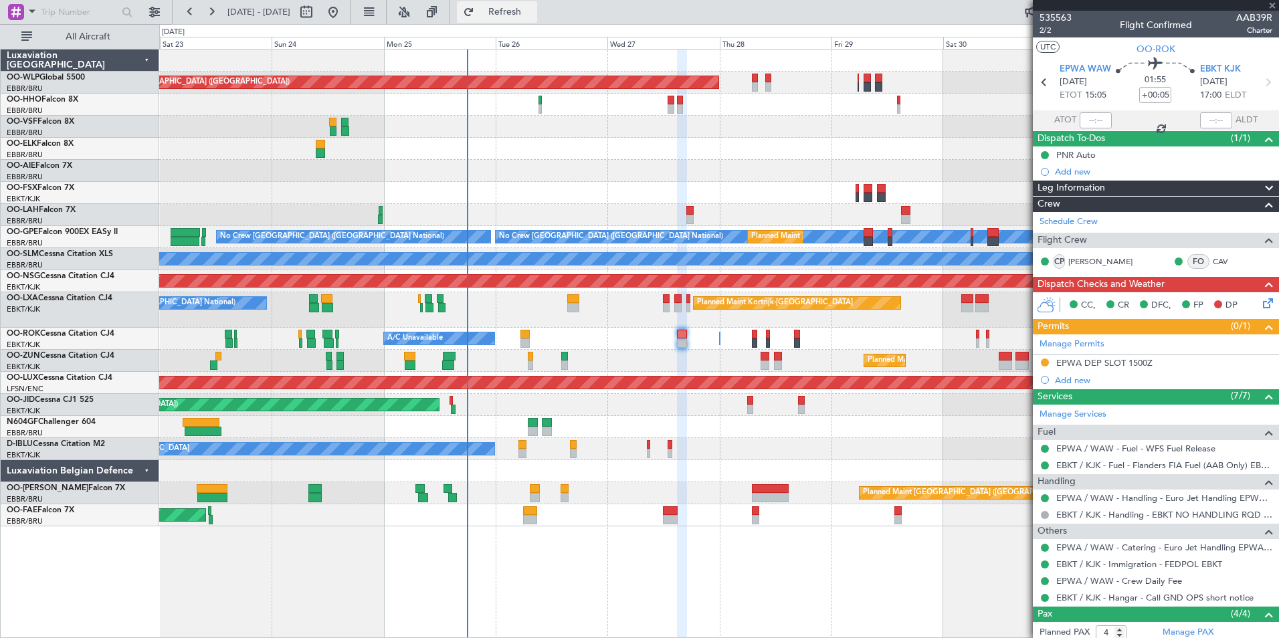
click at [533, 12] on span "Refresh" at bounding box center [505, 11] width 56 height 9
type input "2"
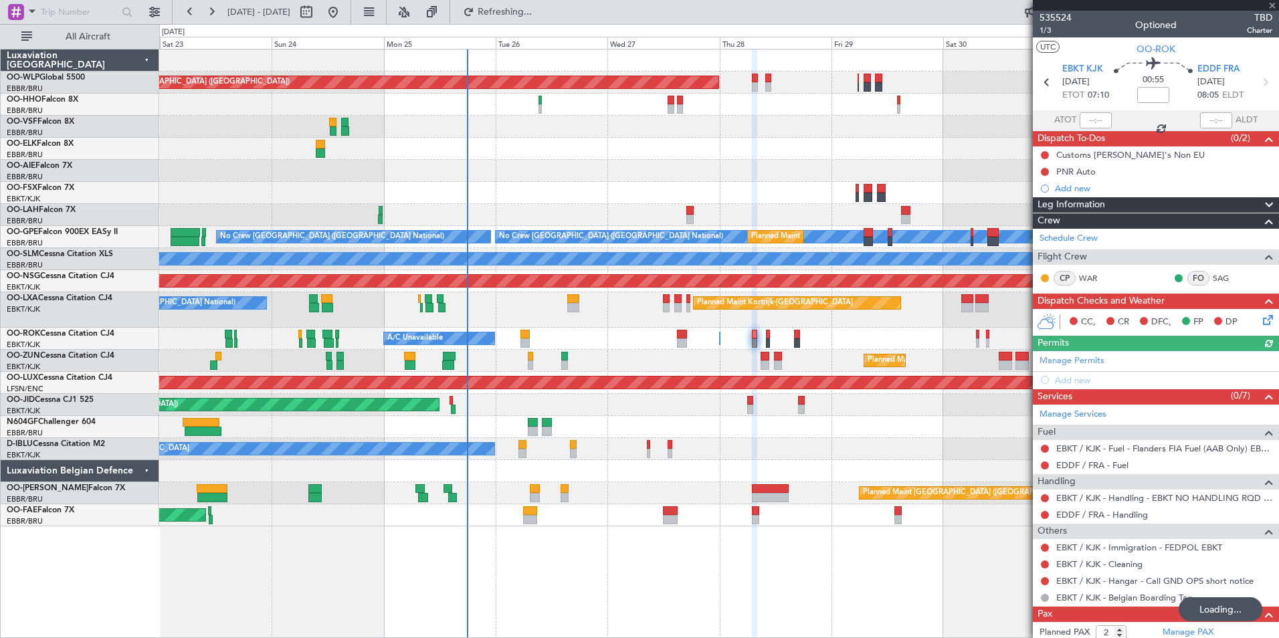
type input "+00:05"
type input "4"
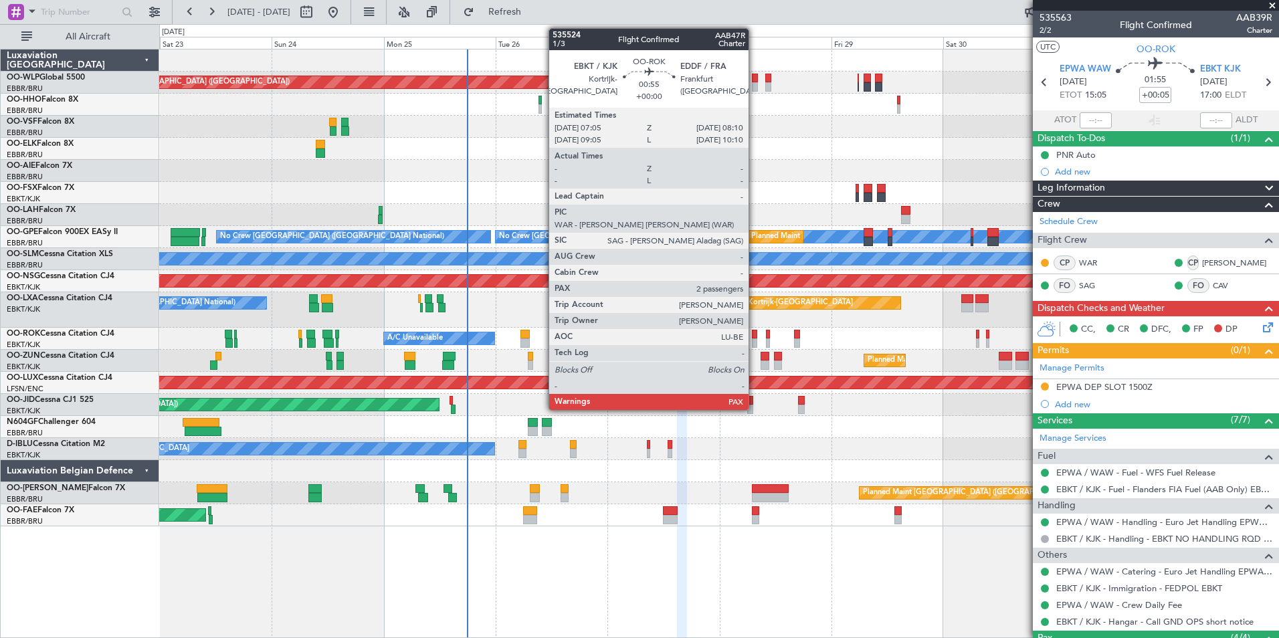
click at [754, 338] on div at bounding box center [754, 342] width 5 height 9
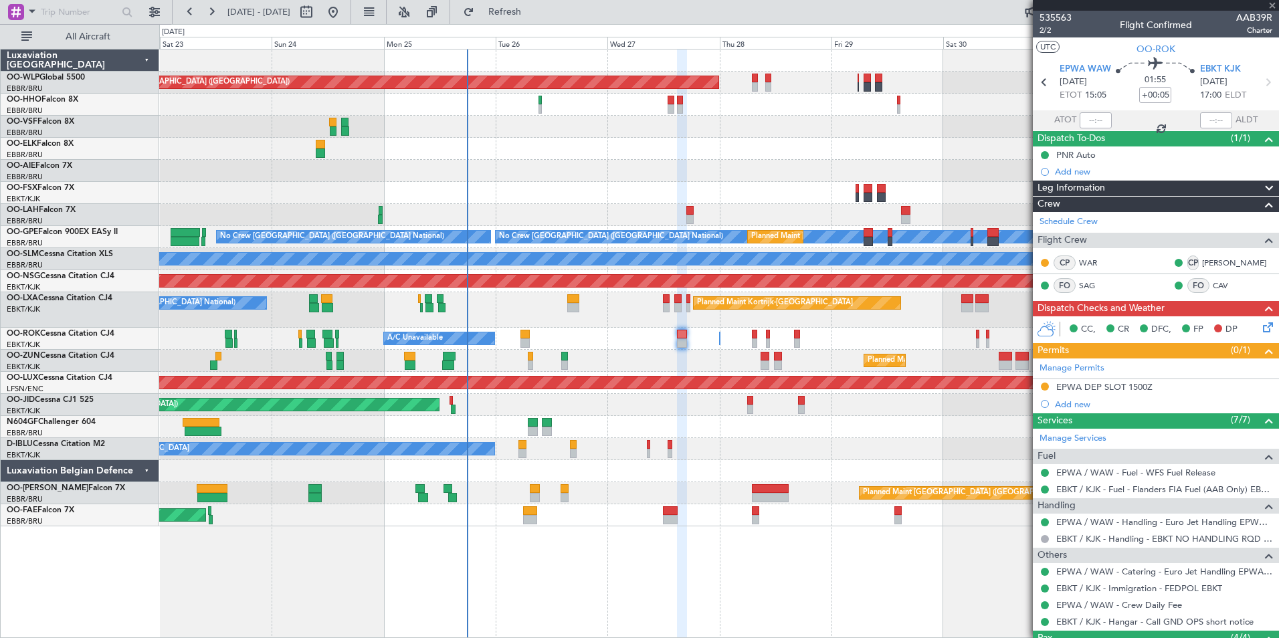
type input "2"
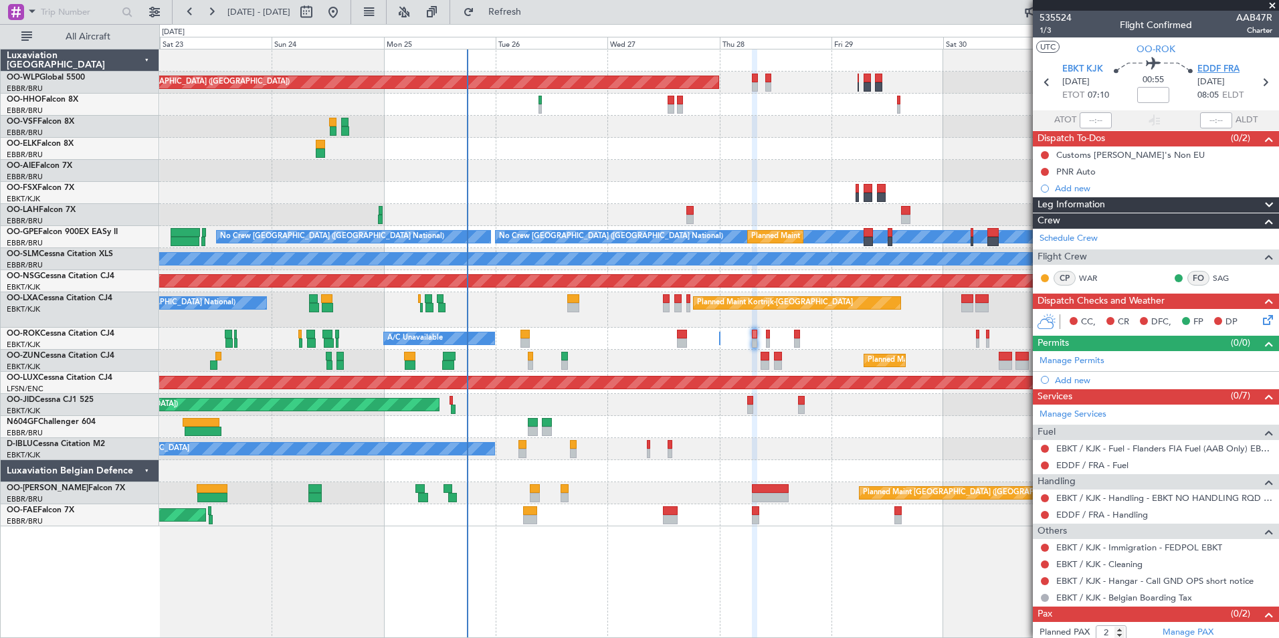
click at [1207, 70] on span "EDDF FRA" at bounding box center [1218, 69] width 42 height 13
click at [537, 19] on button "Refresh" at bounding box center [497, 11] width 80 height 21
click at [1089, 520] on div "EDDF / FRA - Handling" at bounding box center [1156, 514] width 246 height 17
click at [1089, 512] on link "EDDF / FRA - Handling" at bounding box center [1102, 514] width 92 height 11
click at [1075, 362] on link "Manage Permits" at bounding box center [1071, 360] width 65 height 13
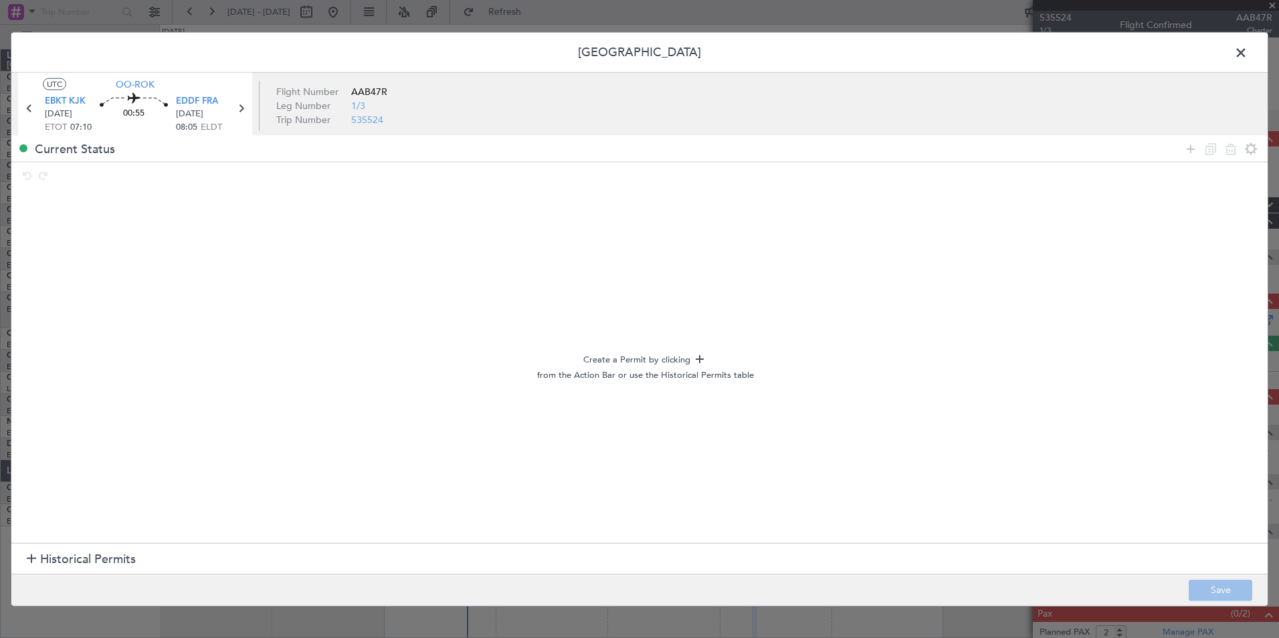
click at [84, 564] on span "Historical Permits" at bounding box center [88, 559] width 96 height 18
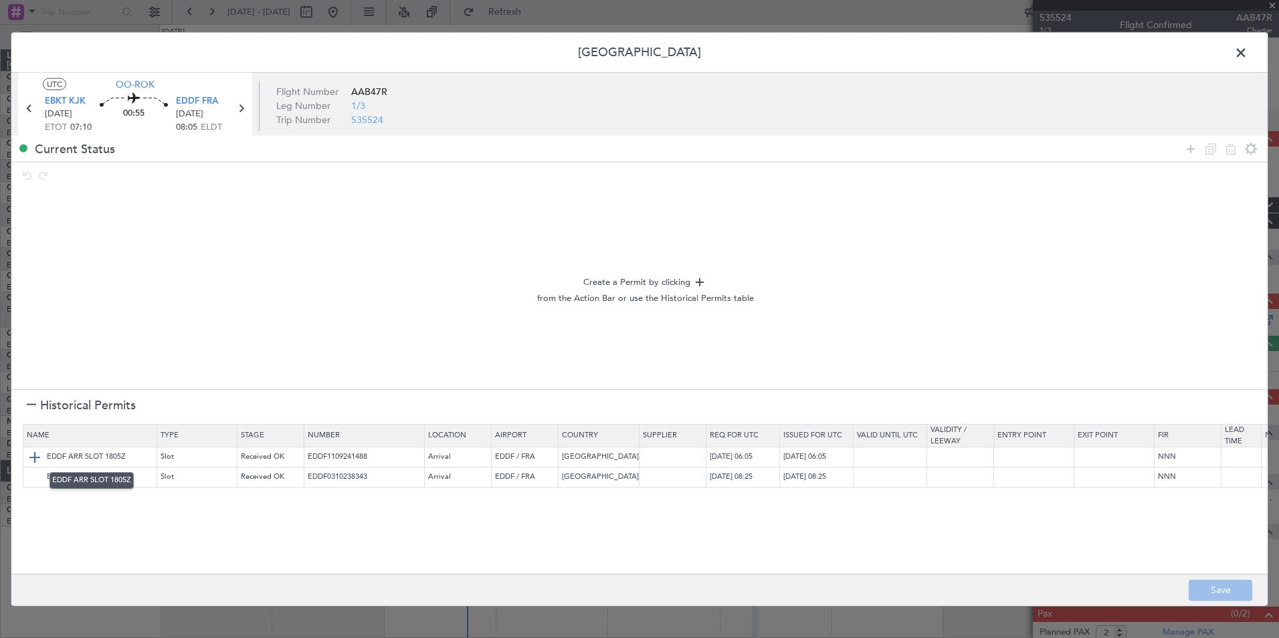
click at [28, 457] on img at bounding box center [35, 457] width 16 height 16
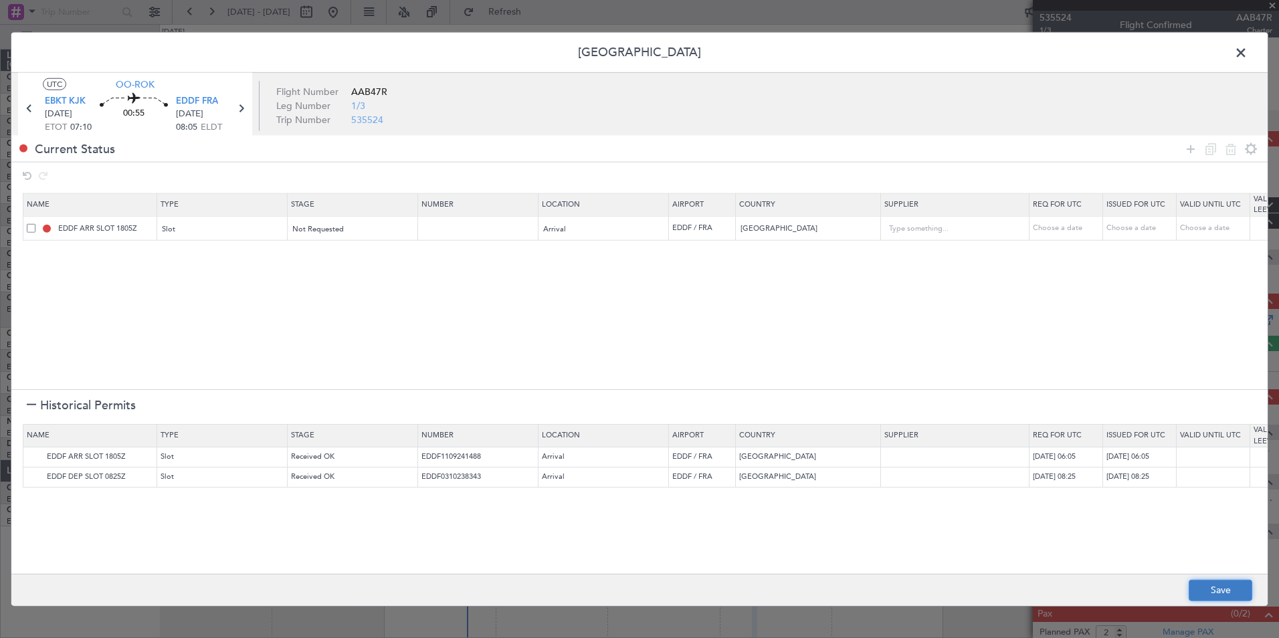
click at [1220, 591] on button "Save" at bounding box center [1220, 589] width 64 height 21
type input "EDDF ARR SLOT"
type input "NNN"
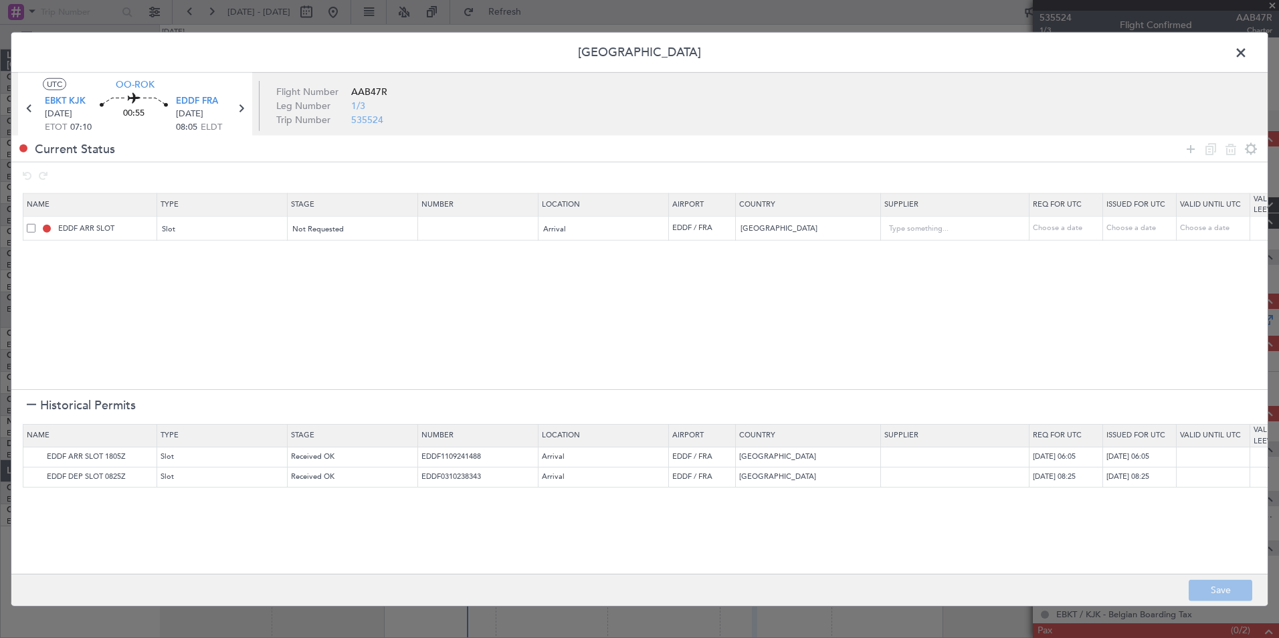
click at [1247, 54] on span at bounding box center [1247, 56] width 0 height 27
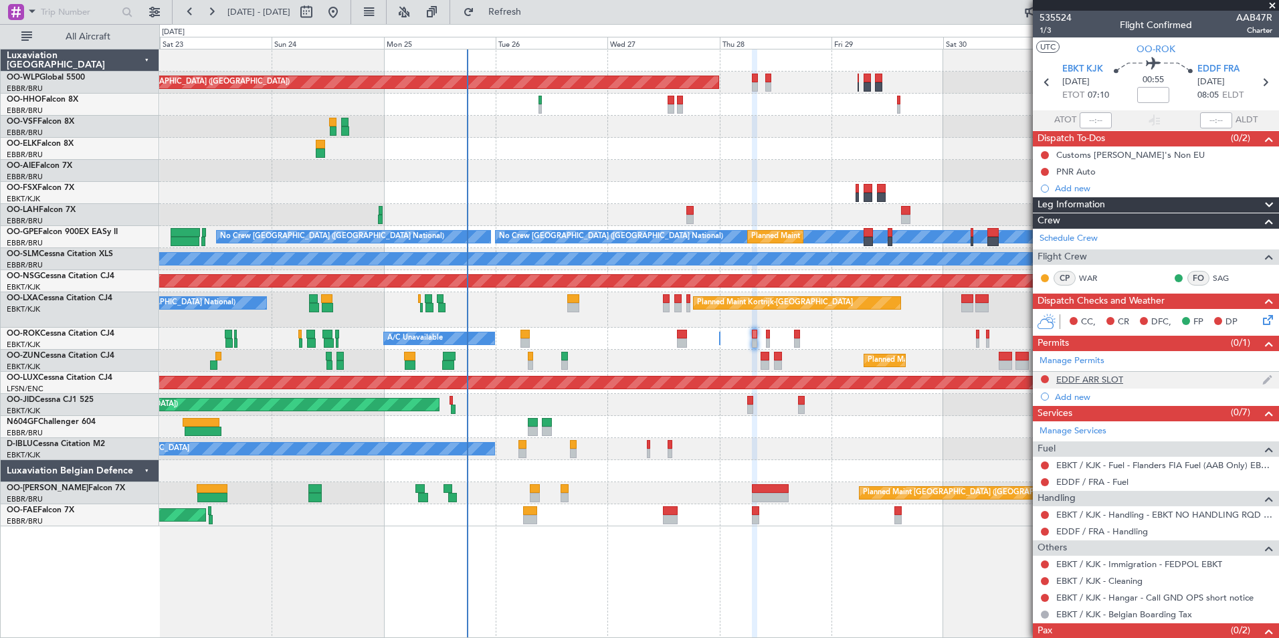
click at [1099, 383] on div "EDDF ARR SLOT" at bounding box center [1089, 379] width 67 height 11
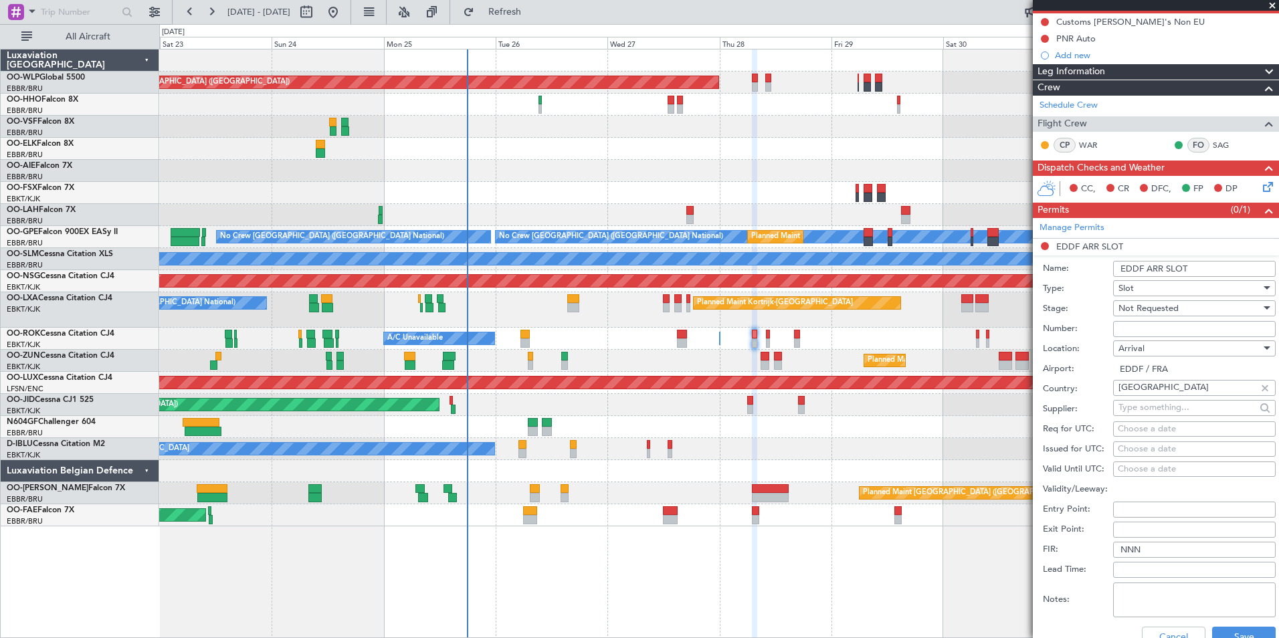
scroll to position [134, 0]
click at [1162, 429] on div "Choose a date" at bounding box center [1193, 428] width 153 height 13
select select "8"
select select "2025"
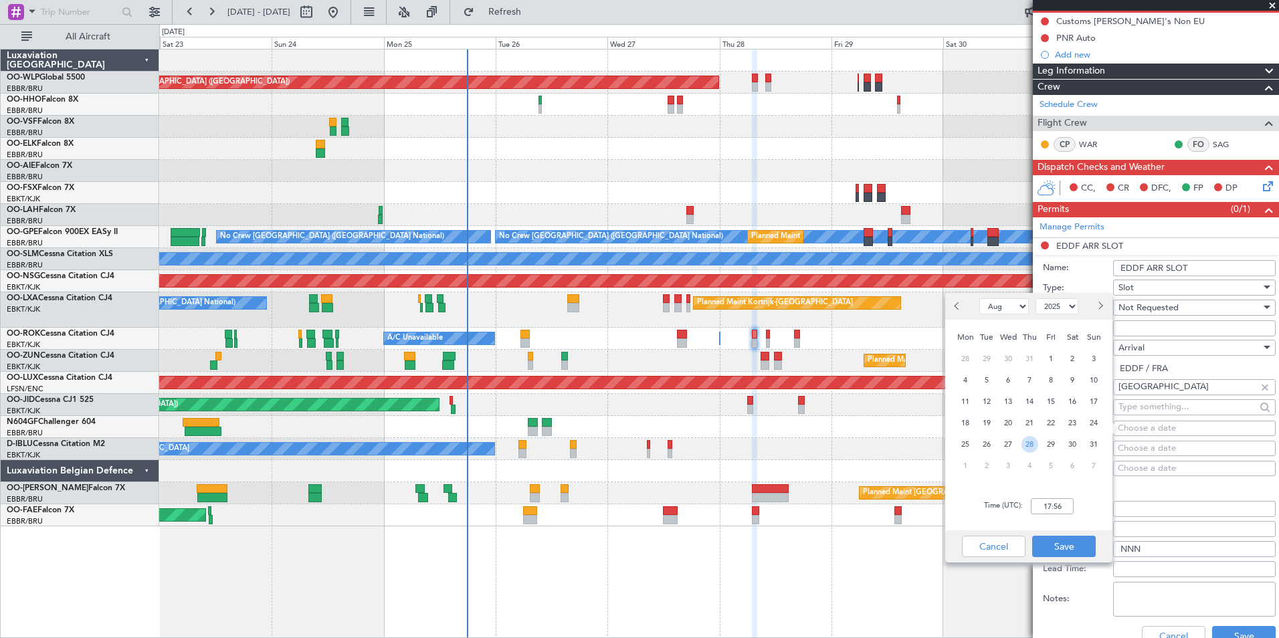
click at [1029, 444] on span "28" at bounding box center [1029, 444] width 17 height 17
click at [1055, 506] on input "00:00" at bounding box center [1052, 506] width 43 height 16
type input "08:10"
click at [1065, 538] on button "Save" at bounding box center [1064, 546] width 64 height 21
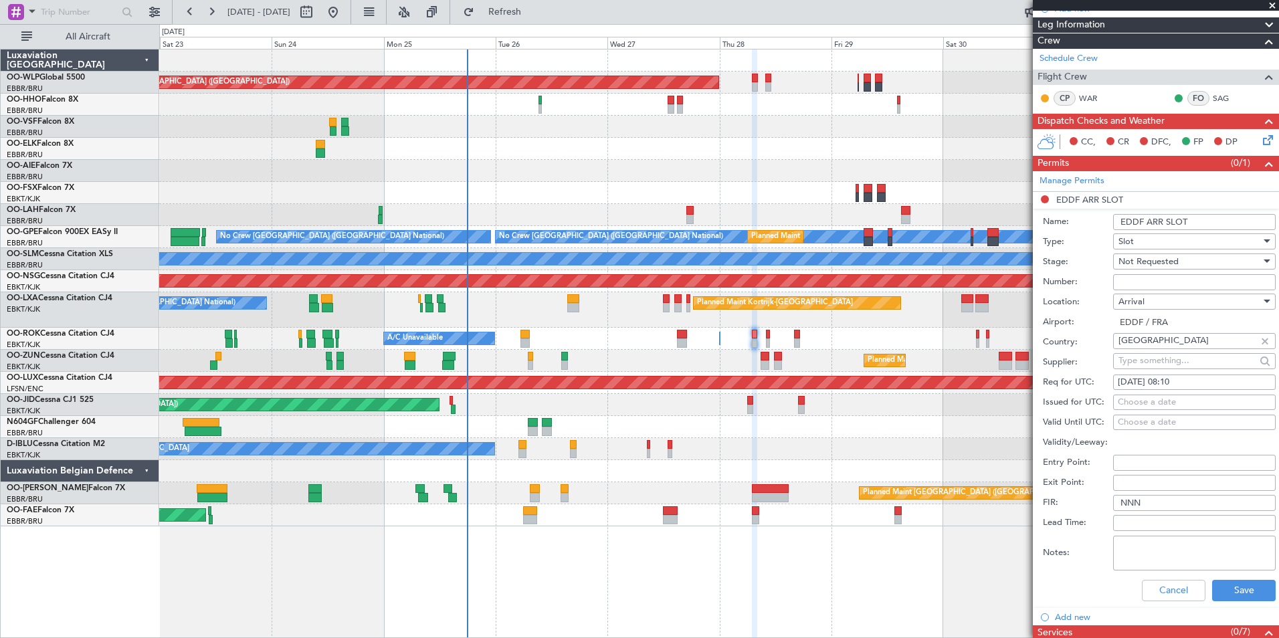
scroll to position [201, 0]
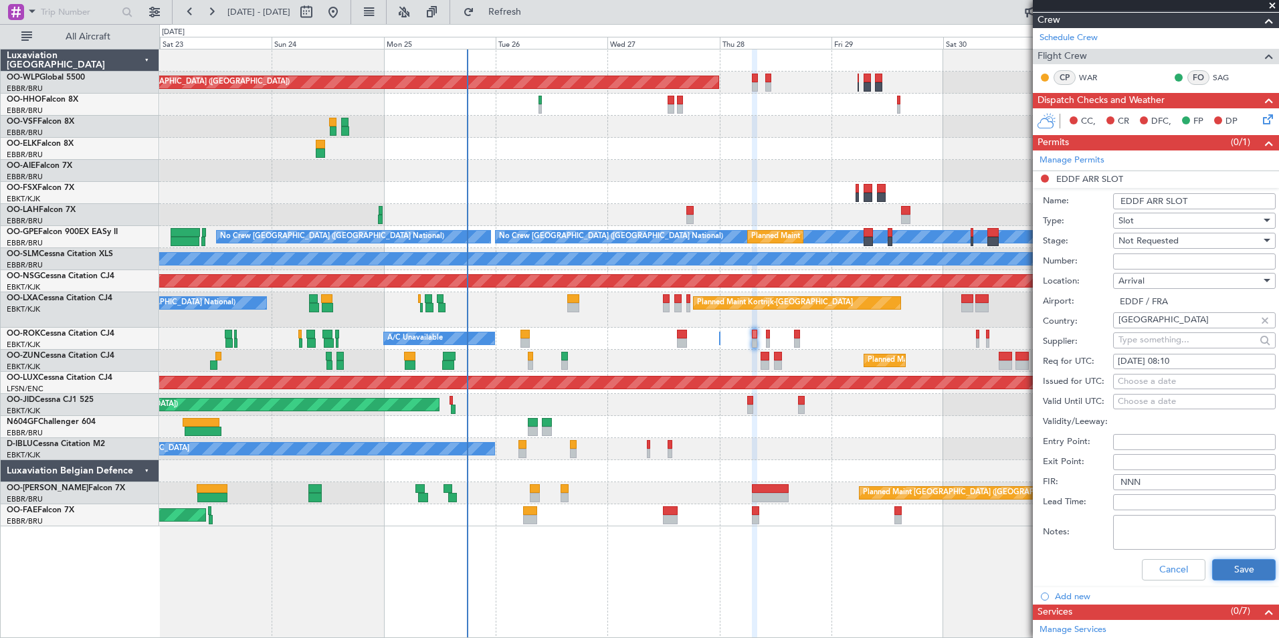
click at [1225, 562] on button "Save" at bounding box center [1244, 569] width 64 height 21
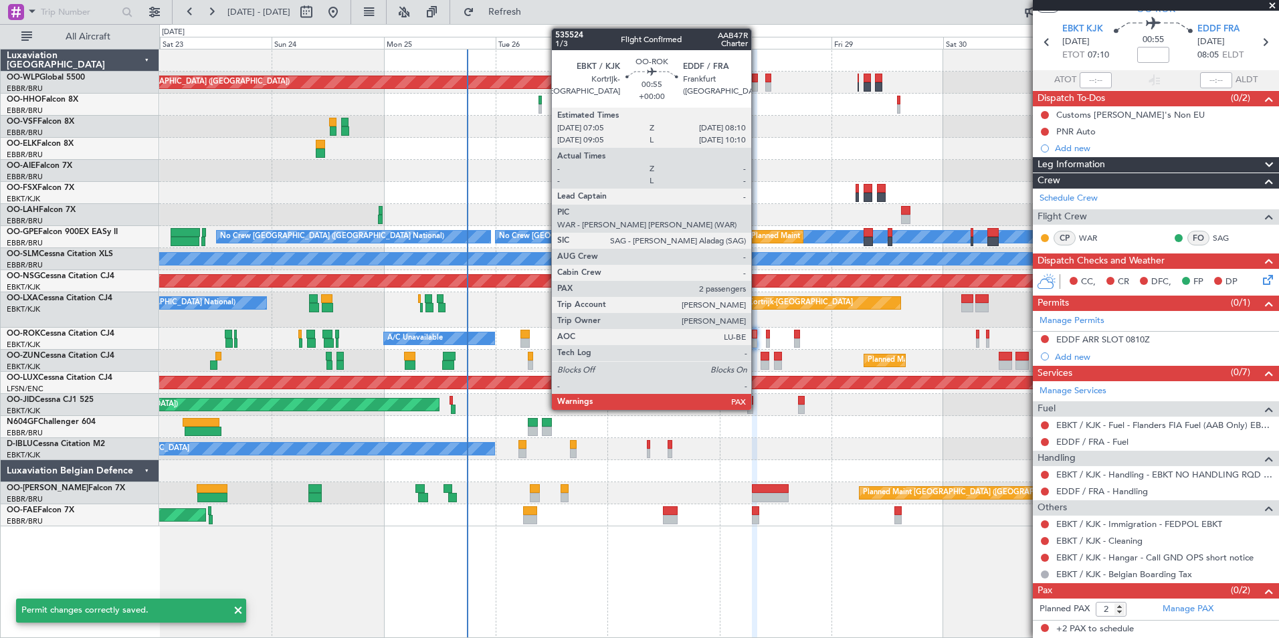
scroll to position [39, 0]
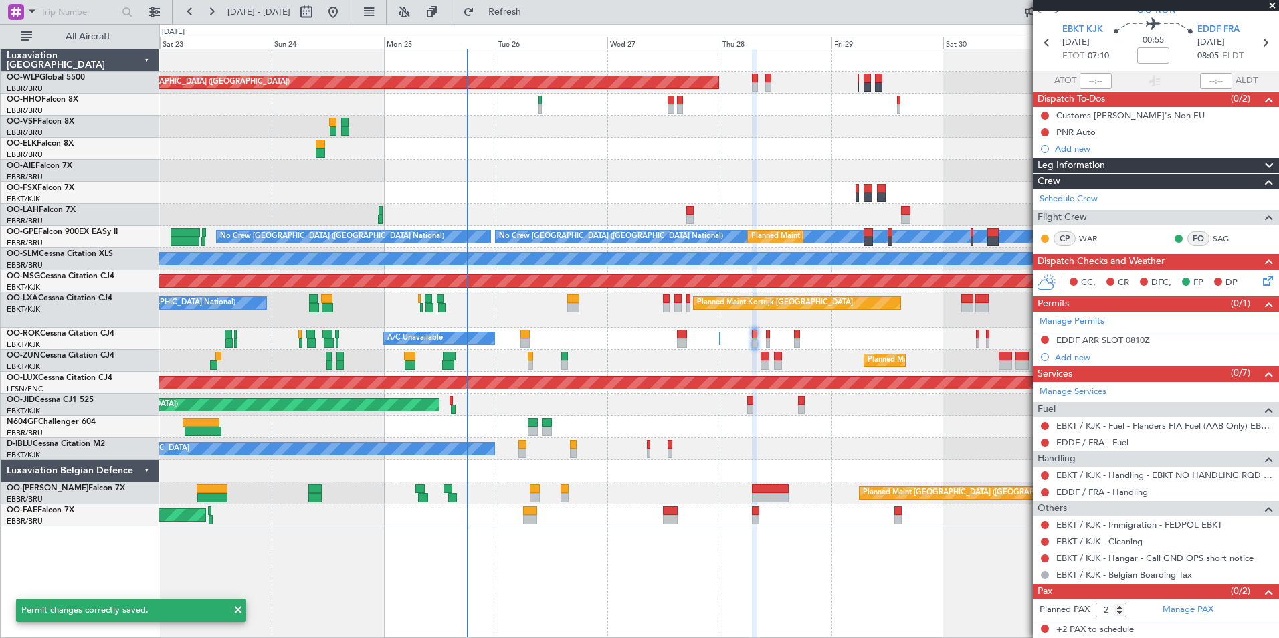
click at [1260, 278] on icon at bounding box center [1265, 278] width 11 height 11
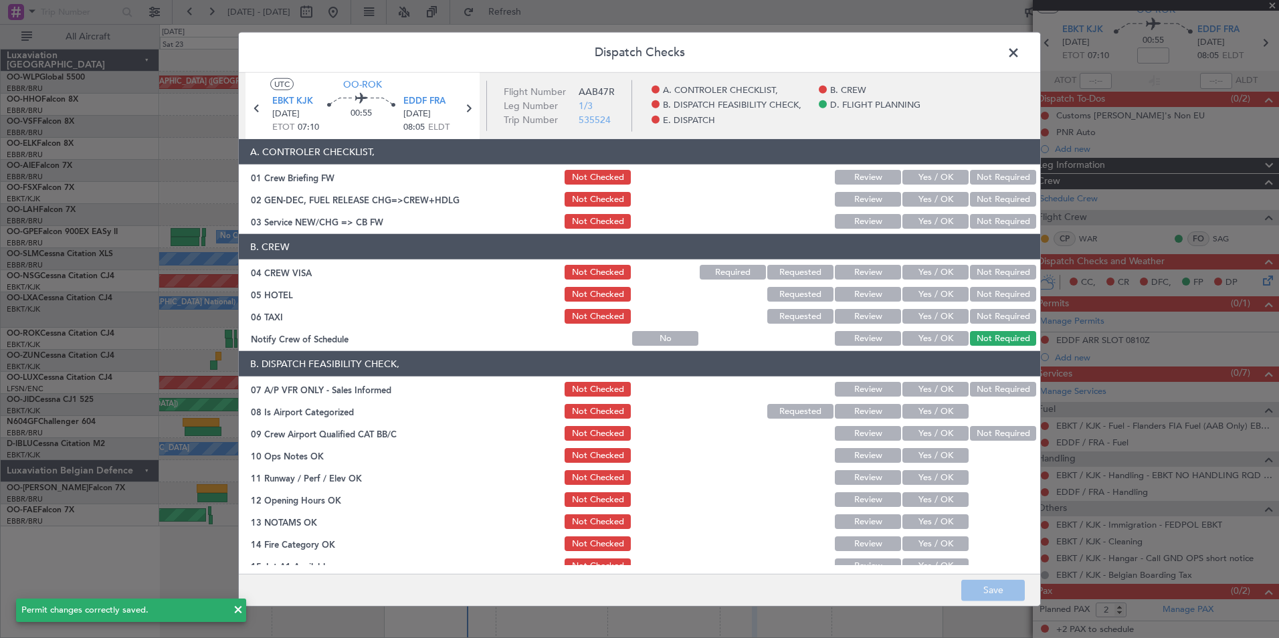
click at [915, 217] on button "Yes / OK" at bounding box center [935, 221] width 66 height 15
click at [976, 278] on button "Not Required" at bounding box center [1003, 272] width 66 height 15
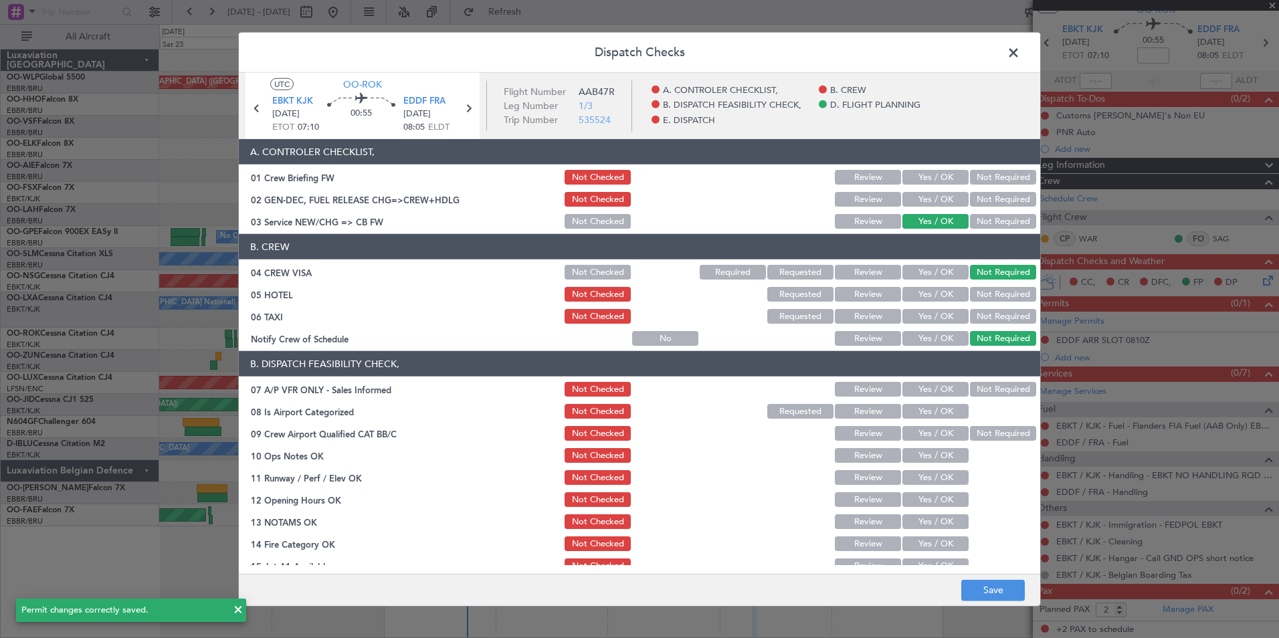
click at [976, 292] on button "Not Required" at bounding box center [1003, 294] width 66 height 15
click at [976, 320] on button "Not Required" at bounding box center [1003, 316] width 66 height 15
click at [945, 332] on button "Yes / OK" at bounding box center [935, 338] width 66 height 15
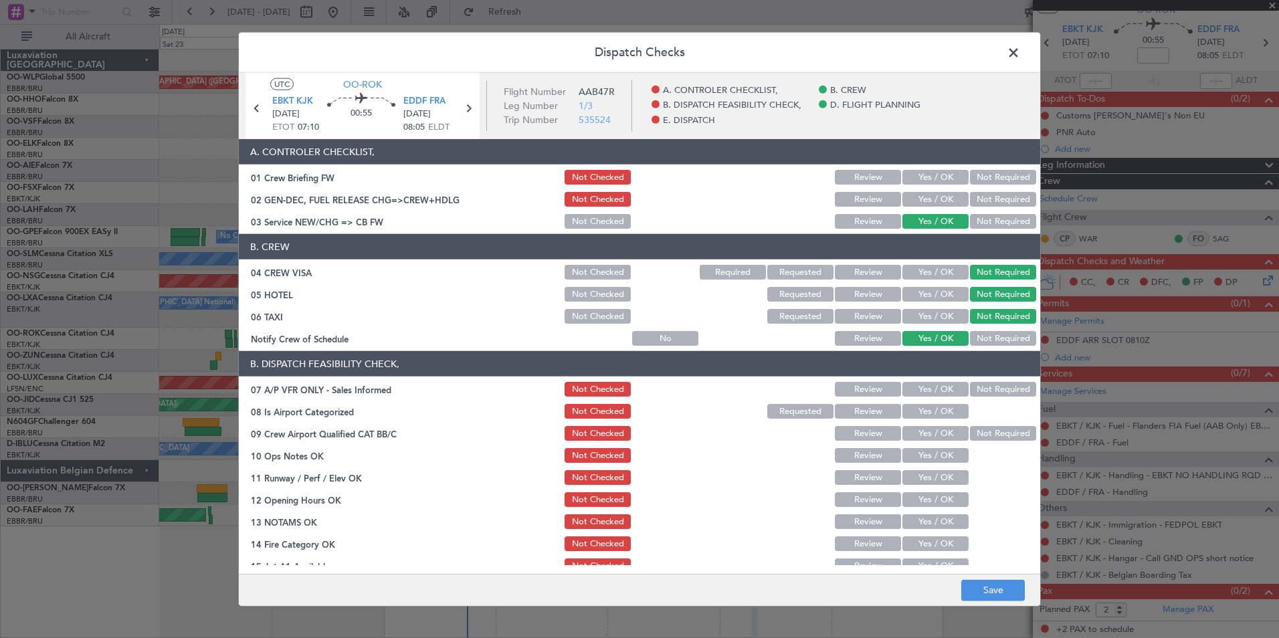
click at [986, 391] on button "Not Required" at bounding box center [1003, 389] width 66 height 15
click at [946, 409] on button "Yes / OK" at bounding box center [935, 411] width 66 height 15
click at [937, 432] on button "Yes / OK" at bounding box center [935, 433] width 66 height 15
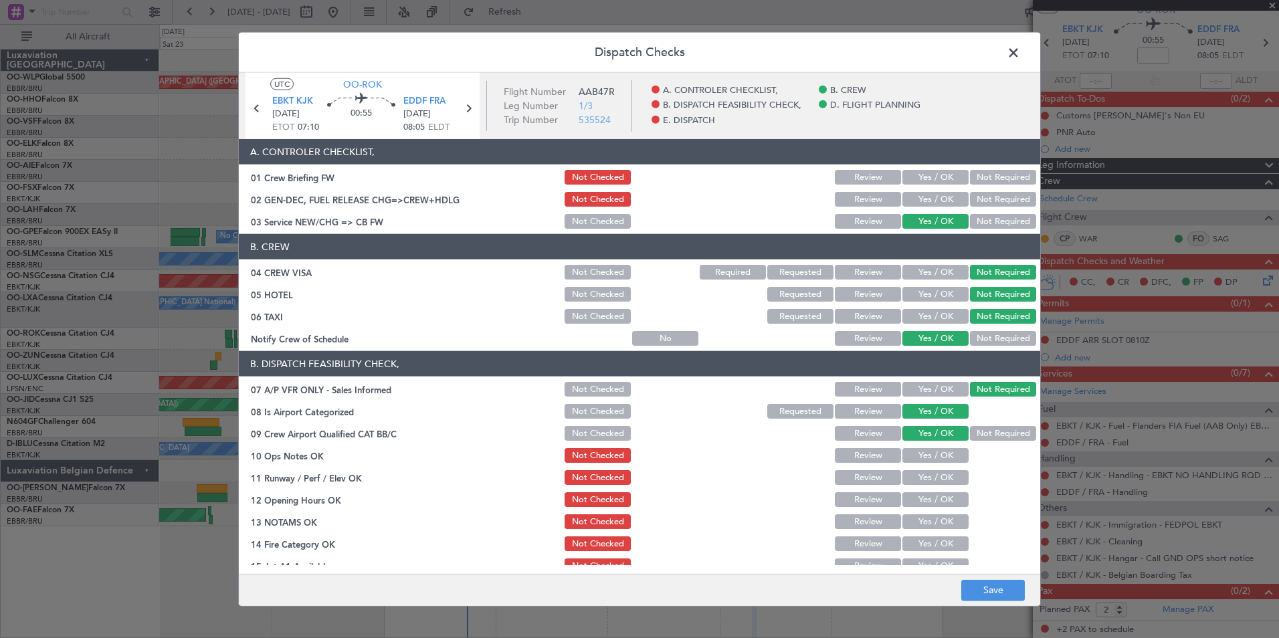
click at [928, 459] on button "Yes / OK" at bounding box center [935, 455] width 66 height 15
click at [922, 479] on button "Yes / OK" at bounding box center [935, 477] width 66 height 15
click at [915, 502] on button "Yes / OK" at bounding box center [935, 499] width 66 height 15
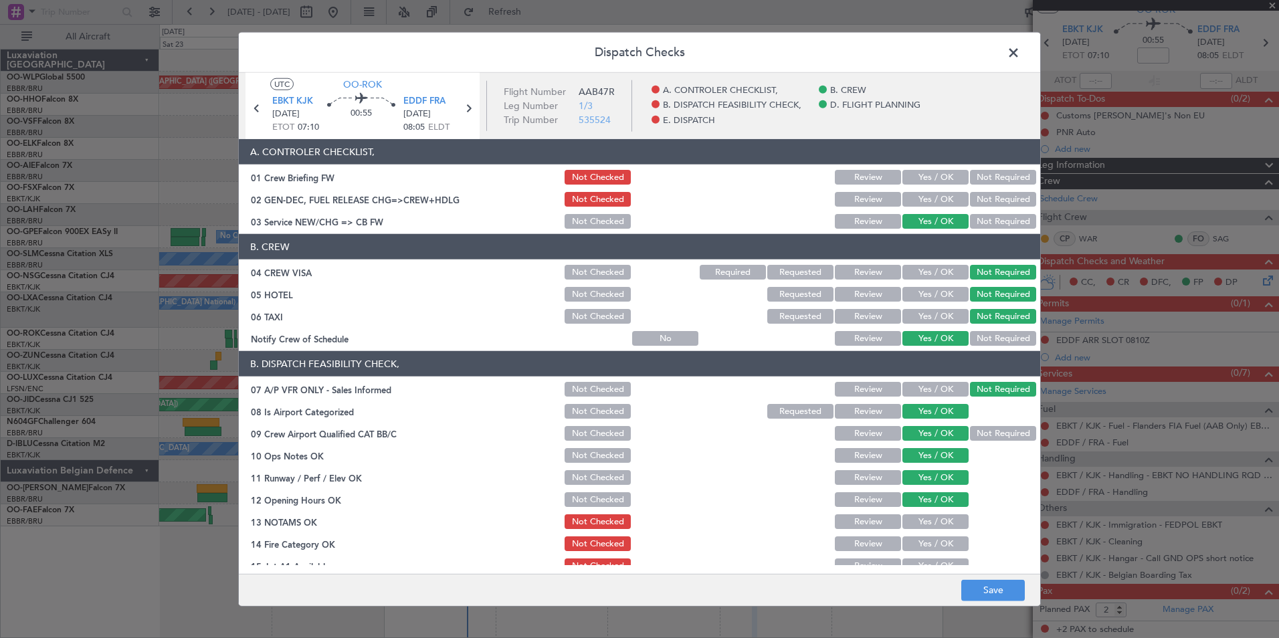
click at [884, 517] on button "Review" at bounding box center [868, 521] width 66 height 15
click at [902, 540] on button "Yes / OK" at bounding box center [935, 543] width 66 height 15
click at [911, 557] on div "Yes / OK" at bounding box center [934, 565] width 68 height 19
click at [912, 557] on section "B. DISPATCH FEASIBILITY CHECK, 07 A/P VFR ONLY - Sales Informed Not Checked Rev…" at bounding box center [639, 496] width 801 height 290
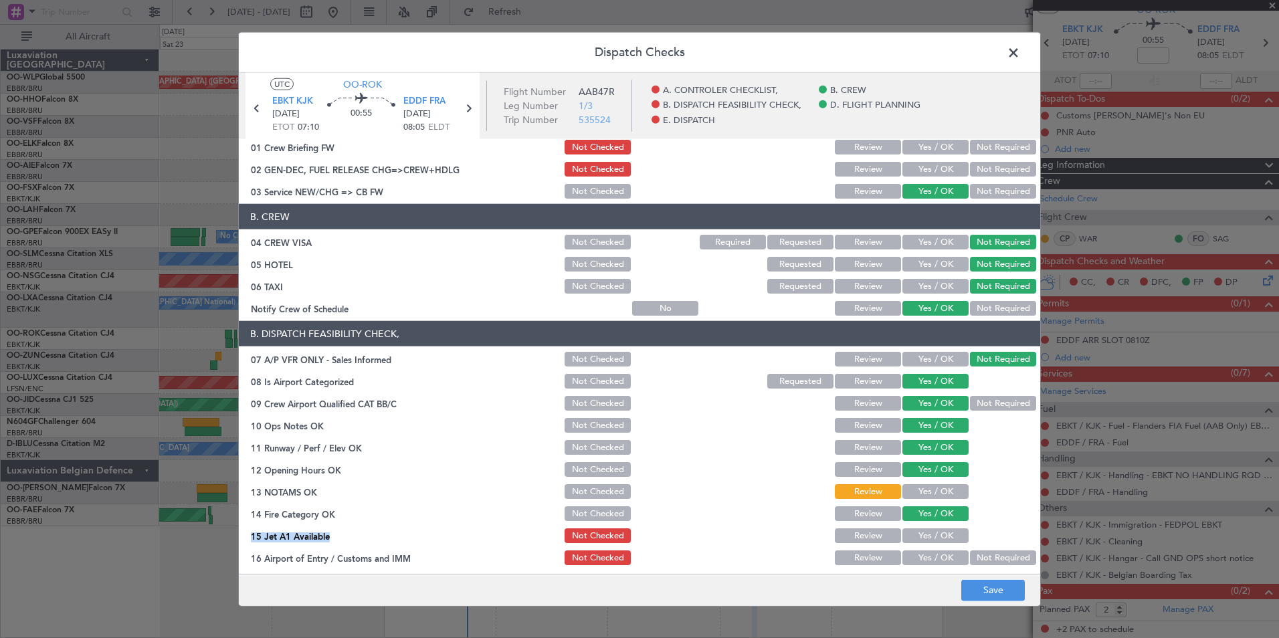
click at [913, 526] on section "B. DISPATCH FEASIBILITY CHECK, 07 A/P VFR ONLY - Sales Informed Not Checked Rev…" at bounding box center [639, 466] width 801 height 290
drag, startPoint x: 913, startPoint y: 526, endPoint x: 915, endPoint y: 517, distance: 9.5
click at [912, 536] on button "Yes / OK" at bounding box center [935, 535] width 66 height 15
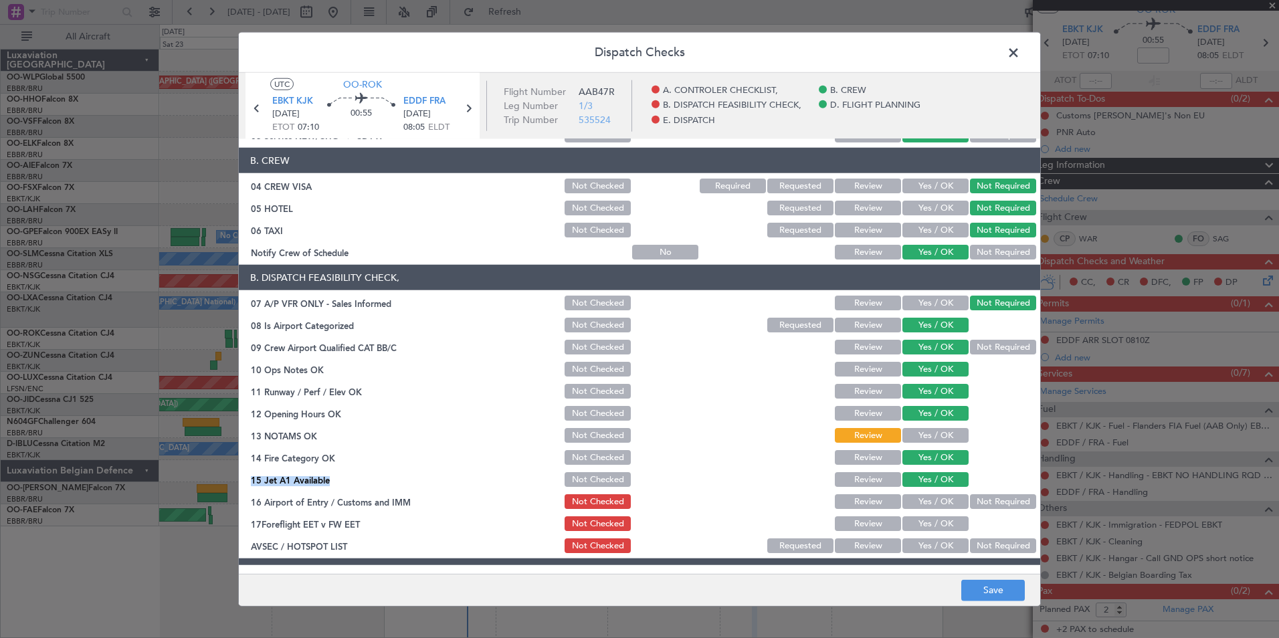
scroll to position [164, 0]
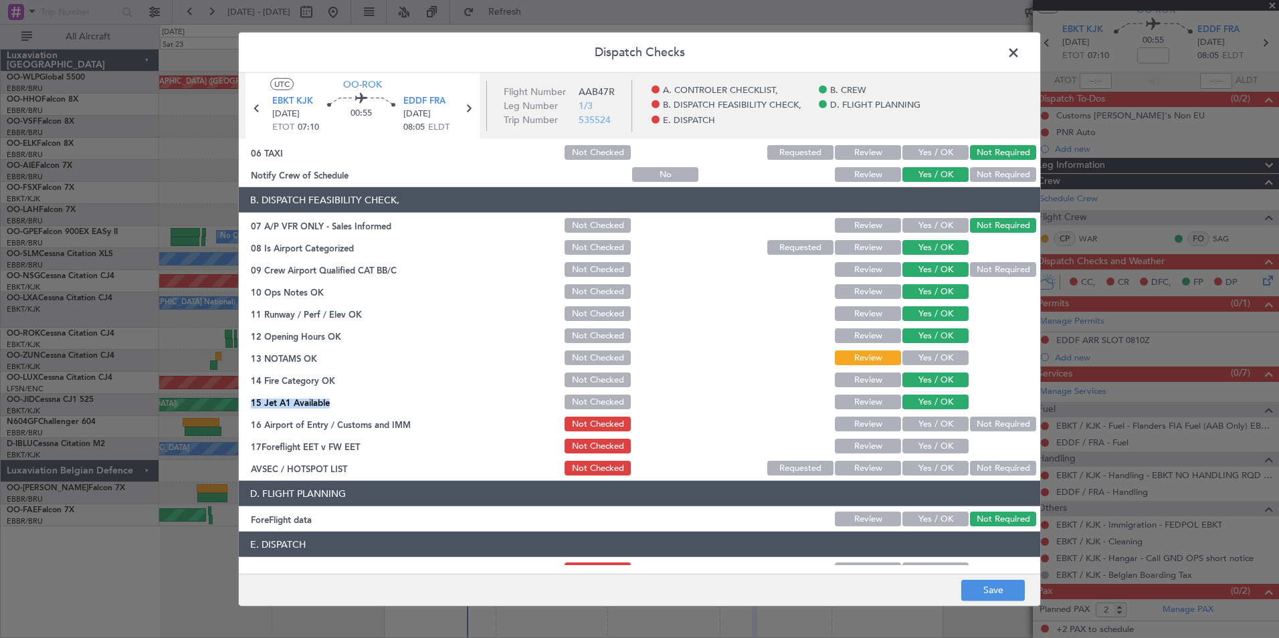
drag, startPoint x: 978, startPoint y: 428, endPoint x: 924, endPoint y: 436, distance: 55.4
click at [978, 429] on button "Not Required" at bounding box center [1003, 424] width 66 height 15
click at [886, 451] on button "Review" at bounding box center [868, 446] width 66 height 15
click at [970, 460] on div "Not Required" at bounding box center [1002, 468] width 68 height 19
click at [975, 475] on div "Not Required" at bounding box center [1002, 468] width 68 height 19
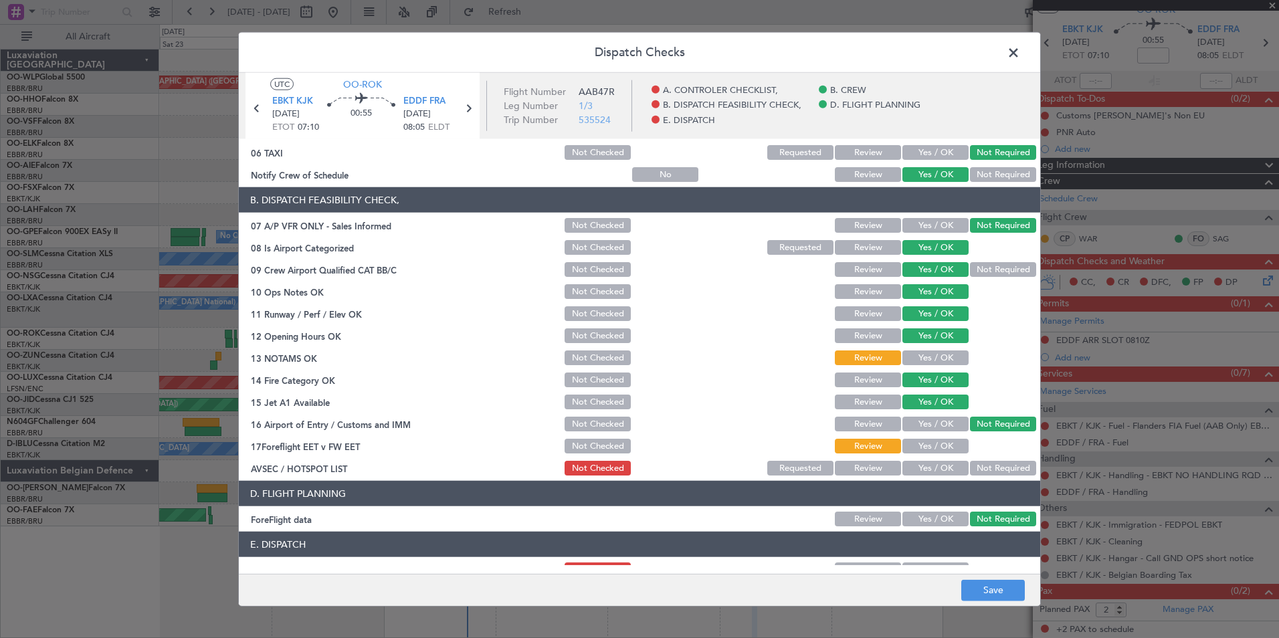
click at [977, 470] on button "Not Required" at bounding box center [1003, 468] width 66 height 15
click at [997, 593] on button "Save" at bounding box center [993, 589] width 64 height 21
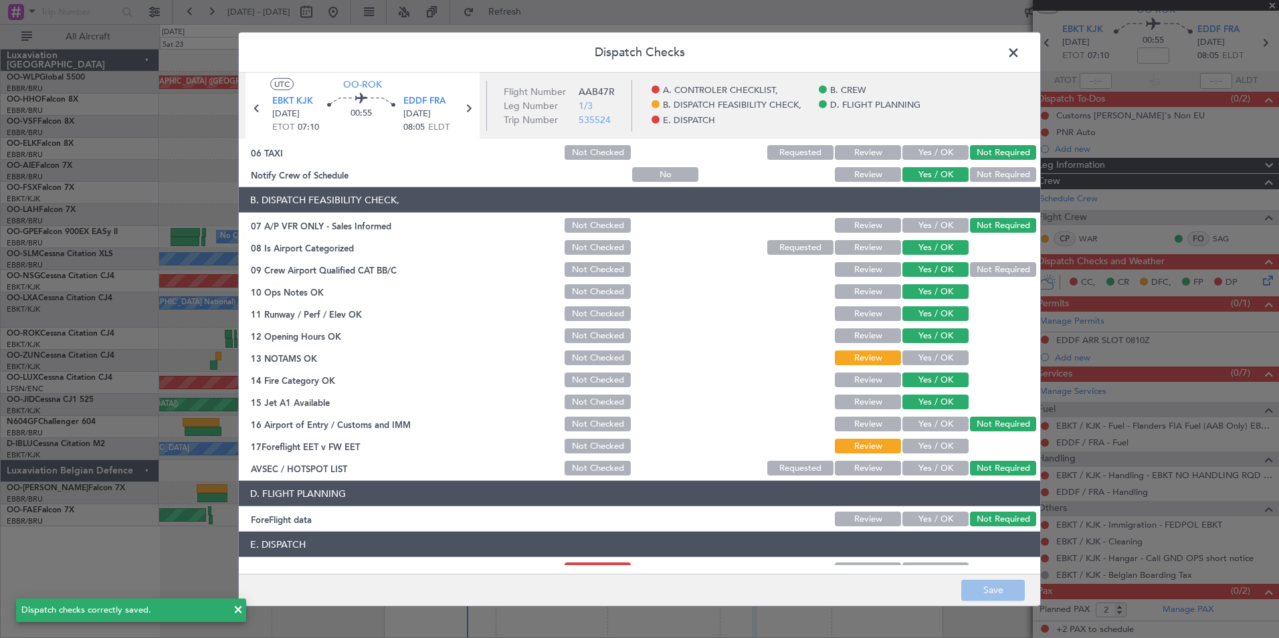
click at [1020, 47] on span at bounding box center [1020, 56] width 0 height 27
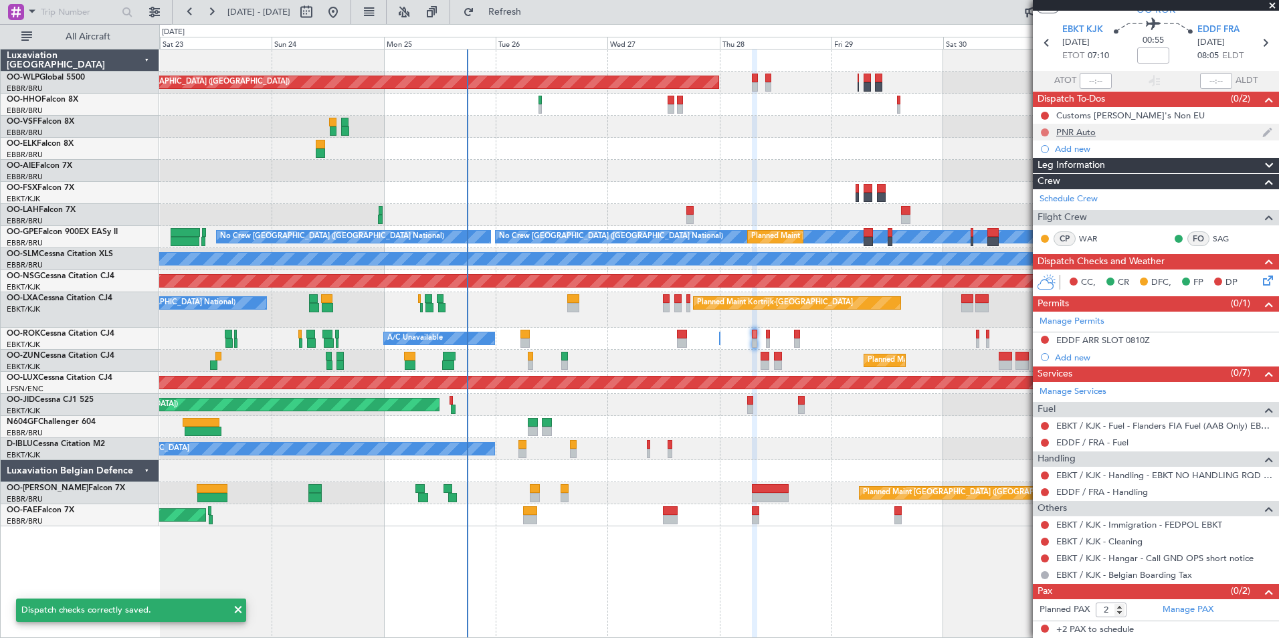
click at [1047, 128] on button at bounding box center [1045, 132] width 8 height 8
click at [1029, 191] on span "Completed" at bounding box center [1051, 191] width 44 height 13
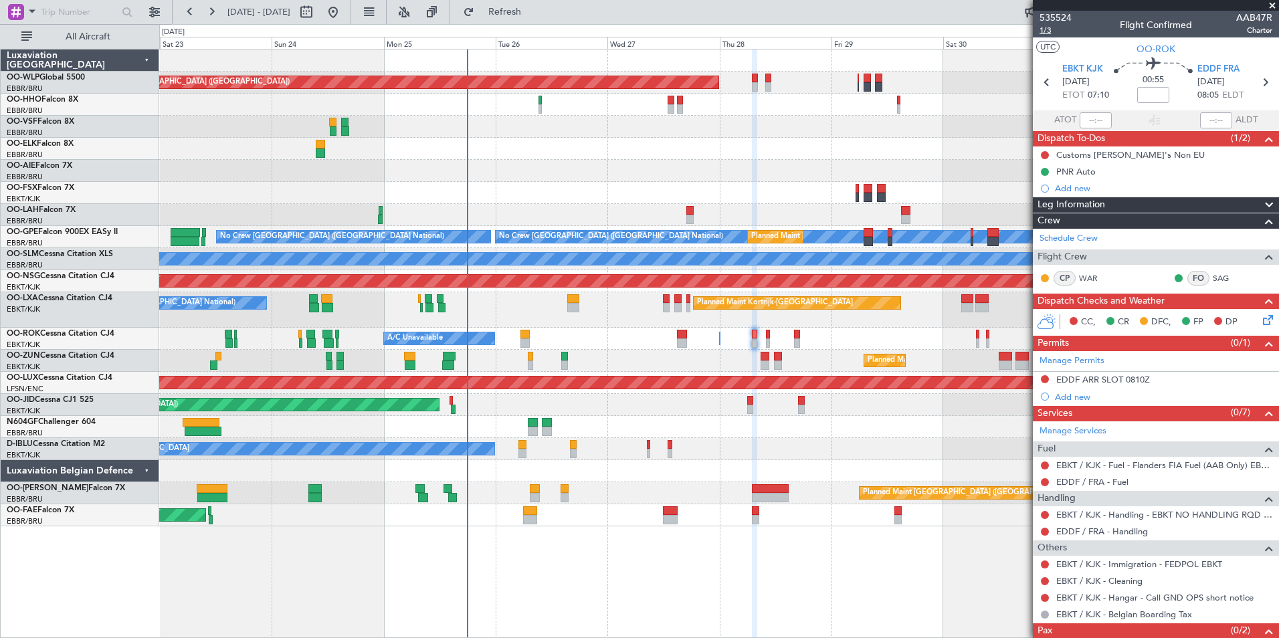
click at [1044, 33] on span "1/3" at bounding box center [1055, 30] width 32 height 11
click at [1099, 531] on link "EDDF / FRA - Handling" at bounding box center [1102, 531] width 92 height 11
click at [1070, 484] on link "EDDF / FRA - Fuel" at bounding box center [1092, 481] width 72 height 11
click at [1045, 513] on button at bounding box center [1045, 515] width 8 height 8
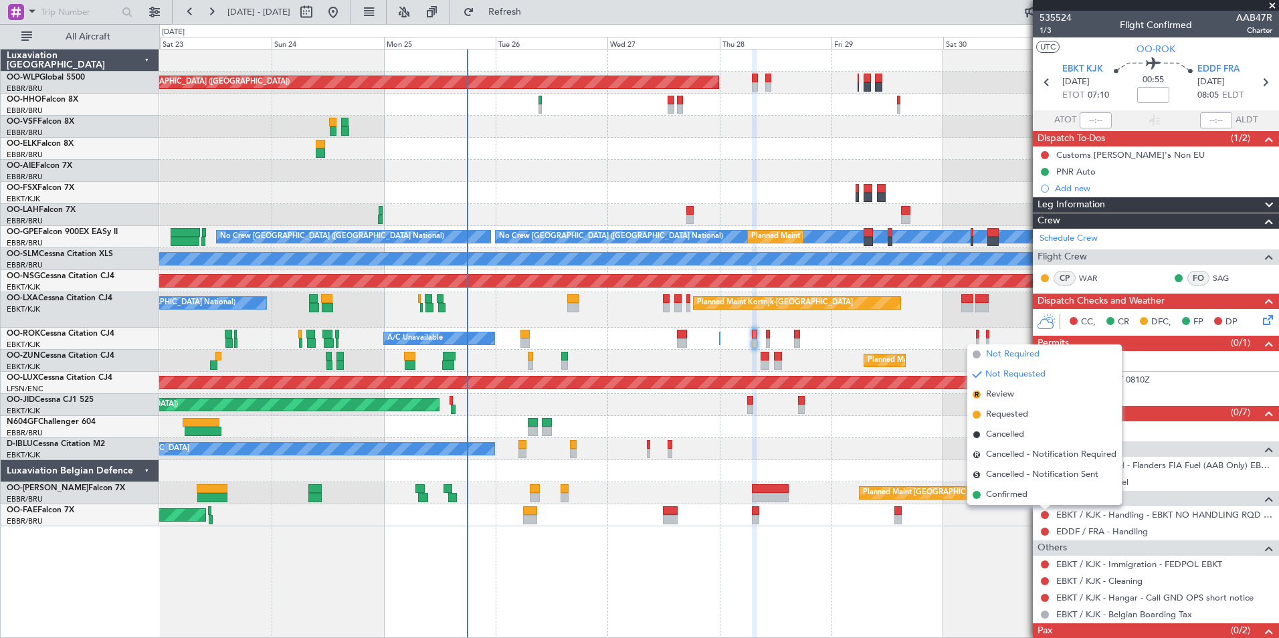
click at [1016, 358] on span "Not Required" at bounding box center [1012, 354] width 53 height 13
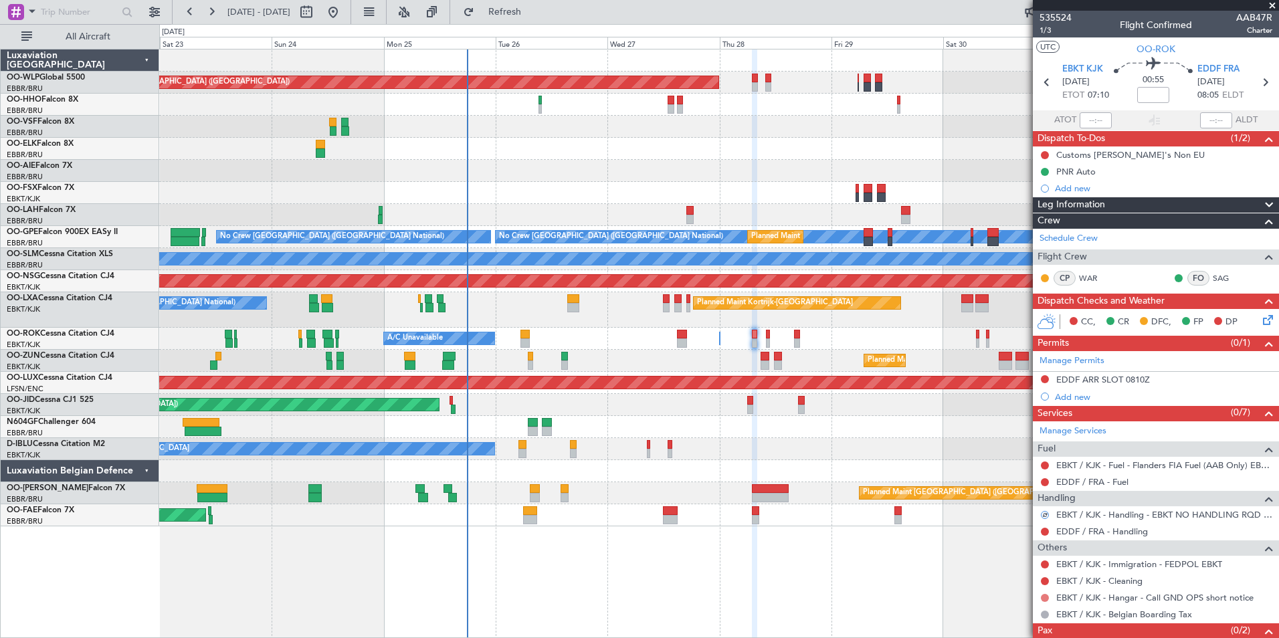
click at [1041, 598] on button at bounding box center [1045, 598] width 8 height 8
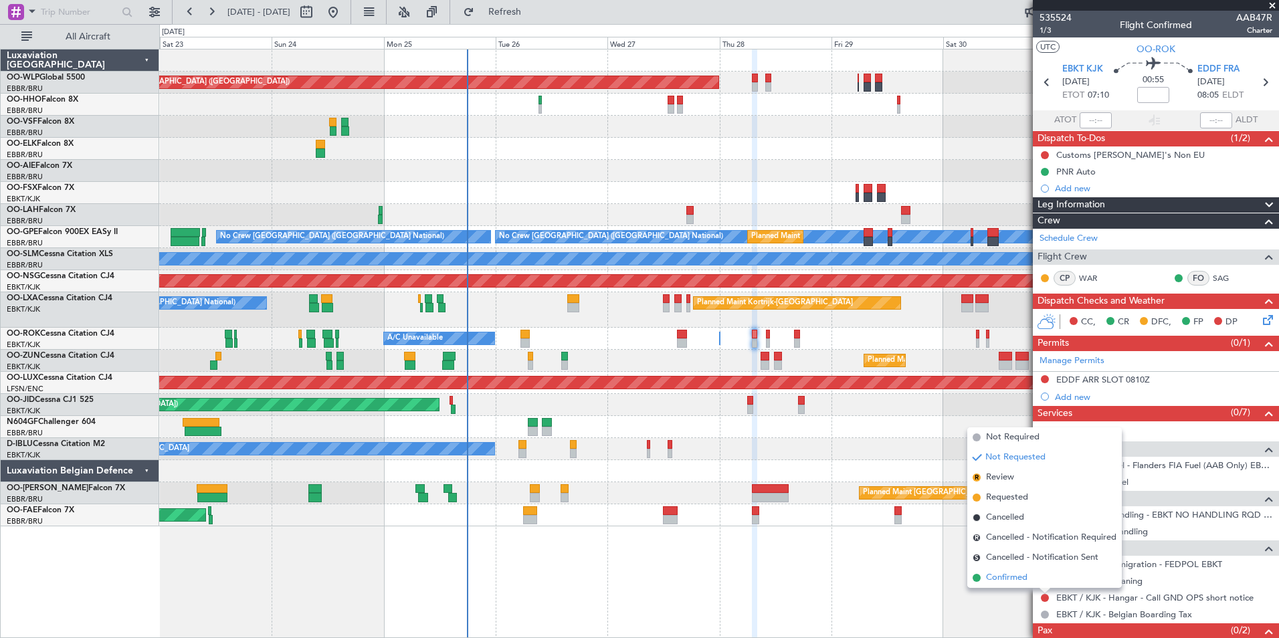
click at [1006, 582] on span "Confirmed" at bounding box center [1006, 577] width 41 height 13
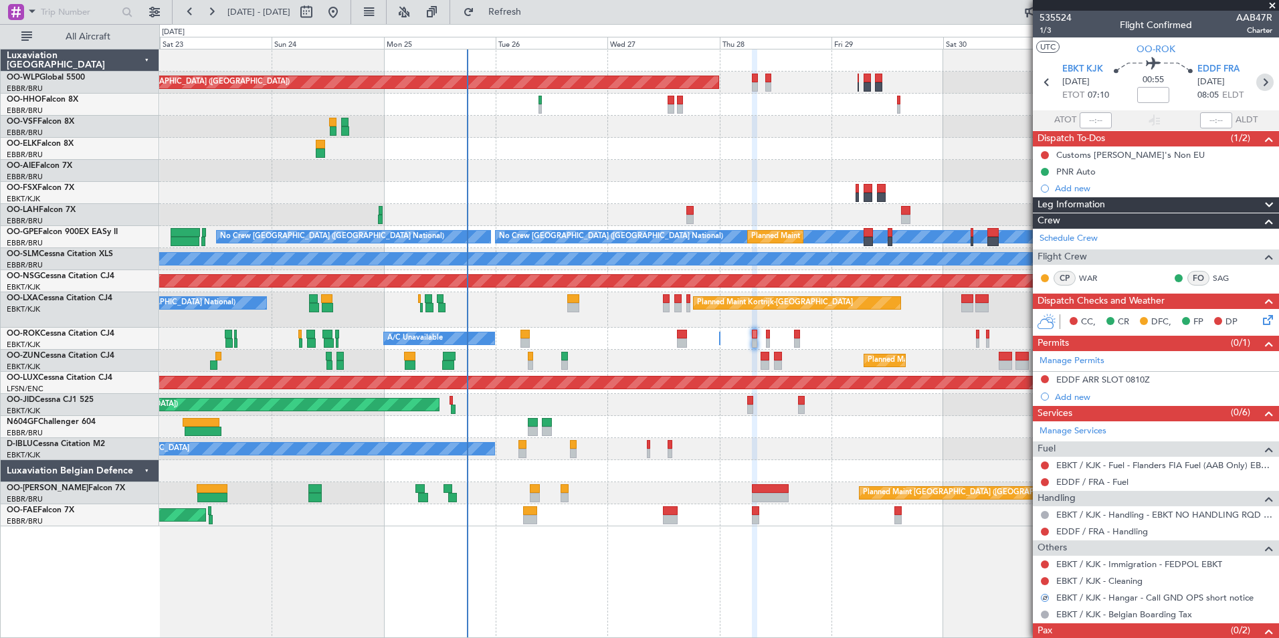
click at [1256, 85] on icon at bounding box center [1264, 82] width 17 height 17
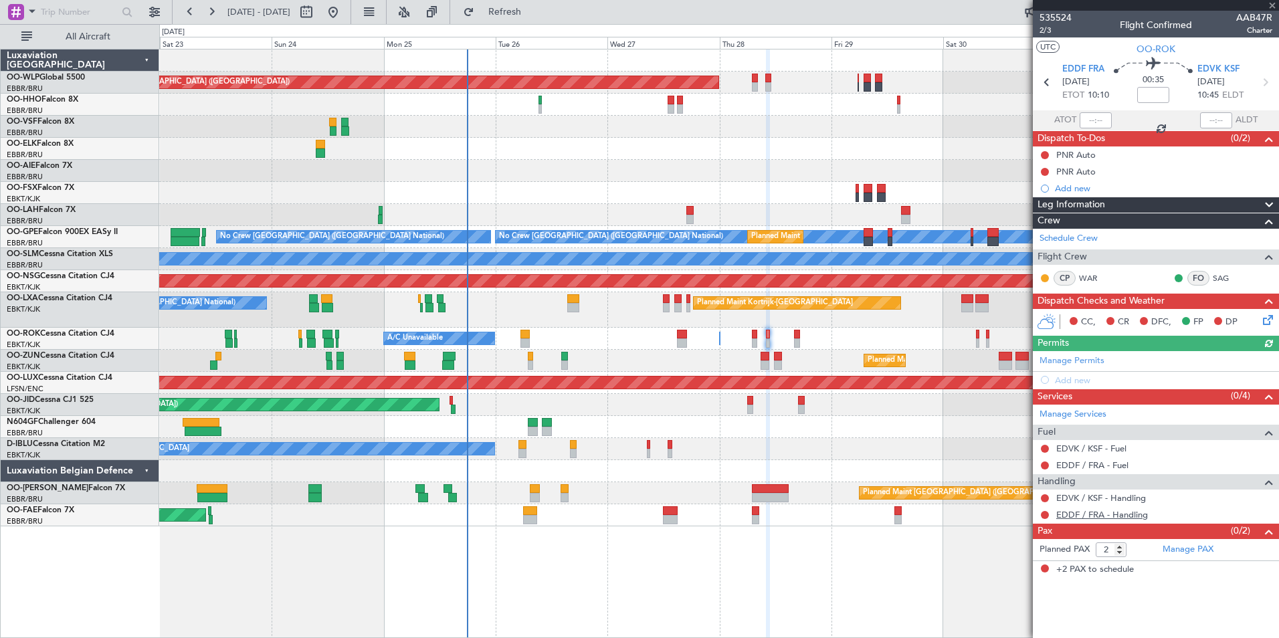
click at [1070, 513] on link "EDDF / FRA - Handling" at bounding box center [1102, 514] width 92 height 11
click at [1212, 71] on span "EDVK KSF" at bounding box center [1218, 69] width 42 height 13
click at [1077, 496] on link "EDVK / KSF - Handling" at bounding box center [1101, 497] width 90 height 11
click at [1079, 468] on link "EDDF / FRA - Fuel" at bounding box center [1092, 464] width 72 height 11
click at [1064, 448] on link "EDVK / KSF - Fuel" at bounding box center [1091, 448] width 70 height 11
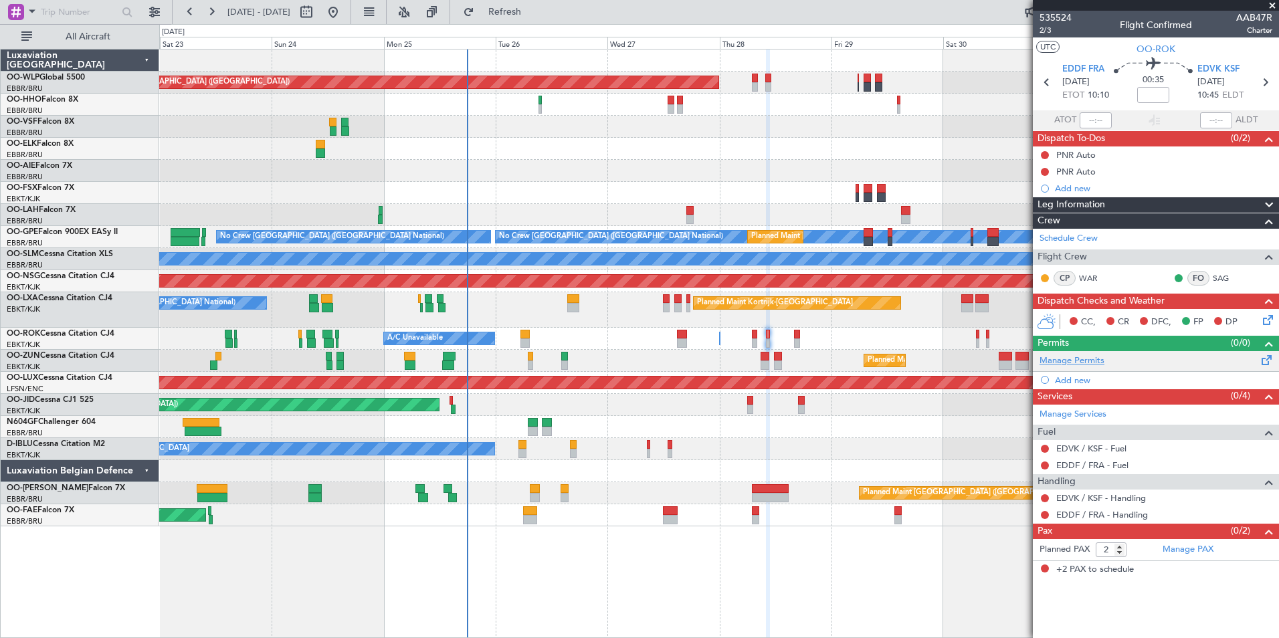
click at [1070, 360] on link "Manage Permits" at bounding box center [1071, 360] width 65 height 13
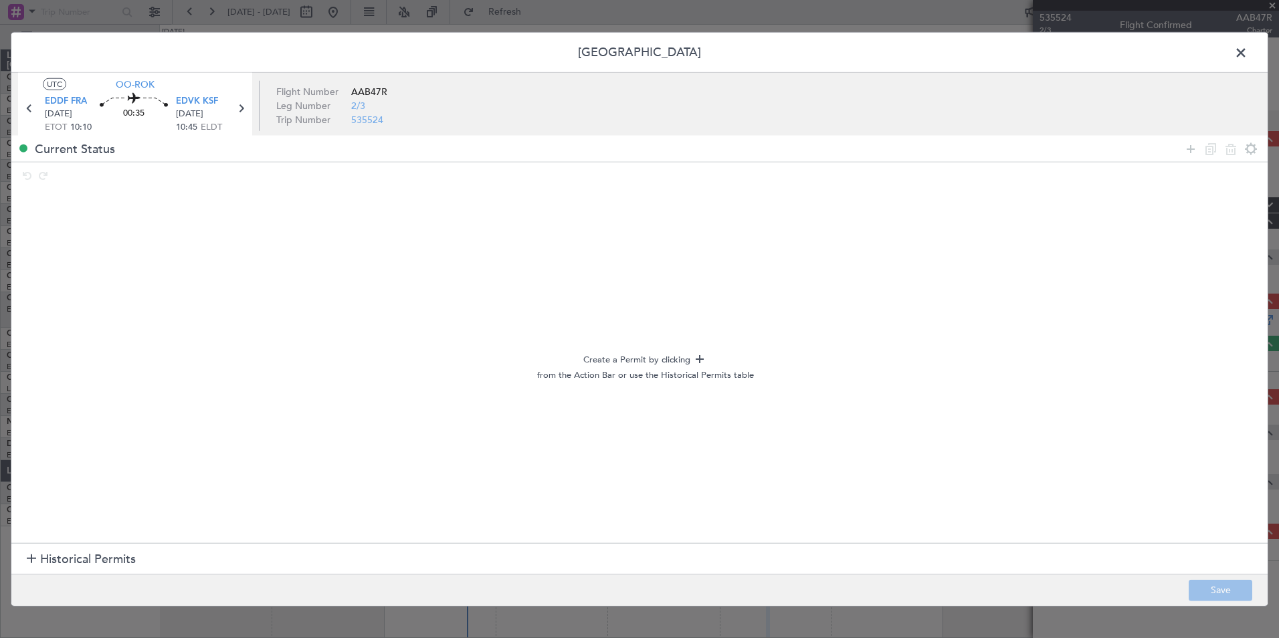
click at [116, 549] on section "Historical Permits" at bounding box center [639, 559] width 1256 height 32
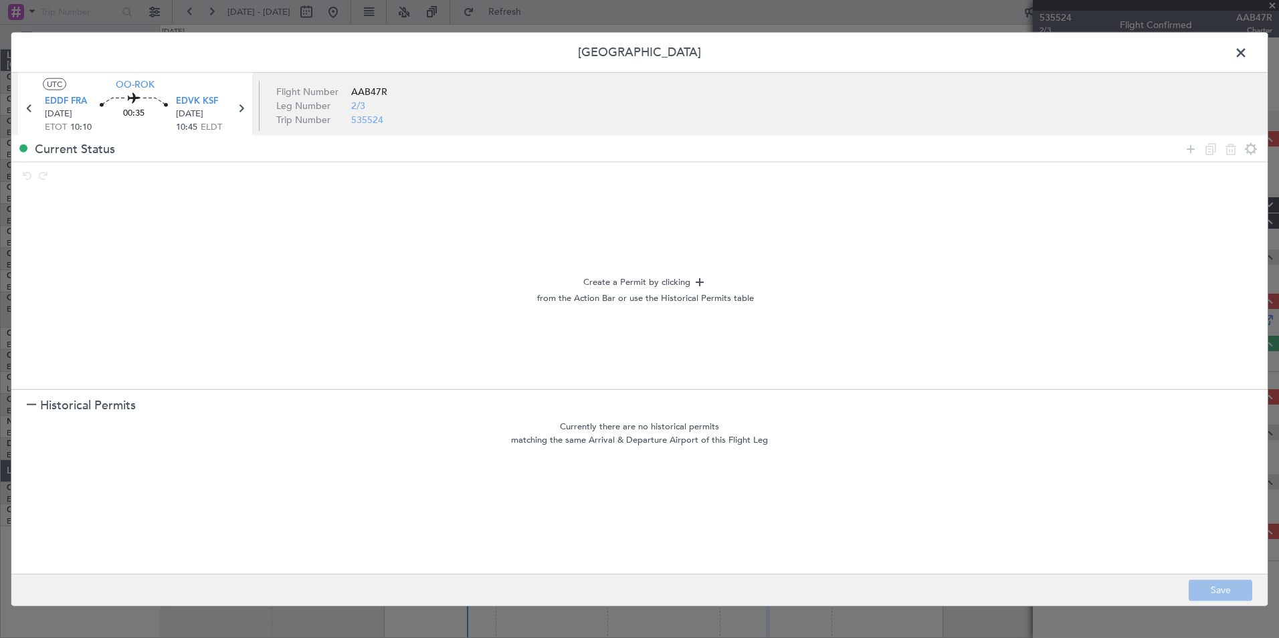
click at [1247, 58] on span at bounding box center [1247, 56] width 0 height 27
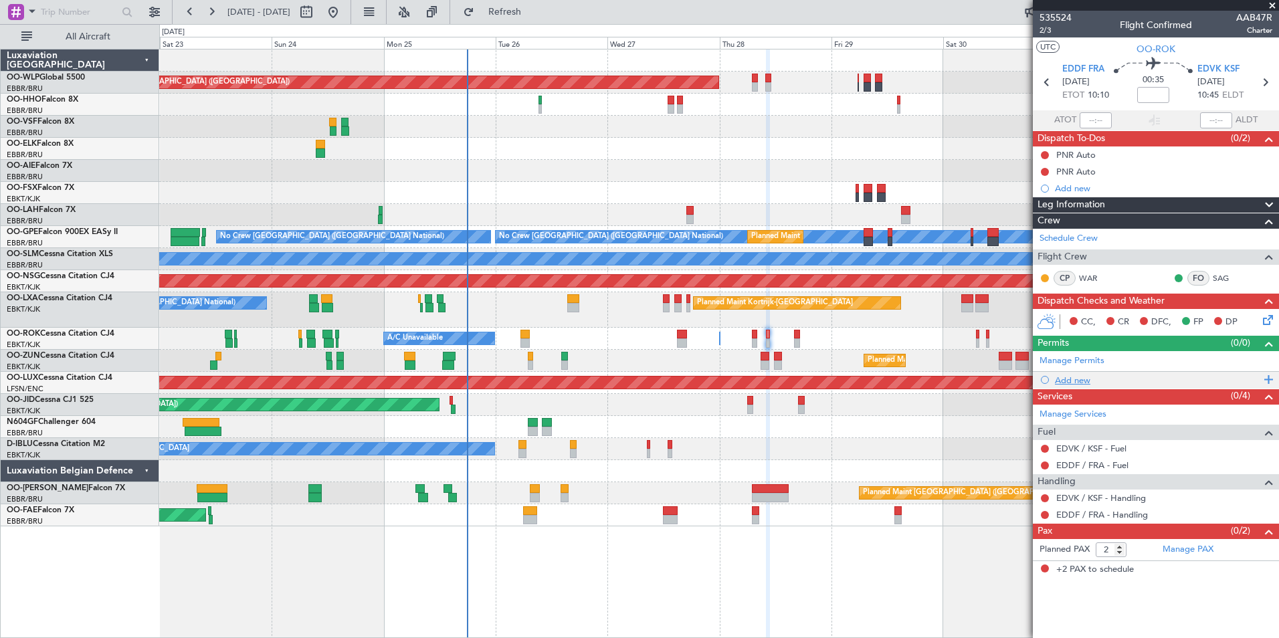
click at [1075, 380] on div "Add new" at bounding box center [1157, 379] width 205 height 11
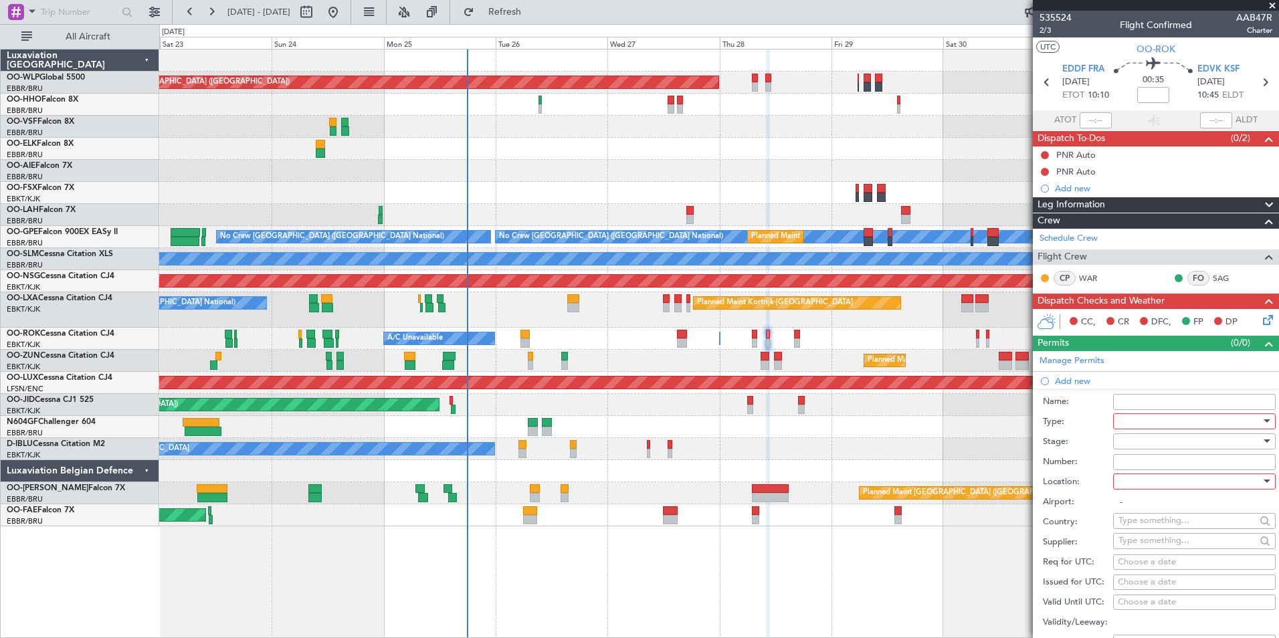
click at [1143, 426] on div at bounding box center [1189, 421] width 142 height 20
click at [1128, 537] on span "Slot" at bounding box center [1189, 547] width 140 height 20
click at [1119, 437] on div at bounding box center [1189, 441] width 142 height 20
click at [1138, 488] on span "Not Requested" at bounding box center [1189, 488] width 140 height 20
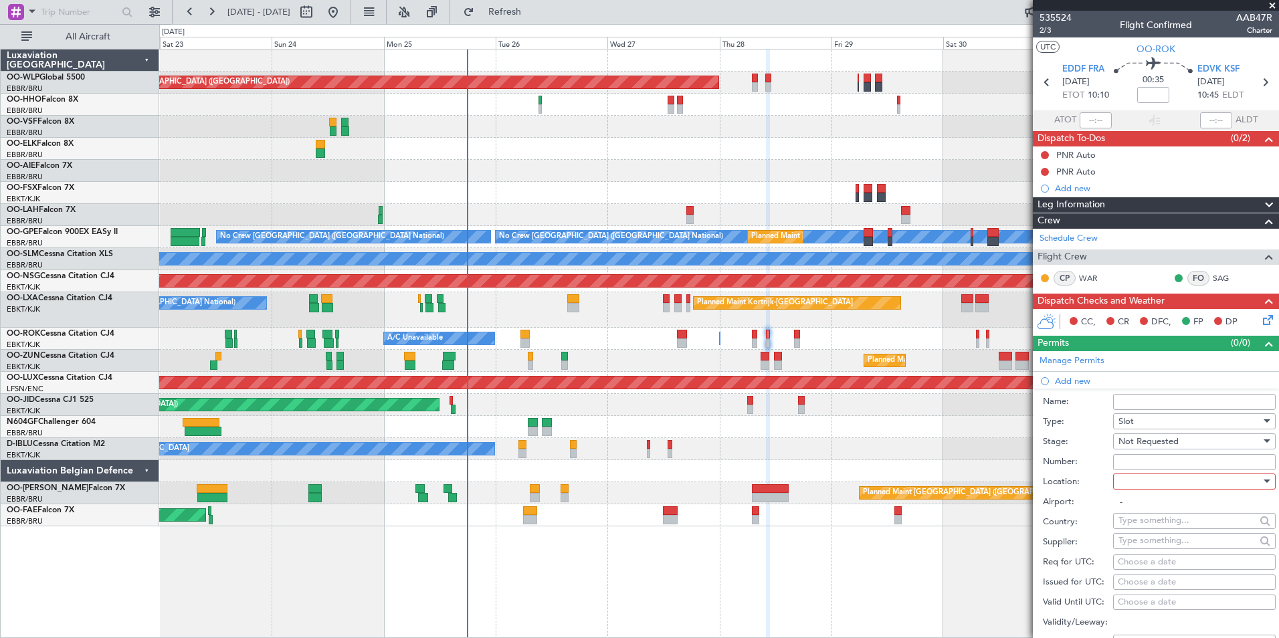
click at [1143, 476] on div at bounding box center [1189, 481] width 142 height 20
click at [1146, 508] on span "Departure" at bounding box center [1189, 508] width 140 height 20
type input "EDDF / FRA"
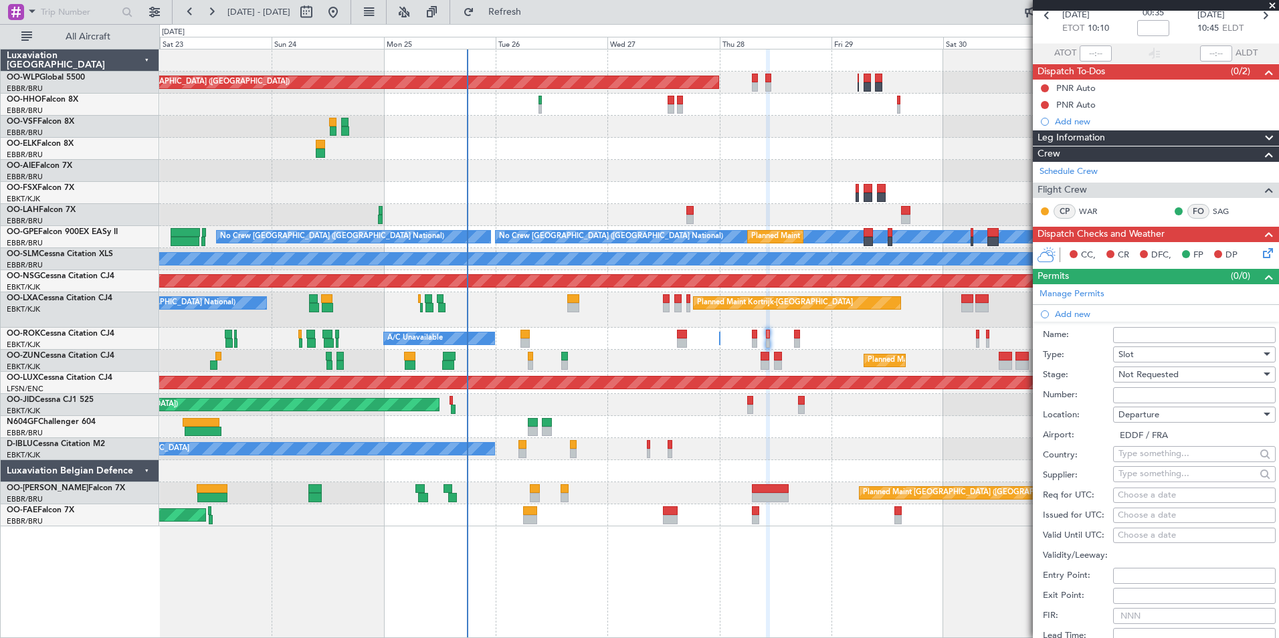
click at [1148, 495] on div "Choose a date" at bounding box center [1193, 495] width 153 height 13
select select "8"
select select "2025"
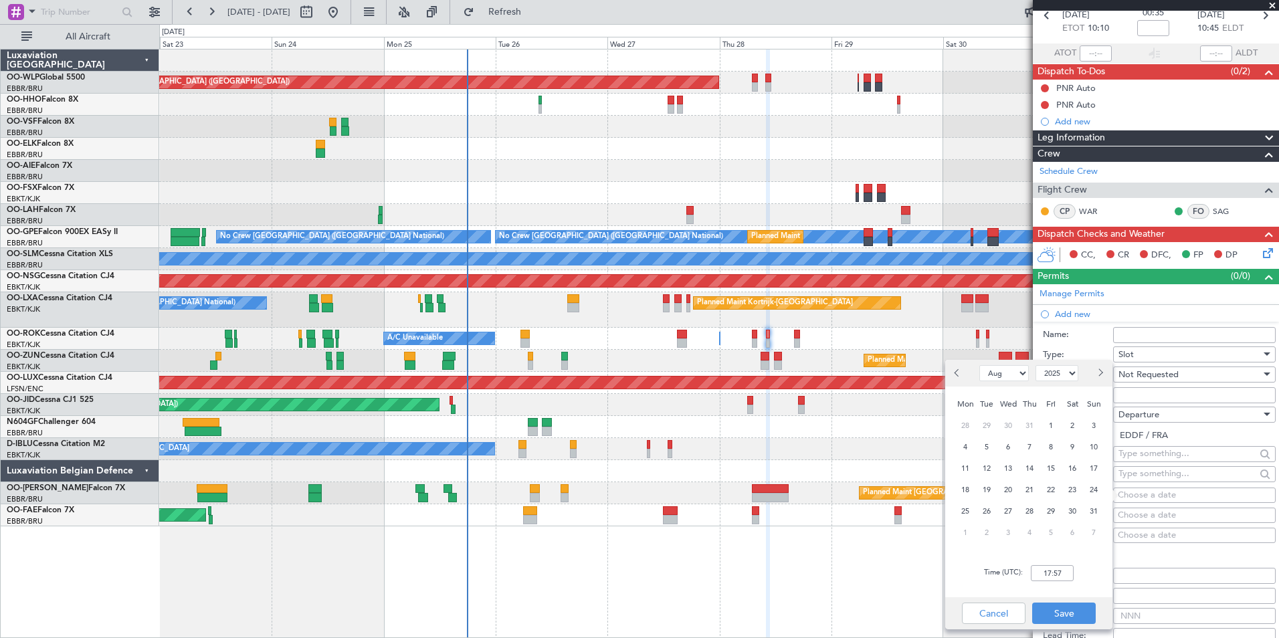
drag, startPoint x: 1018, startPoint y: 510, endPoint x: 1031, endPoint y: 512, distance: 12.8
click at [1020, 511] on div "28" at bounding box center [1028, 510] width 21 height 21
click at [1033, 512] on span "28" at bounding box center [1029, 511] width 17 height 17
click at [1062, 576] on input "00:00" at bounding box center [1052, 573] width 43 height 16
type input "10:05"
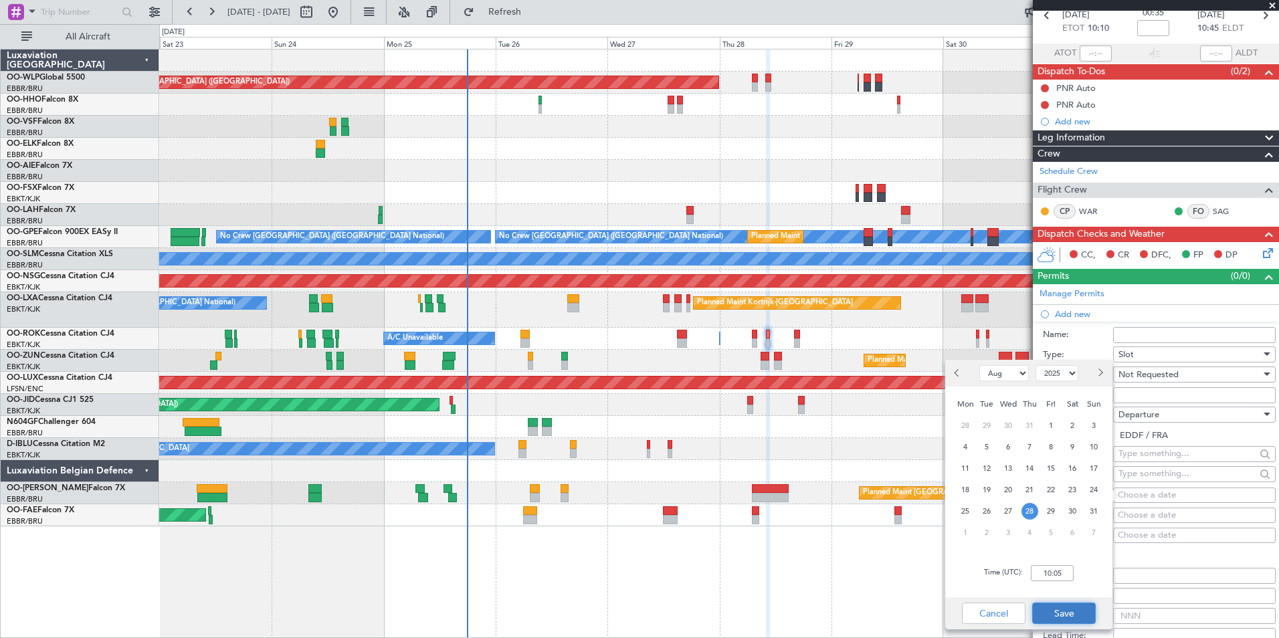
click at [1063, 609] on button "Save" at bounding box center [1064, 613] width 64 height 21
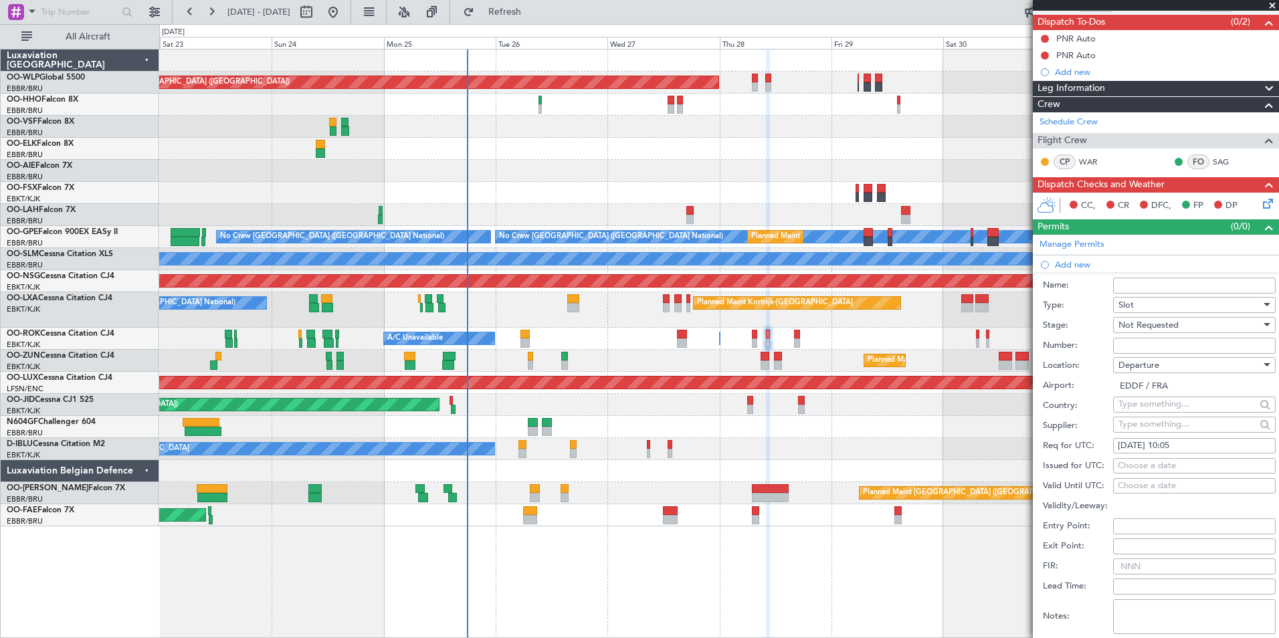
scroll to position [134, 0]
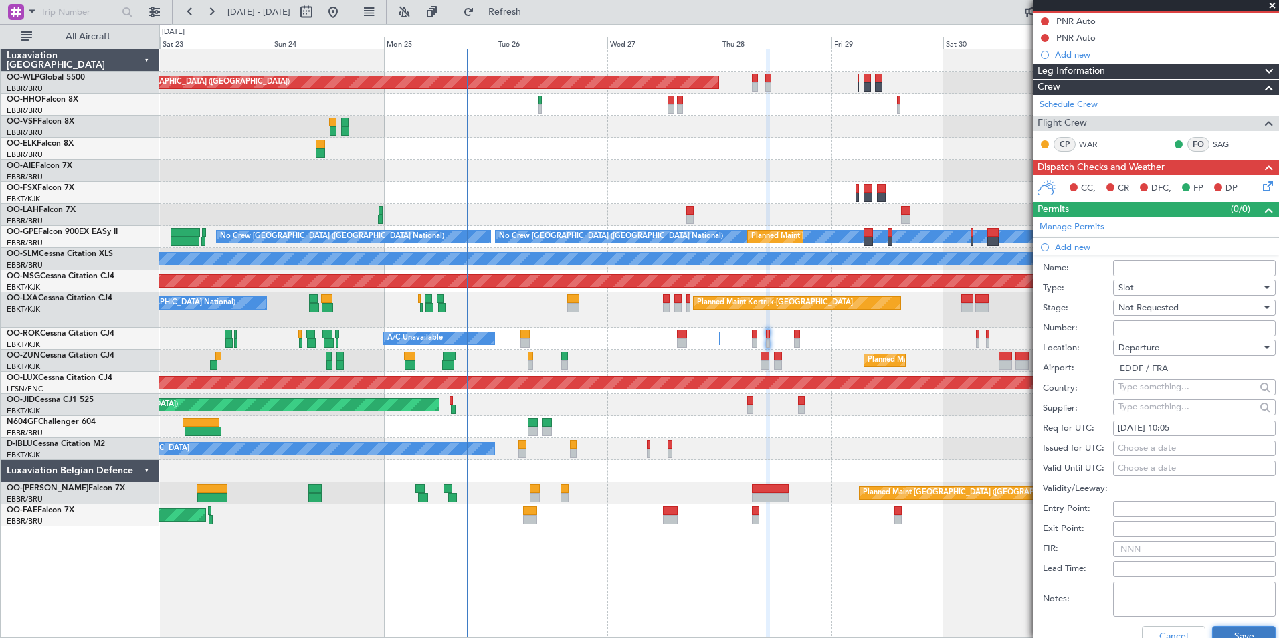
click at [1229, 631] on button "Save" at bounding box center [1244, 636] width 64 height 21
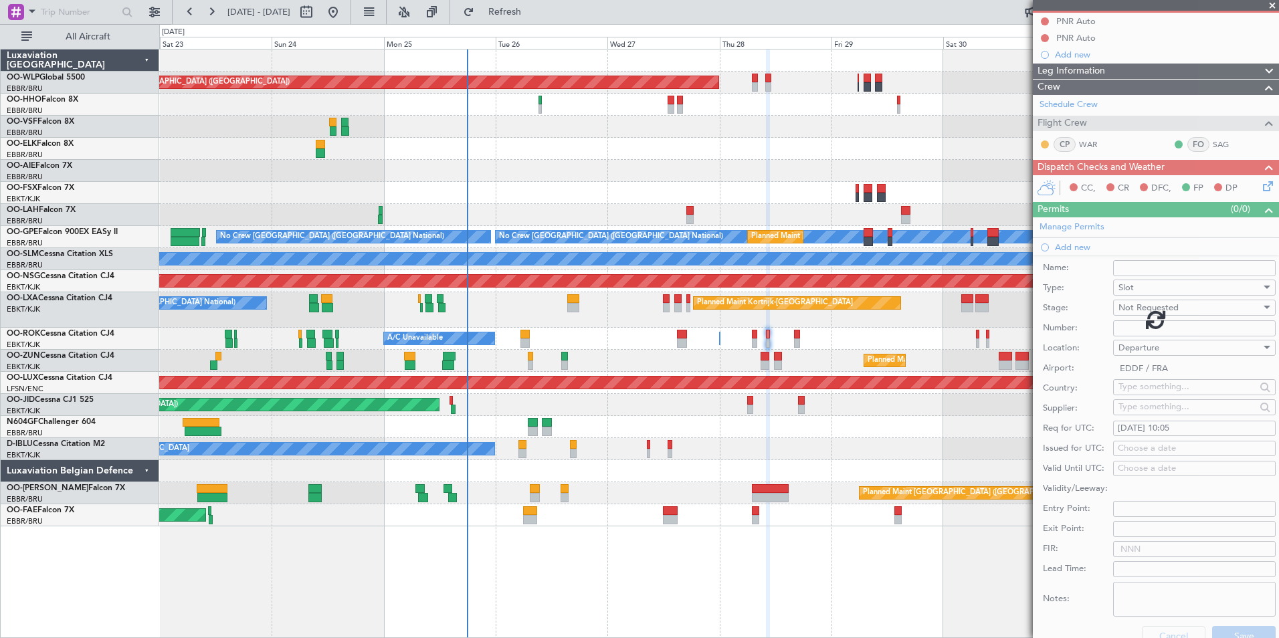
scroll to position [0, 0]
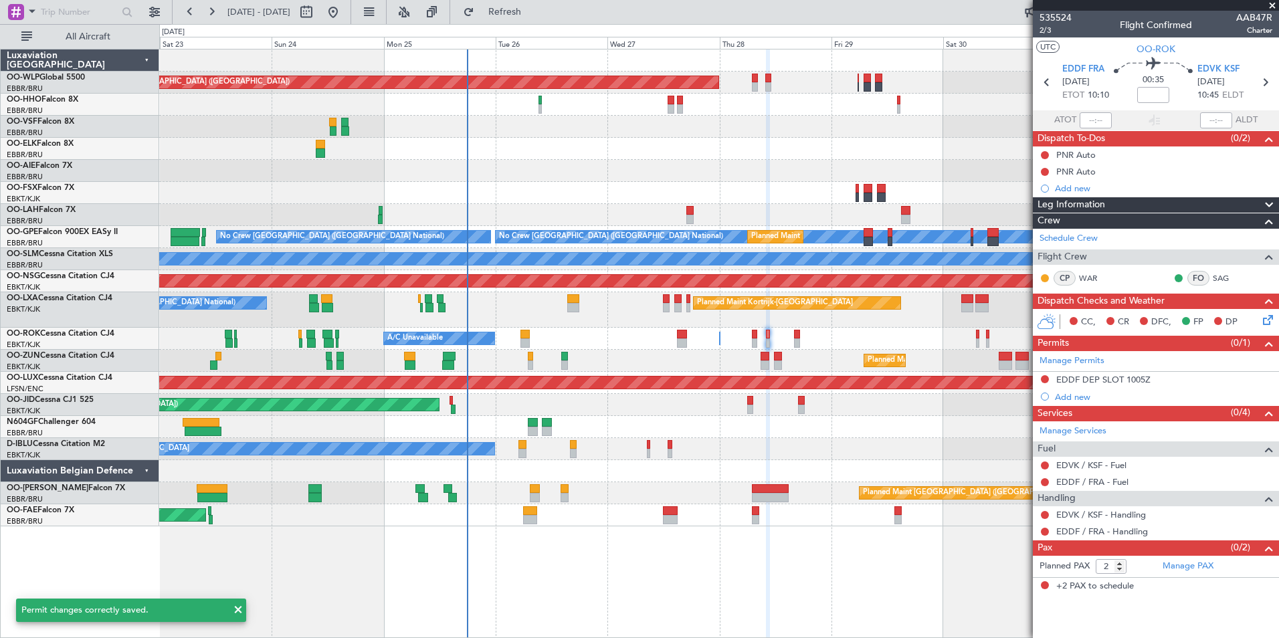
click at [1263, 323] on icon at bounding box center [1265, 317] width 11 height 11
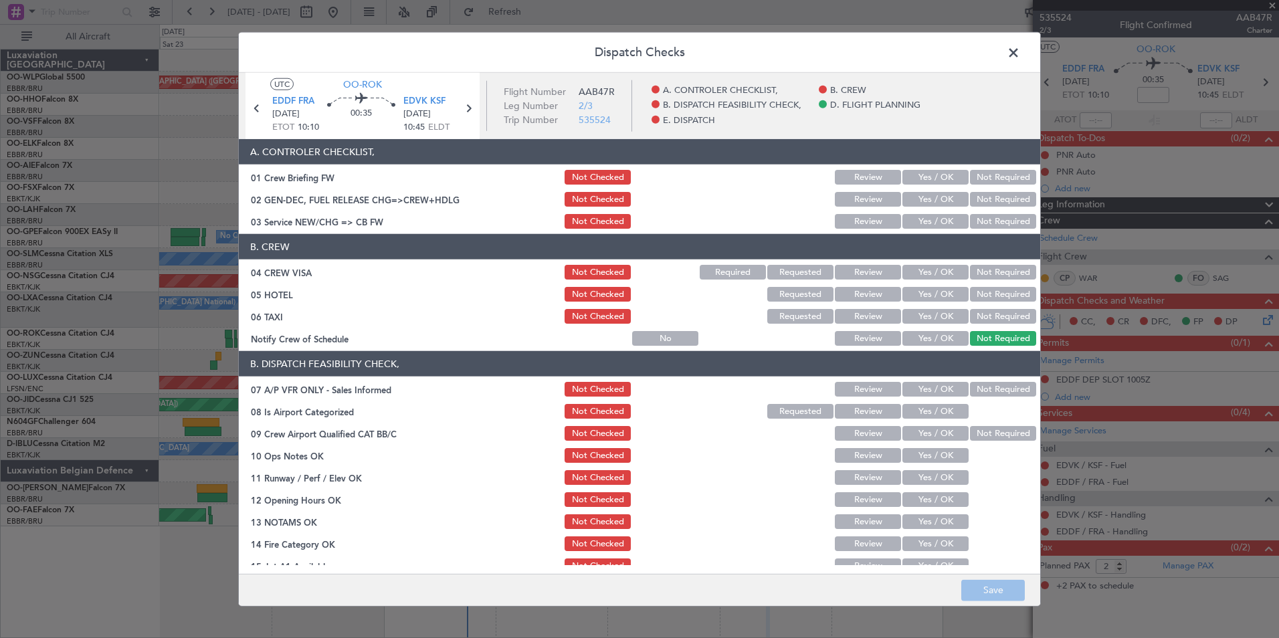
click at [948, 223] on button "Yes / OK" at bounding box center [935, 221] width 66 height 15
click at [980, 267] on button "Not Required" at bounding box center [1003, 272] width 66 height 15
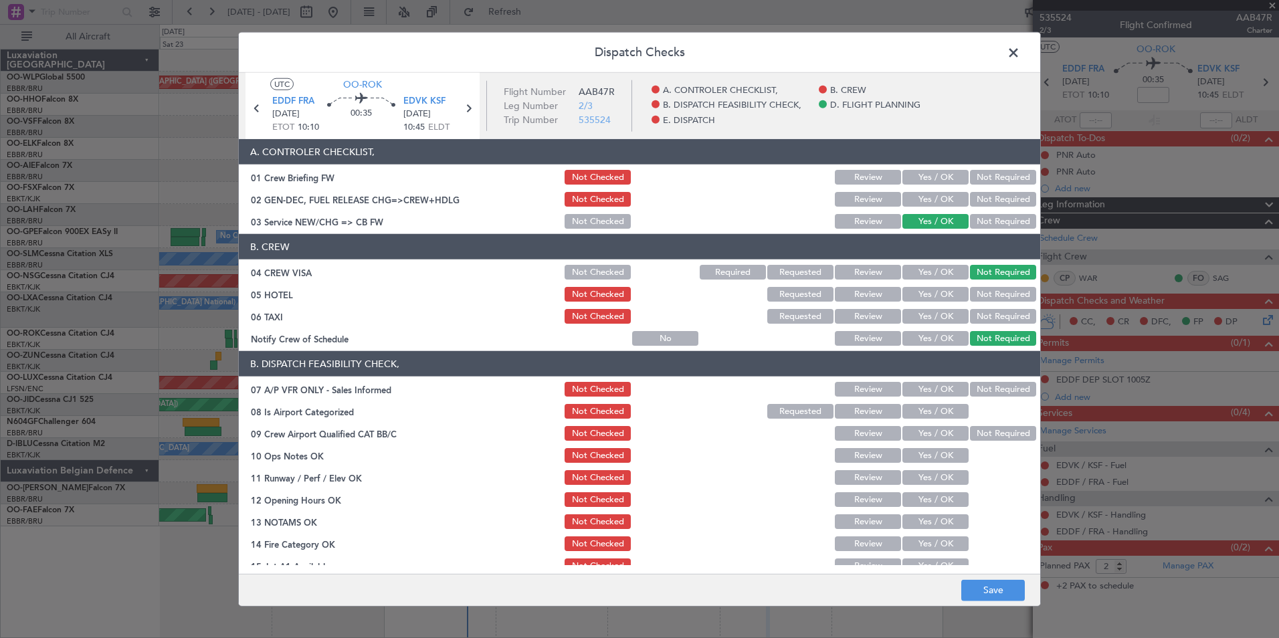
click at [980, 298] on button "Not Required" at bounding box center [1003, 294] width 66 height 15
click at [970, 311] on button "Not Required" at bounding box center [1003, 316] width 66 height 15
click at [944, 338] on button "Yes / OK" at bounding box center [935, 338] width 66 height 15
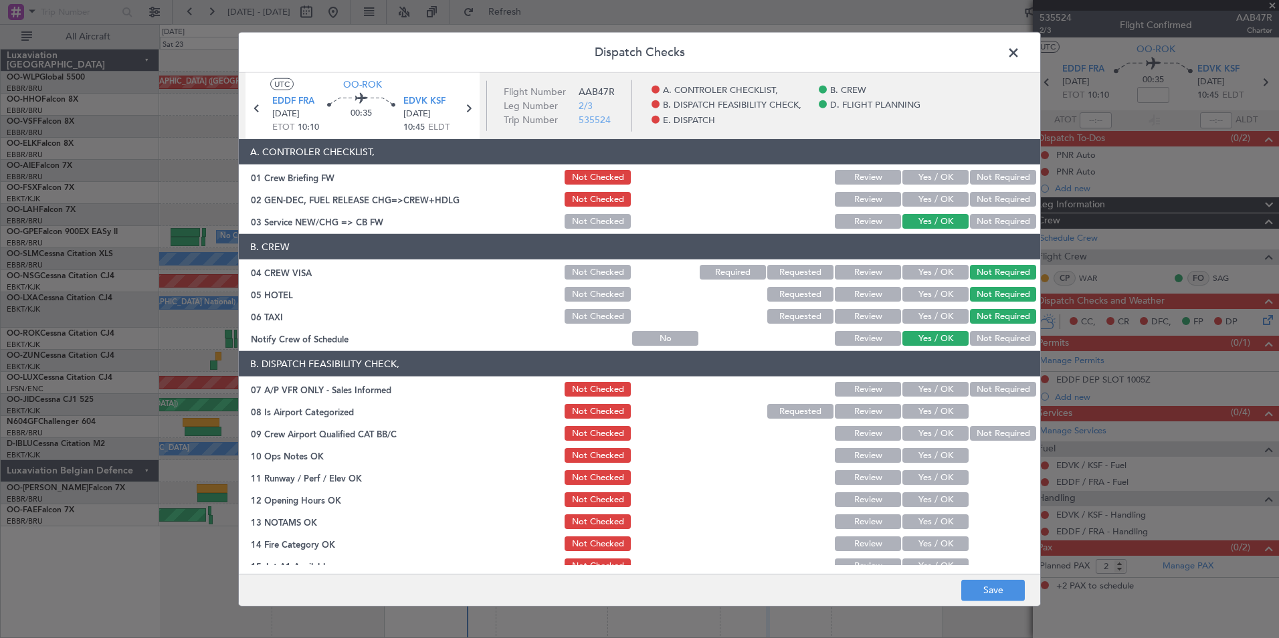
click at [976, 392] on button "Not Required" at bounding box center [1003, 389] width 66 height 15
click at [945, 410] on button "Yes / OK" at bounding box center [935, 411] width 66 height 15
click at [940, 437] on button "Yes / OK" at bounding box center [935, 433] width 66 height 15
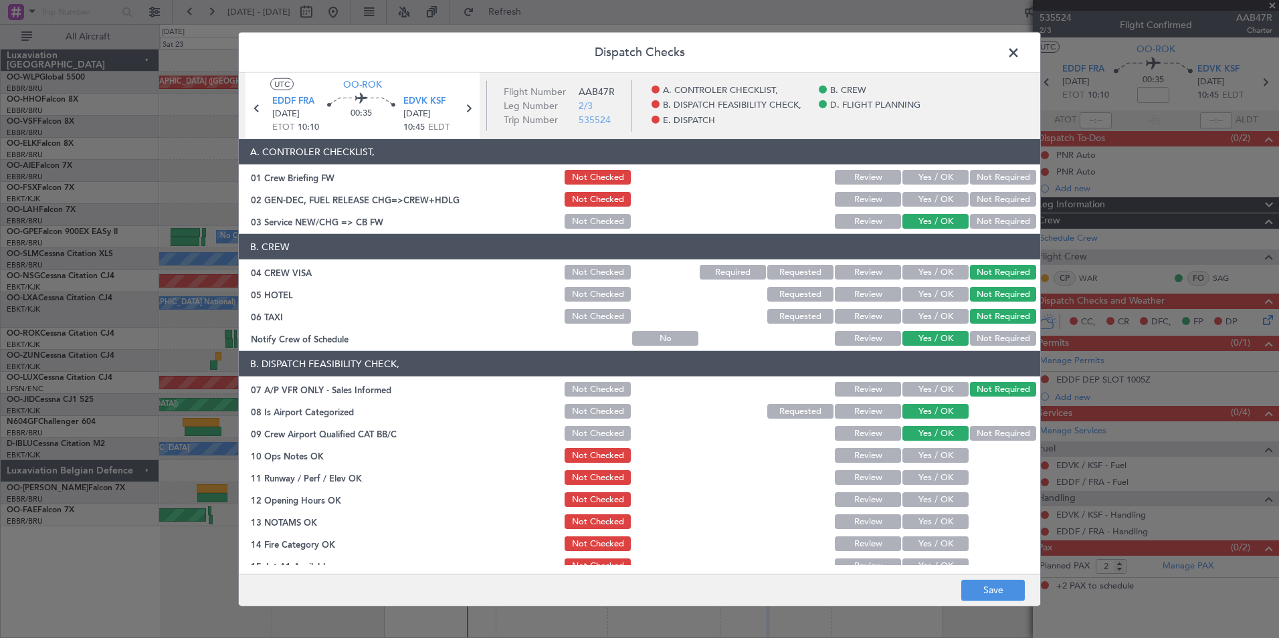
click at [572, 290] on button "Not Checked" at bounding box center [597, 294] width 66 height 15
click at [888, 456] on button "Review" at bounding box center [868, 455] width 66 height 15
click at [917, 457] on button "Yes / OK" at bounding box center [935, 455] width 66 height 15
click at [917, 485] on div "Yes / OK" at bounding box center [934, 477] width 68 height 19
click at [917, 480] on button "Yes / OK" at bounding box center [935, 477] width 66 height 15
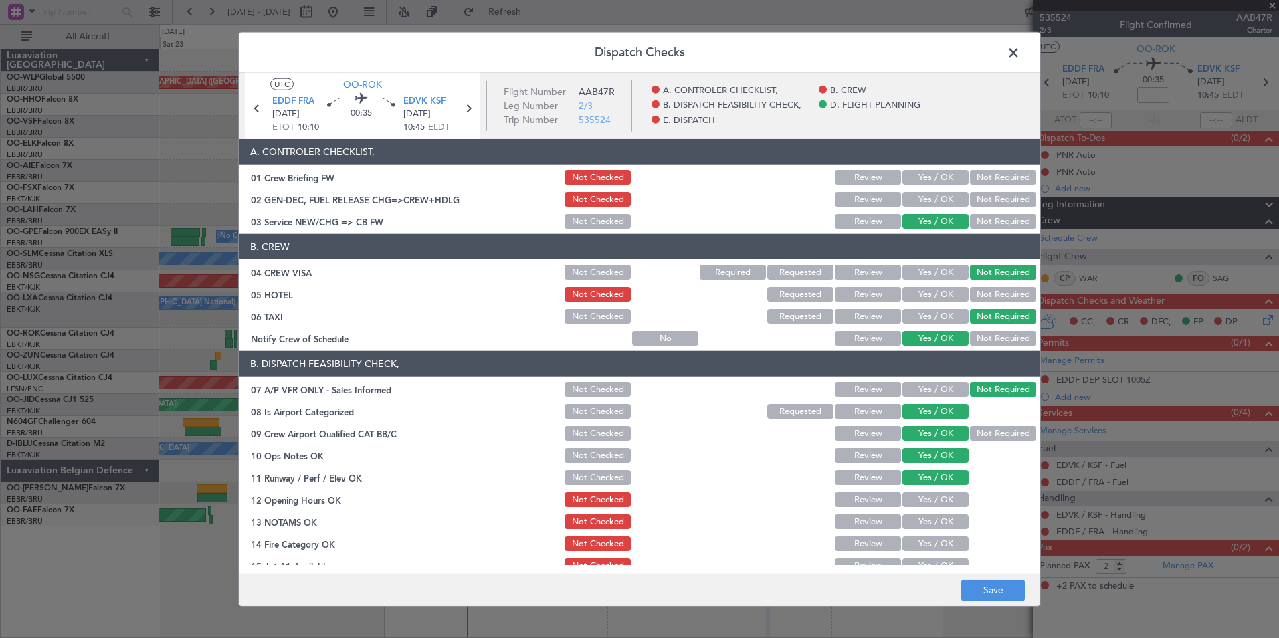
click at [916, 500] on button "Yes / OK" at bounding box center [935, 499] width 66 height 15
click at [915, 520] on button "Yes / OK" at bounding box center [935, 521] width 66 height 15
click at [879, 531] on section "B. DISPATCH FEASIBILITY CHECK, 07 A/P VFR ONLY - Sales Informed Not Checked Rev…" at bounding box center [639, 496] width 801 height 290
click at [875, 525] on button "Review" at bounding box center [868, 521] width 66 height 15
click at [922, 538] on button "Yes / OK" at bounding box center [935, 543] width 66 height 15
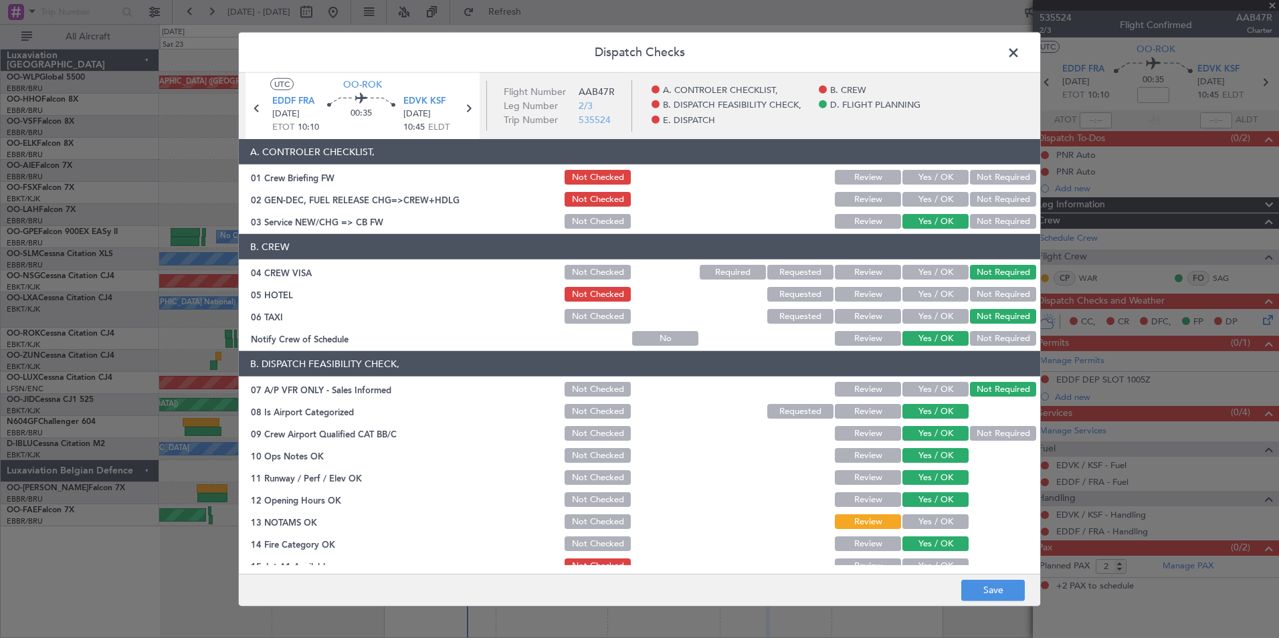
click at [927, 559] on button "Yes / OK" at bounding box center [935, 565] width 66 height 15
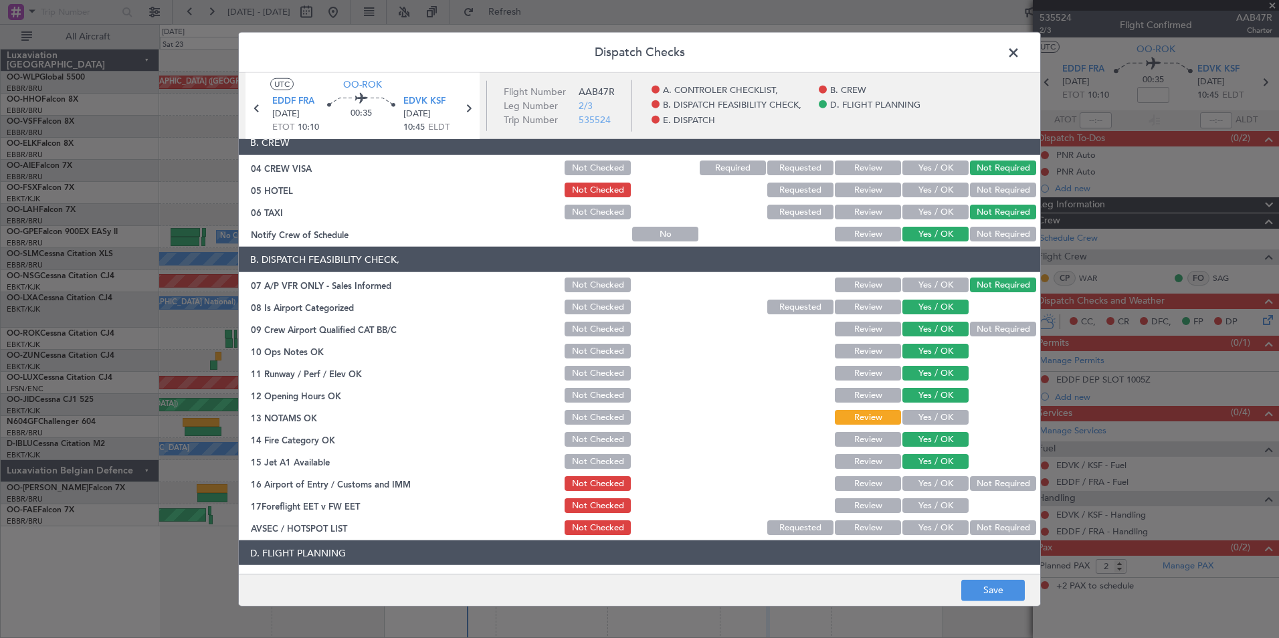
scroll to position [201, 0]
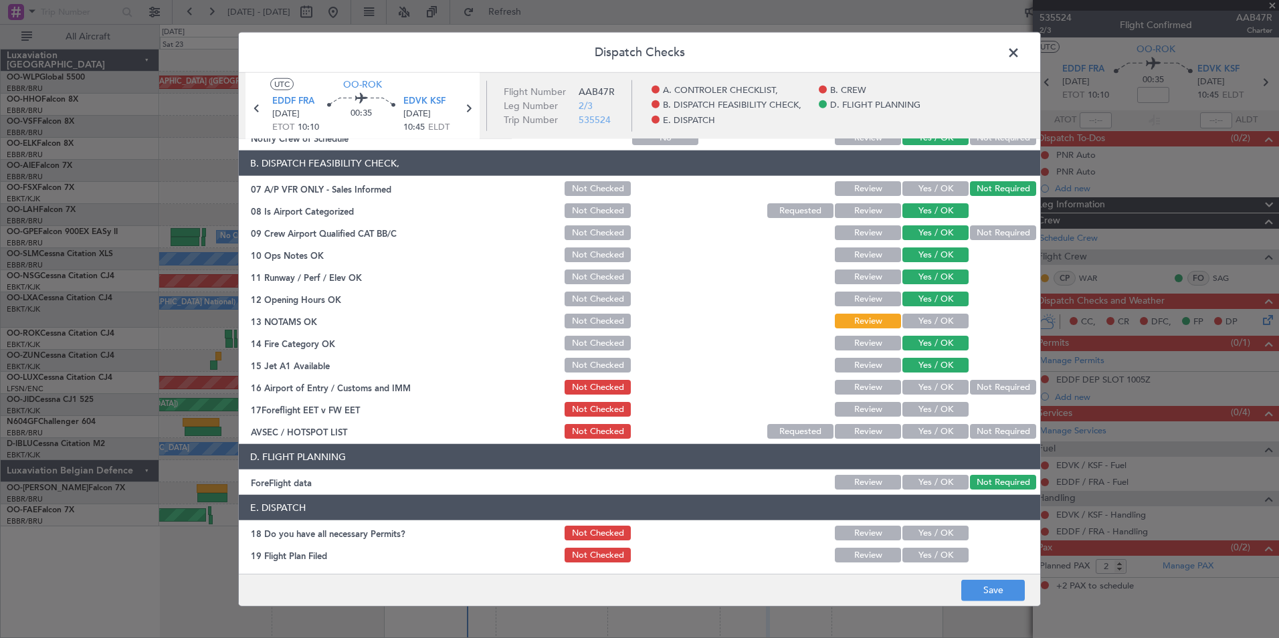
click at [986, 386] on button "Not Required" at bounding box center [1003, 387] width 66 height 15
click at [869, 412] on button "Review" at bounding box center [868, 409] width 66 height 15
click at [997, 438] on button "Not Required" at bounding box center [1003, 431] width 66 height 15
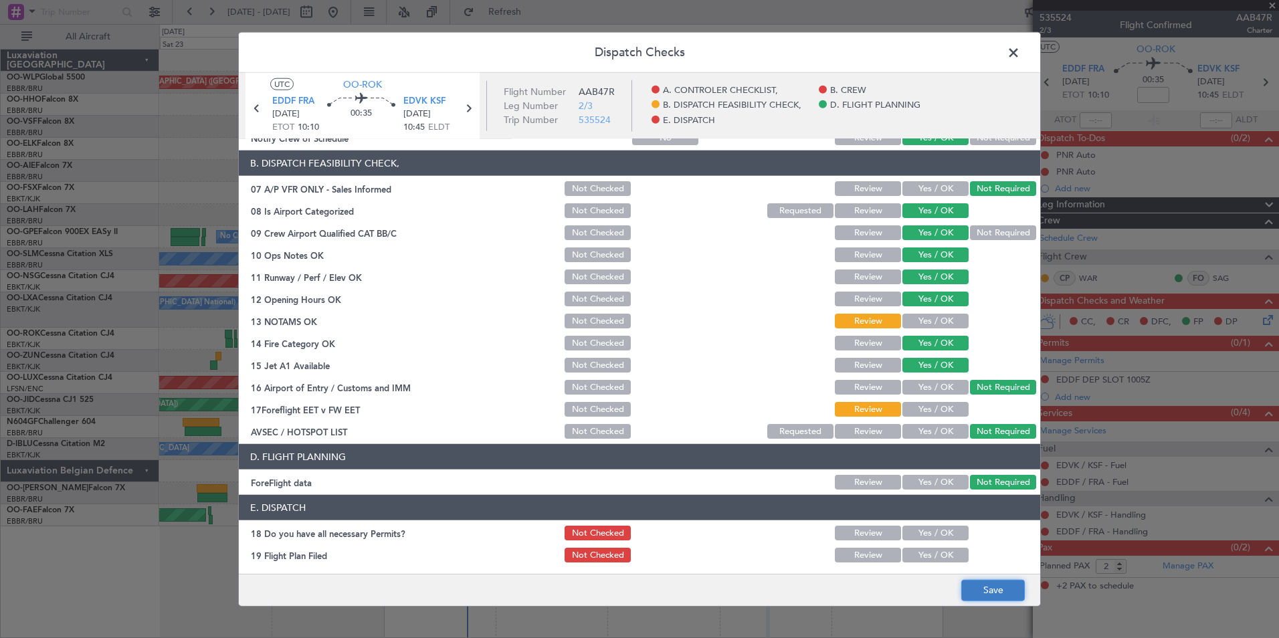
click at [1008, 582] on button "Save" at bounding box center [993, 589] width 64 height 21
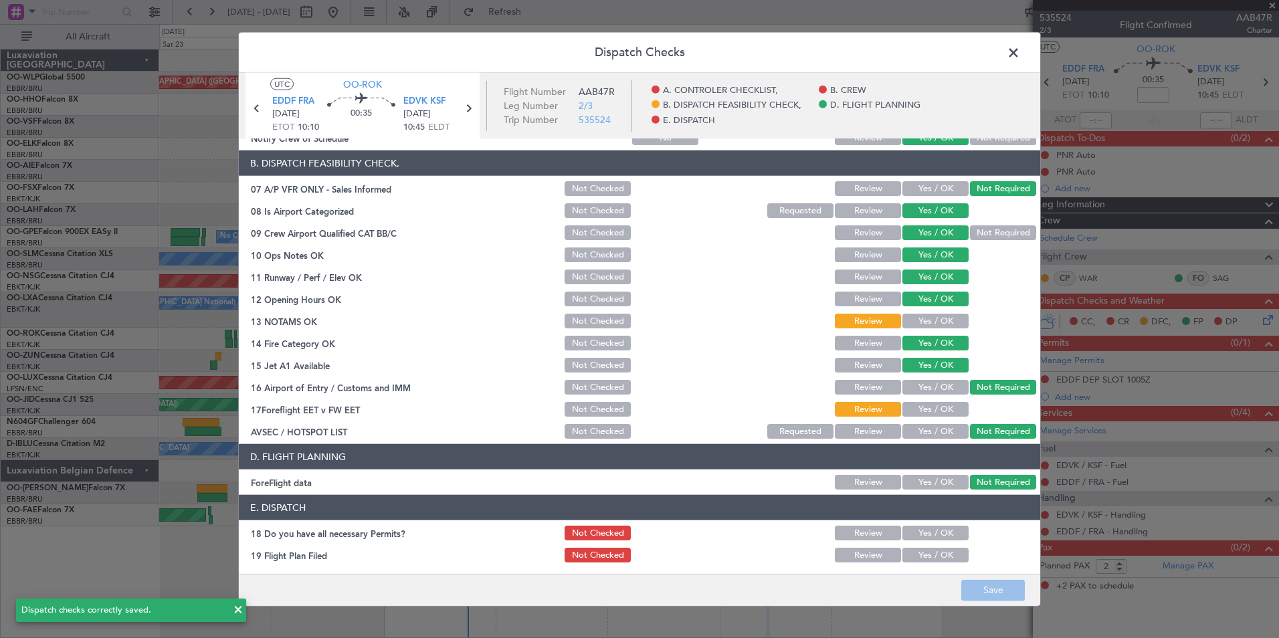
click at [1020, 55] on span at bounding box center [1020, 56] width 0 height 27
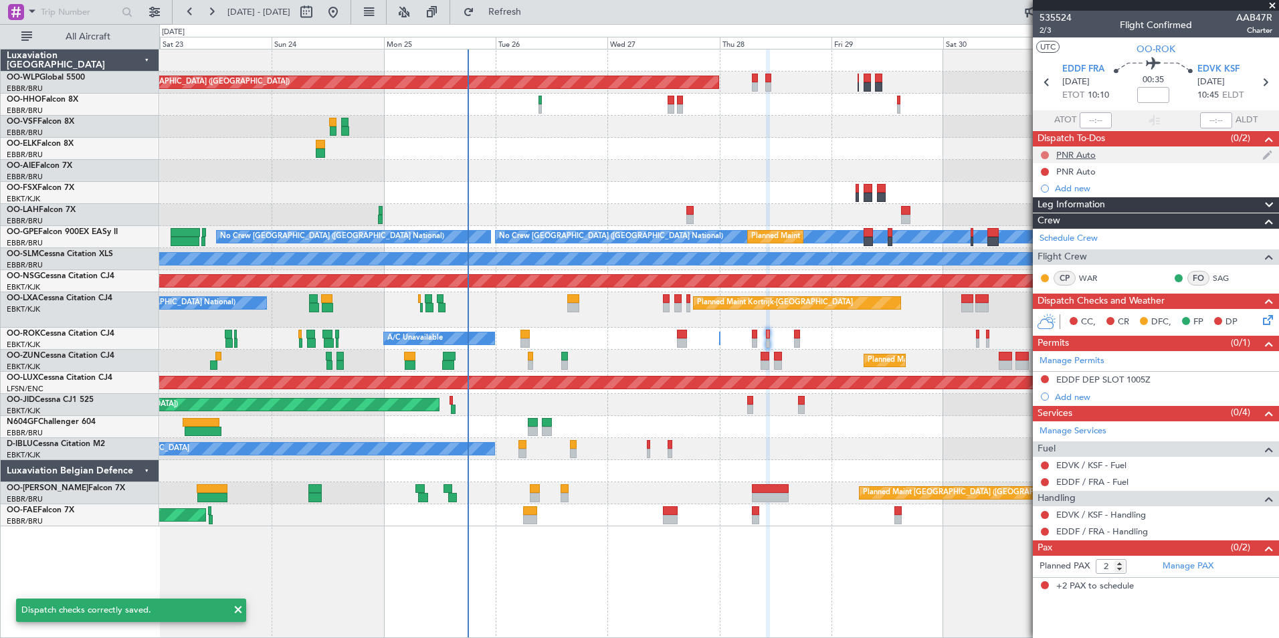
click at [1043, 154] on button at bounding box center [1045, 155] width 8 height 8
click at [1033, 215] on span "Completed" at bounding box center [1051, 213] width 44 height 13
click at [1043, 31] on span "2/3" at bounding box center [1055, 30] width 32 height 11
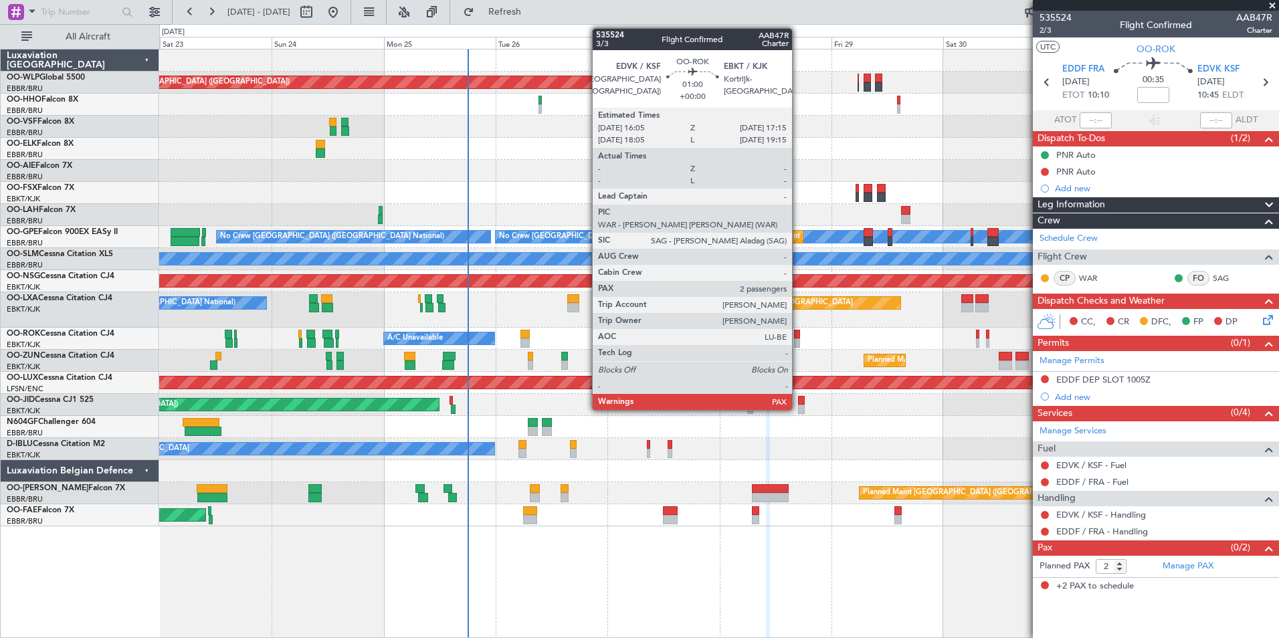
click at [798, 341] on div at bounding box center [797, 342] width 6 height 9
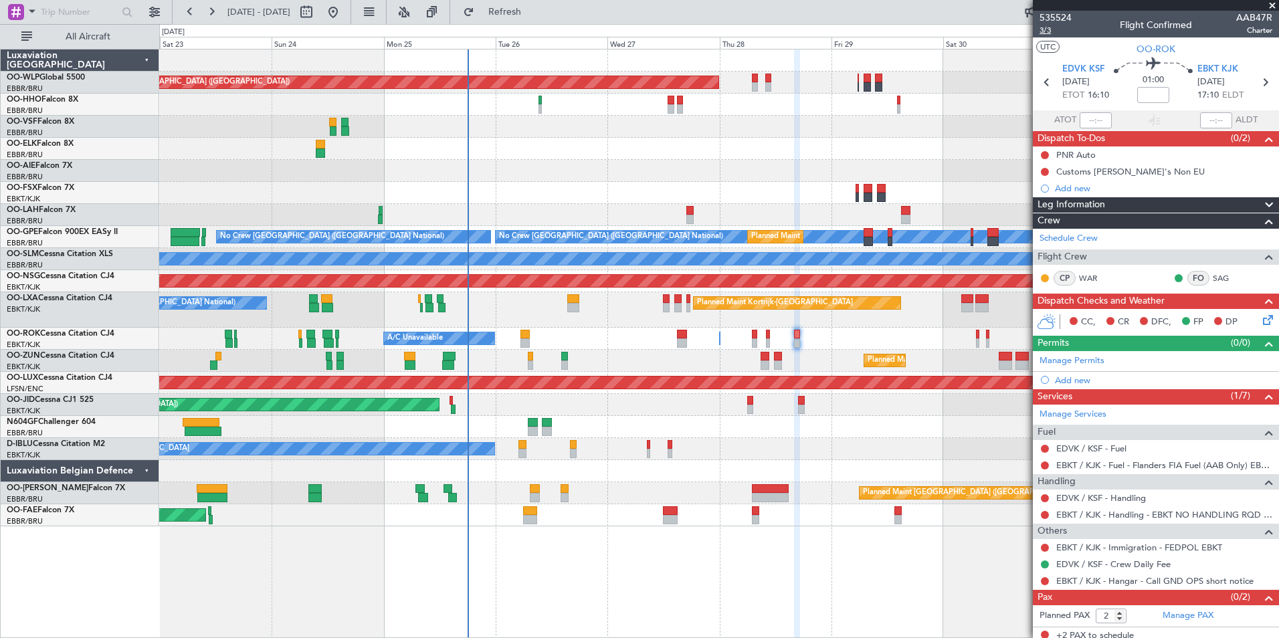
click at [1040, 28] on span "3/3" at bounding box center [1055, 30] width 32 height 11
click at [1092, 496] on link "EDVK / KSF - Handling" at bounding box center [1101, 497] width 90 height 11
click at [1095, 497] on link "EDVK / KSF - Handling" at bounding box center [1101, 497] width 90 height 11
click at [1047, 512] on button at bounding box center [1045, 515] width 8 height 8
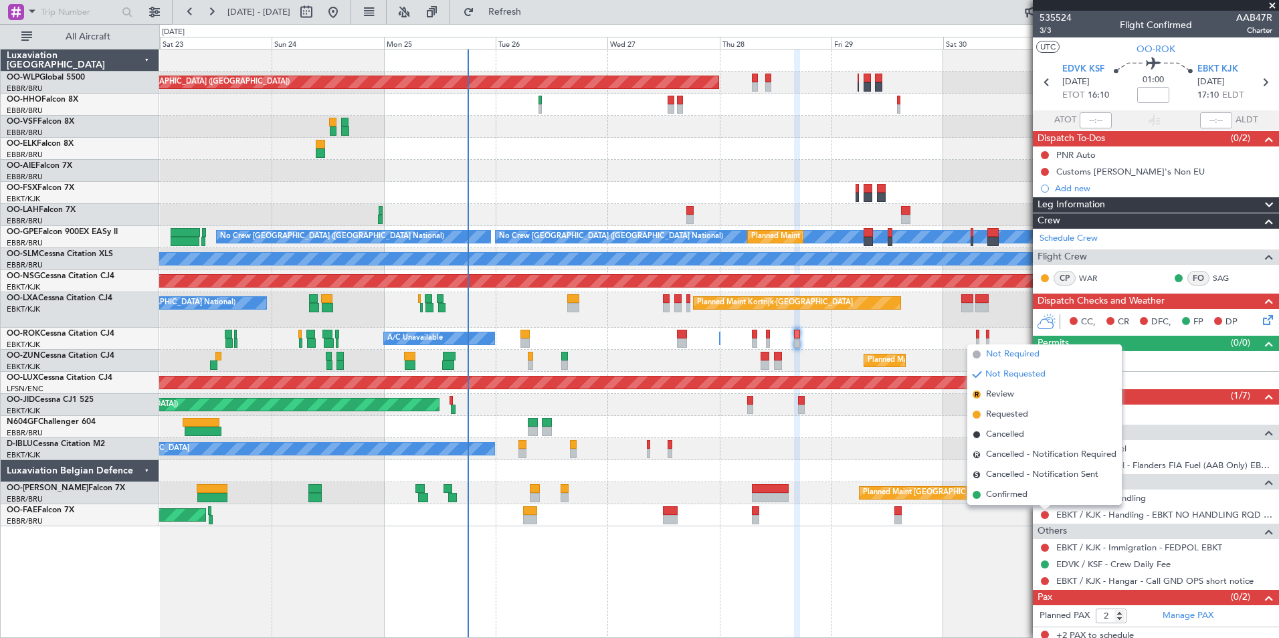
click at [1007, 349] on span "Not Required" at bounding box center [1012, 354] width 53 height 13
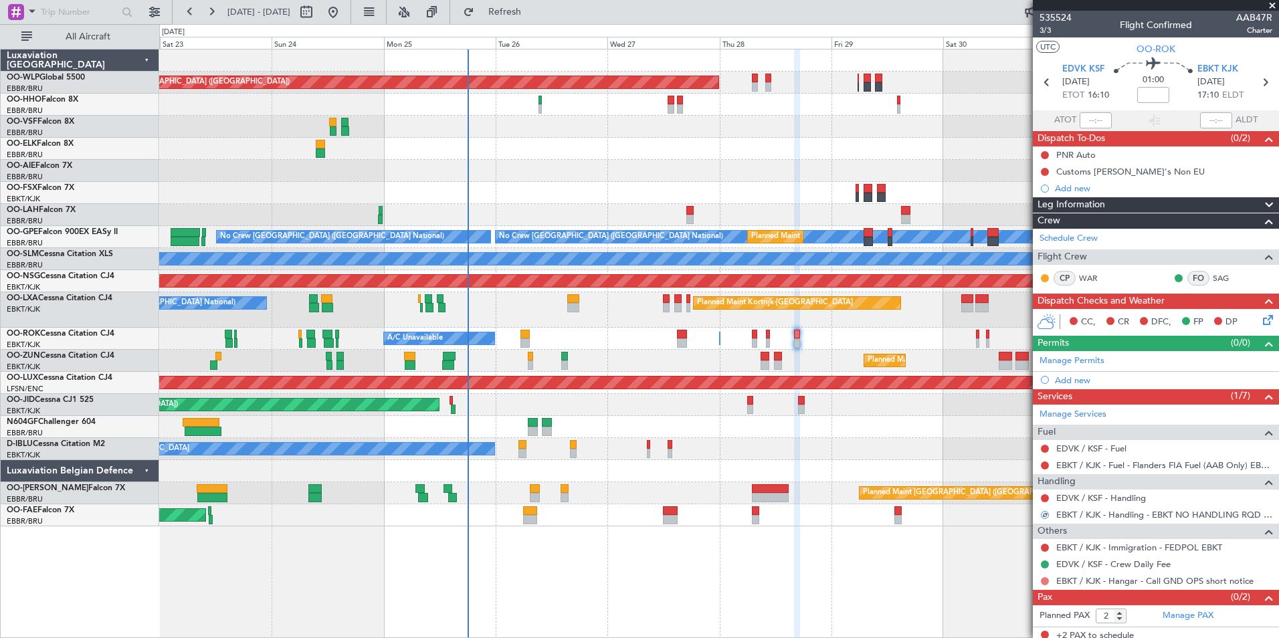
click at [1041, 579] on button at bounding box center [1045, 581] width 8 height 8
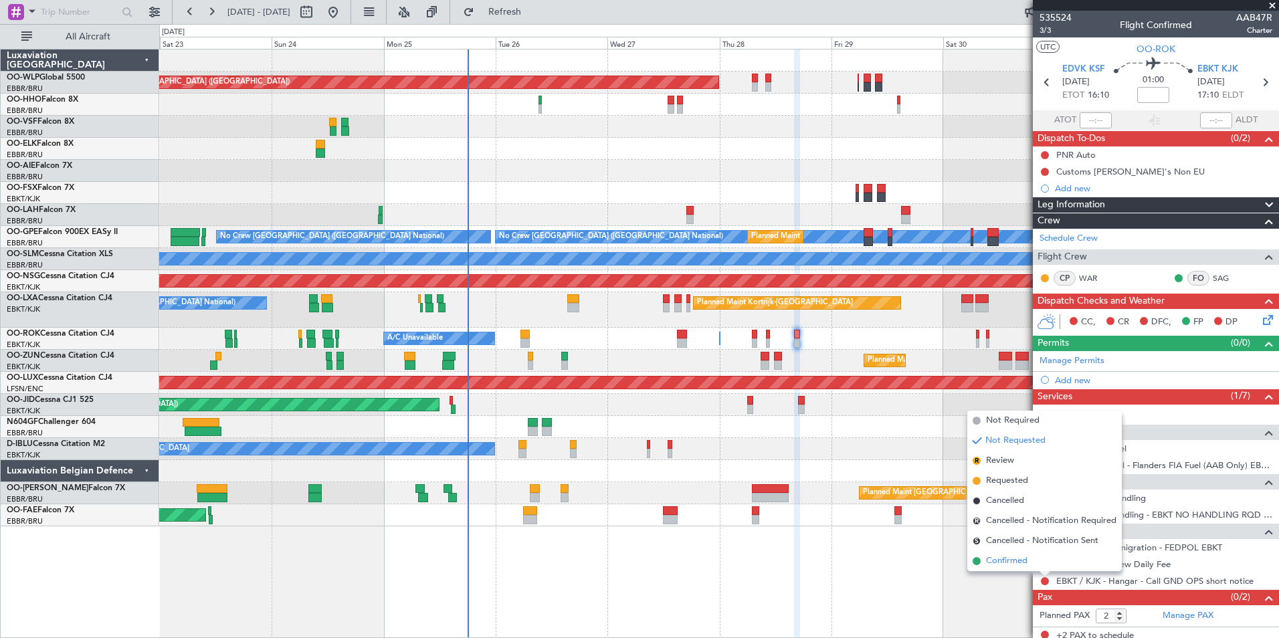
click at [1014, 564] on span "Confirmed" at bounding box center [1006, 560] width 41 height 13
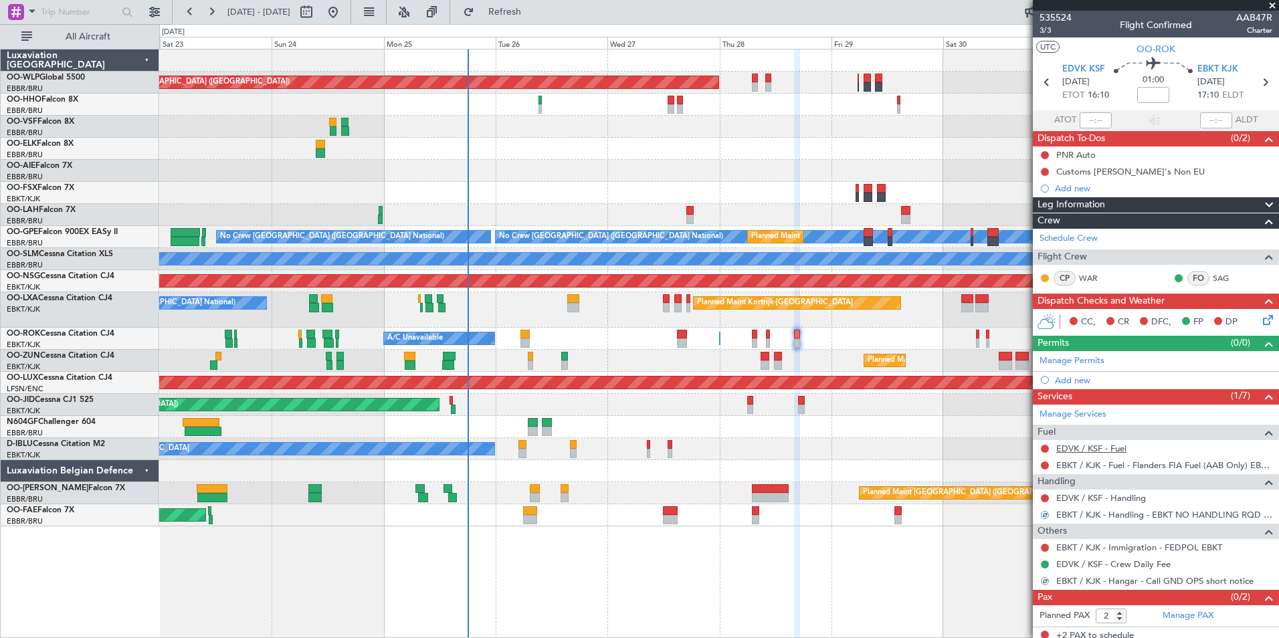
click at [1089, 446] on link "EDVK / KSF - Fuel" at bounding box center [1091, 448] width 70 height 11
click at [529, 8] on span "Refresh" at bounding box center [505, 11] width 56 height 9
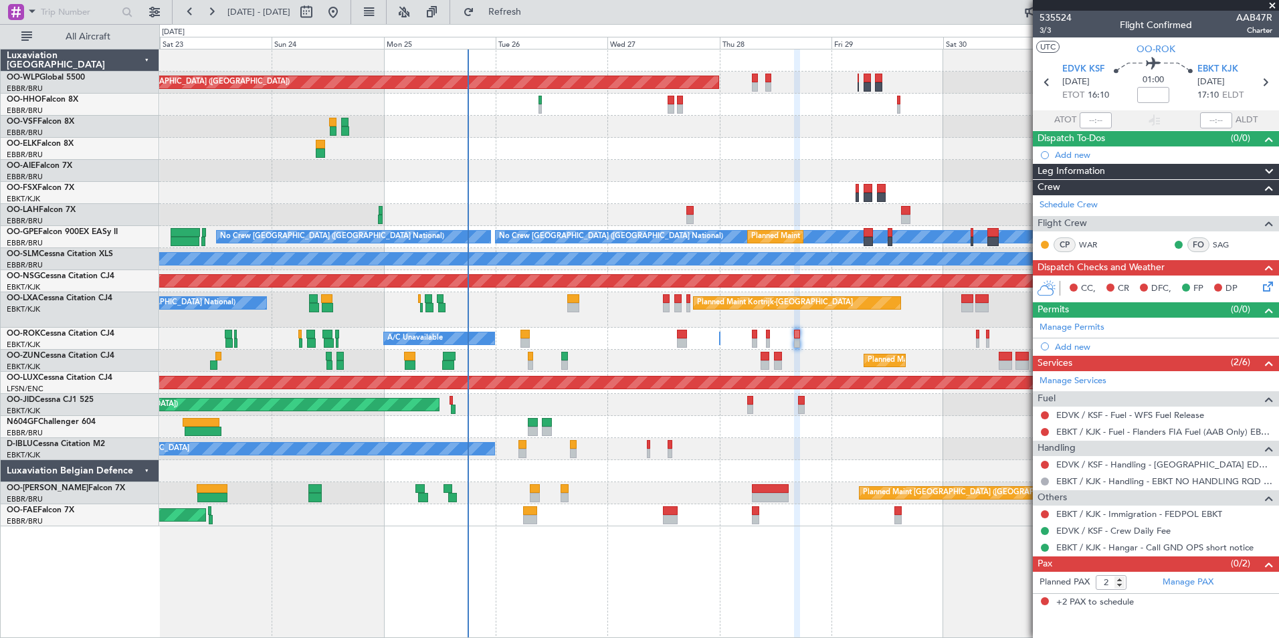
click at [750, 338] on div "A/C Unavailable Owner Kortrijk-Wevelgem" at bounding box center [718, 339] width 1119 height 22
click at [758, 336] on div "A/C Unavailable Owner Kortrijk-Wevelgem" at bounding box center [718, 339] width 1119 height 22
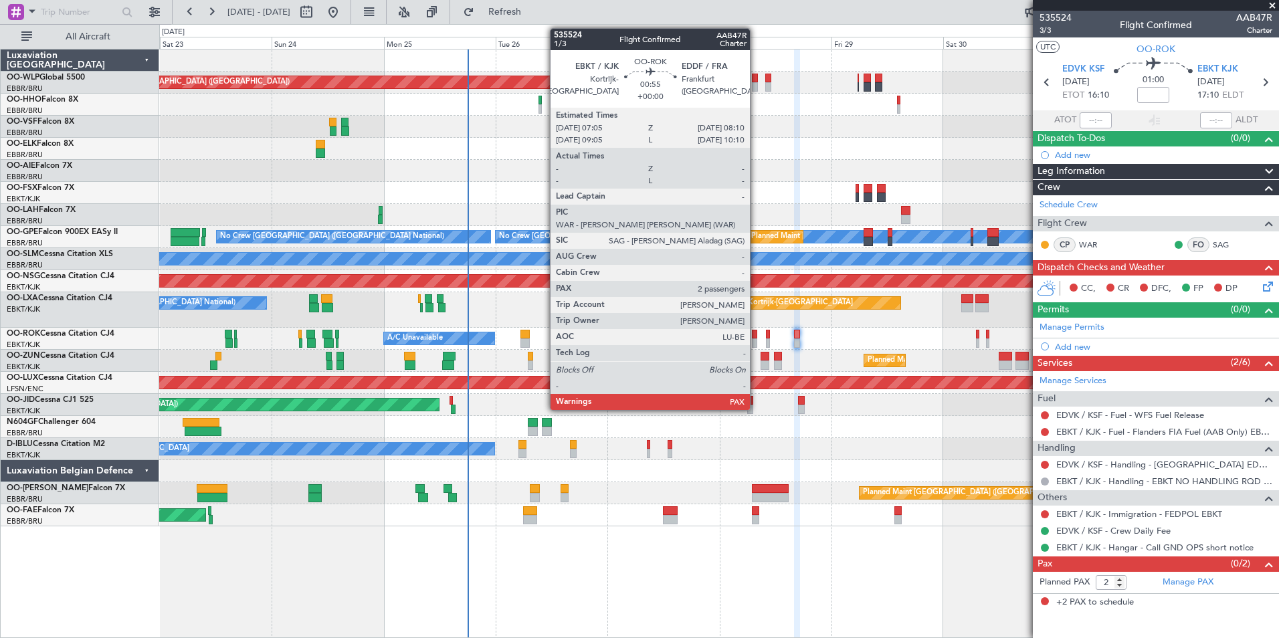
click at [755, 338] on div "A/C Unavailable Owner Kortrijk-Wevelgem" at bounding box center [718, 339] width 1119 height 22
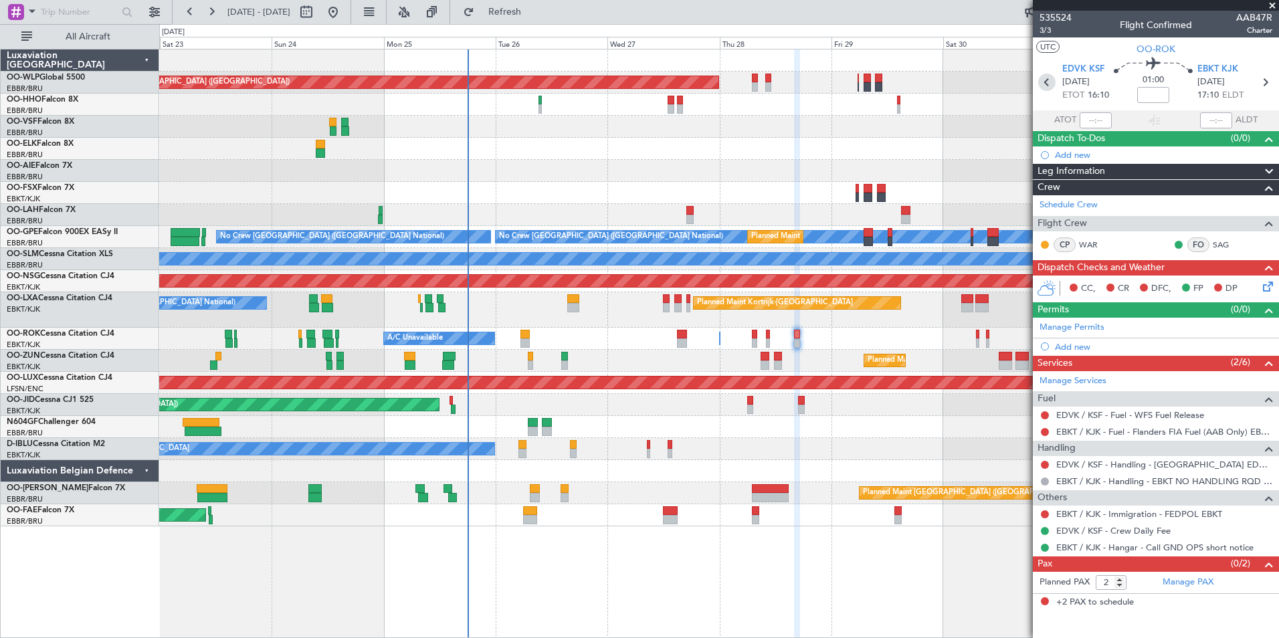
click at [1041, 84] on icon at bounding box center [1046, 82] width 17 height 17
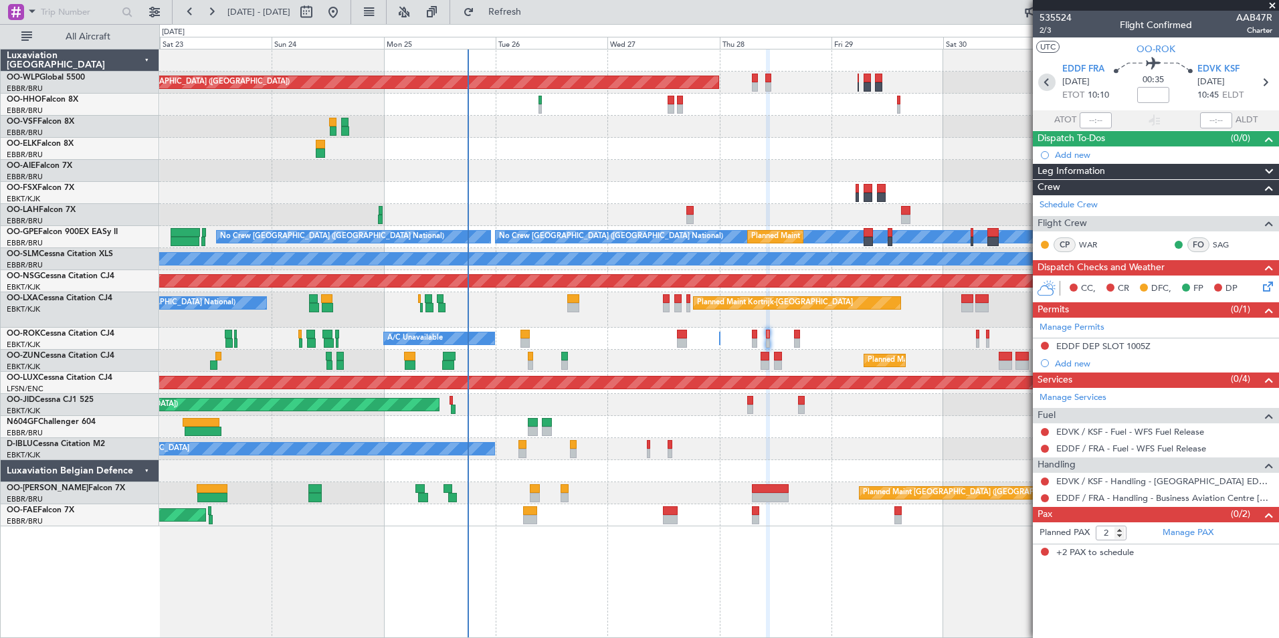
click at [1047, 74] on icon at bounding box center [1046, 82] width 17 height 17
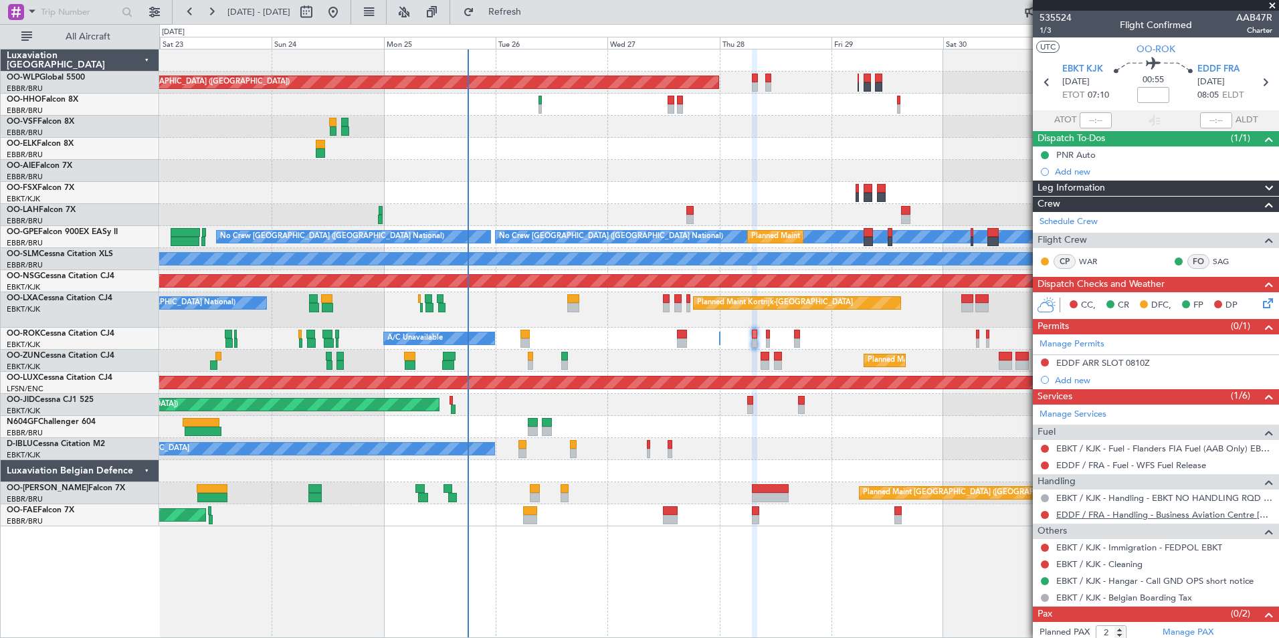
click at [1065, 510] on link "EDDF / FRA - Handling - Business Aviation Centre Frankfurt (Kurz Avn) EDDF / FRA" at bounding box center [1164, 514] width 216 height 11
click at [1102, 444] on link "EBKT / KJK - Fuel - Flanders FIA Fuel (AAB Only) EBKT / KJK" at bounding box center [1164, 448] width 216 height 11
click at [1043, 362] on button at bounding box center [1045, 362] width 8 height 8
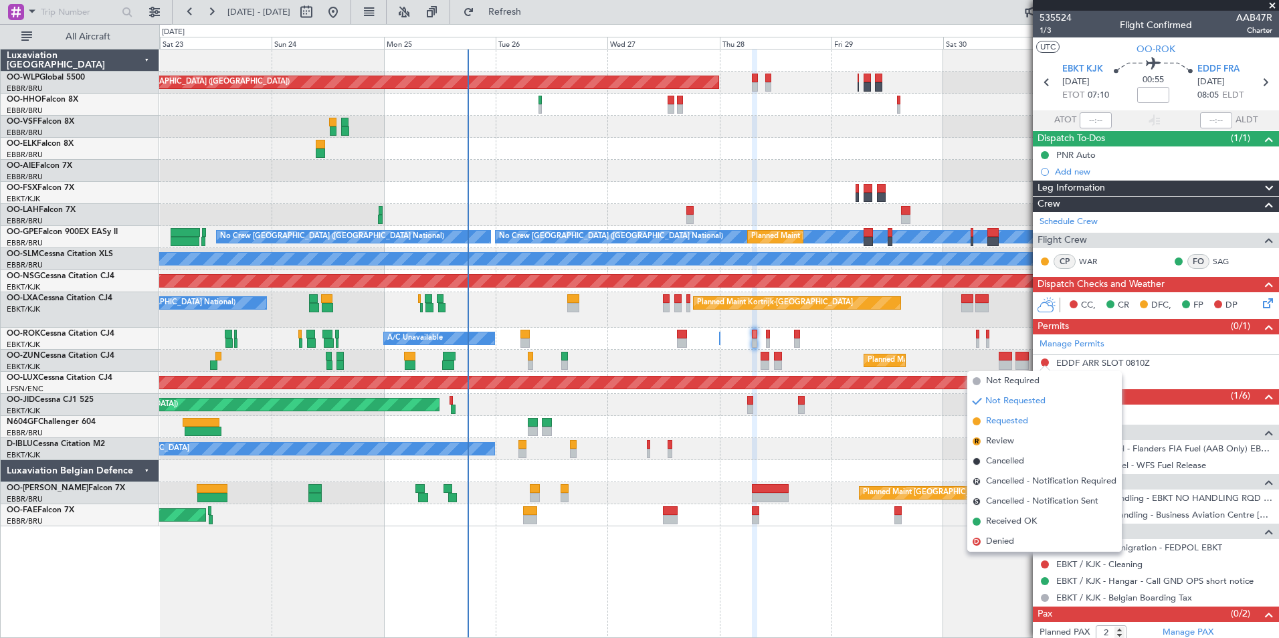
click at [988, 420] on span "Requested" at bounding box center [1007, 421] width 42 height 13
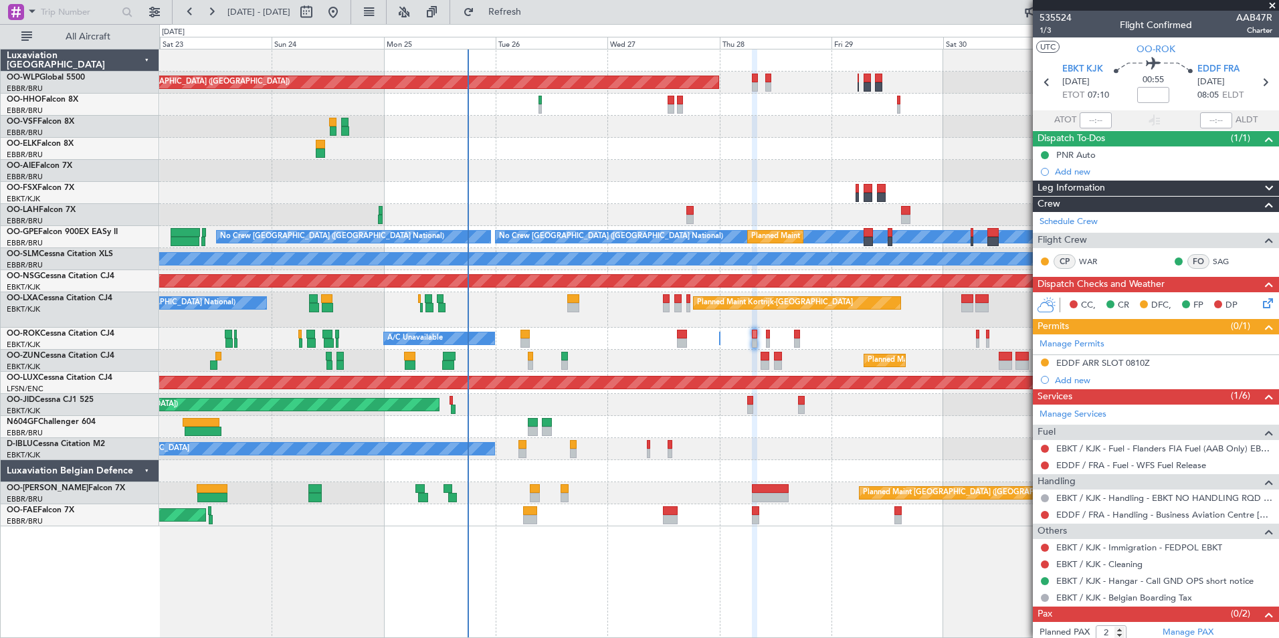
click at [1154, 463] on div "EBKT / KJK - Fuel - Flanders FIA Fuel (AAB Only) EBKT / KJK" at bounding box center [1154, 463] width 0 height 0
click at [1082, 471] on div "EDDF / FRA - Fuel - WFS Fuel Release" at bounding box center [1156, 465] width 246 height 17
click at [1079, 462] on link "EDDF / FRA - Fuel - WFS Fuel Release" at bounding box center [1131, 464] width 150 height 11
click at [1256, 84] on icon at bounding box center [1264, 82] width 17 height 17
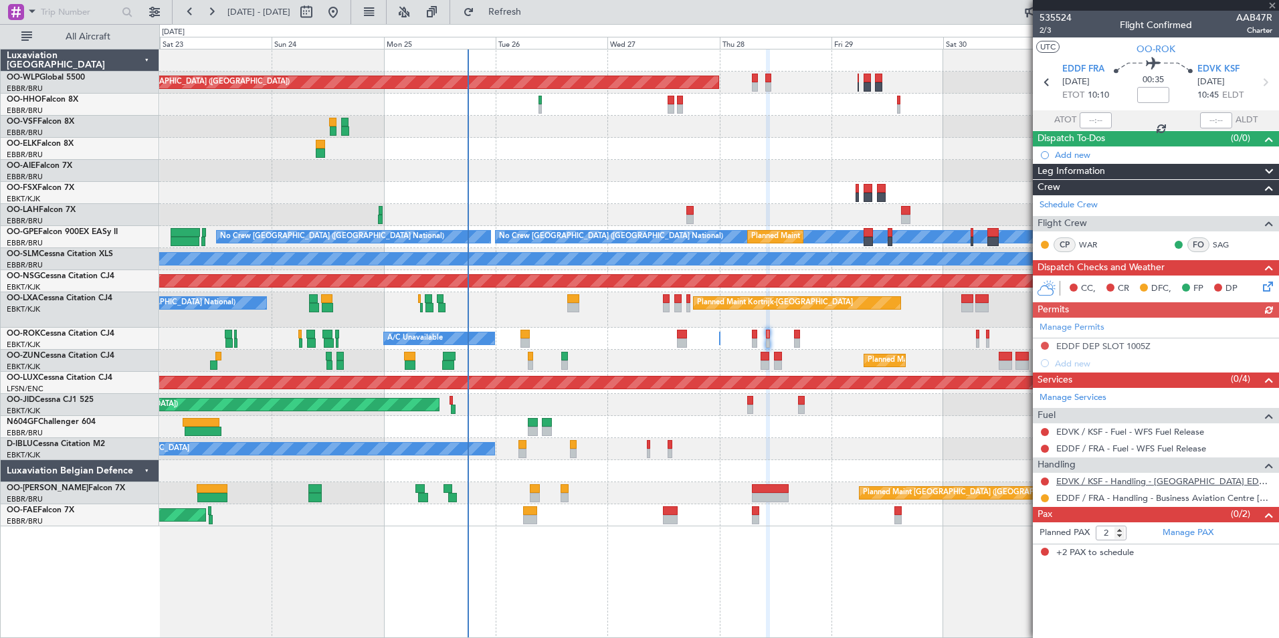
click at [1078, 480] on link "EDVK / KSF - Handling - Kassel Airport EDVK / KSF" at bounding box center [1164, 480] width 216 height 11
click at [1098, 434] on link "EDVK / KSF - Fuel - WFS Fuel Release" at bounding box center [1130, 431] width 148 height 11
click at [1043, 344] on button at bounding box center [1045, 346] width 8 height 8
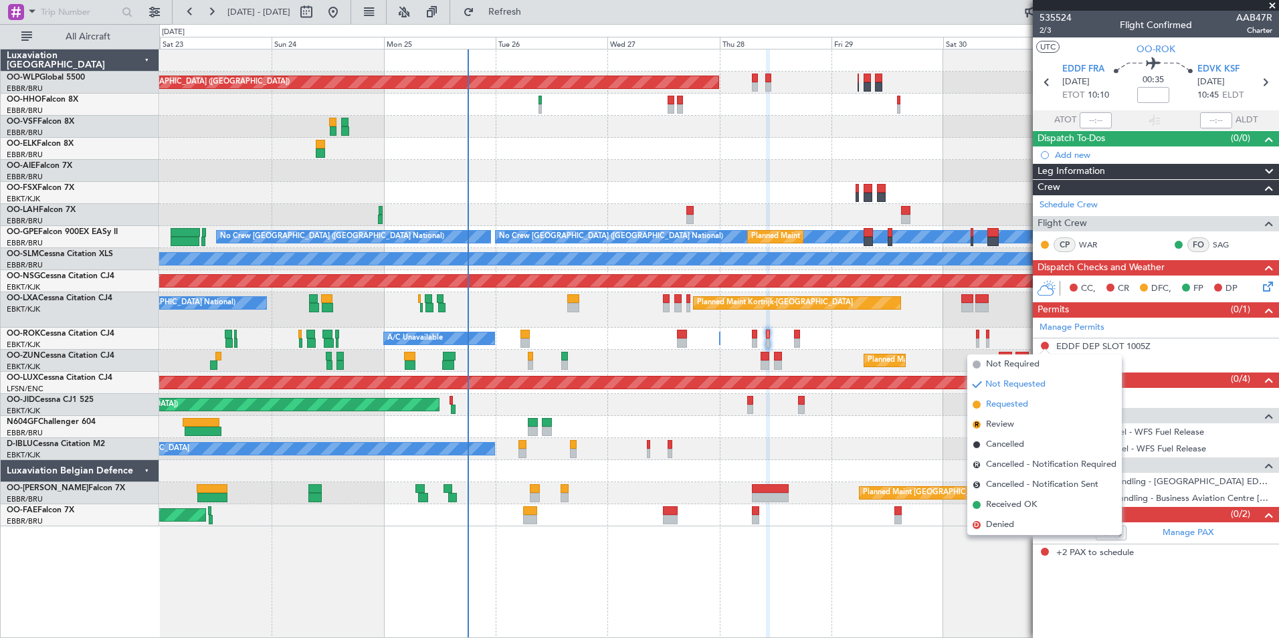
click at [985, 402] on li "Requested" at bounding box center [1044, 405] width 154 height 20
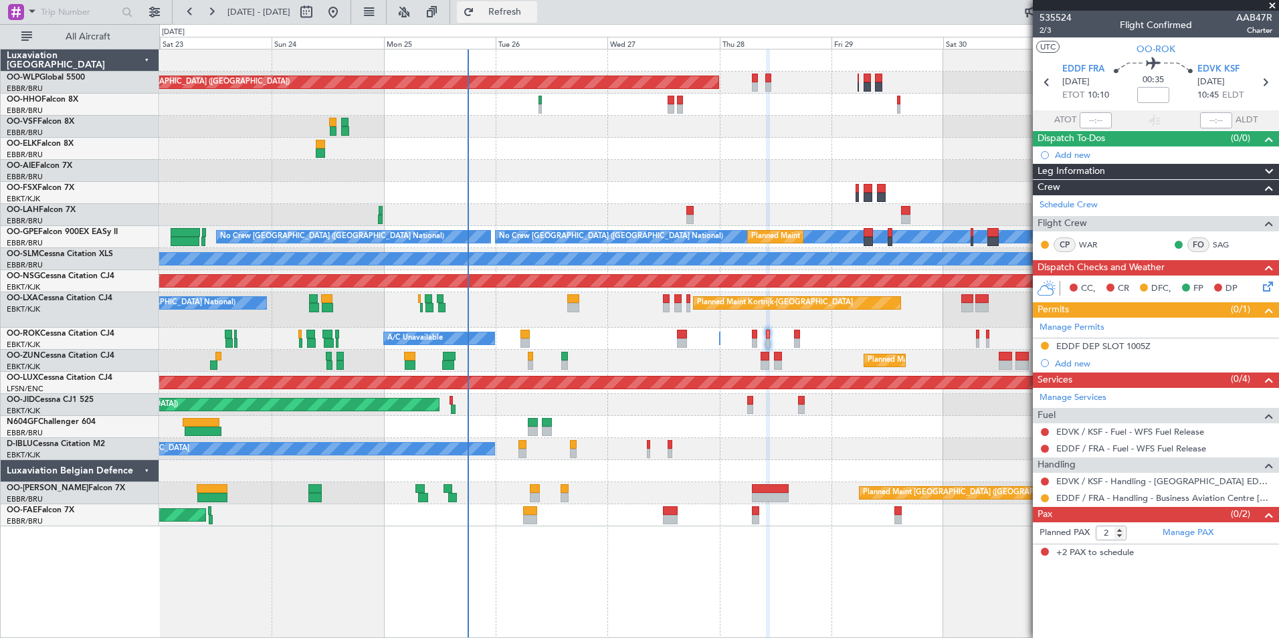
click at [533, 10] on span "Refresh" at bounding box center [505, 11] width 56 height 9
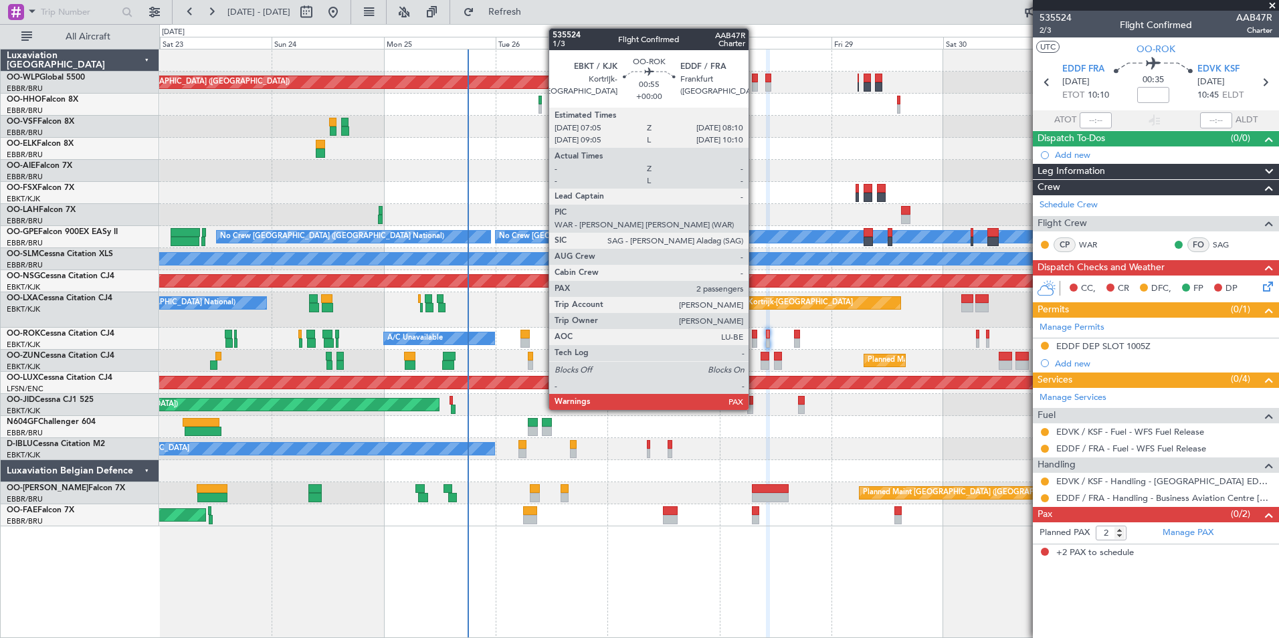
click at [754, 336] on div at bounding box center [754, 334] width 5 height 9
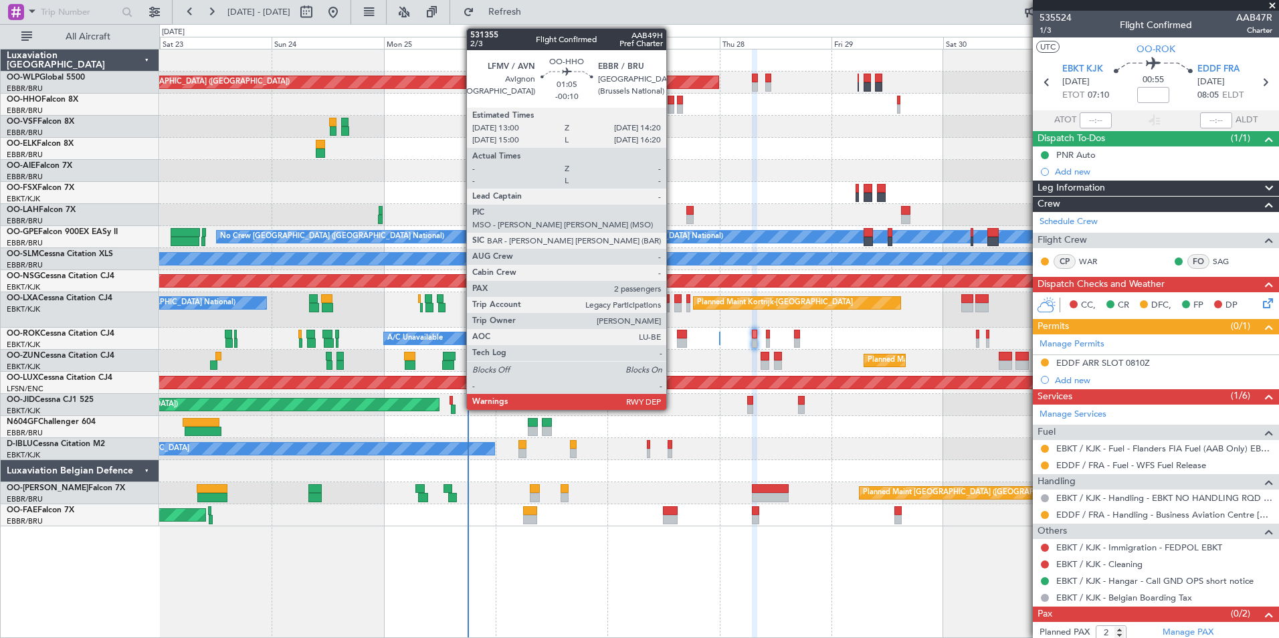
click at [672, 110] on div at bounding box center [670, 108] width 7 height 9
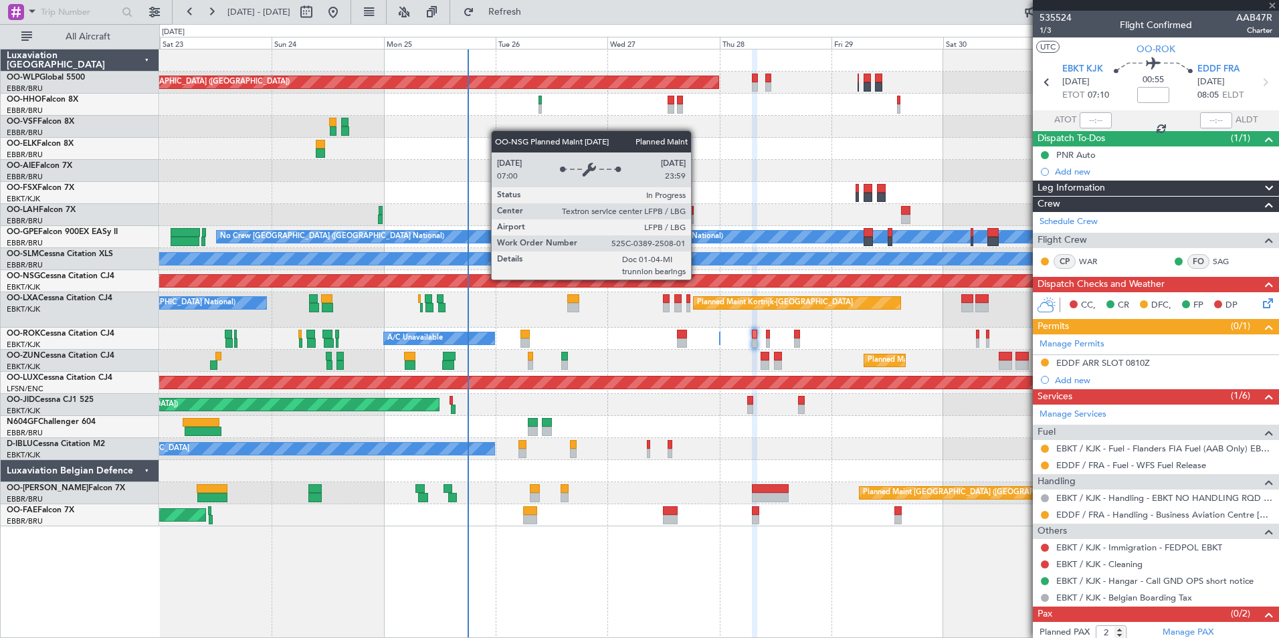
type input "-00:10"
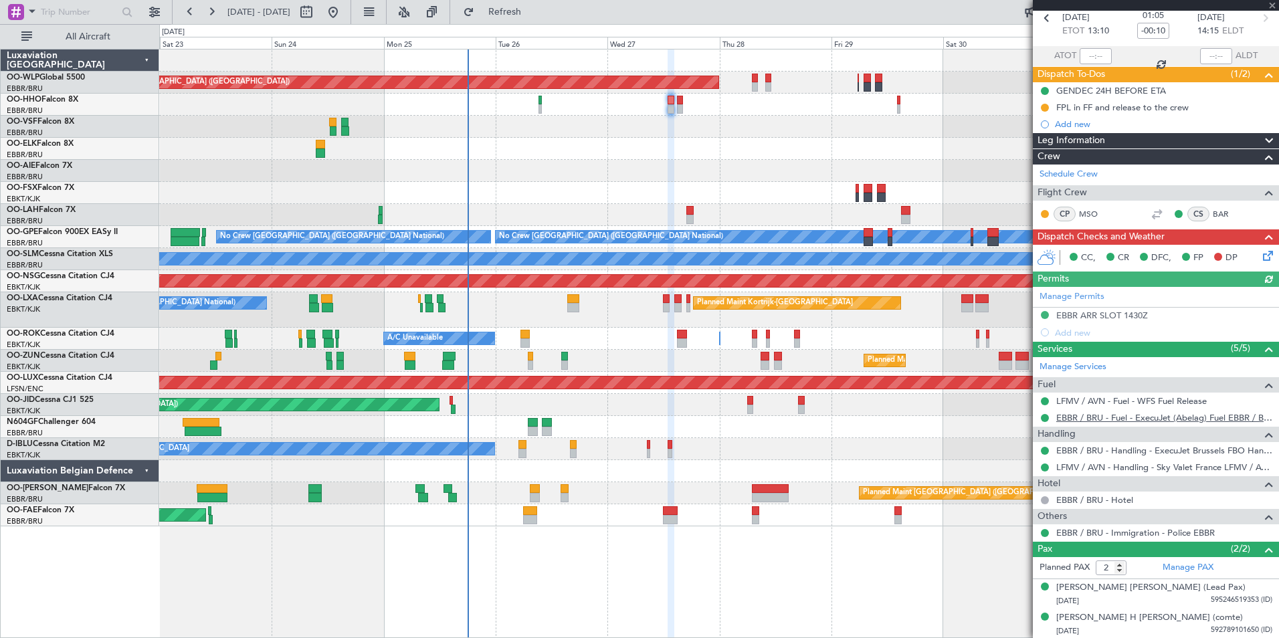
scroll to position [65, 0]
